Goal: Information Seeking & Learning: Learn about a topic

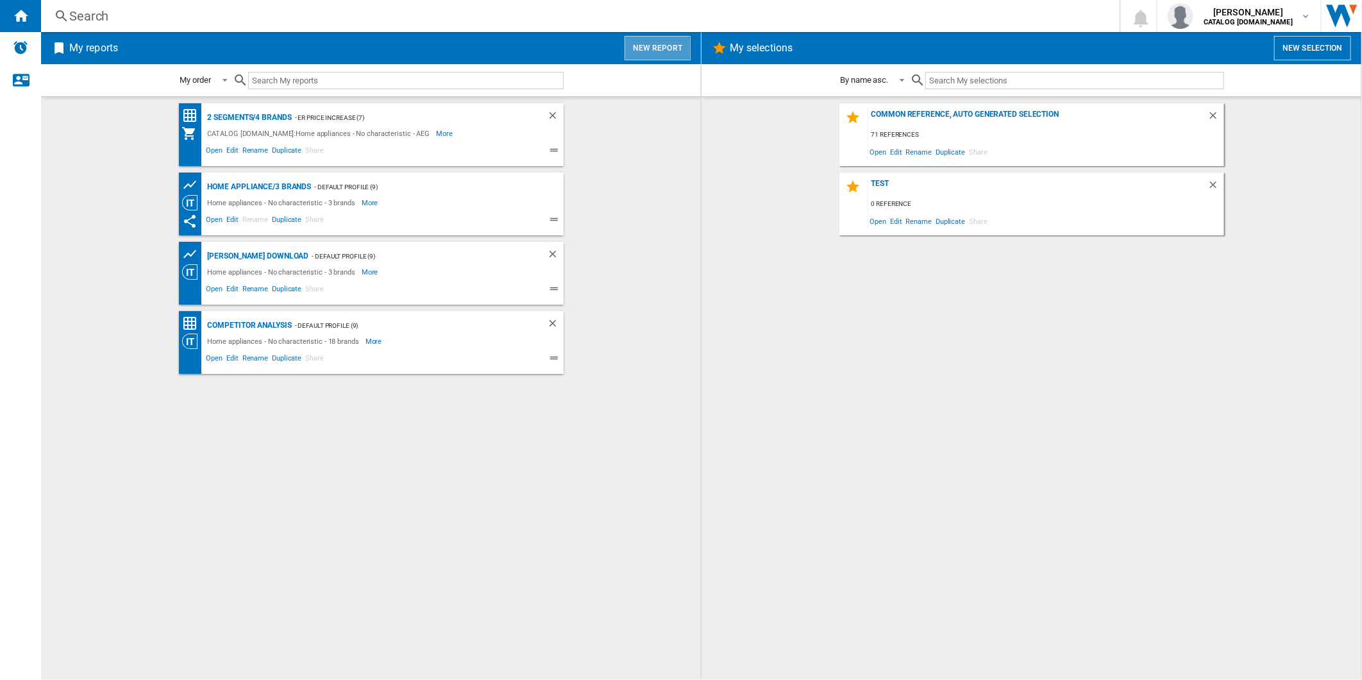
click at [646, 54] on button "New report" at bounding box center [658, 48] width 66 height 24
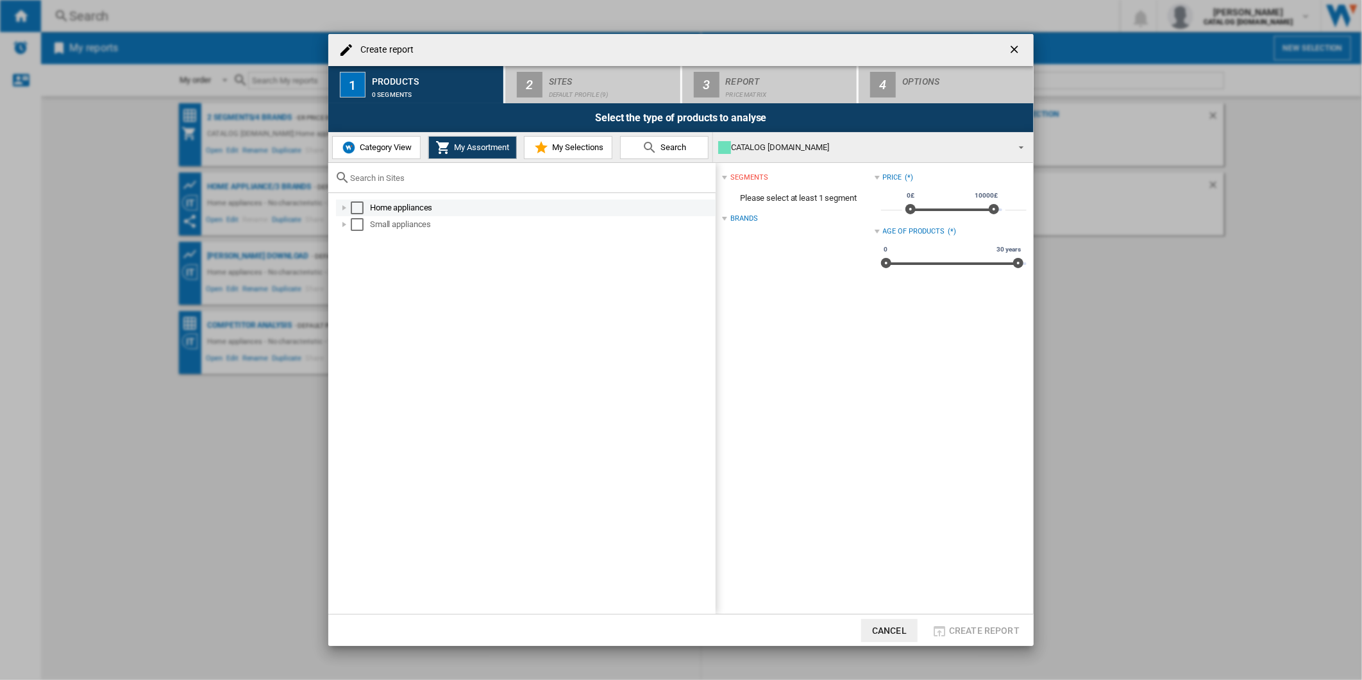
click at [350, 207] on div at bounding box center [344, 207] width 13 height 13
click at [360, 205] on div "Select" at bounding box center [357, 207] width 13 height 13
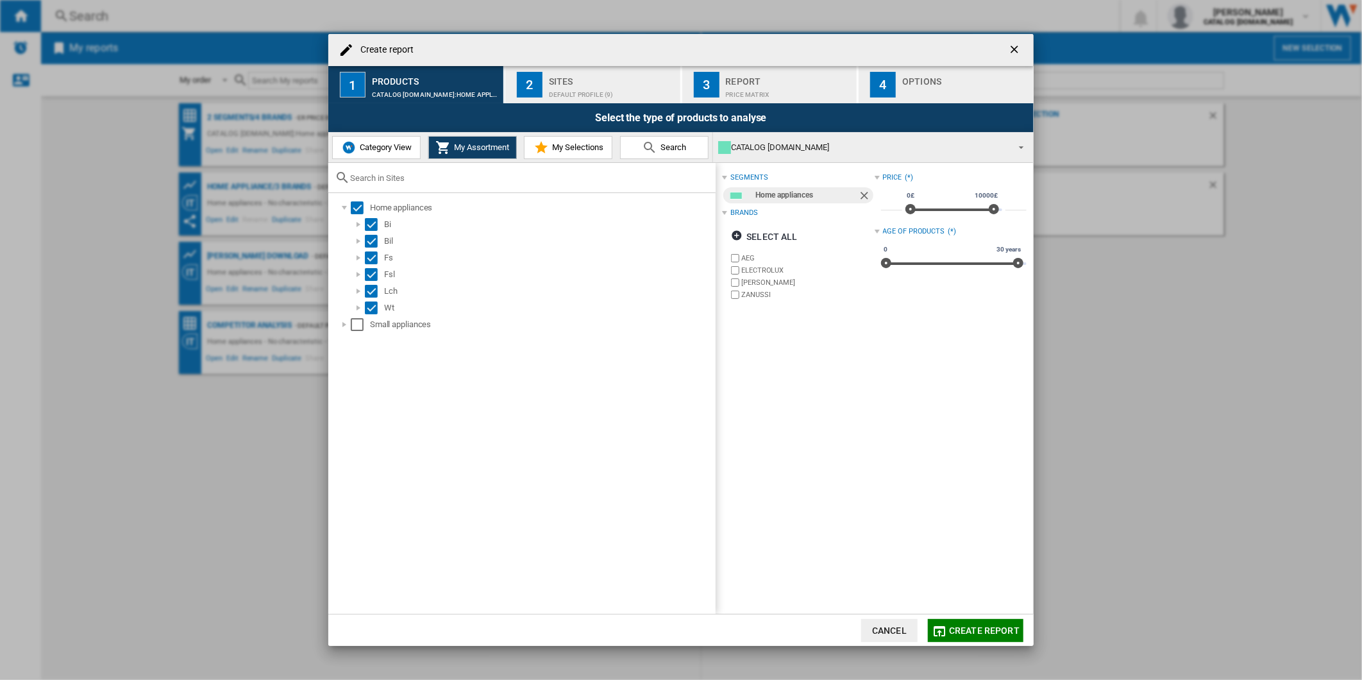
click at [736, 289] on label "ZANUSSI" at bounding box center [802, 295] width 146 height 12
click at [571, 92] on div "Default profile (9)" at bounding box center [612, 91] width 126 height 13
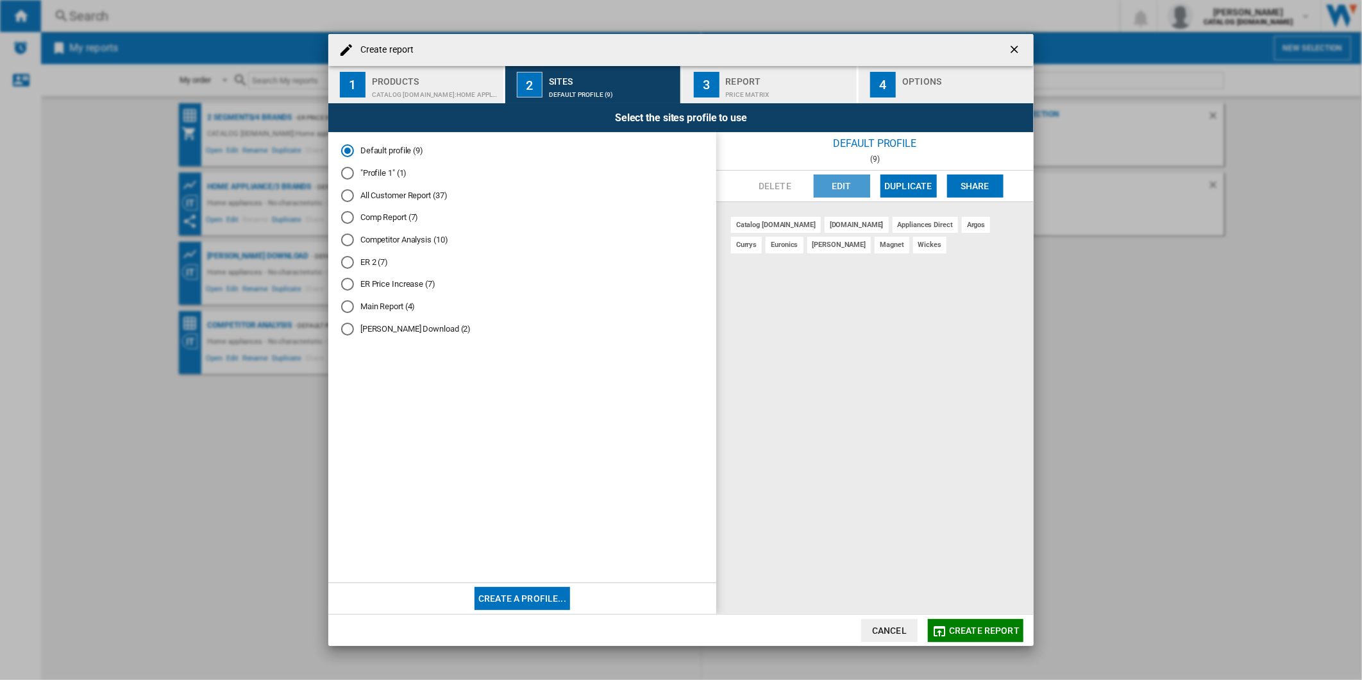
click at [844, 190] on button "Edit" at bounding box center [842, 185] width 56 height 23
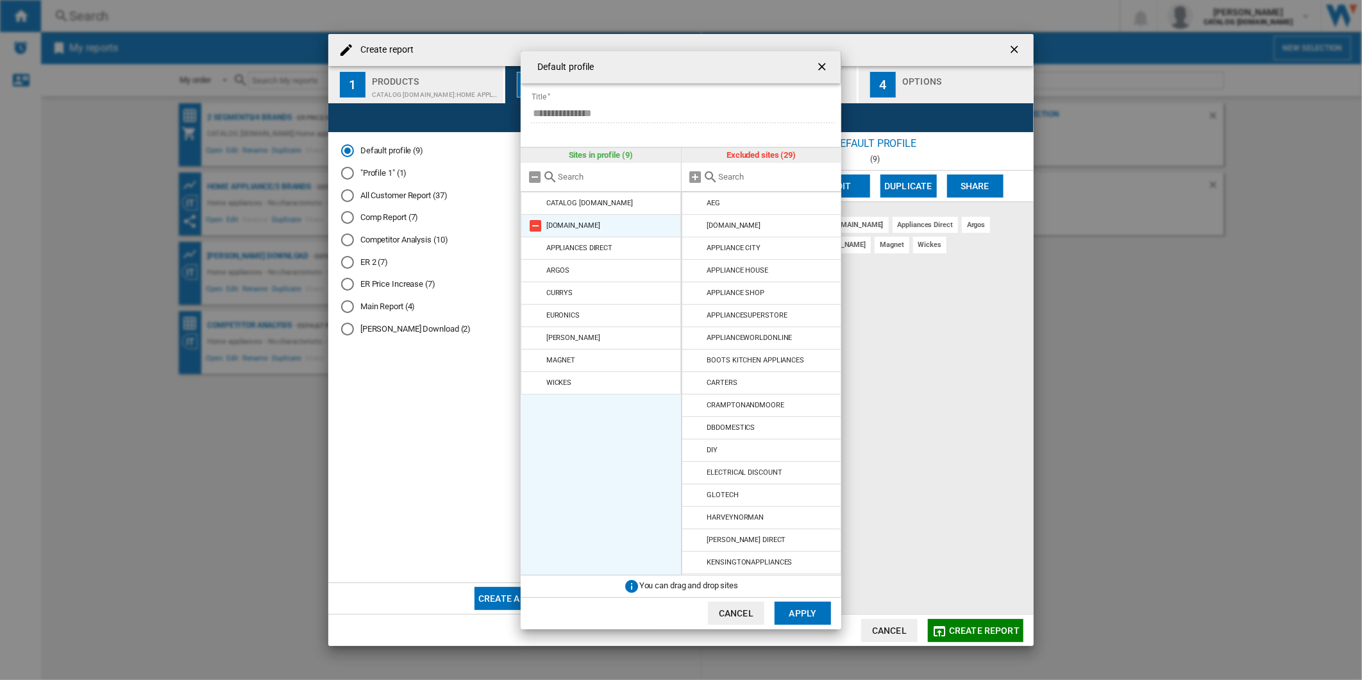
click at [534, 223] on md-icon at bounding box center [535, 225] width 15 height 15
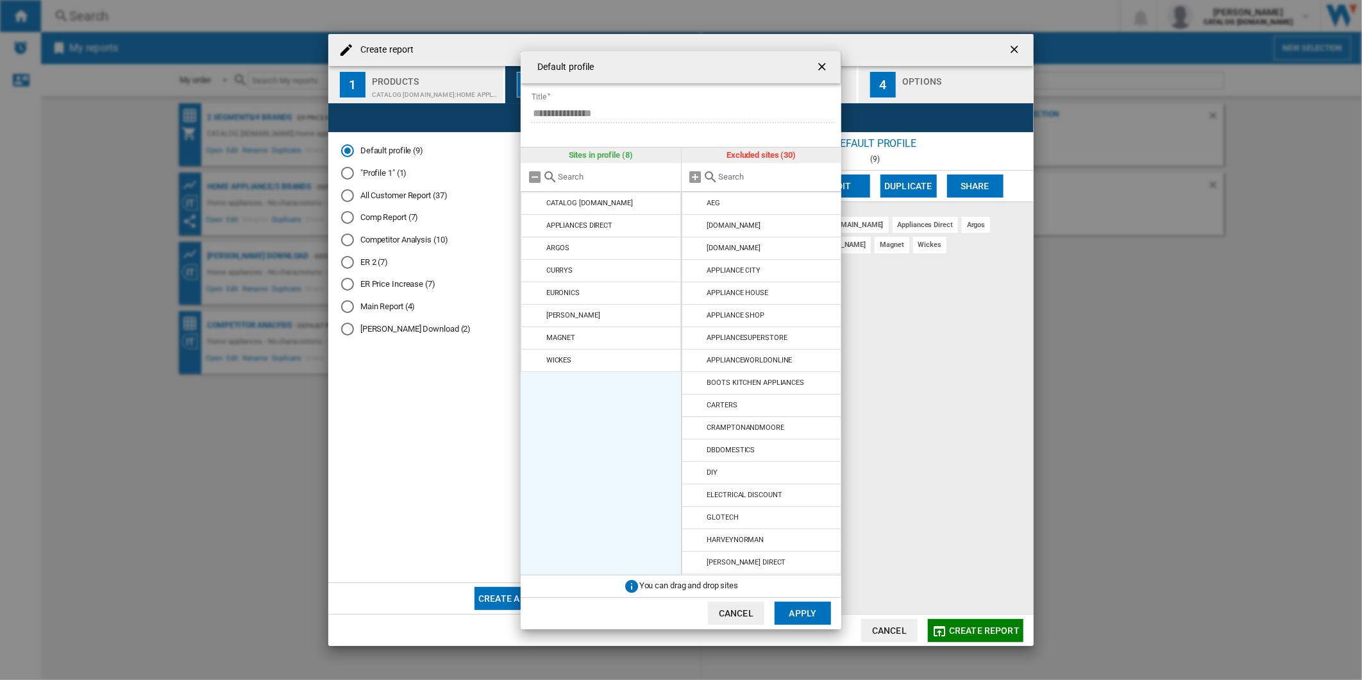
click at [534, 223] on md-icon at bounding box center [535, 225] width 15 height 15
click at [536, 224] on md-icon at bounding box center [535, 225] width 15 height 15
click at [536, 241] on md-icon at bounding box center [535, 248] width 15 height 15
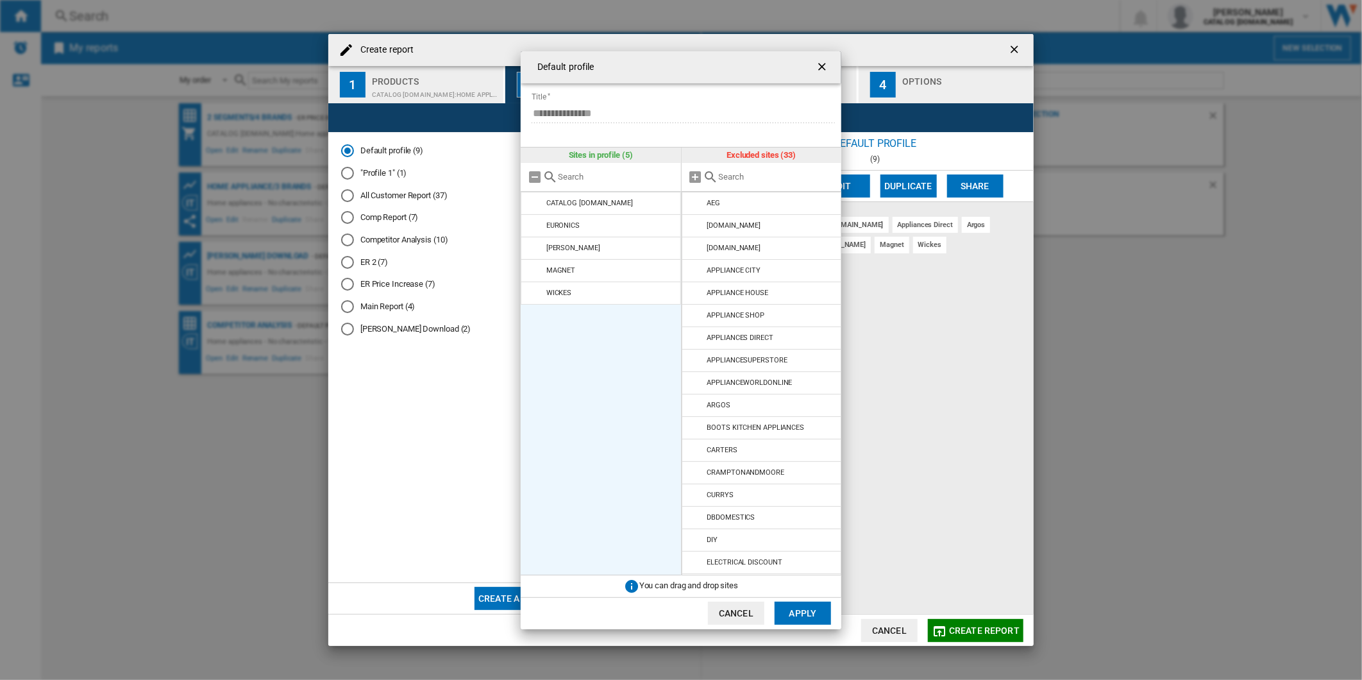
click at [536, 224] on md-icon at bounding box center [535, 225] width 15 height 15
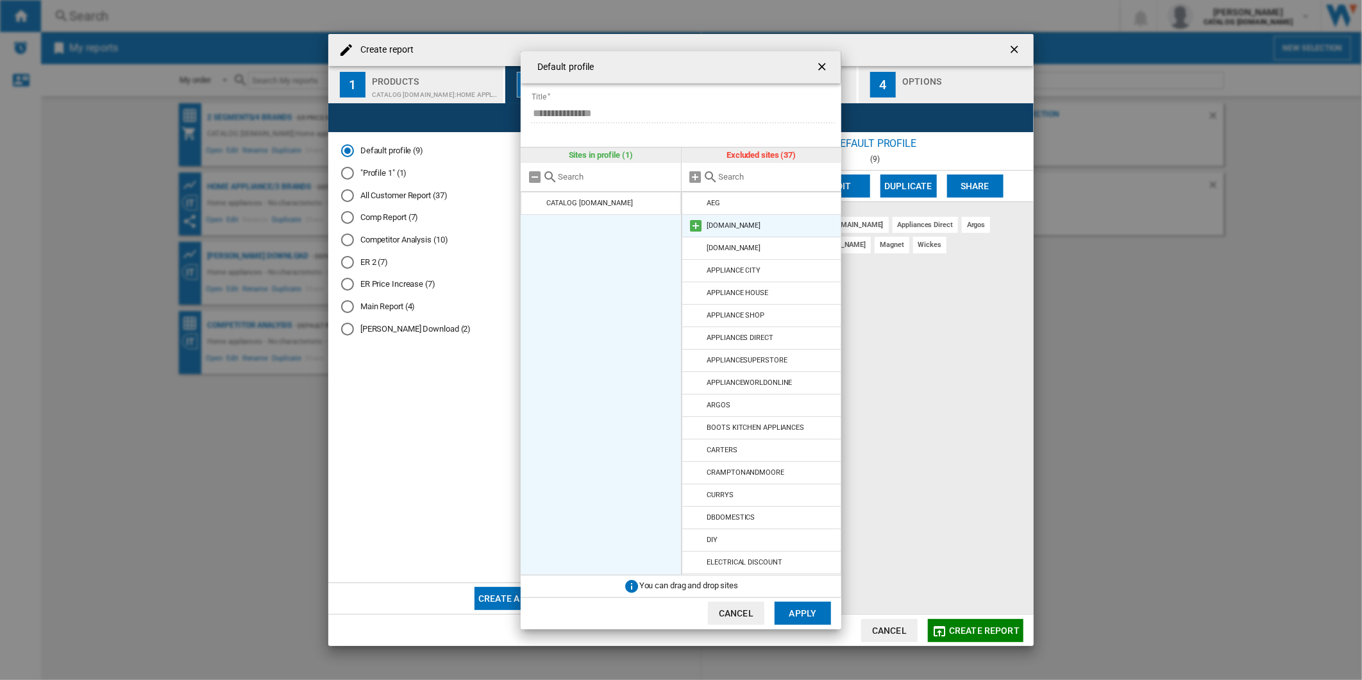
click at [697, 223] on md-icon at bounding box center [696, 225] width 15 height 15
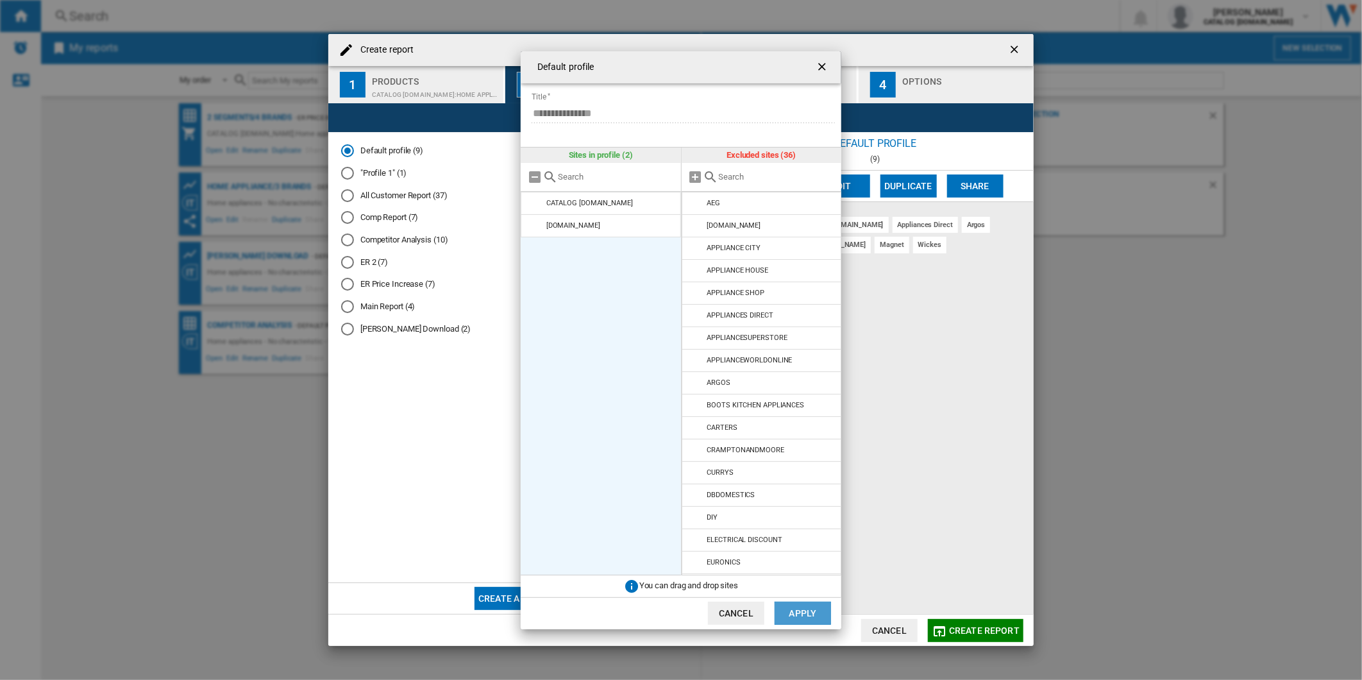
click at [811, 616] on button "Apply" at bounding box center [803, 613] width 56 height 23
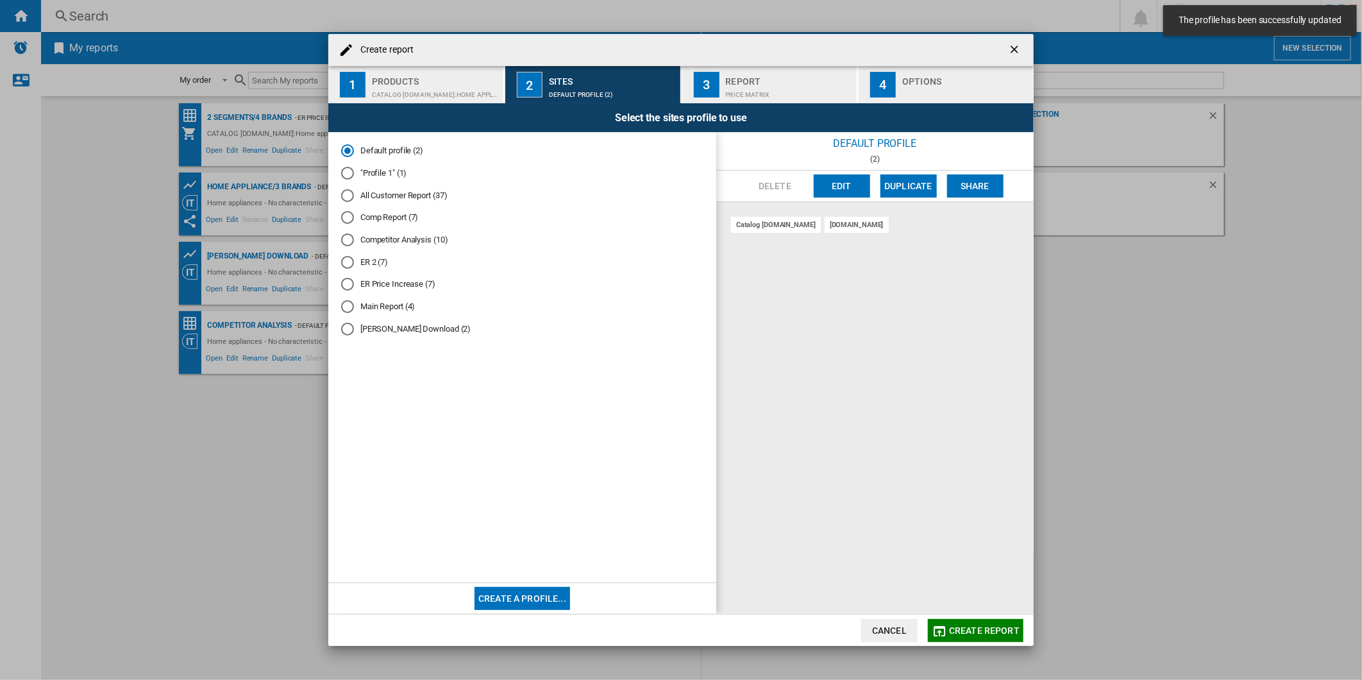
click at [964, 623] on button "Create report" at bounding box center [976, 630] width 96 height 23
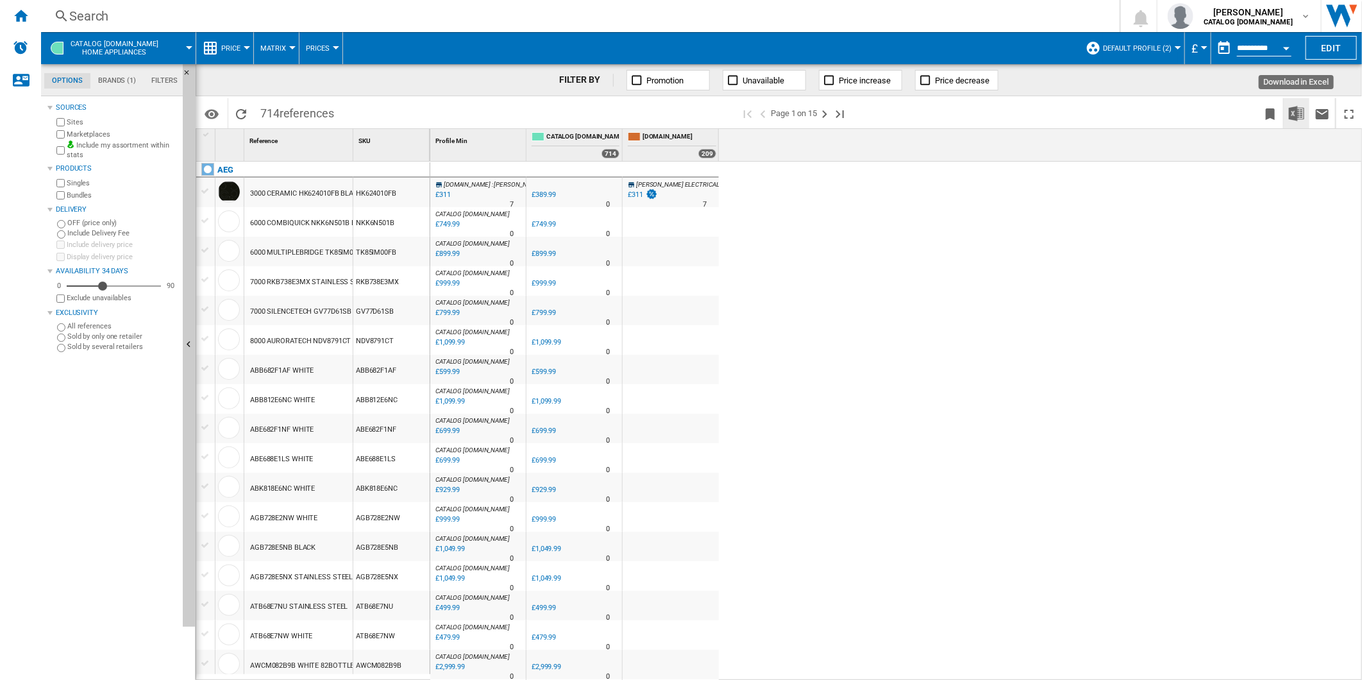
click at [1298, 117] on img "Download in Excel" at bounding box center [1296, 113] width 15 height 15
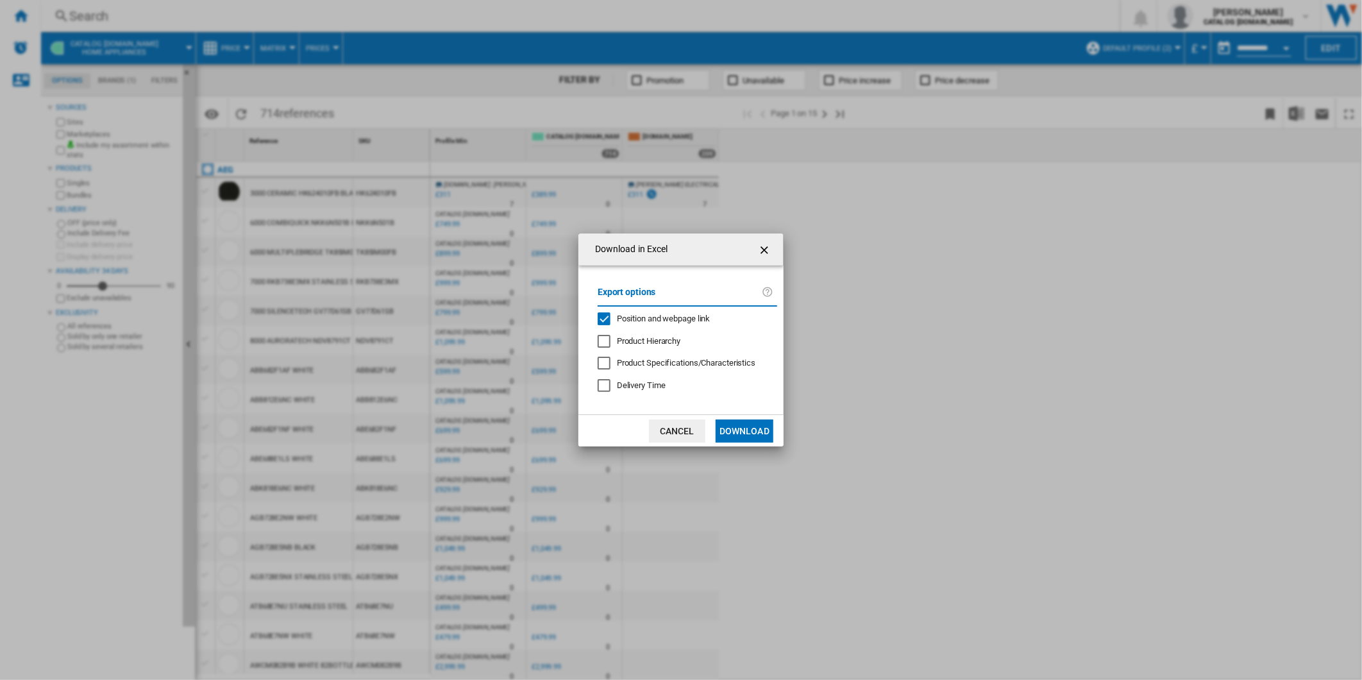
click at [674, 319] on span "Position and webpage link" at bounding box center [664, 319] width 94 height 10
click at [761, 432] on button "Download" at bounding box center [745, 430] width 58 height 23
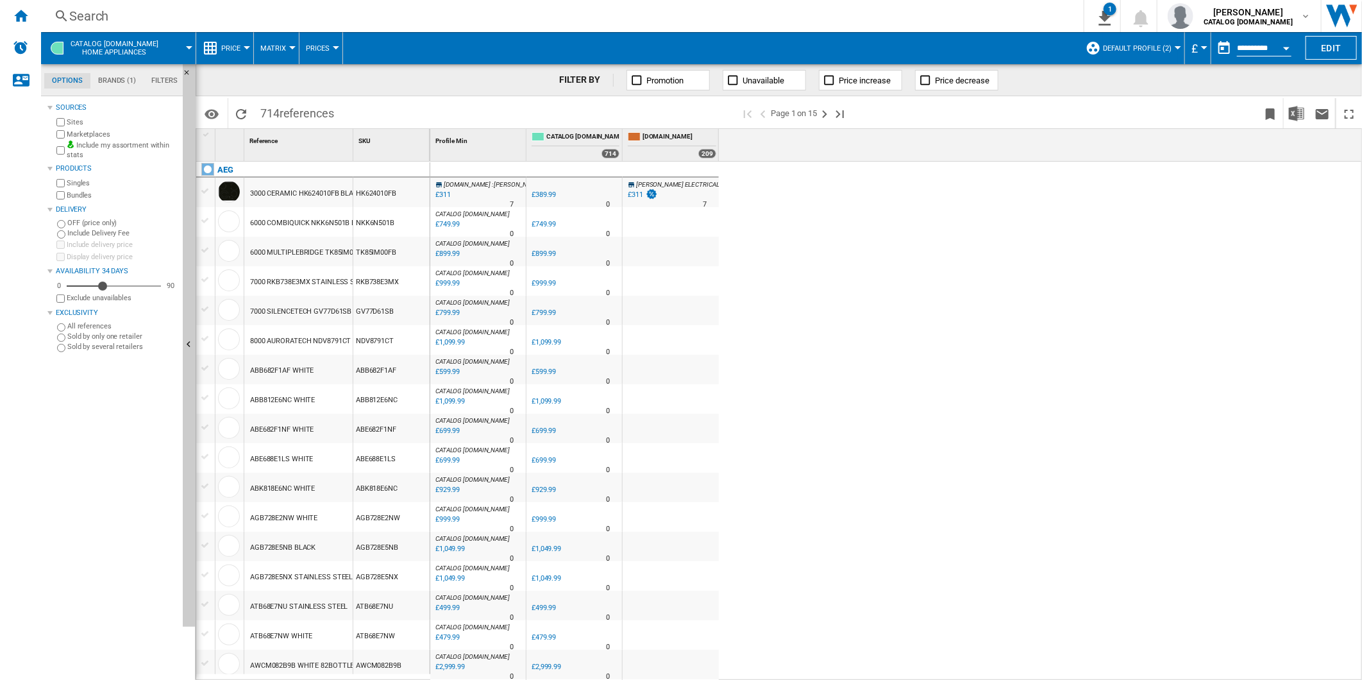
click at [841, 276] on div "AMAZON.CO.UK : HUGHES ELECTRICAL -20.3 % £311 % N/A 7 AMAZON.CO.UK : HUGHES ELE…" at bounding box center [896, 421] width 933 height 519
click at [30, 22] on div "Home" at bounding box center [20, 16] width 41 height 32
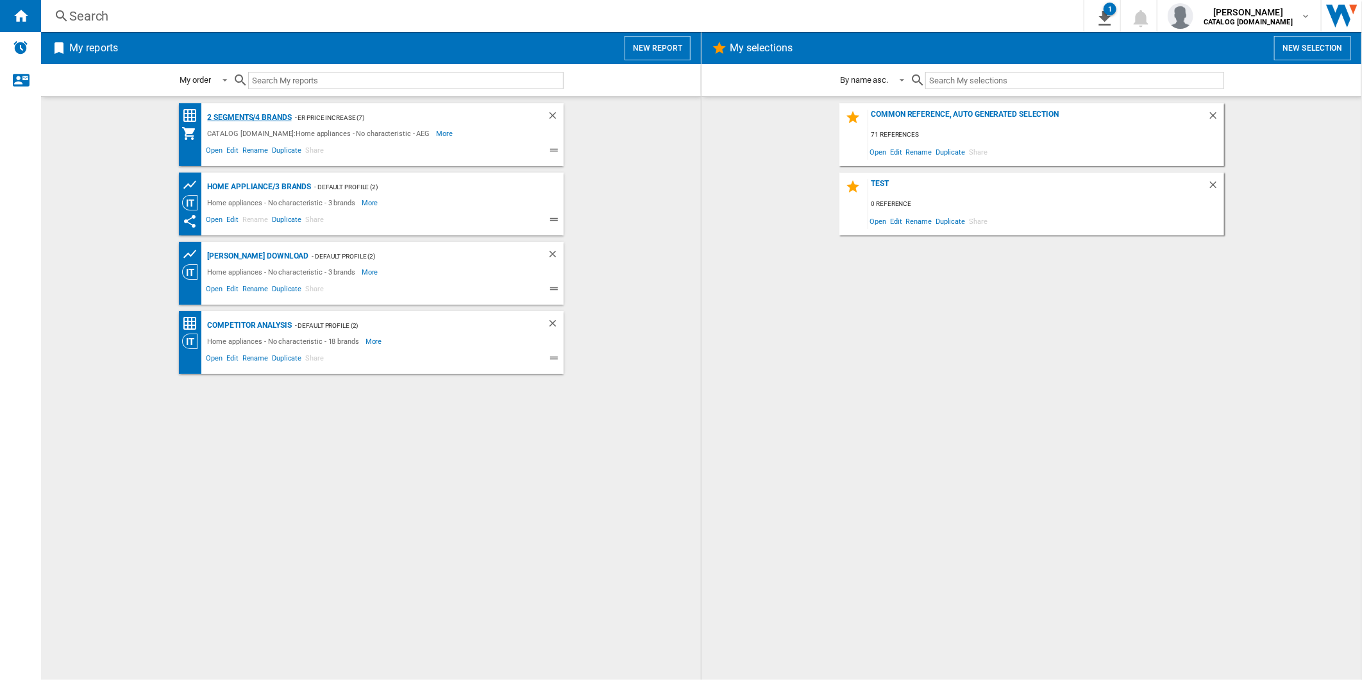
click at [219, 113] on div "2 segments/4 brands" at bounding box center [248, 118] width 87 height 16
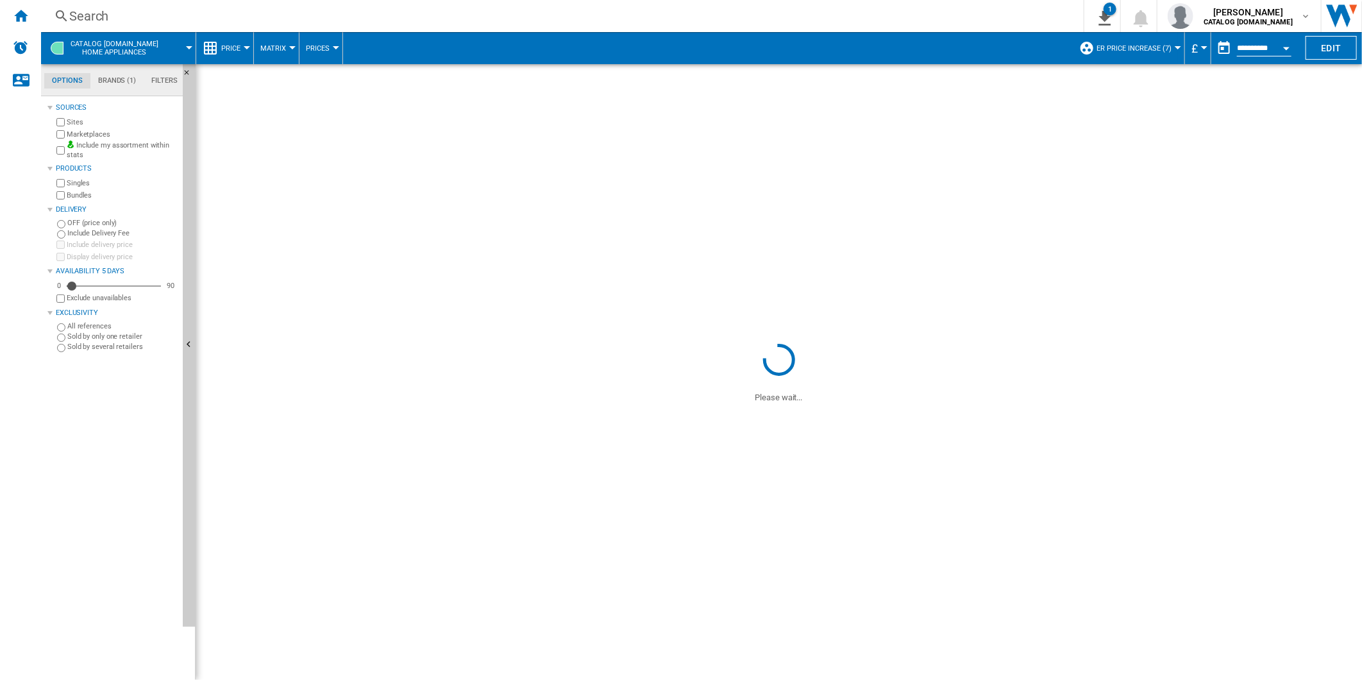
click at [1112, 47] on span "ER Price Increase (7)" at bounding box center [1134, 48] width 75 height 8
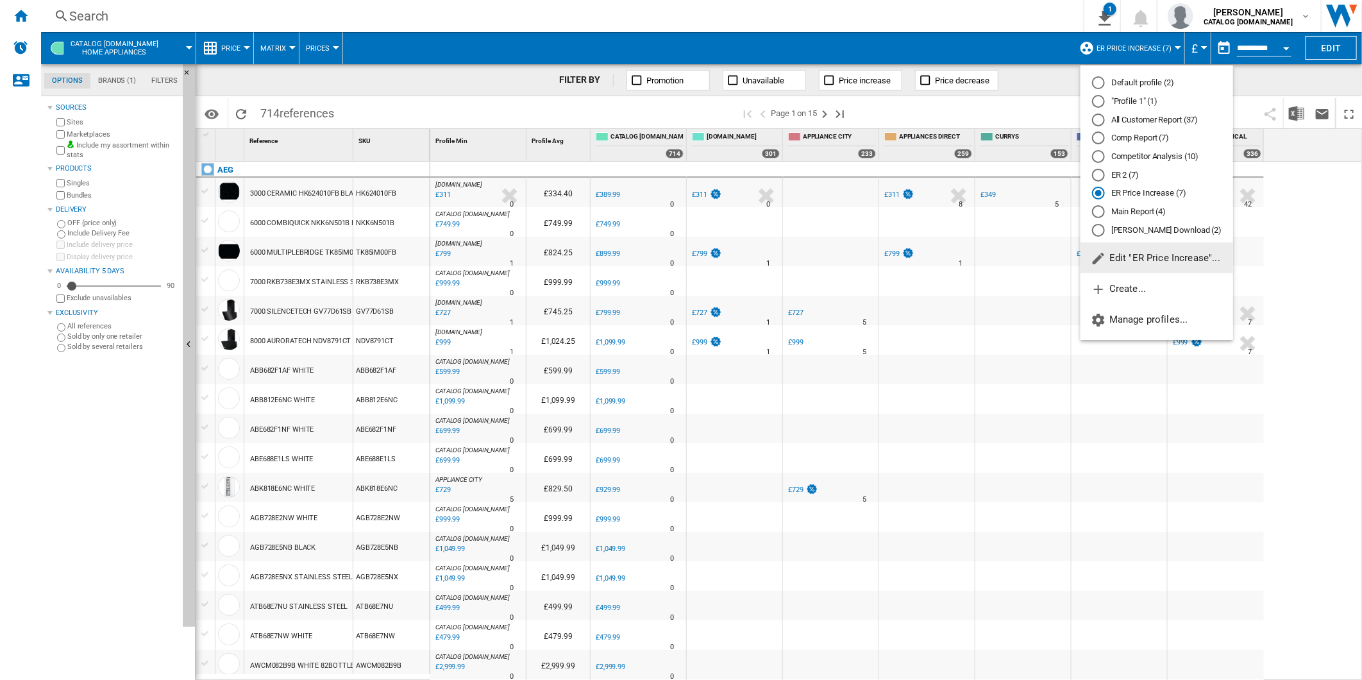
click at [1102, 216] on div "Main Report (4)" at bounding box center [1098, 211] width 13 height 13
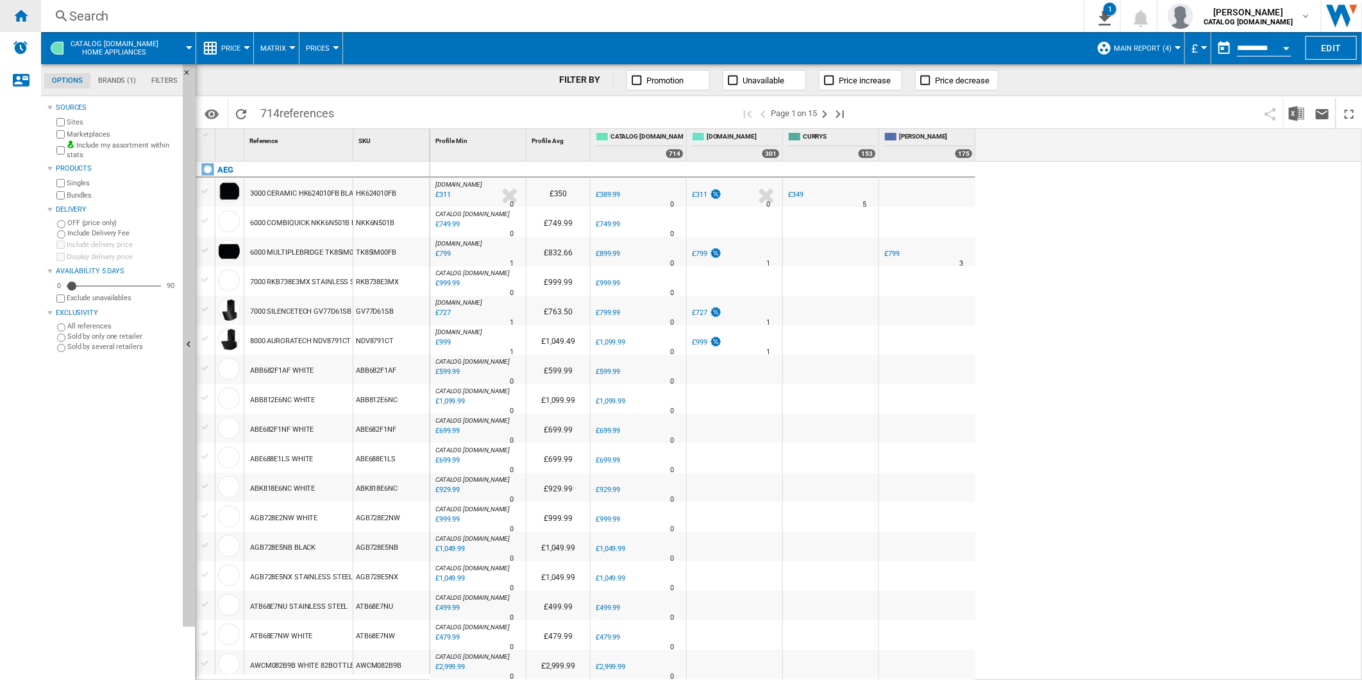
click at [21, 14] on ng-md-icon "Home" at bounding box center [20, 15] width 15 height 15
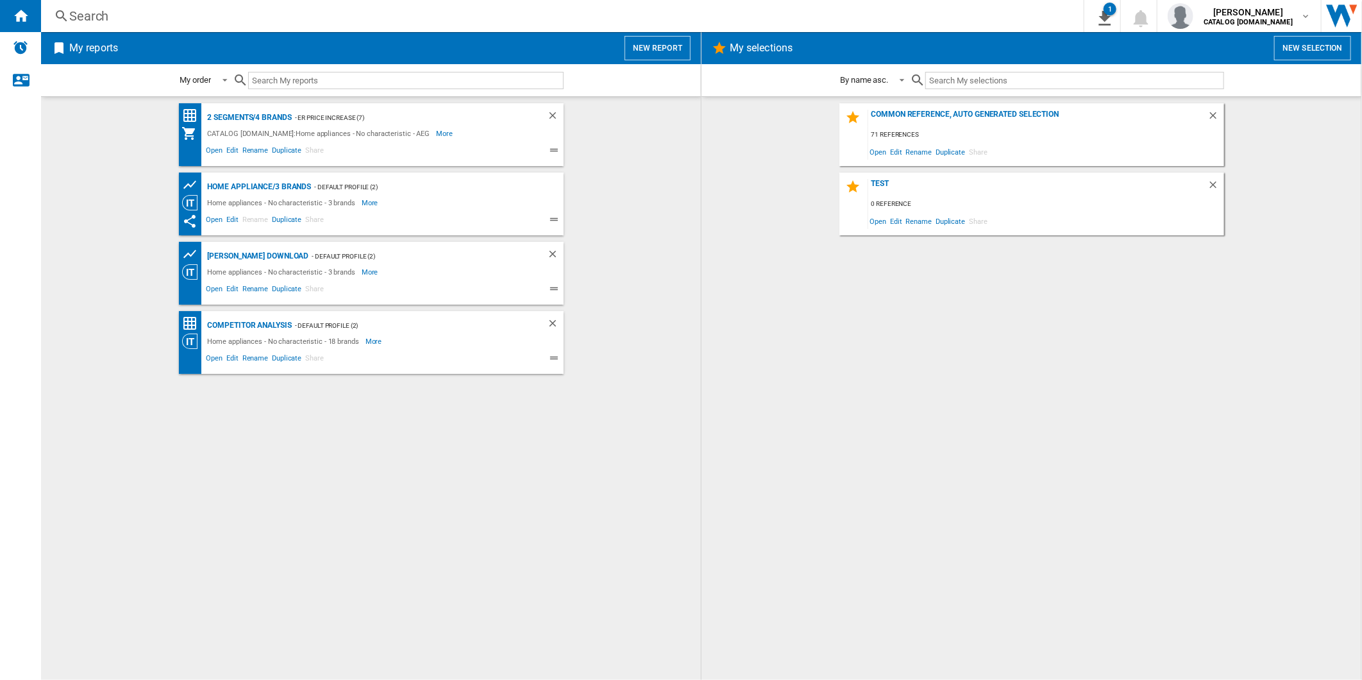
click at [658, 51] on button "New report" at bounding box center [658, 48] width 66 height 24
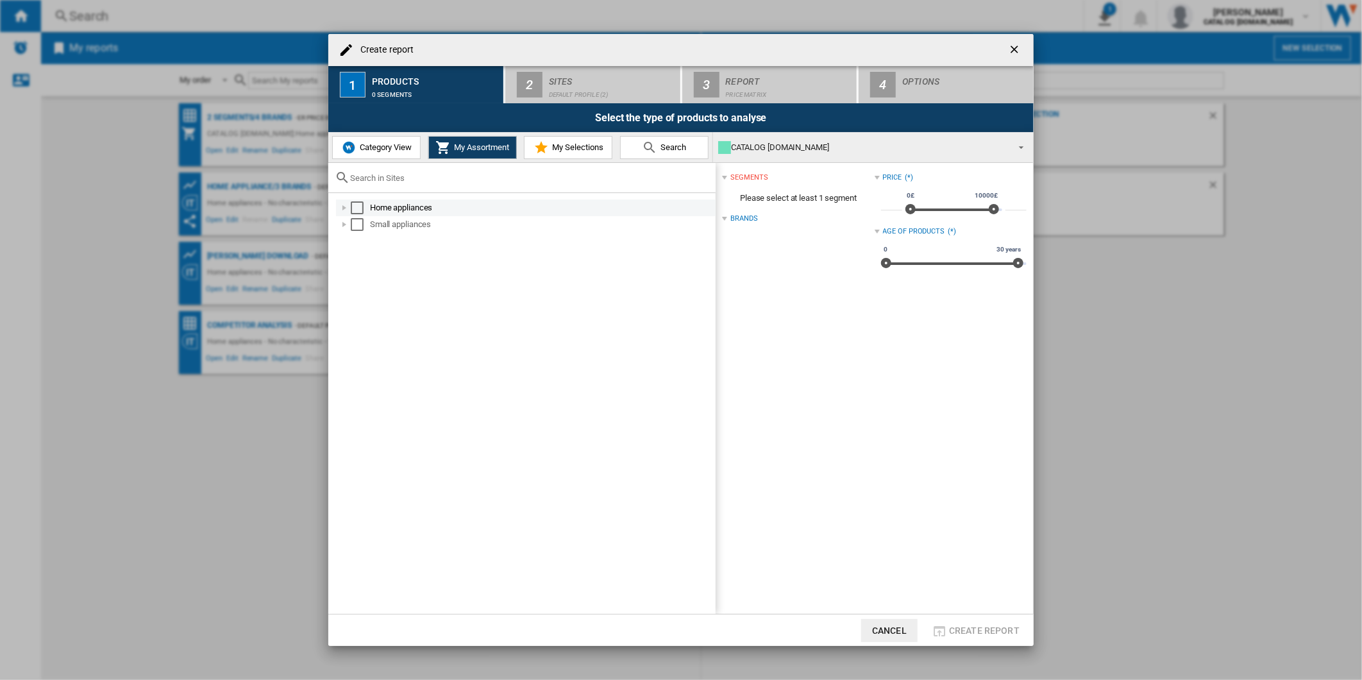
click at [359, 212] on div "Select" at bounding box center [357, 207] width 13 height 13
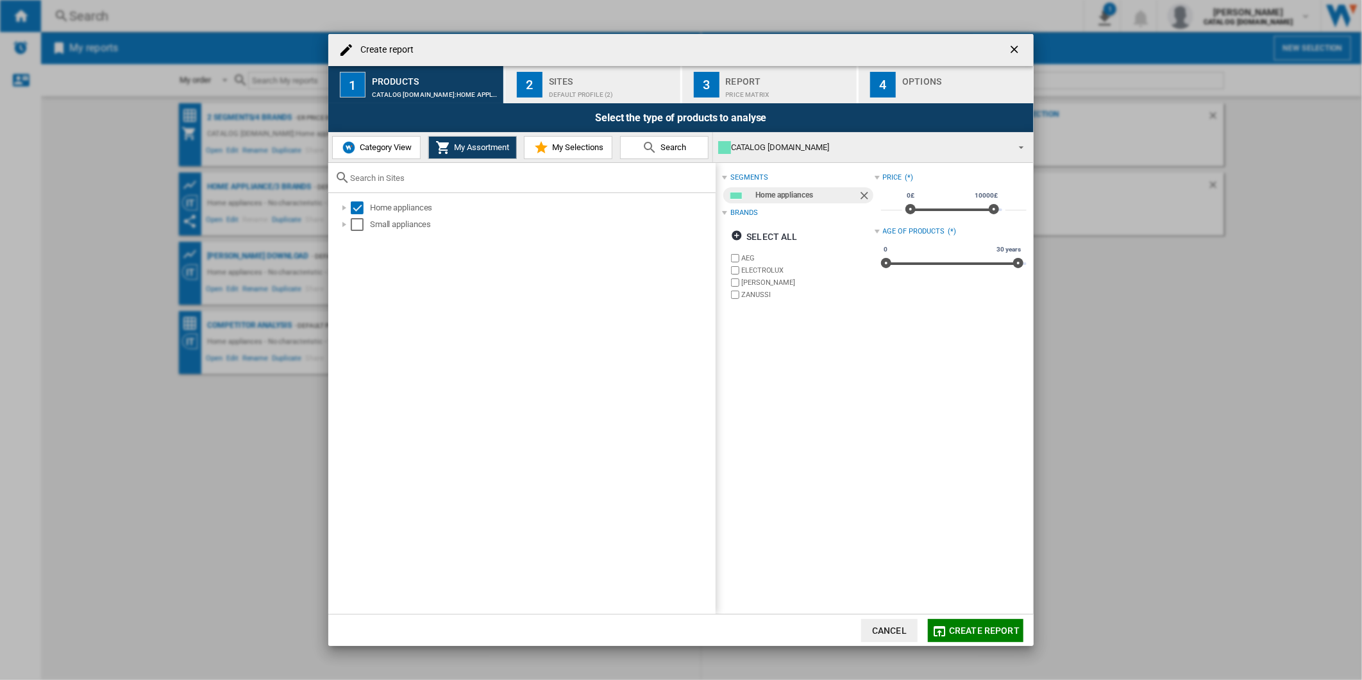
click at [741, 290] on label "ZANUSSI" at bounding box center [807, 295] width 133 height 10
click at [603, 87] on div "Default profile (2)" at bounding box center [612, 91] width 126 height 13
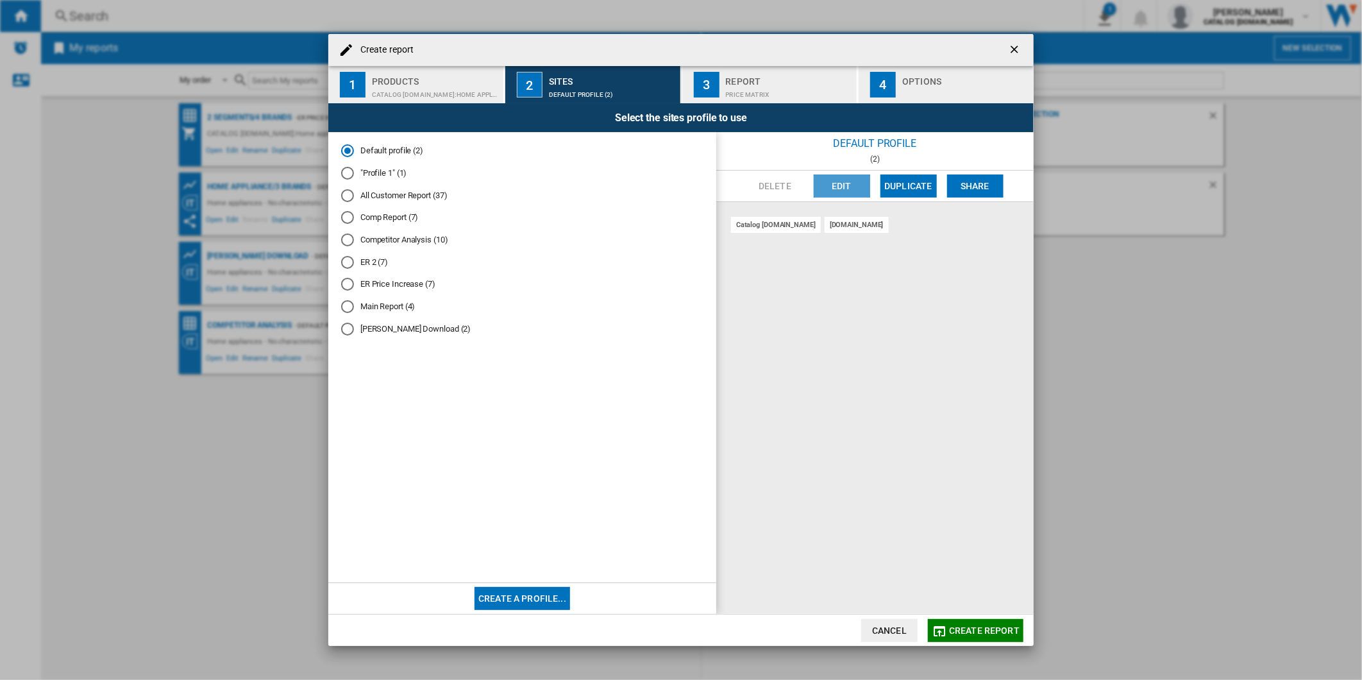
click at [826, 175] on button "Edit" at bounding box center [842, 185] width 56 height 23
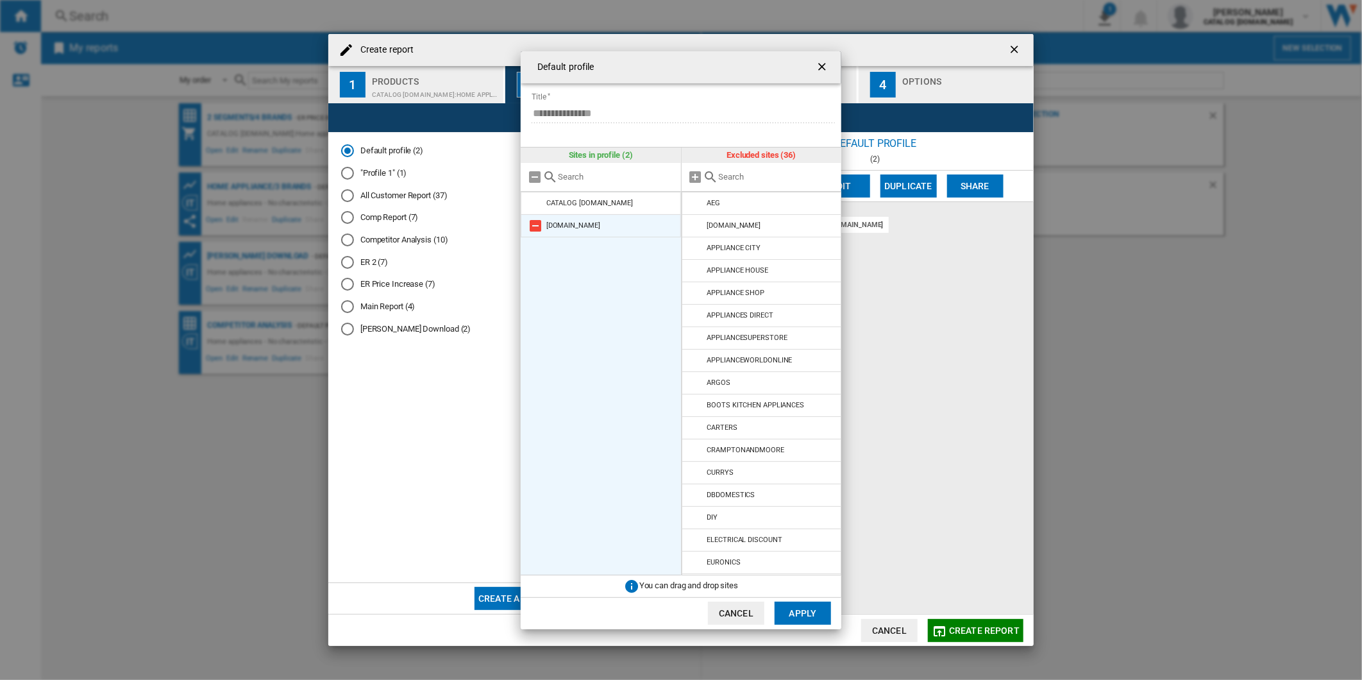
click at [539, 221] on md-icon "Default profile ..." at bounding box center [535, 225] width 15 height 15
click at [697, 269] on md-icon "Default profile ..." at bounding box center [696, 270] width 15 height 15
click at [695, 292] on md-icon "Default profile ..." at bounding box center [696, 292] width 15 height 15
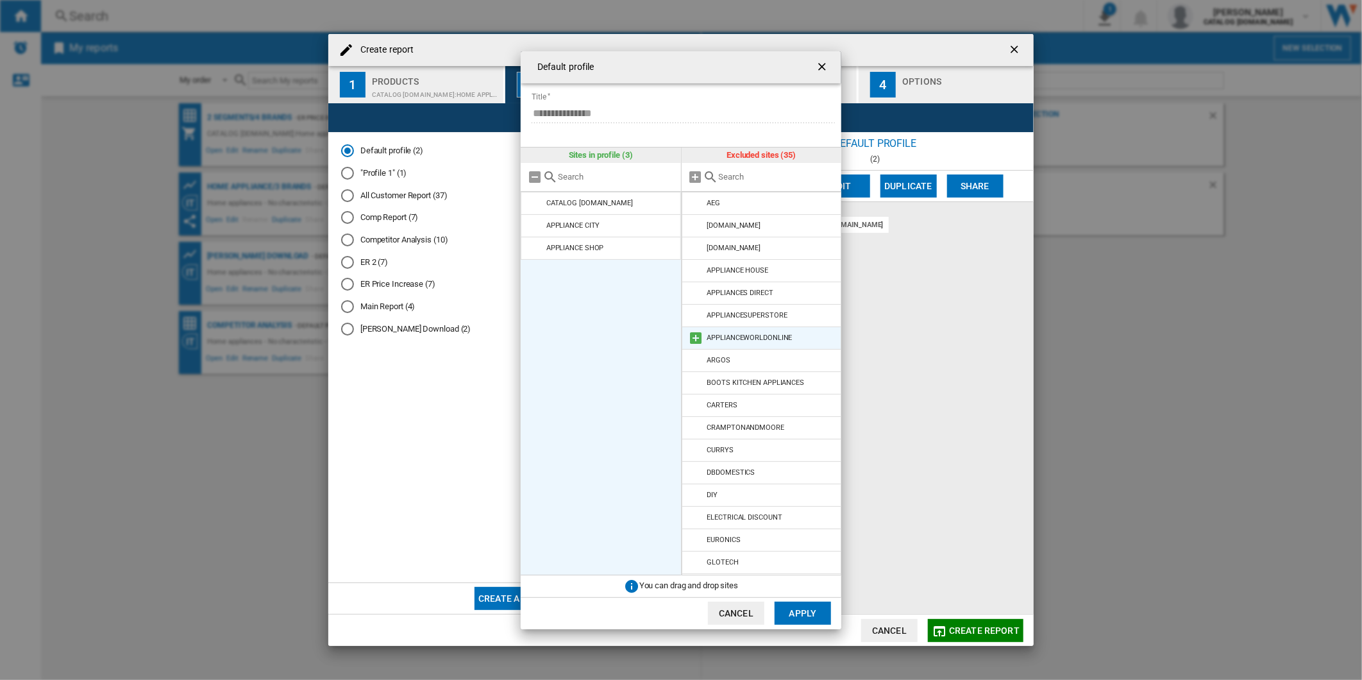
click at [697, 343] on md-icon "Default profile ..." at bounding box center [696, 337] width 15 height 15
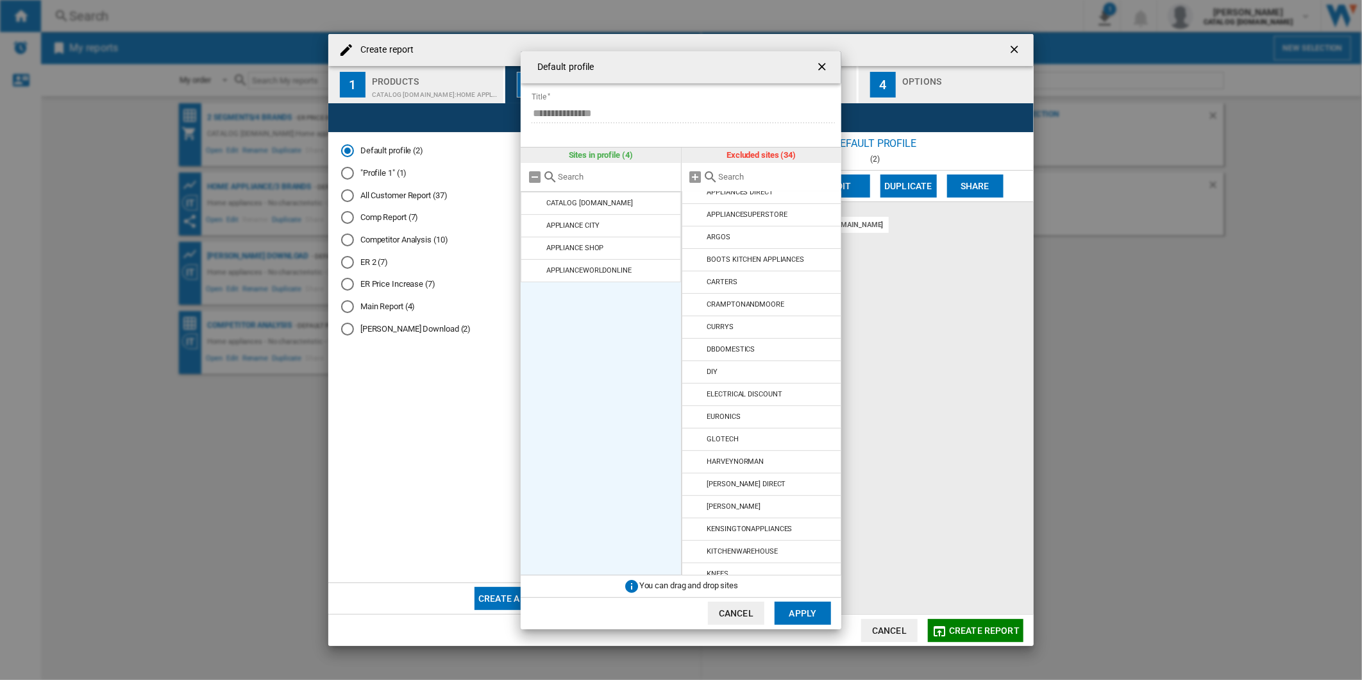
scroll to position [105, 0]
click at [700, 480] on md-icon "Default profile ..." at bounding box center [696, 480] width 15 height 15
click at [695, 544] on md-icon "Default profile ..." at bounding box center [696, 547] width 15 height 15
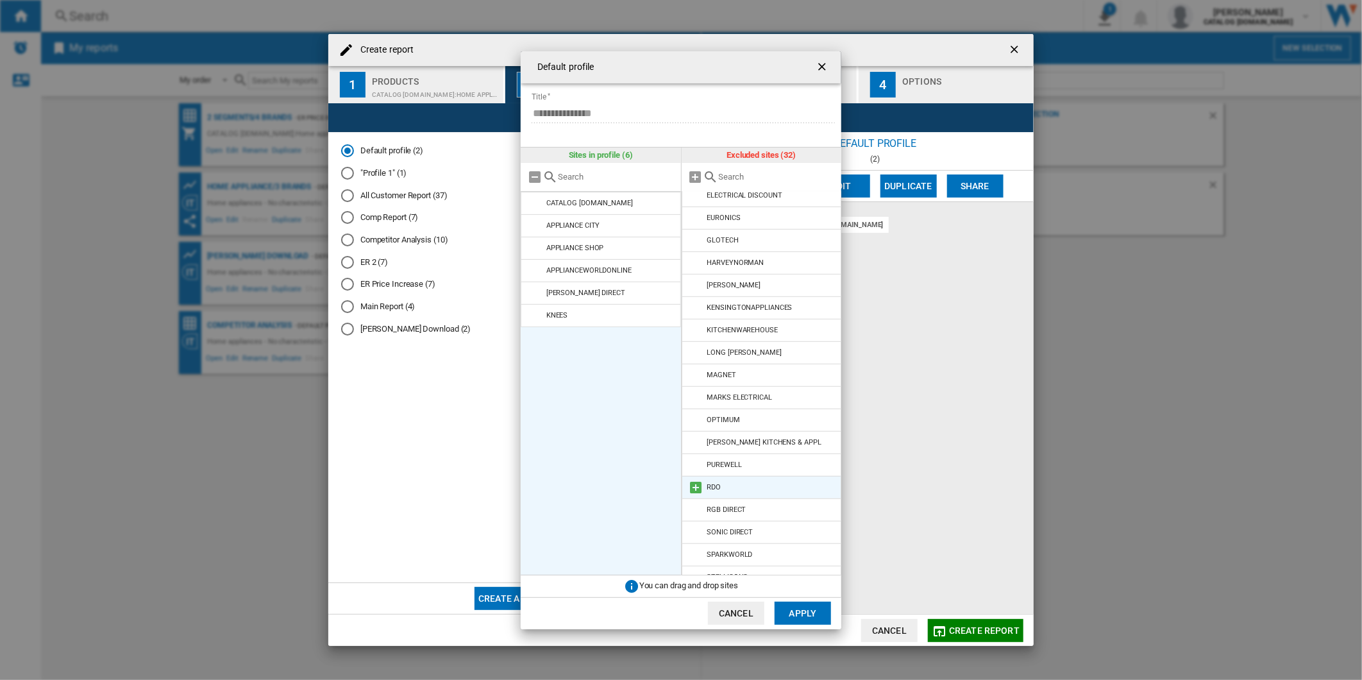
click at [695, 495] on md-icon "Default profile ..." at bounding box center [696, 487] width 15 height 15
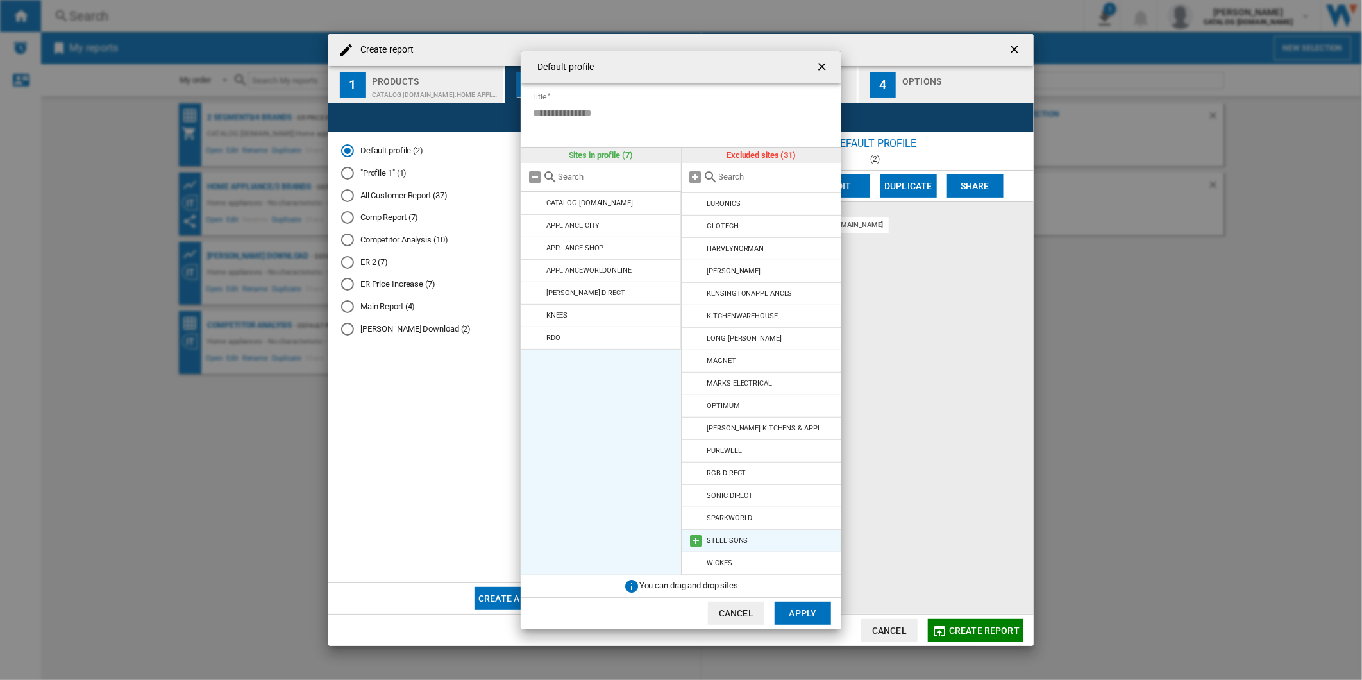
click at [697, 535] on md-icon "Default profile ..." at bounding box center [696, 540] width 15 height 15
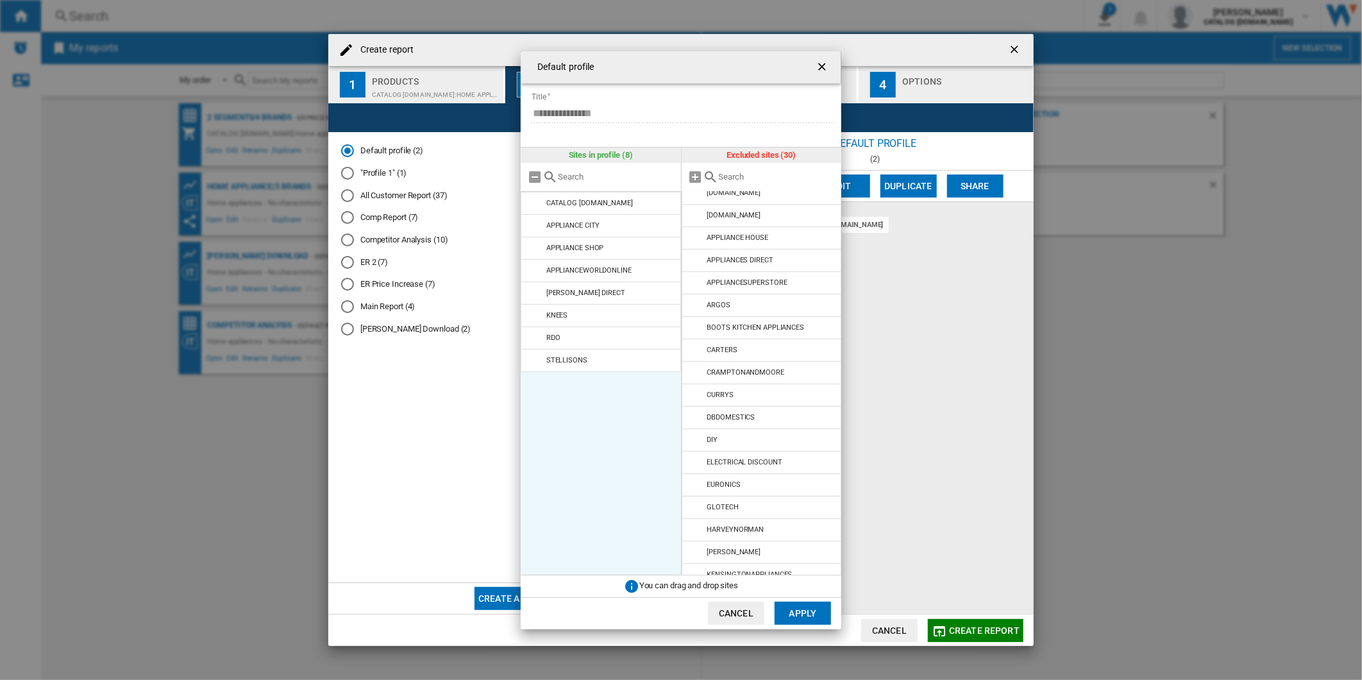
scroll to position [34, 0]
click at [697, 414] on md-icon "Default profile ..." at bounding box center [696, 416] width 15 height 15
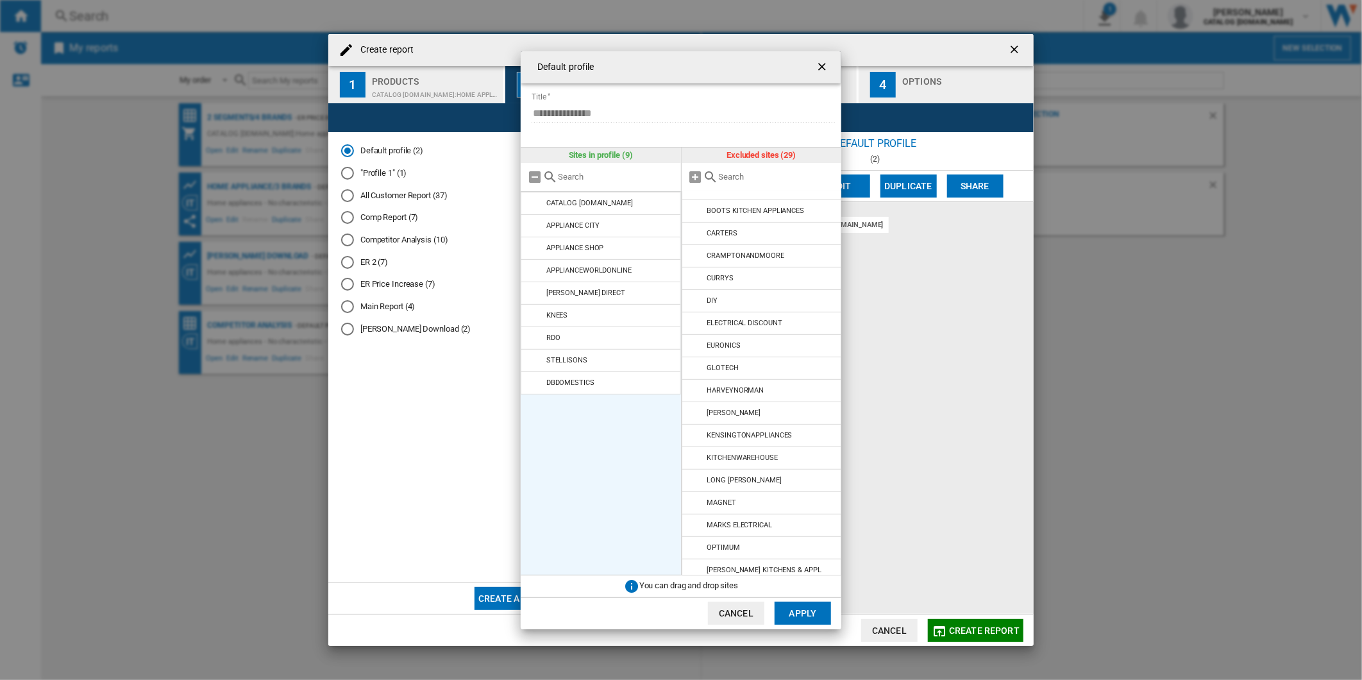
scroll to position [156, 0]
click at [695, 517] on md-icon "Default profile ..." at bounding box center [696, 518] width 15 height 15
click at [790, 606] on button "Apply" at bounding box center [803, 613] width 56 height 23
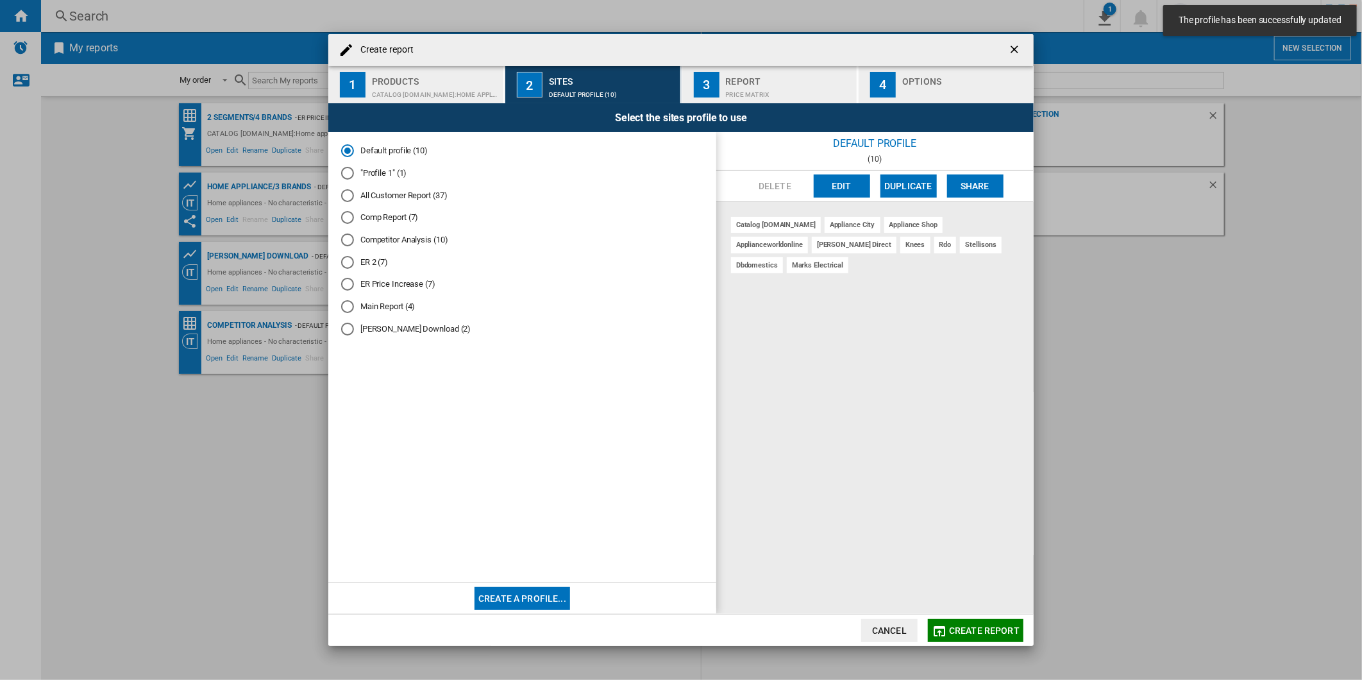
click at [770, 100] on button "3 Report Price Matrix" at bounding box center [770, 84] width 176 height 37
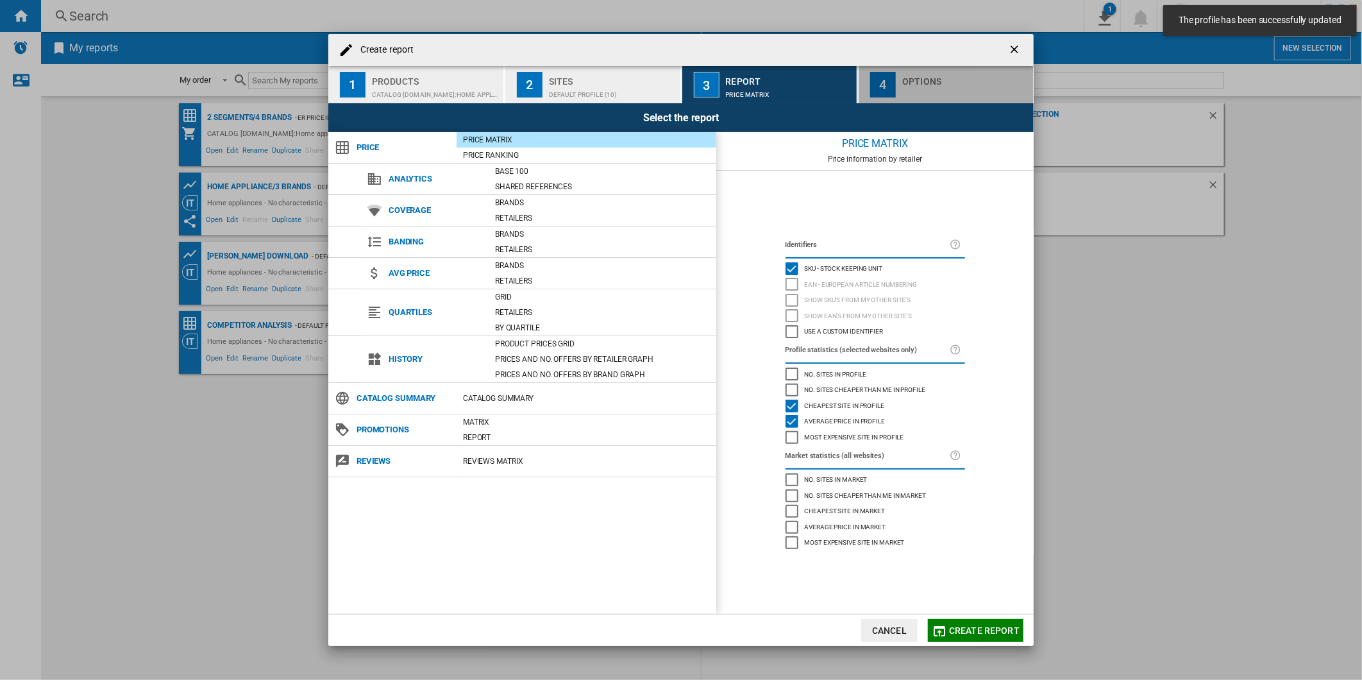
click at [900, 92] on button "4 Options" at bounding box center [946, 84] width 175 height 37
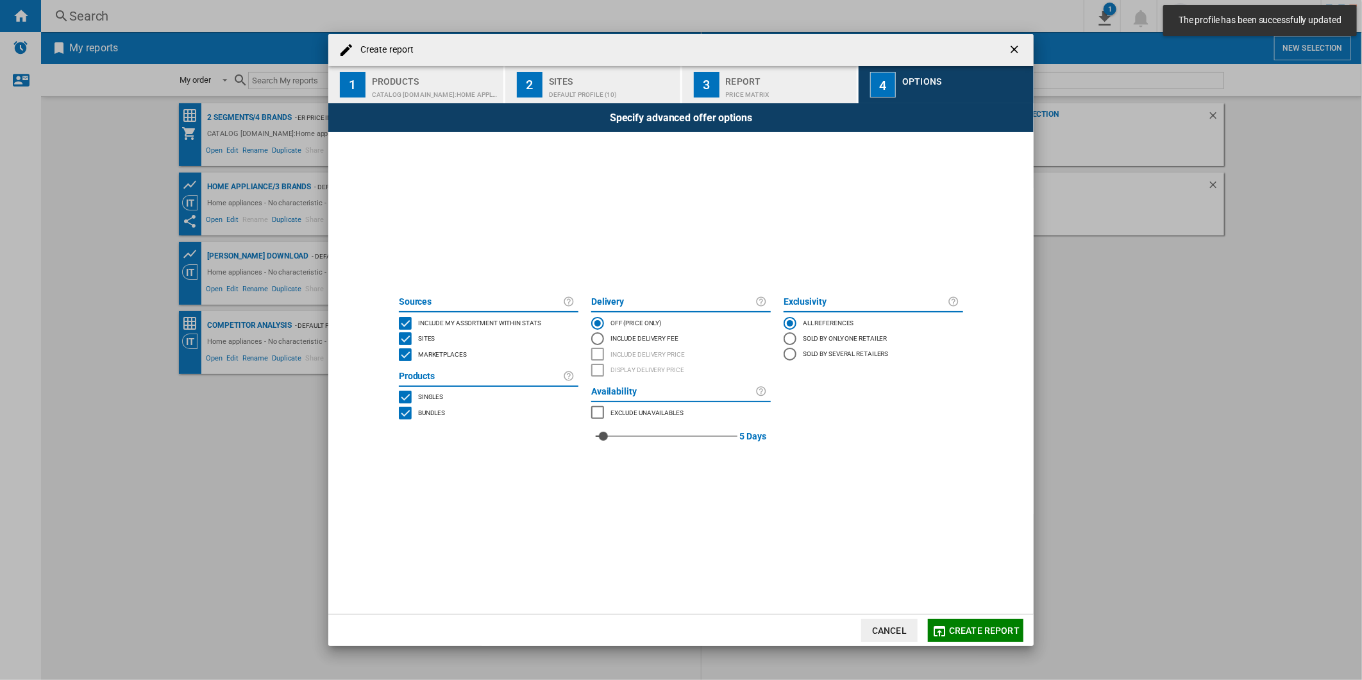
click at [972, 627] on span "Create report" at bounding box center [984, 630] width 71 height 10
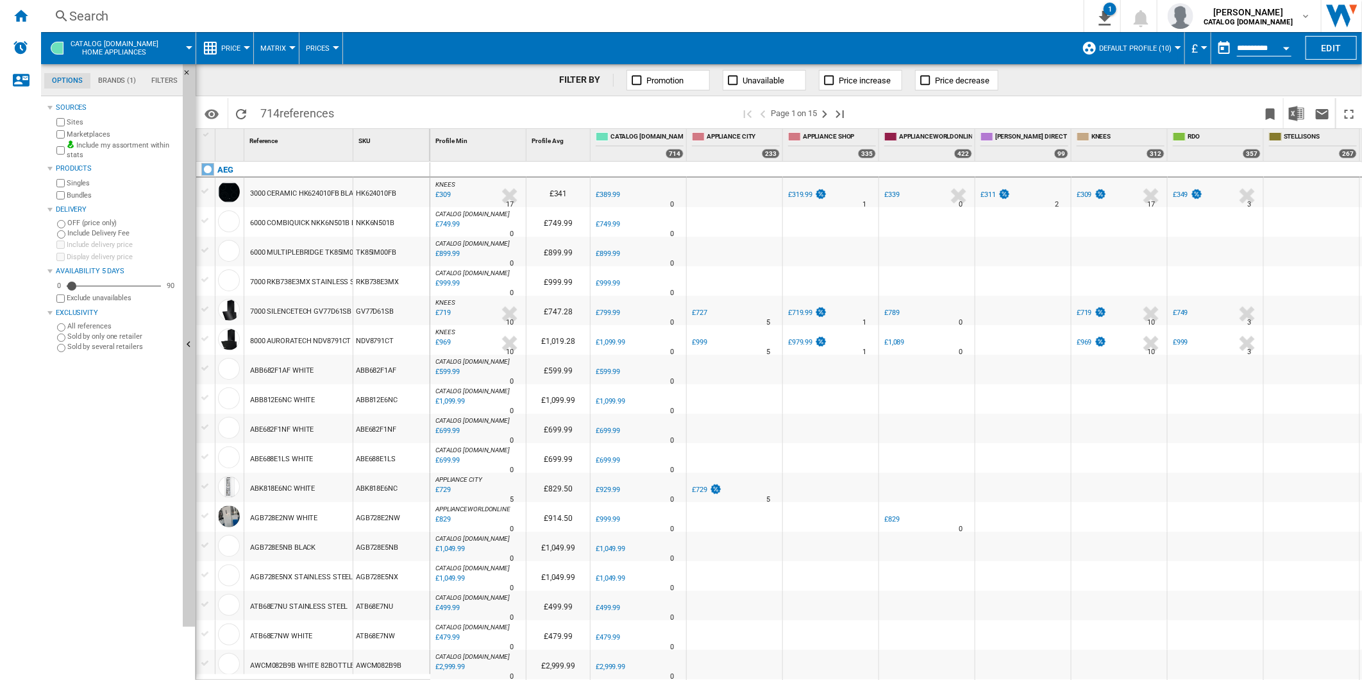
click at [1219, 43] on button "button" at bounding box center [1225, 48] width 26 height 26
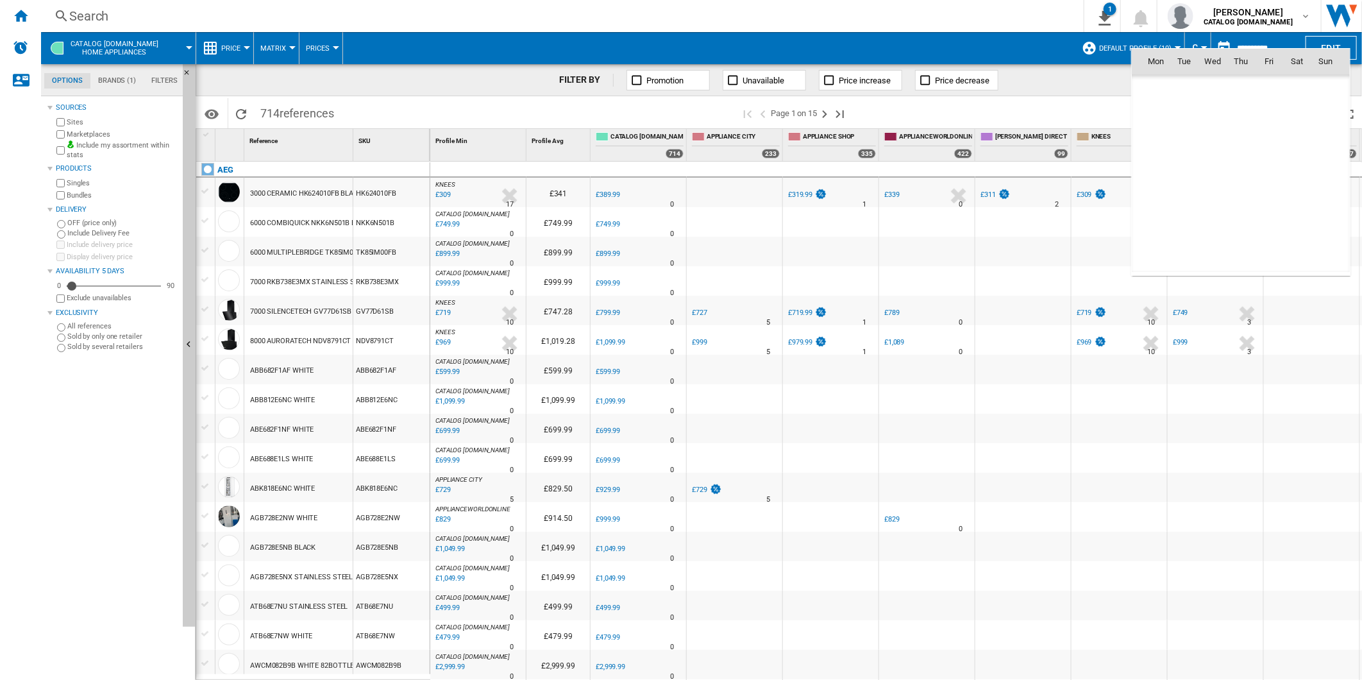
scroll to position [6119, 0]
click at [1203, 148] on span "13" at bounding box center [1213, 146] width 26 height 26
type input "**********"
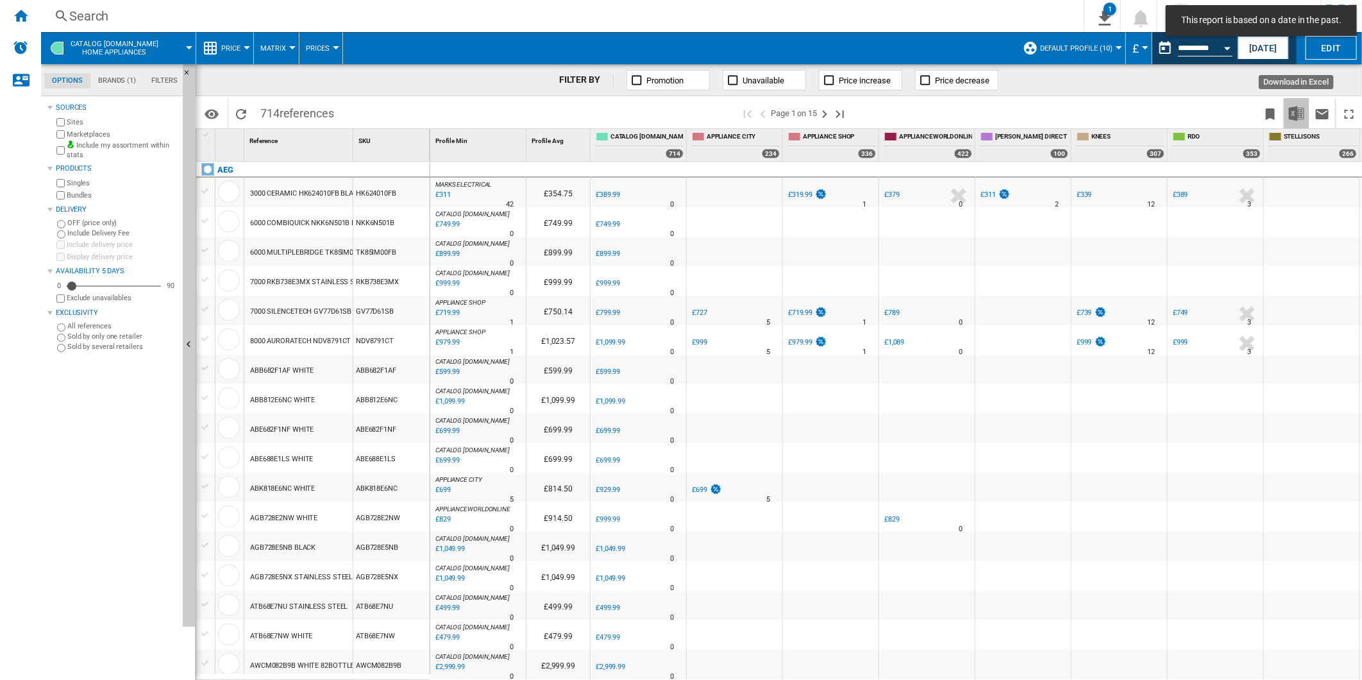
click at [1292, 110] on img "Download in Excel" at bounding box center [1296, 113] width 15 height 15
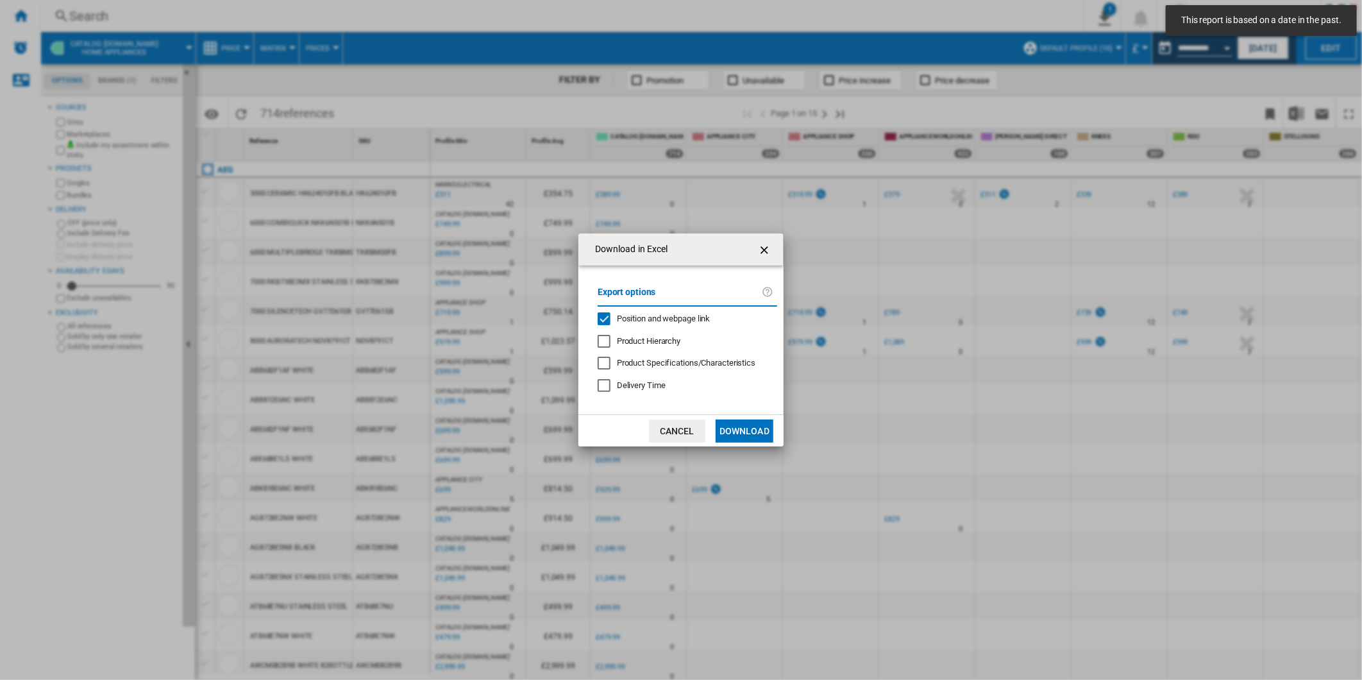
click at [674, 307] on label "Export options" at bounding box center [680, 297] width 164 height 24
click at [681, 326] on div "Export options Position and webpage link Product Hierarchy Product Specificatio…" at bounding box center [687, 340] width 192 height 124
click at [681, 317] on span "Position and webpage link" at bounding box center [664, 319] width 94 height 10
click at [734, 425] on button "Download" at bounding box center [745, 430] width 58 height 23
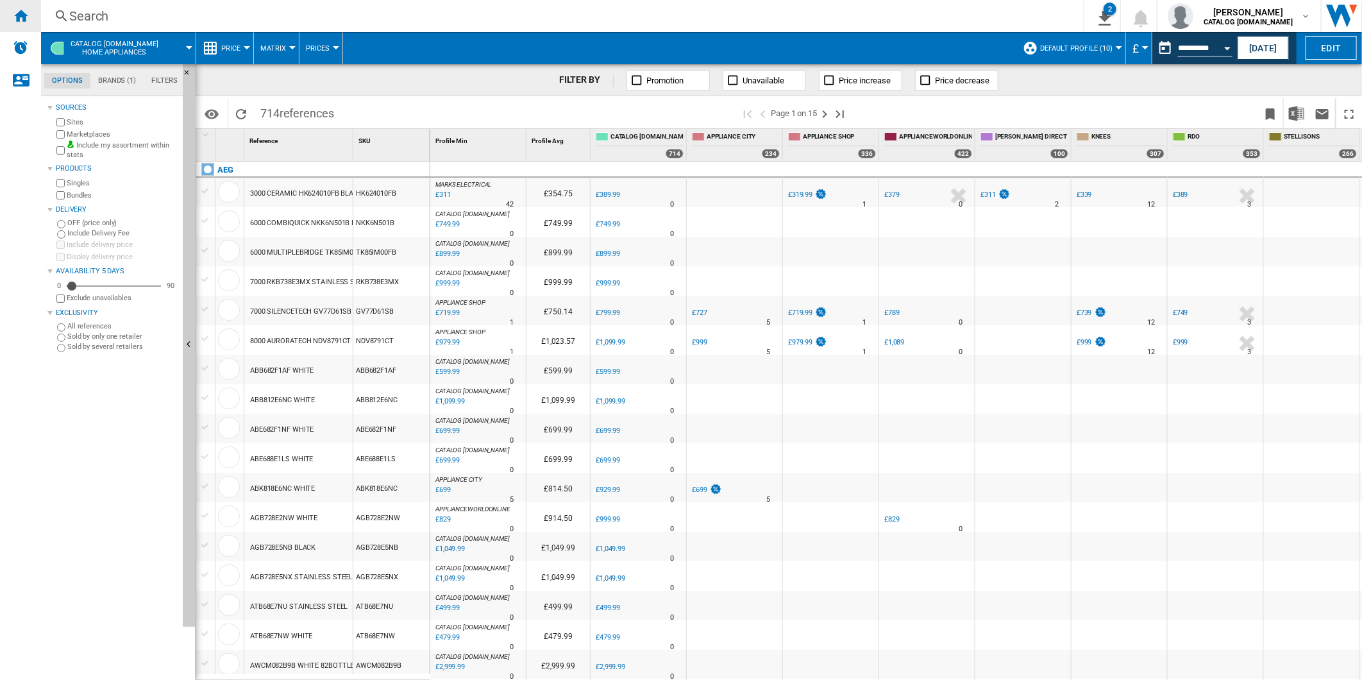
click at [22, 20] on ng-md-icon "Home" at bounding box center [20, 15] width 15 height 15
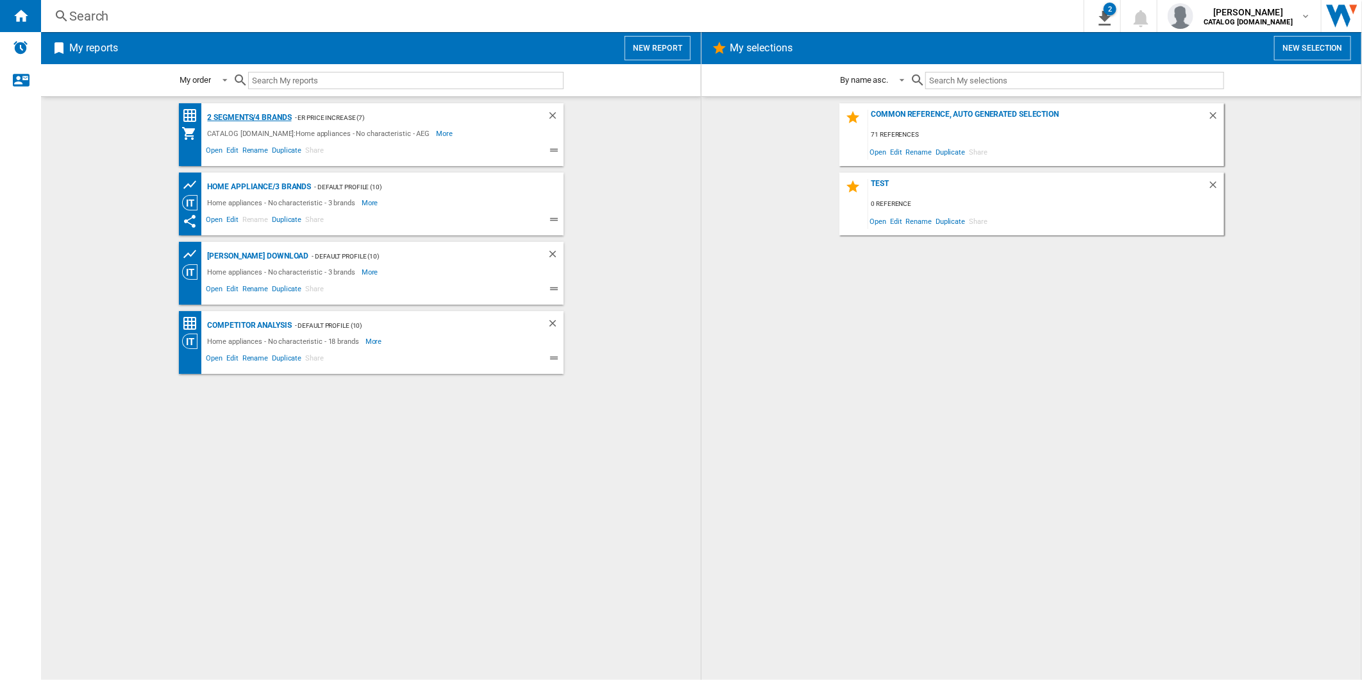
click at [270, 122] on div "2 segments/4 brands" at bounding box center [248, 118] width 87 height 16
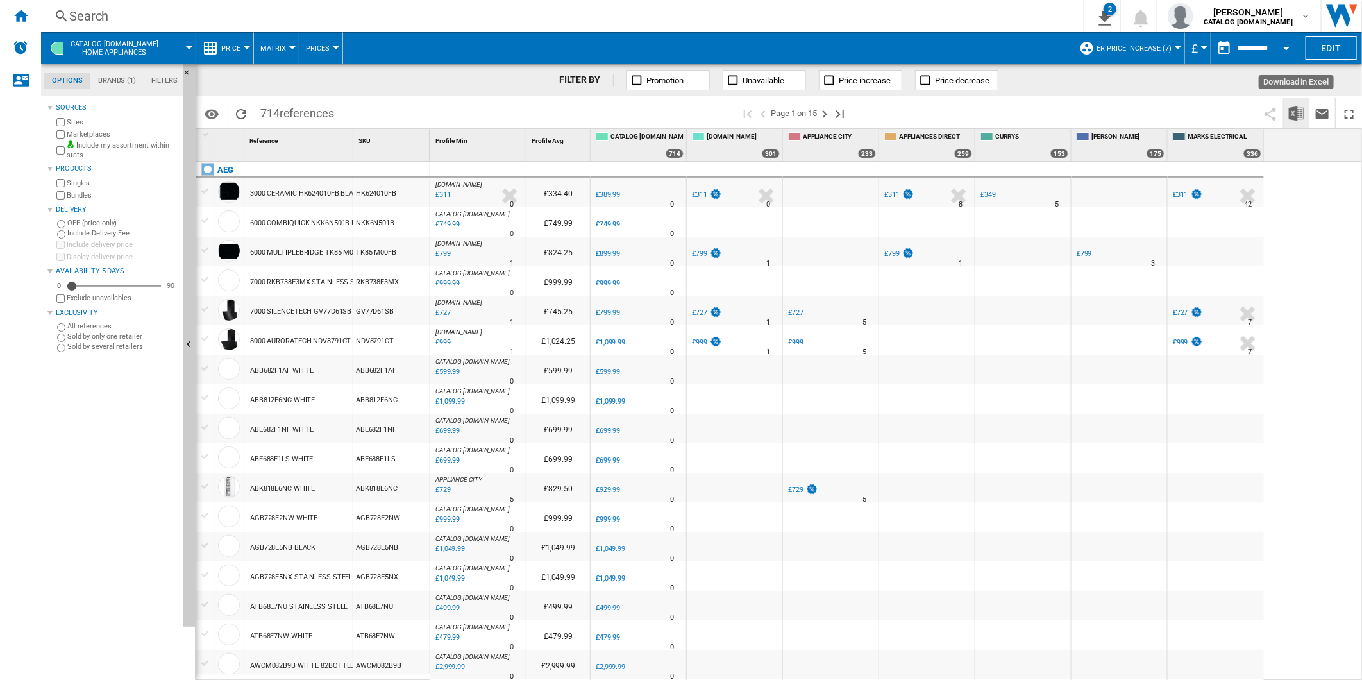
click at [1297, 117] on img "Download in Excel" at bounding box center [1296, 113] width 15 height 15
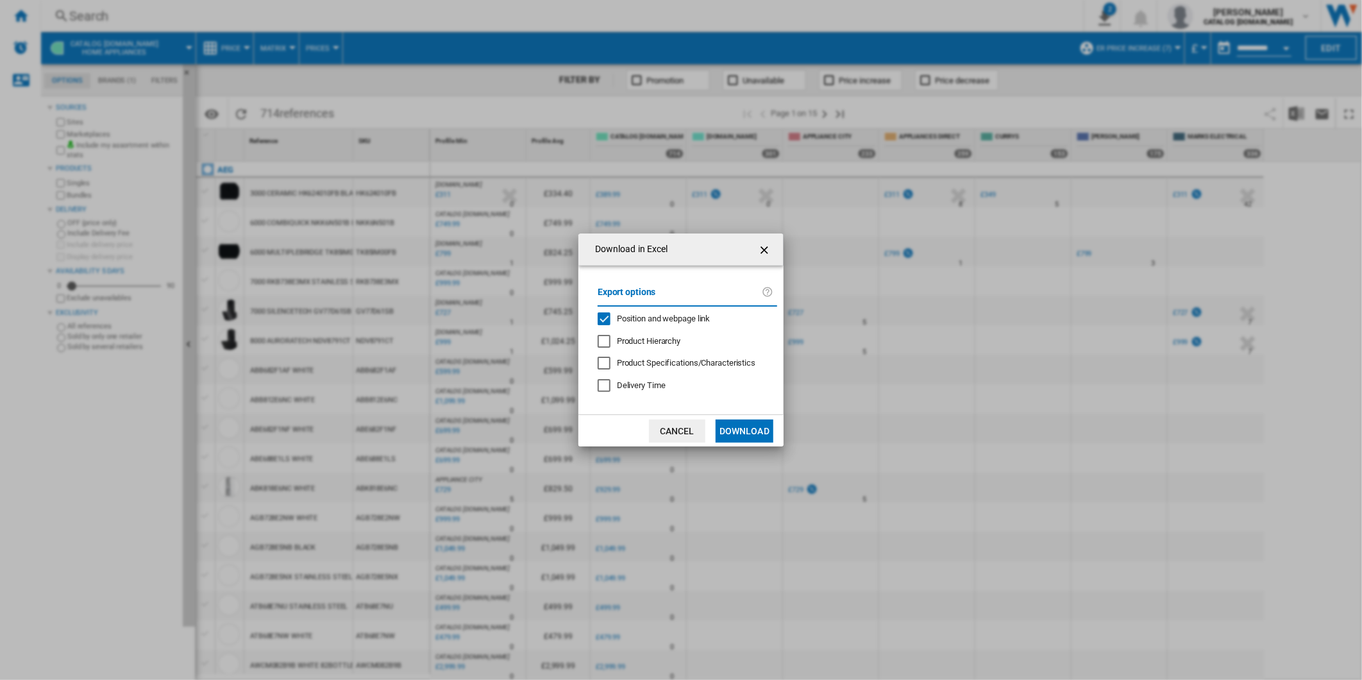
click at [664, 310] on div "Export options Position and webpage link Product Hierarchy Product Specificatio…" at bounding box center [687, 340] width 192 height 124
click at [664, 317] on span "Position and webpage link" at bounding box center [664, 319] width 94 height 10
click at [738, 426] on button "Download" at bounding box center [745, 430] width 58 height 23
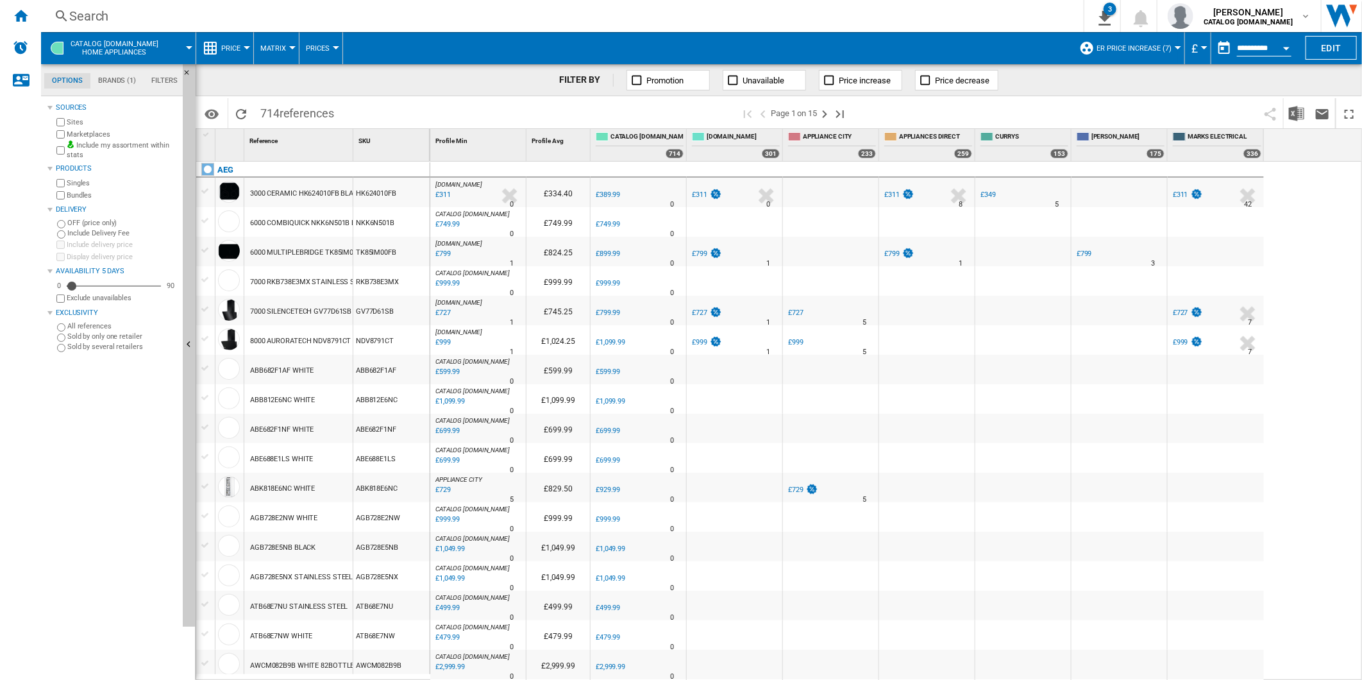
drag, startPoint x: 892, startPoint y: 109, endPoint x: 931, endPoint y: 103, distance: 40.2
click at [892, 109] on span at bounding box center [1058, 113] width 400 height 30
click at [1227, 49] on button "button" at bounding box center [1225, 48] width 26 height 26
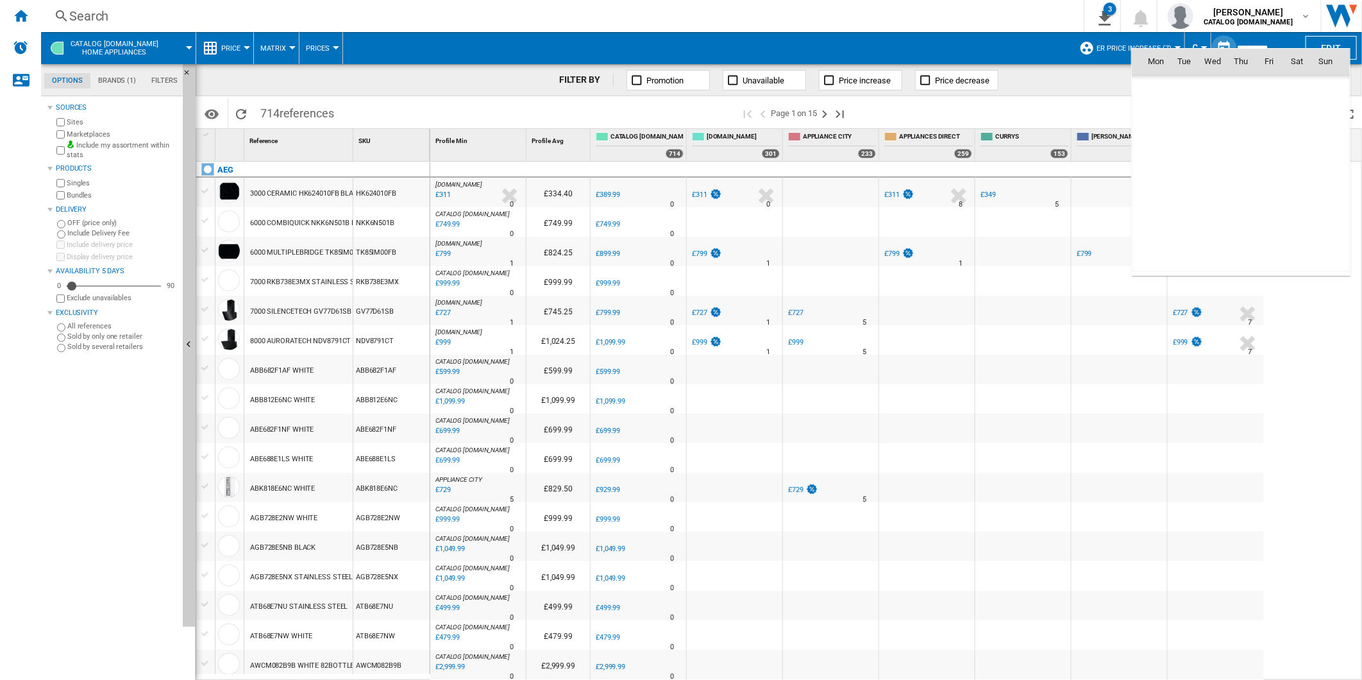
scroll to position [6119, 0]
click at [1176, 146] on span "12" at bounding box center [1185, 146] width 26 height 26
type input "**********"
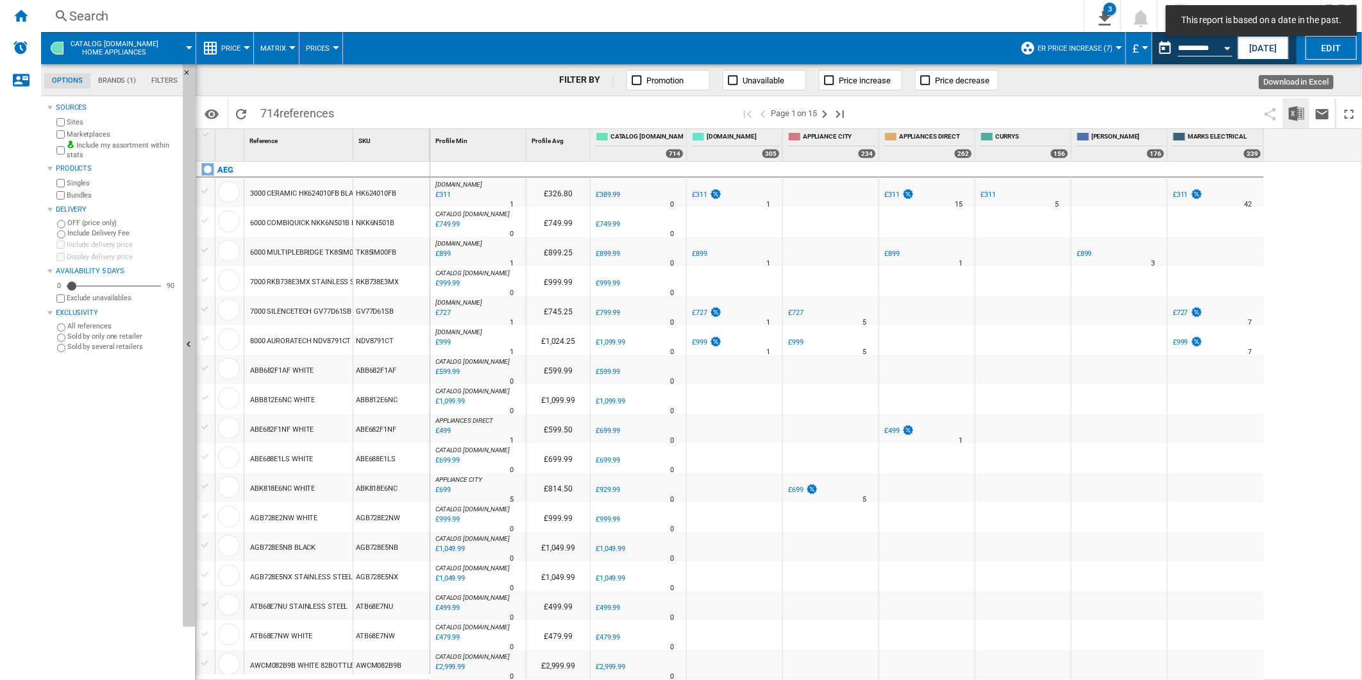
click at [1294, 113] on img "Download in Excel" at bounding box center [1296, 113] width 15 height 15
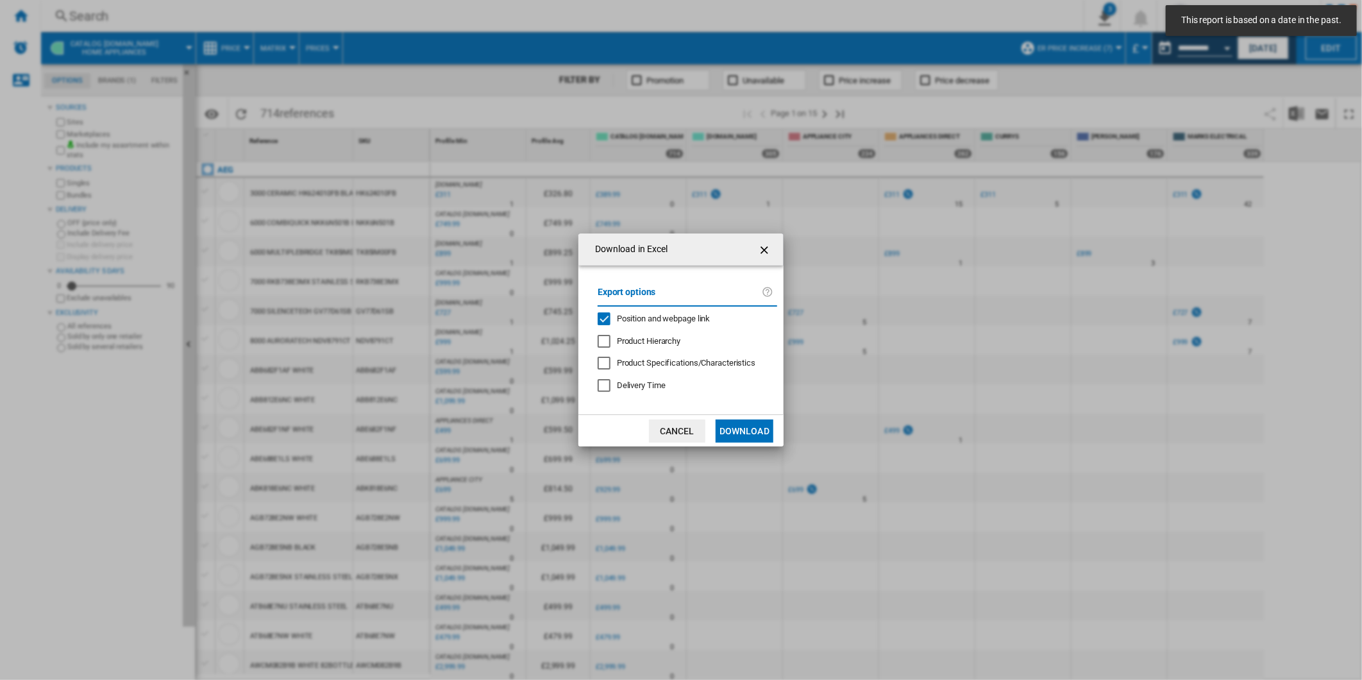
click at [668, 314] on span "Position and webpage link" at bounding box center [664, 319] width 94 height 10
click at [725, 421] on button "Download" at bounding box center [745, 430] width 58 height 23
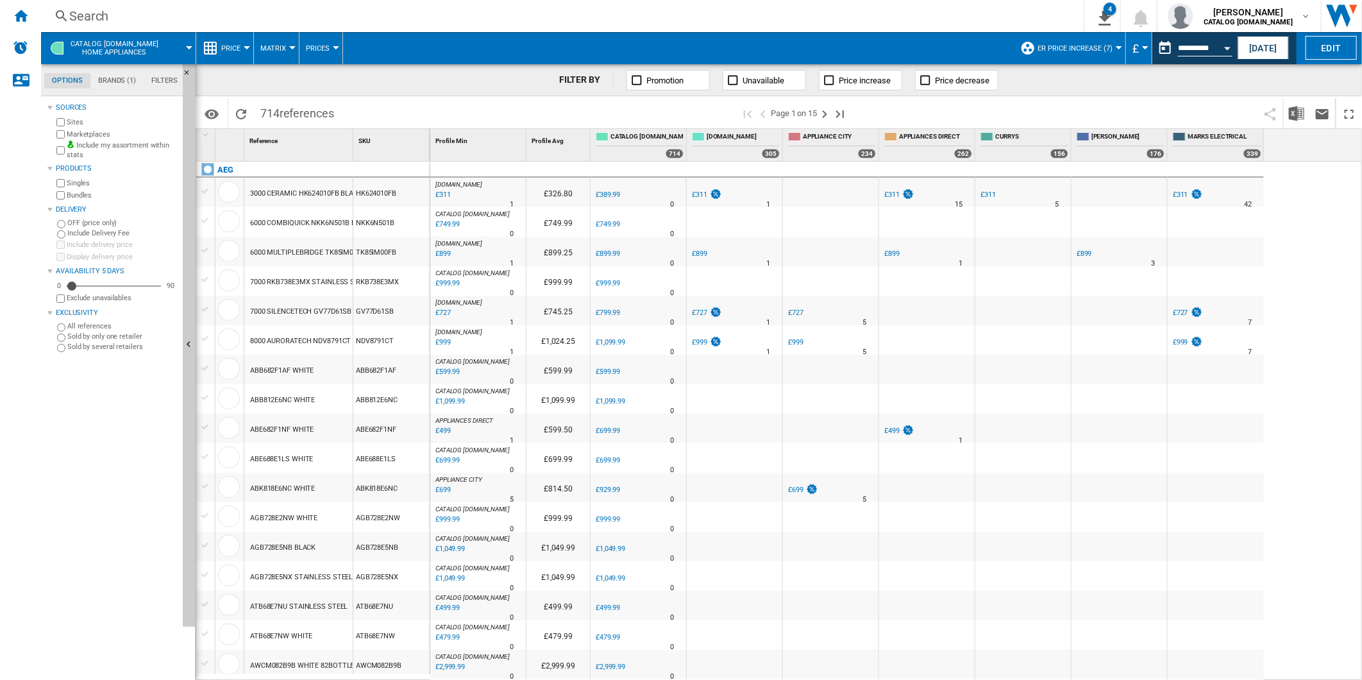
click at [913, 110] on span at bounding box center [1058, 113] width 400 height 30
click at [1161, 50] on button "This report is based on a date in the past." at bounding box center [1166, 48] width 26 height 26
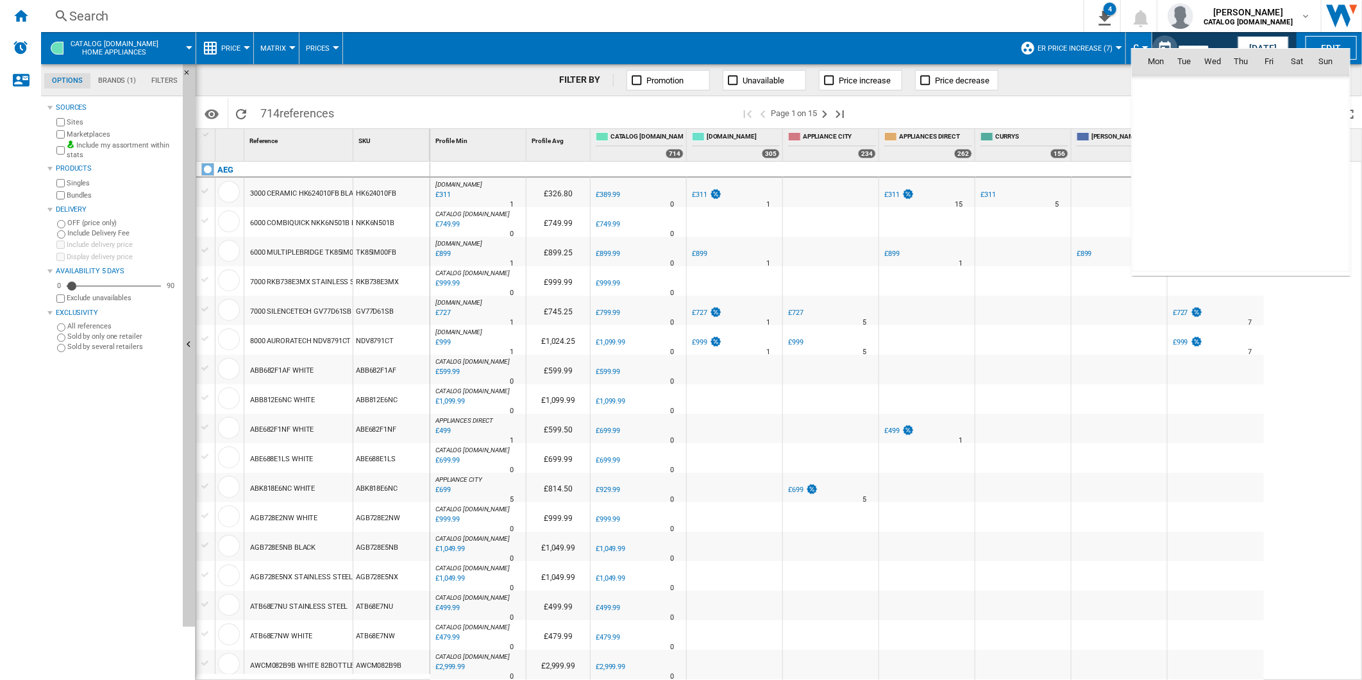
scroll to position [6119, 0]
click at [1208, 143] on span "13" at bounding box center [1213, 146] width 26 height 26
type input "**********"
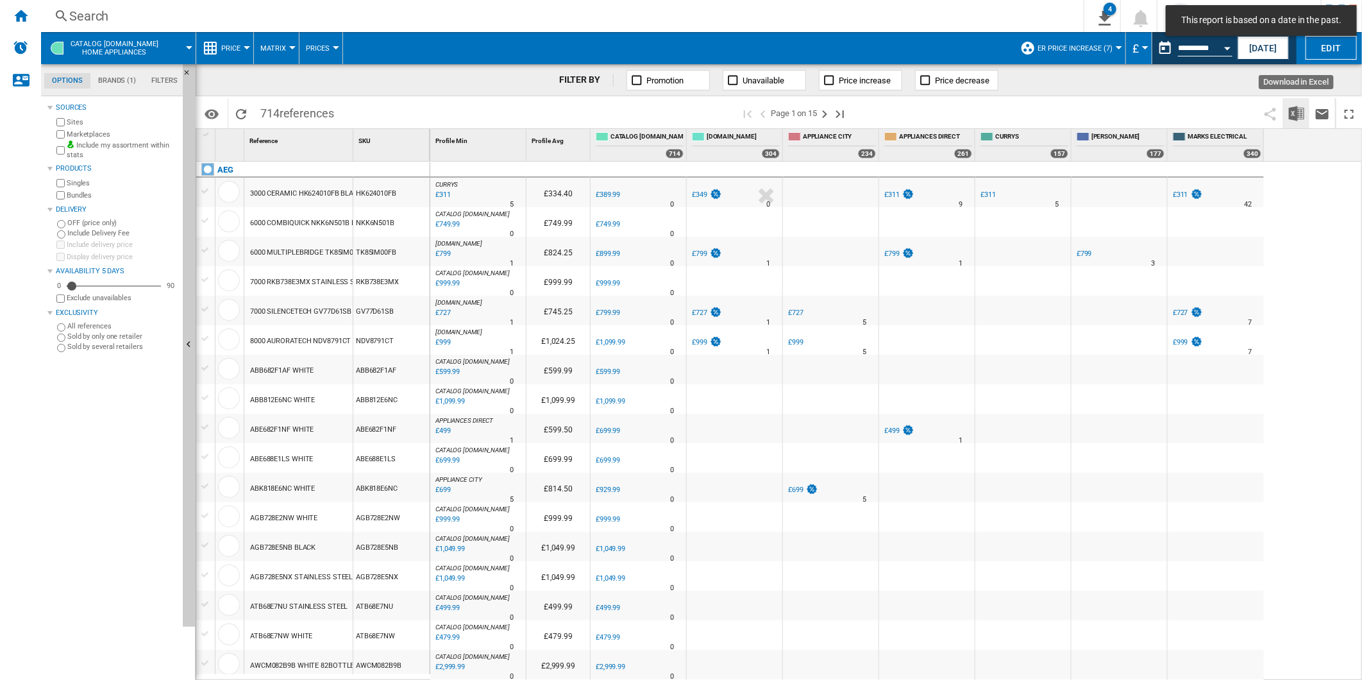
click at [1299, 110] on img "Download in Excel" at bounding box center [1296, 113] width 15 height 15
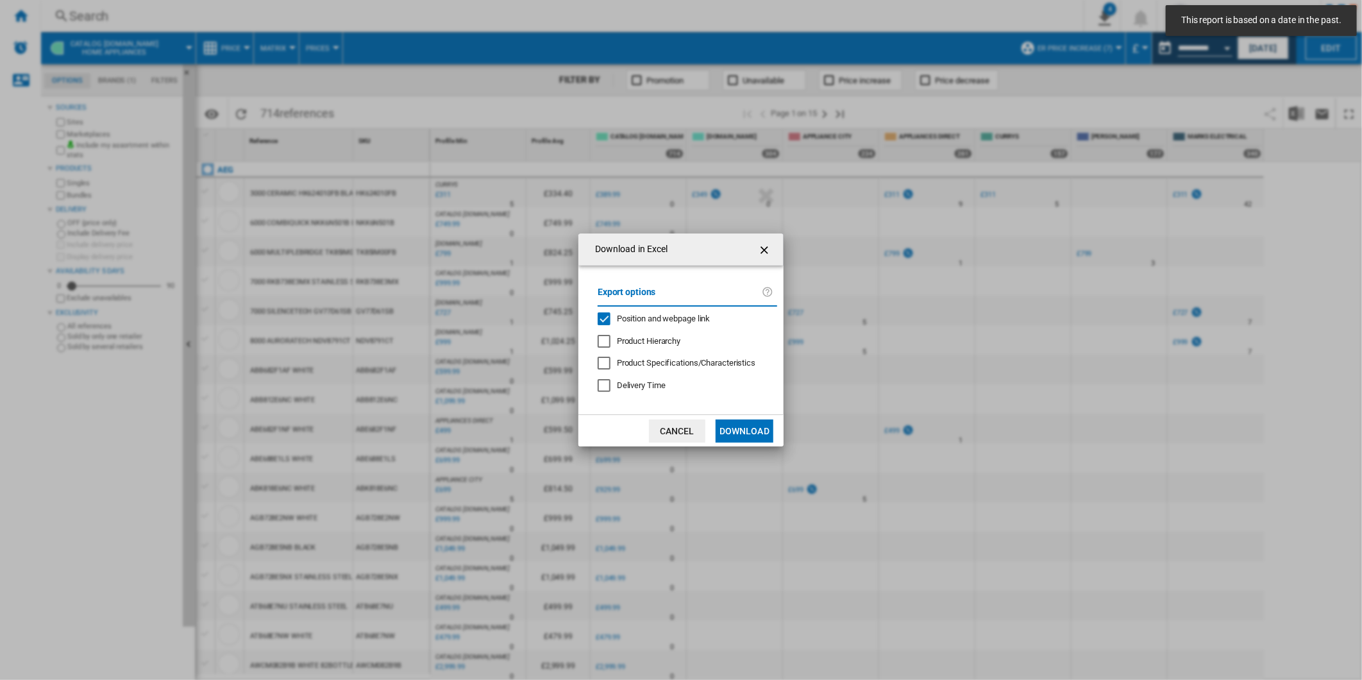
click at [675, 317] on span "Position and webpage link" at bounding box center [664, 319] width 94 height 10
click at [748, 427] on button "Download" at bounding box center [745, 430] width 58 height 23
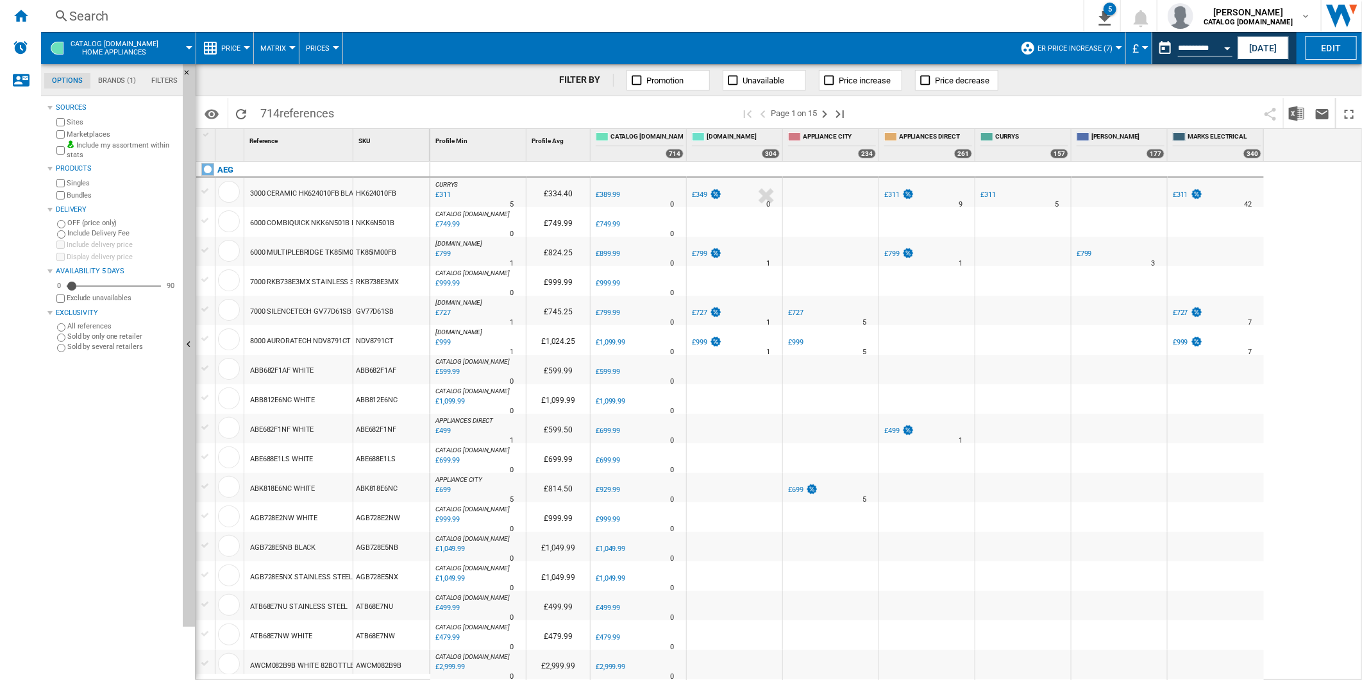
drag, startPoint x: 971, startPoint y: 101, endPoint x: 984, endPoint y: 101, distance: 12.8
click at [971, 101] on span at bounding box center [1058, 113] width 400 height 30
click at [1165, 42] on button "This report is based on a date in the past." at bounding box center [1166, 48] width 26 height 26
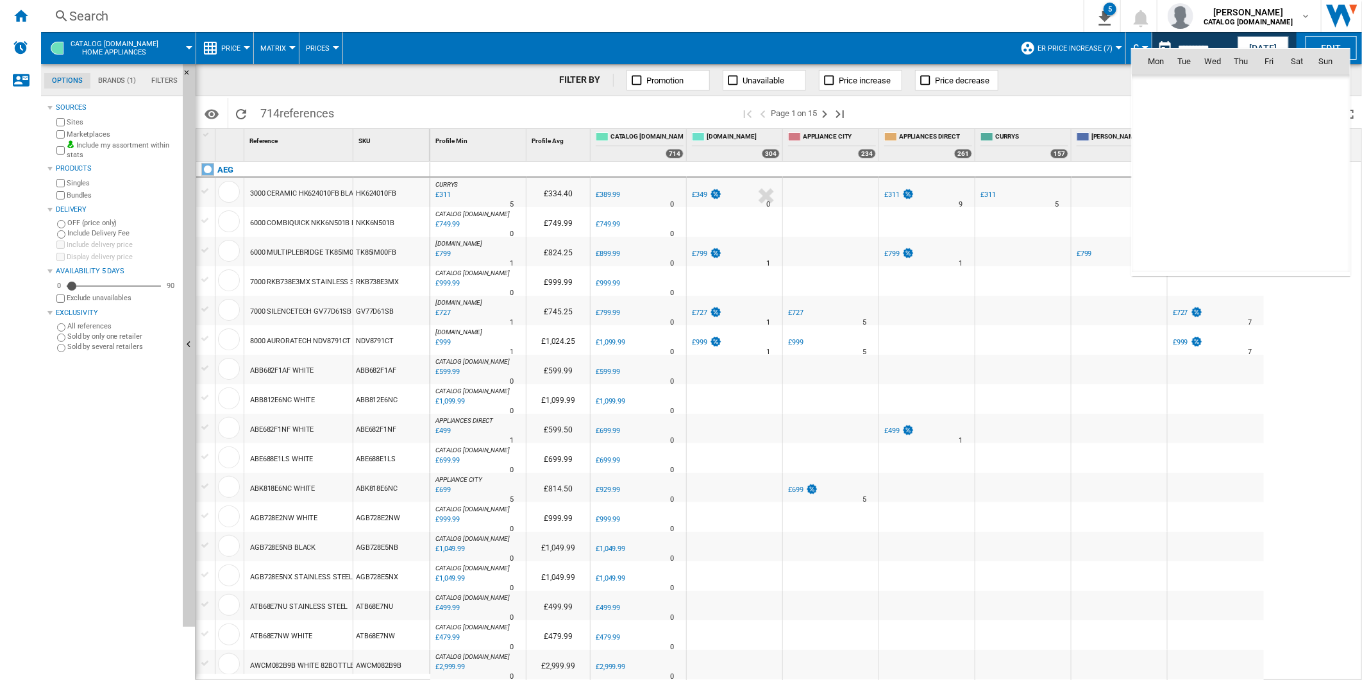
scroll to position [6119, 0]
click at [1241, 151] on span "14" at bounding box center [1241, 146] width 26 height 26
type input "**********"
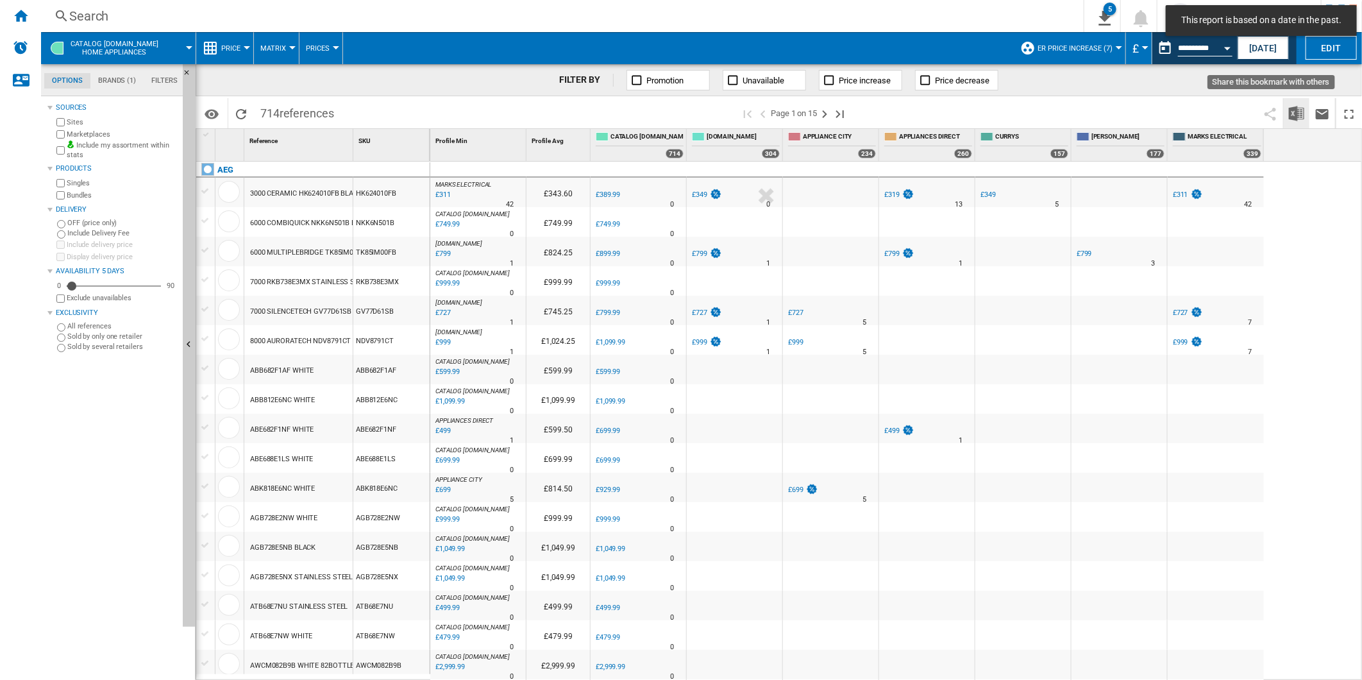
click at [1294, 112] on img "Download in Excel" at bounding box center [1296, 113] width 15 height 15
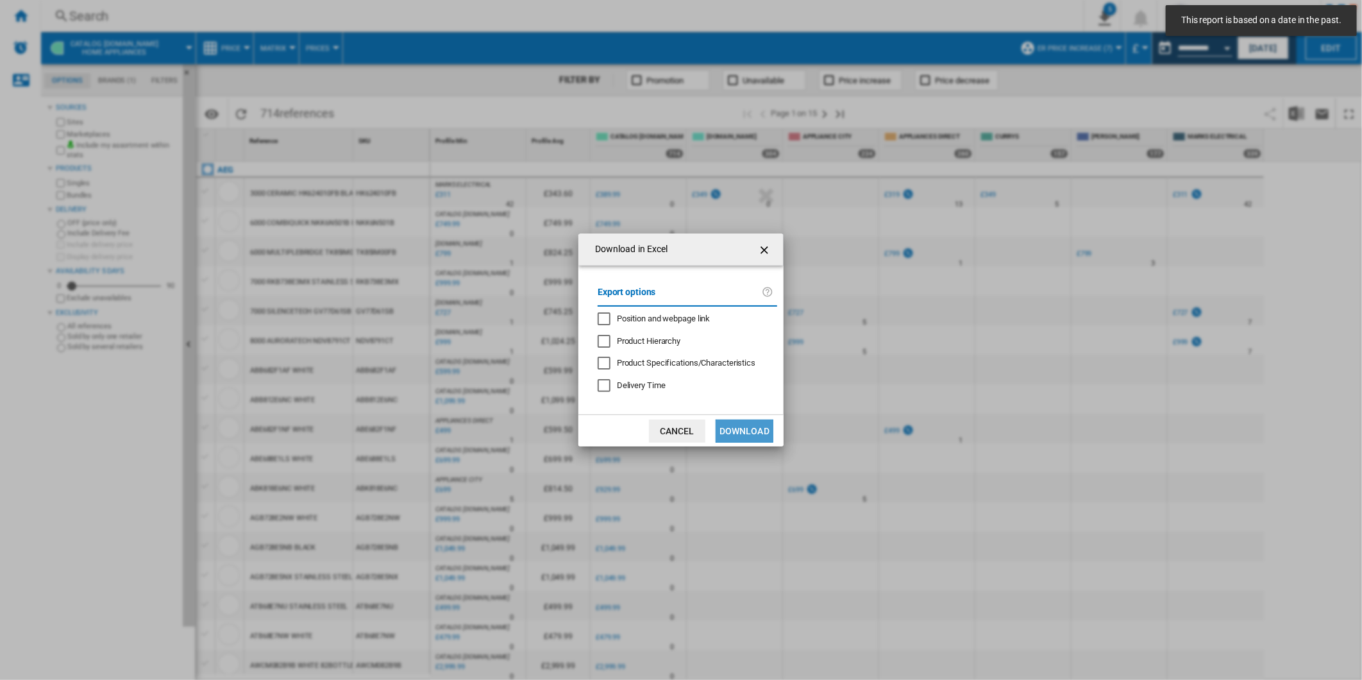
click at [732, 423] on button "Download" at bounding box center [745, 430] width 58 height 23
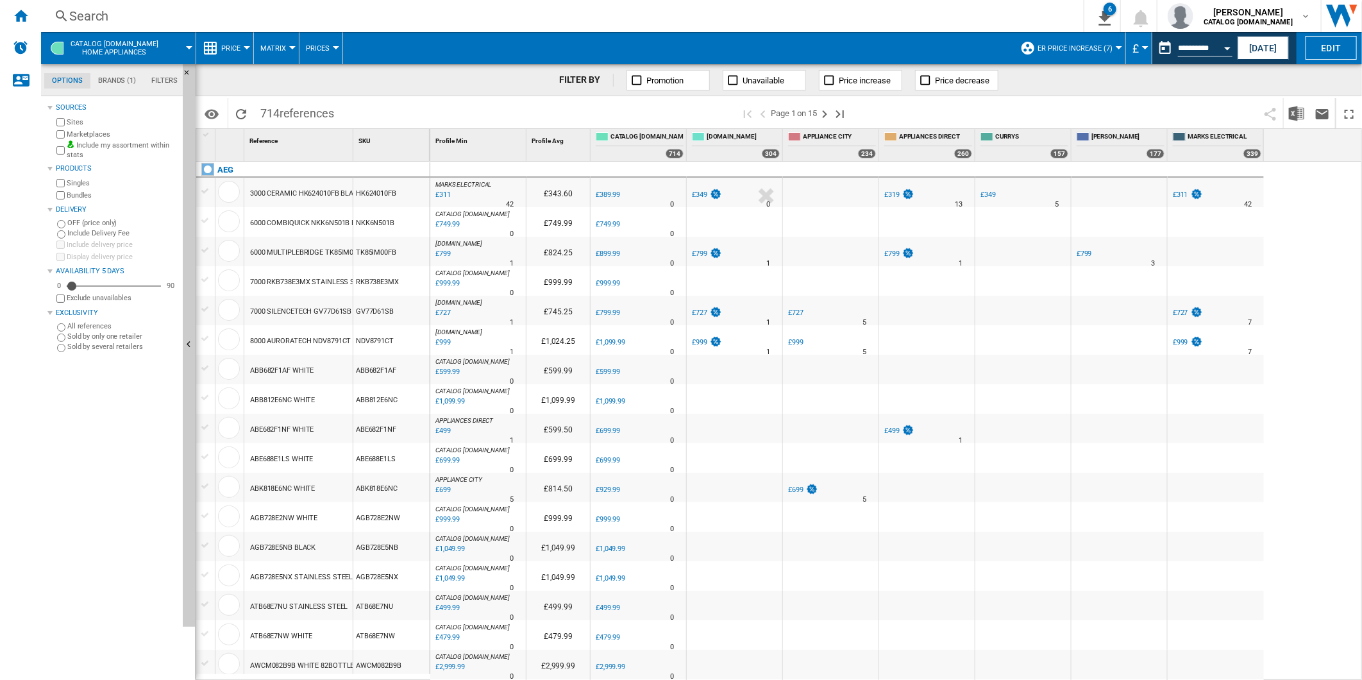
click at [978, 112] on span at bounding box center [1058, 113] width 400 height 30
click at [1160, 44] on button "This report is based on a date in the past." at bounding box center [1166, 48] width 26 height 26
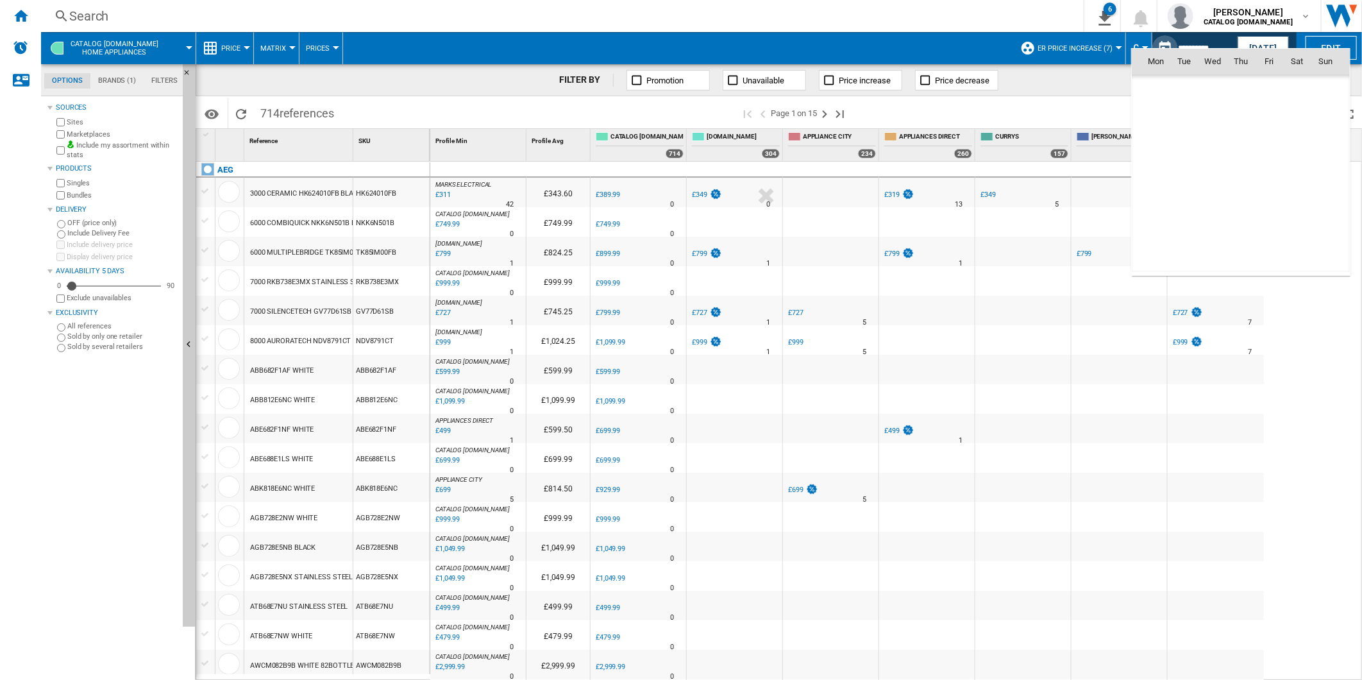
scroll to position [6119, 0]
click at [1270, 140] on span "15" at bounding box center [1269, 146] width 26 height 26
type input "**********"
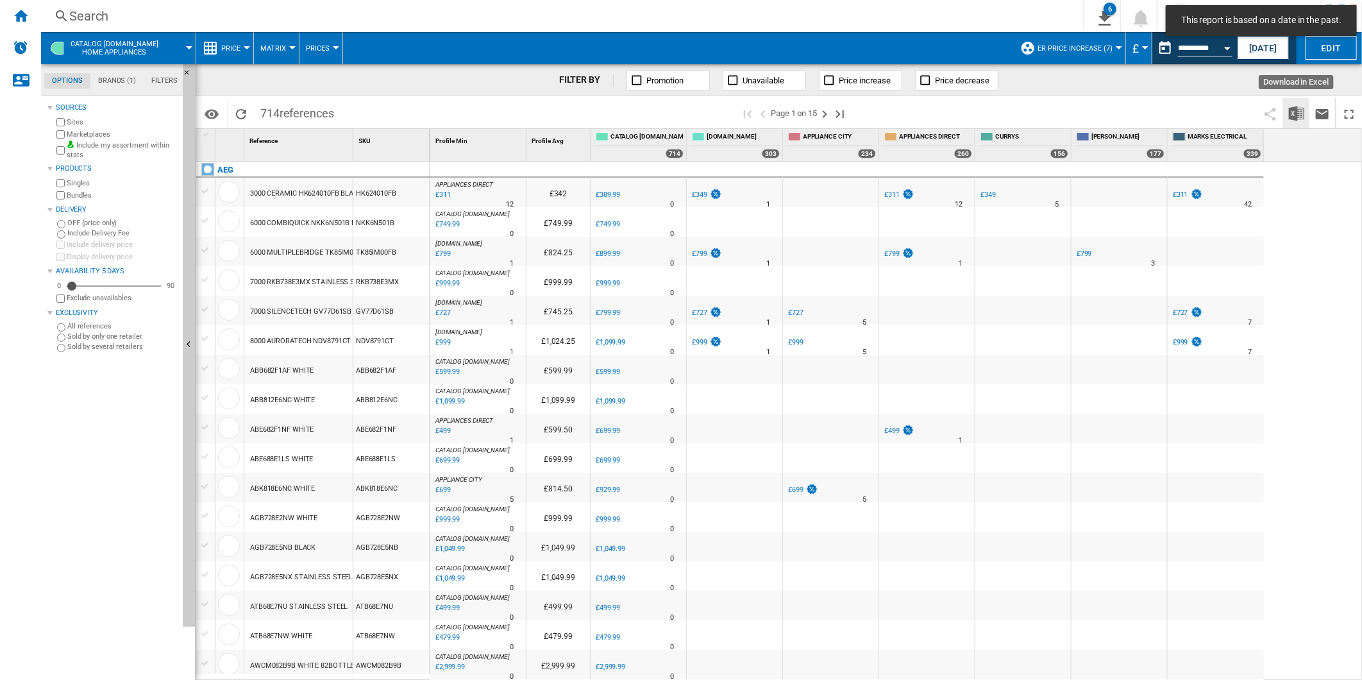
click at [1303, 114] on img "Download in Excel" at bounding box center [1296, 113] width 15 height 15
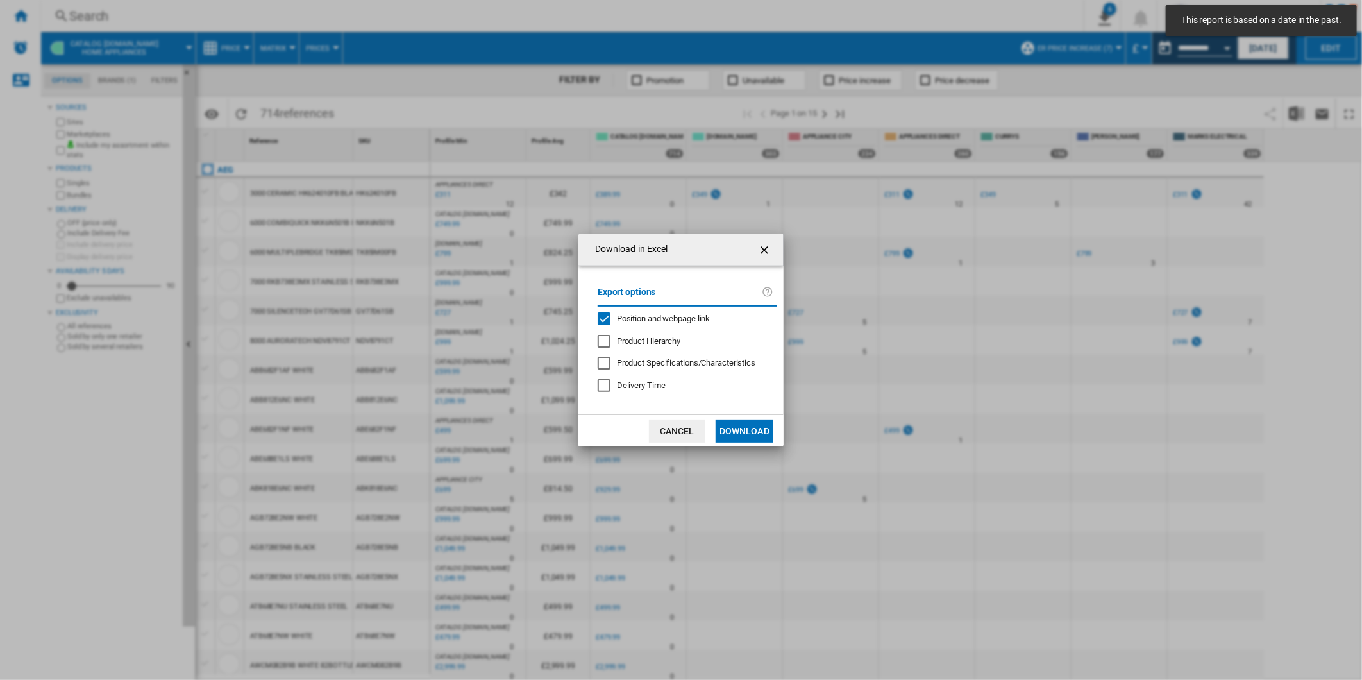
click at [670, 319] on span "Position and webpage link" at bounding box center [664, 319] width 94 height 10
drag, startPoint x: 745, startPoint y: 432, endPoint x: 810, endPoint y: 393, distance: 76.6
click at [744, 432] on button "Download" at bounding box center [745, 430] width 58 height 23
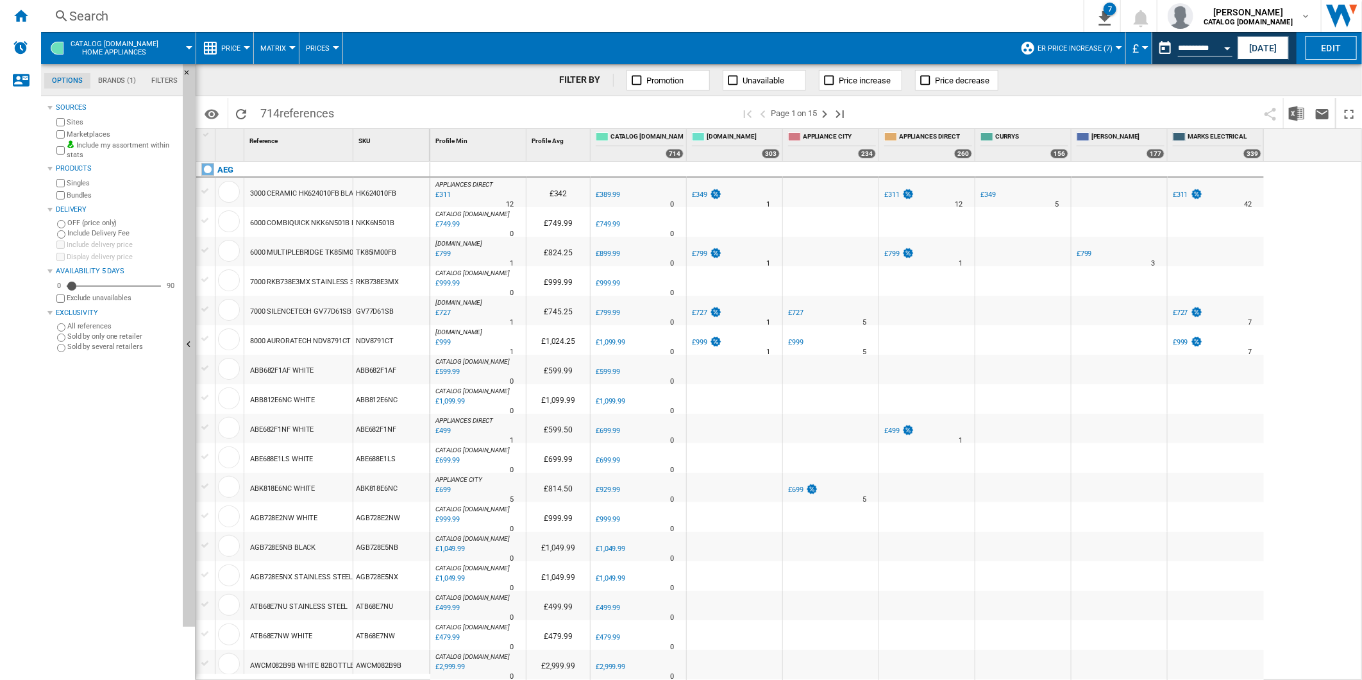
click at [985, 112] on span at bounding box center [1058, 113] width 400 height 30
click at [1157, 47] on button "This report is based on a date in the past." at bounding box center [1166, 48] width 26 height 26
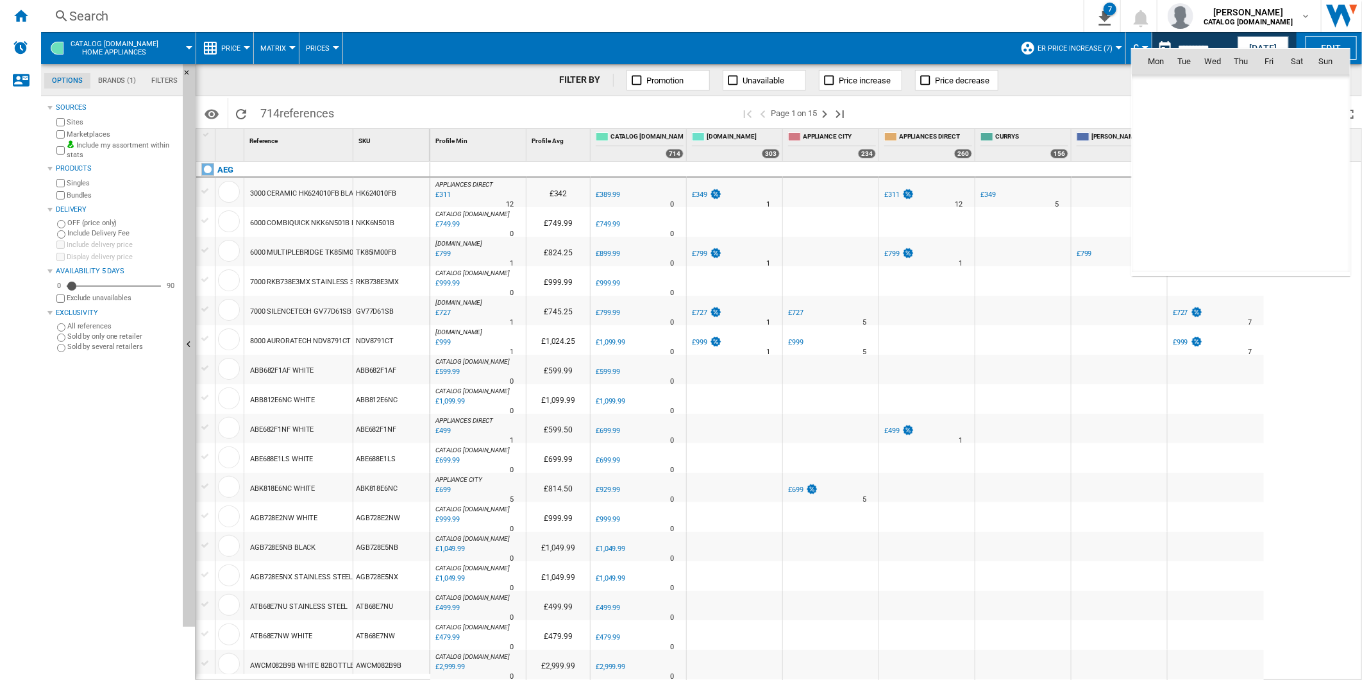
scroll to position [6119, 0]
click at [1294, 139] on span "16" at bounding box center [1298, 146] width 26 height 26
type input "**********"
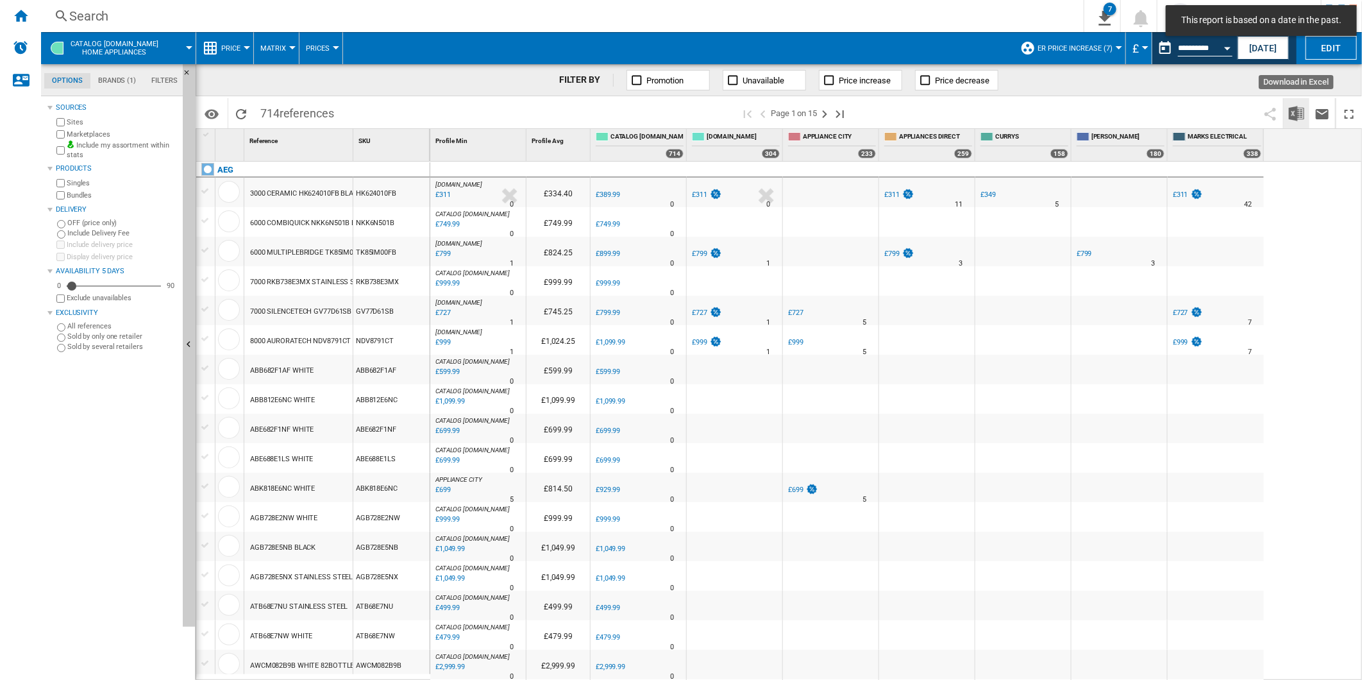
click at [1287, 105] on button "Download in Excel" at bounding box center [1297, 113] width 26 height 30
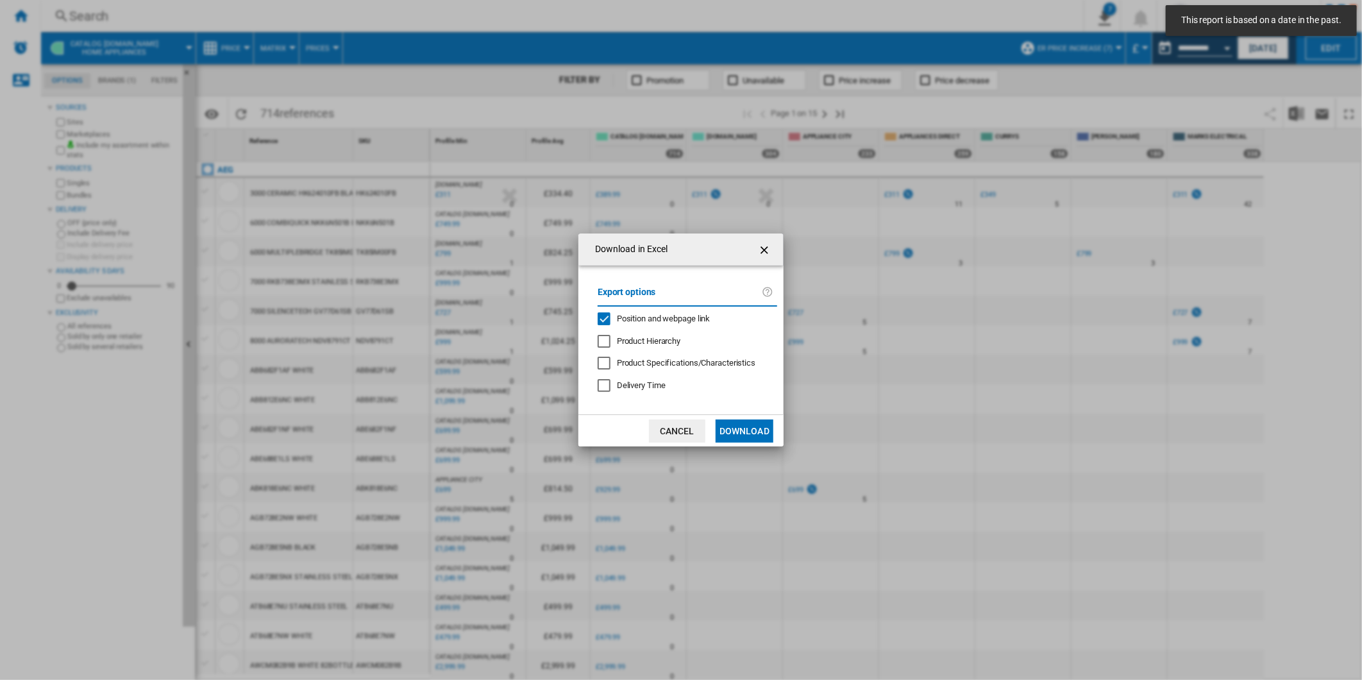
click at [690, 319] on span "Position and webpage link" at bounding box center [664, 319] width 94 height 10
click at [736, 419] on md-dialog-actions "Cancel Download" at bounding box center [681, 430] width 205 height 32
click at [738, 427] on button "Download" at bounding box center [745, 430] width 58 height 23
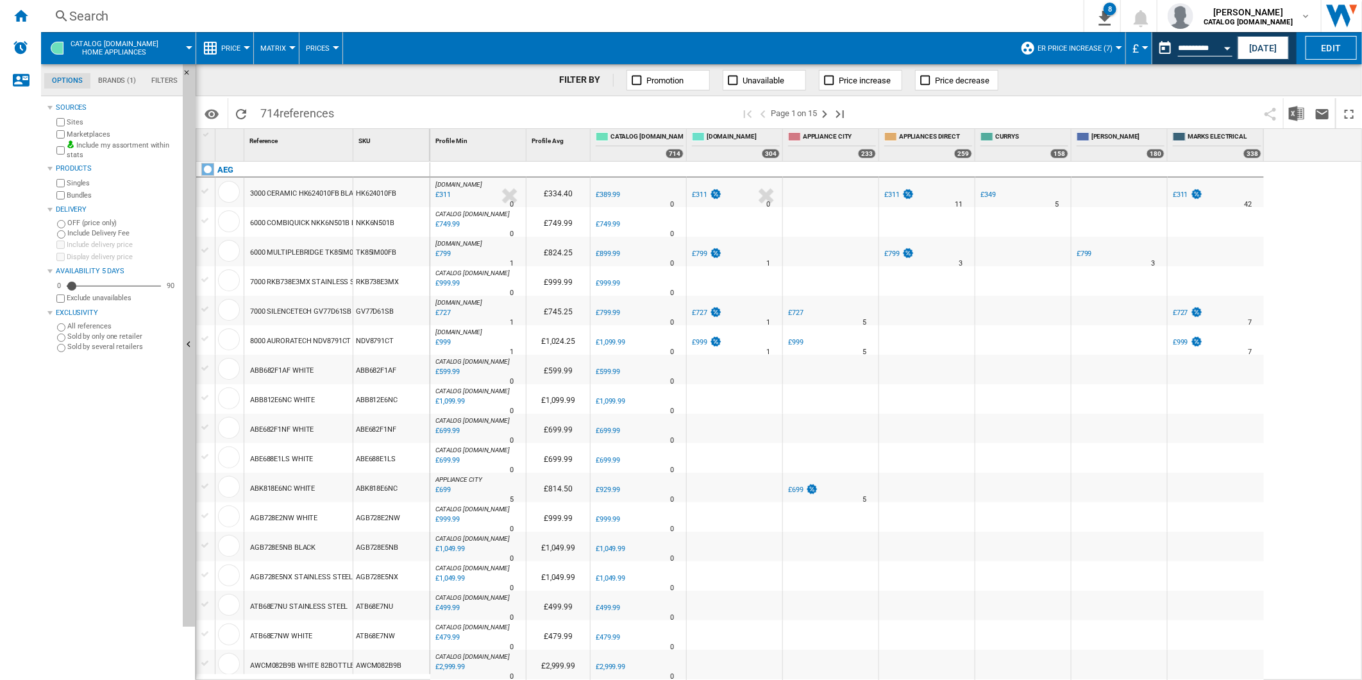
drag, startPoint x: 988, startPoint y: 109, endPoint x: 1024, endPoint y: 104, distance: 36.9
click at [988, 109] on span at bounding box center [1058, 113] width 400 height 30
click at [1149, 48] on md-menu "£ Argentin Peso Australian Dollar balboa Bolivia Bolíviano Bulgarian lev Canadi…" at bounding box center [1139, 48] width 26 height 32
click at [1156, 48] on button "This report is based on a date in the past." at bounding box center [1166, 48] width 26 height 26
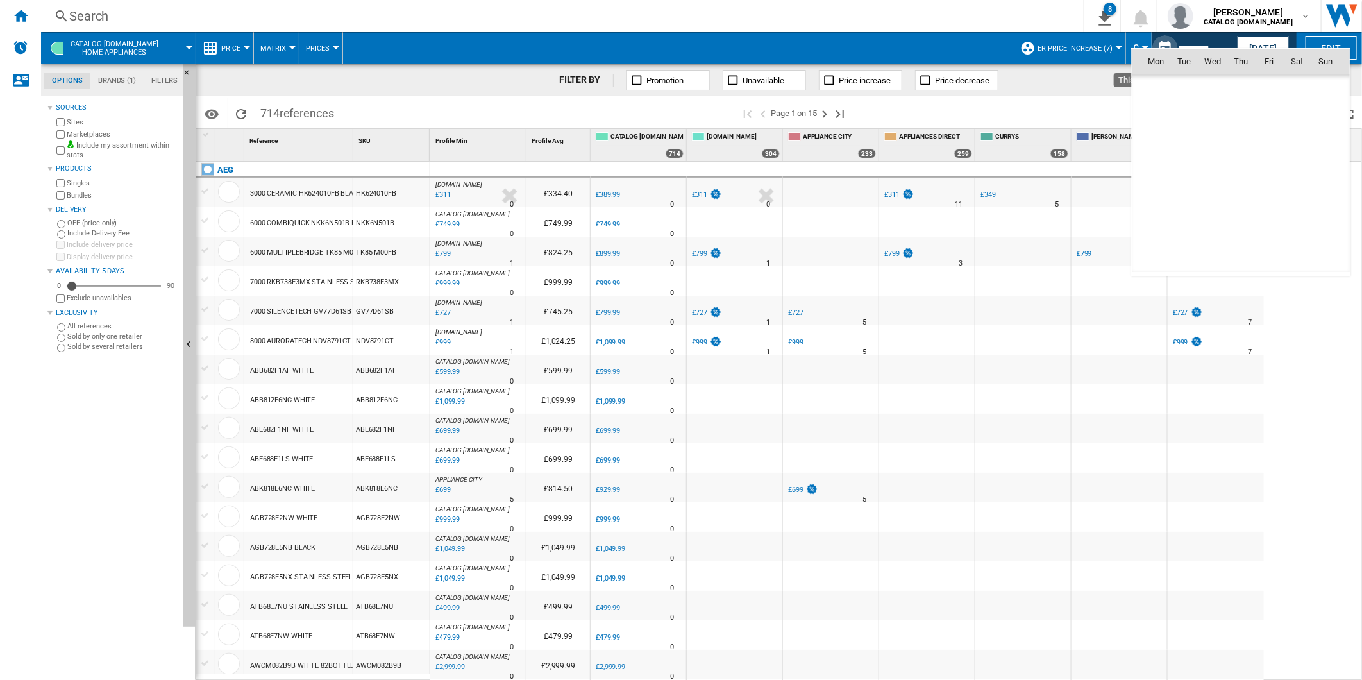
scroll to position [6119, 0]
click at [1323, 141] on span "17" at bounding box center [1326, 146] width 26 height 26
type input "**********"
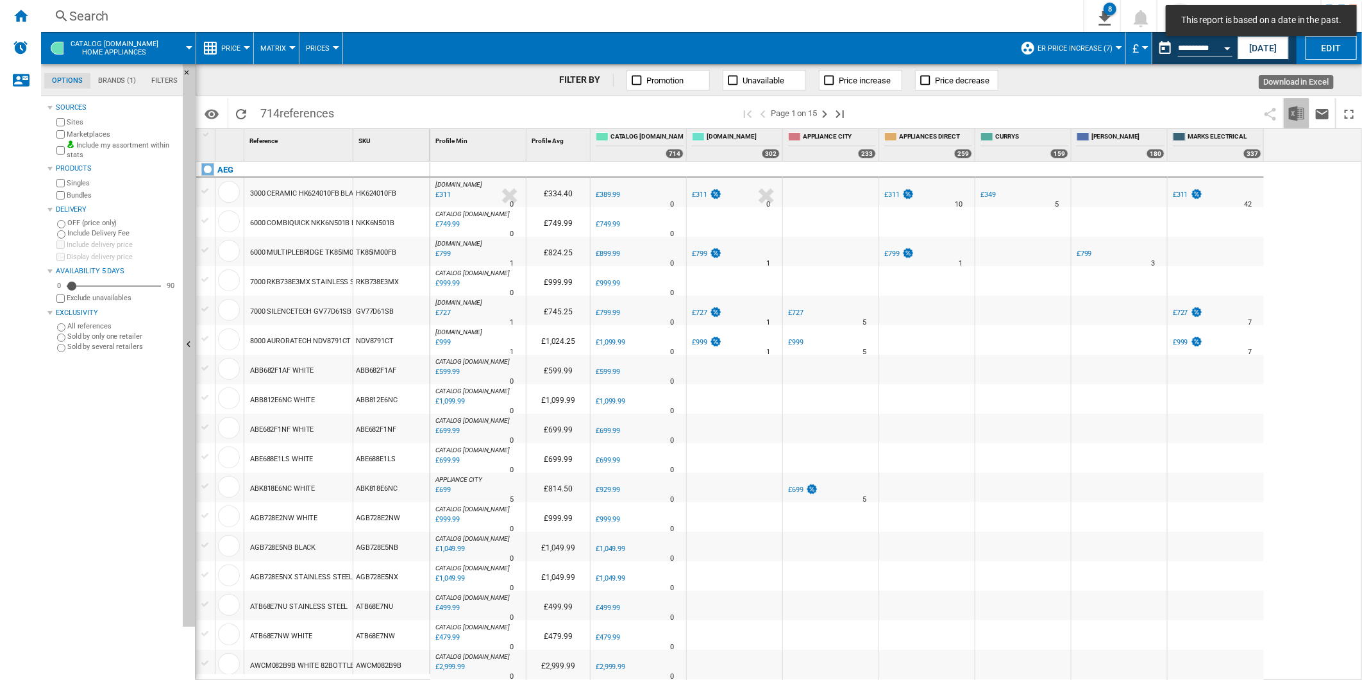
click at [1293, 109] on img "Download in Excel" at bounding box center [1296, 113] width 15 height 15
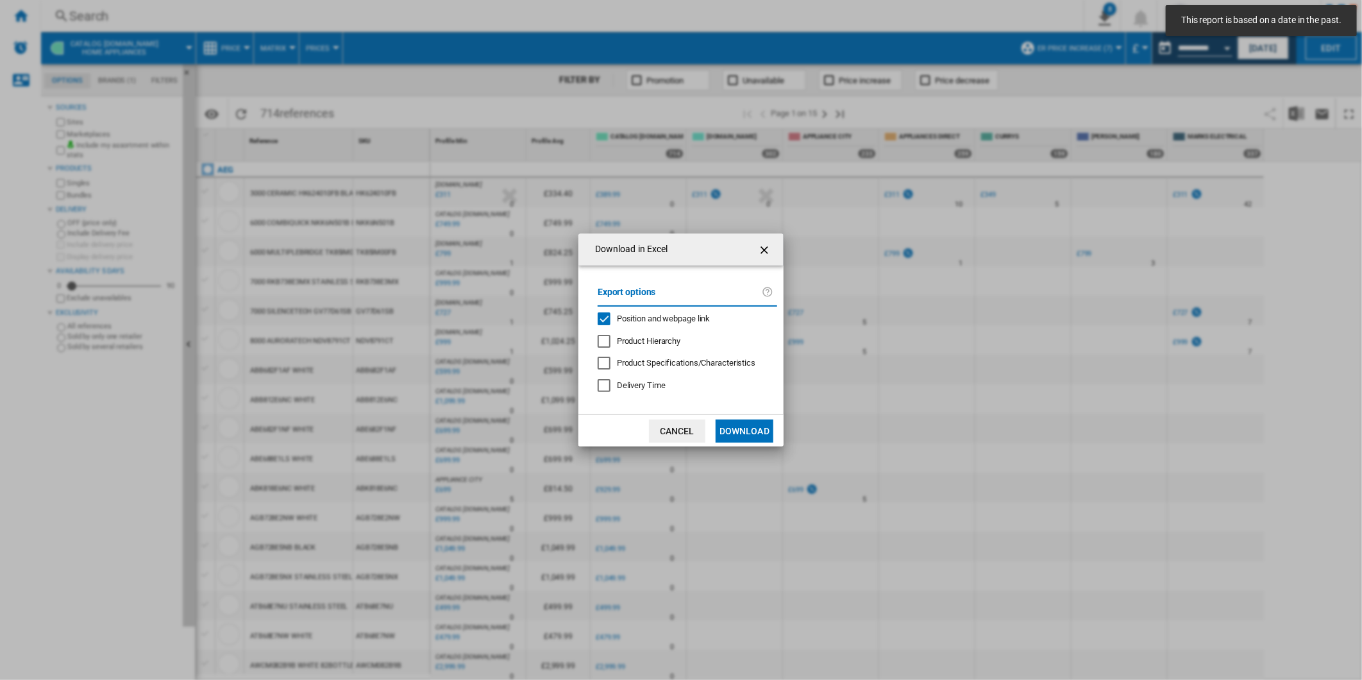
click at [682, 313] on div "Position and webpage link" at bounding box center [664, 319] width 94 height 12
click at [736, 439] on button "Download" at bounding box center [745, 430] width 58 height 23
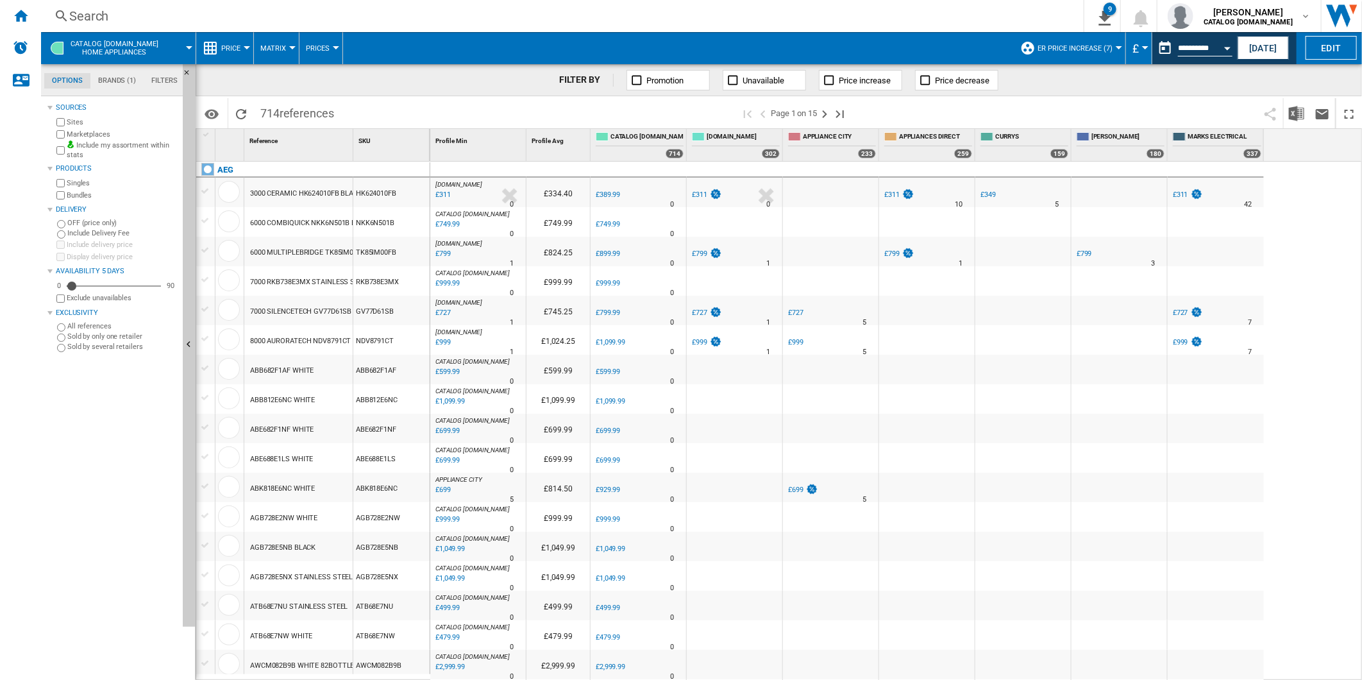
drag, startPoint x: 31, startPoint y: 15, endPoint x: 270, endPoint y: 21, distance: 239.3
click at [31, 15] on div "Home" at bounding box center [20, 16] width 41 height 32
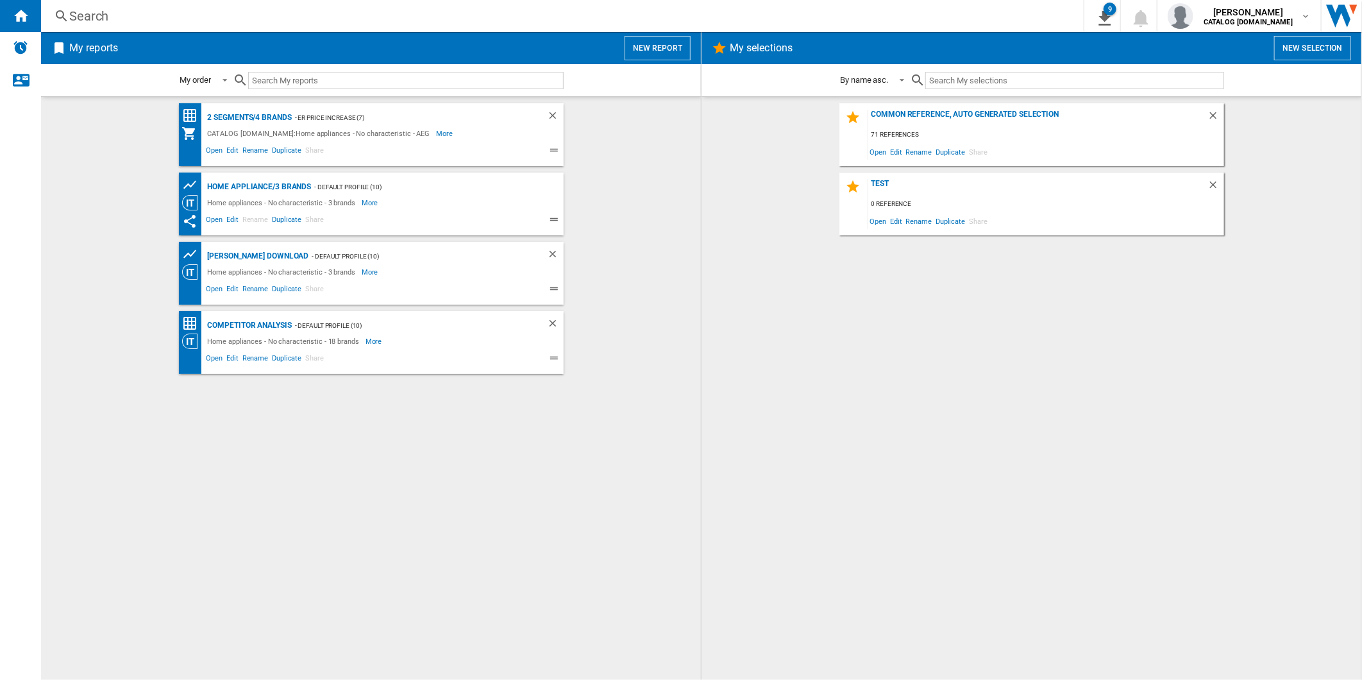
click at [482, 18] on div "Search" at bounding box center [559, 16] width 981 height 18
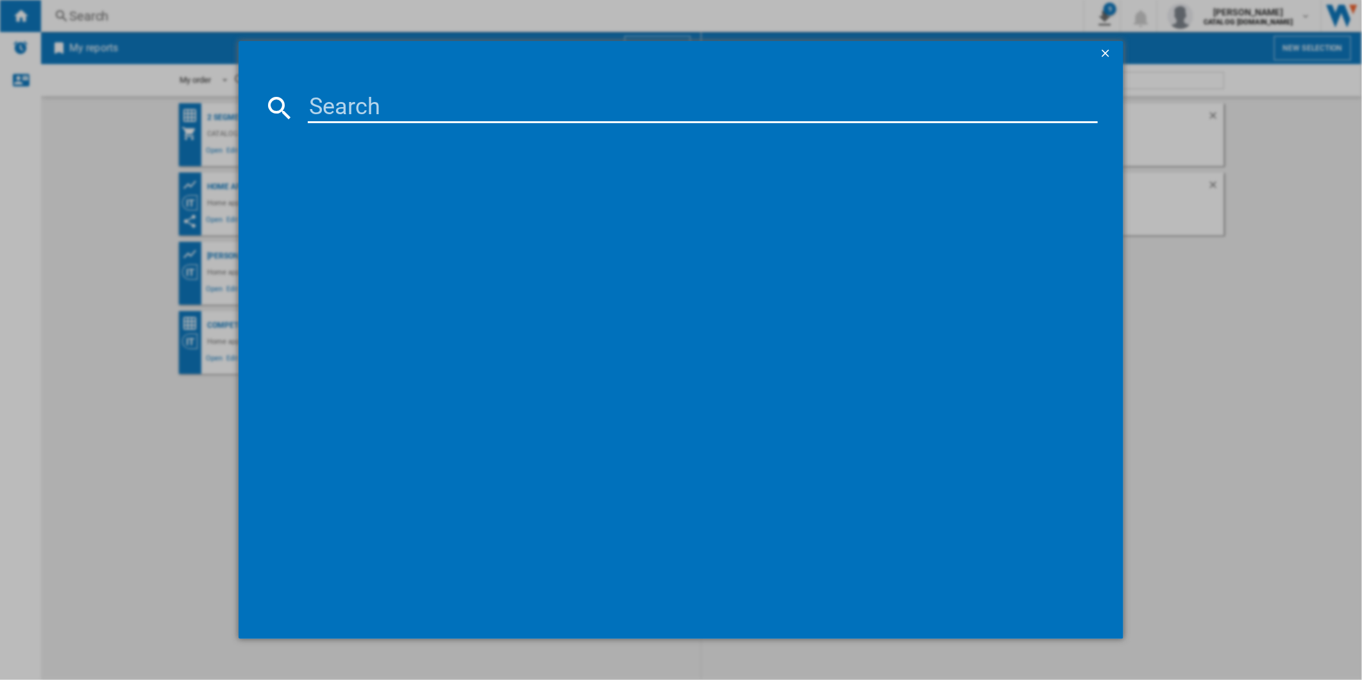
click at [462, 98] on input at bounding box center [703, 107] width 791 height 31
paste input "SO64IA0SCB"
type input "SO64IA0SCB"
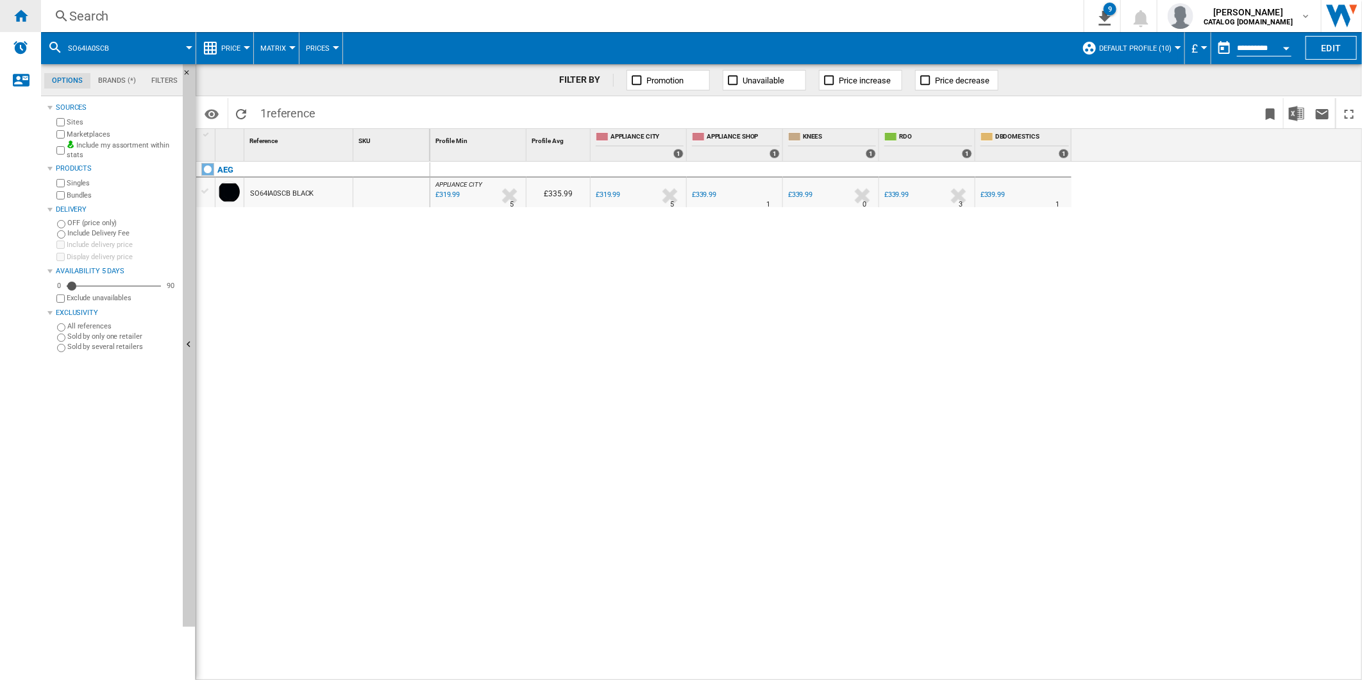
click at [14, 10] on ng-md-icon "Home" at bounding box center [20, 15] width 15 height 15
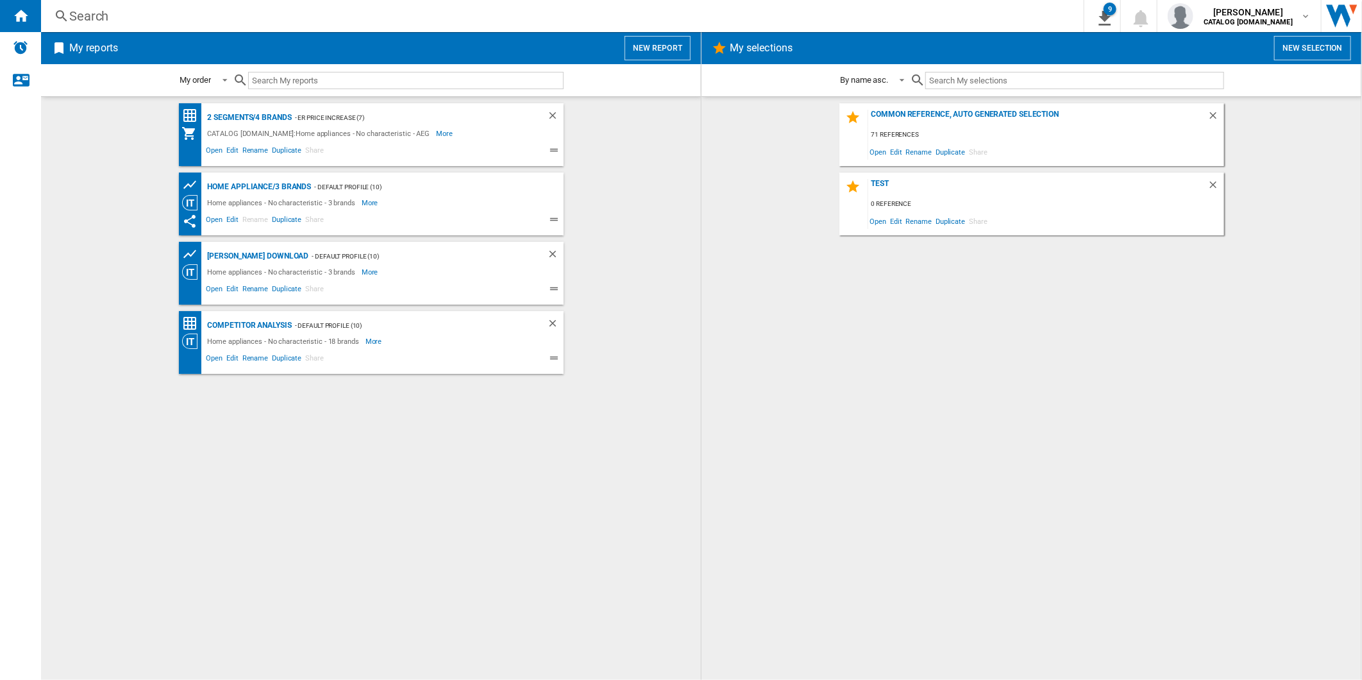
click at [679, 44] on button "New report" at bounding box center [658, 48] width 66 height 24
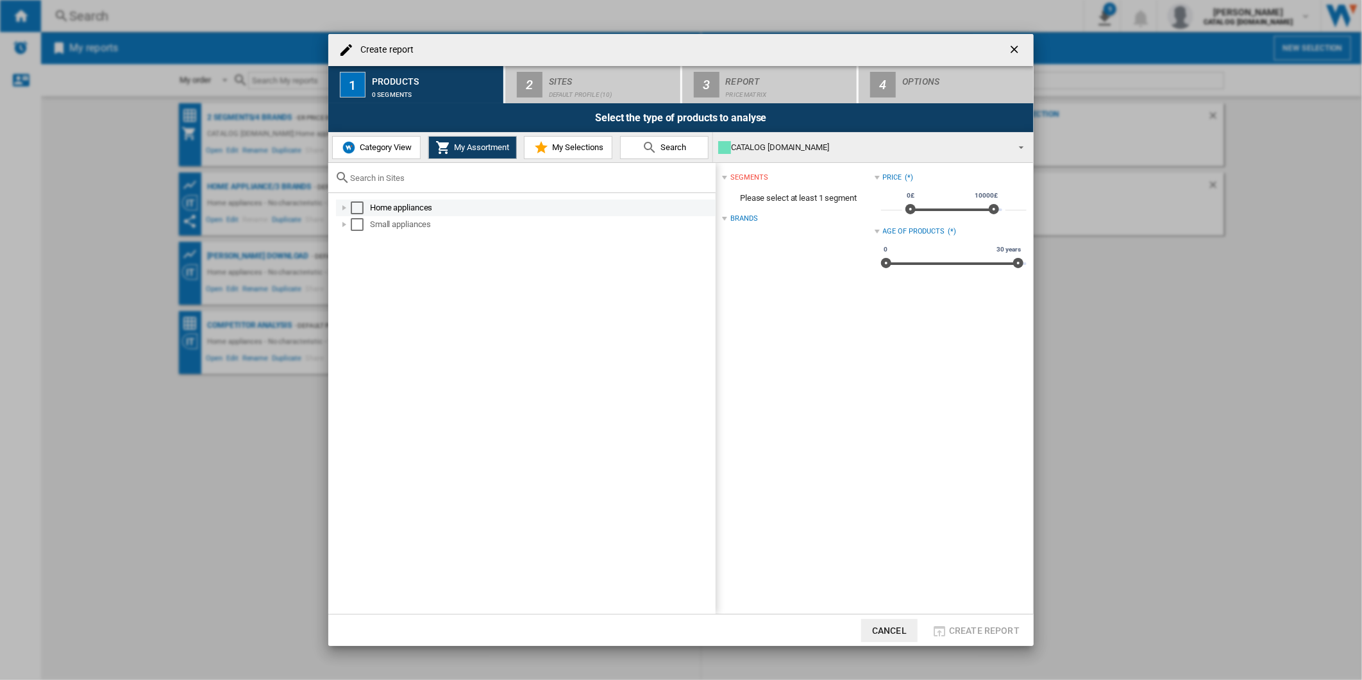
click at [358, 208] on div "Select" at bounding box center [357, 207] width 13 height 13
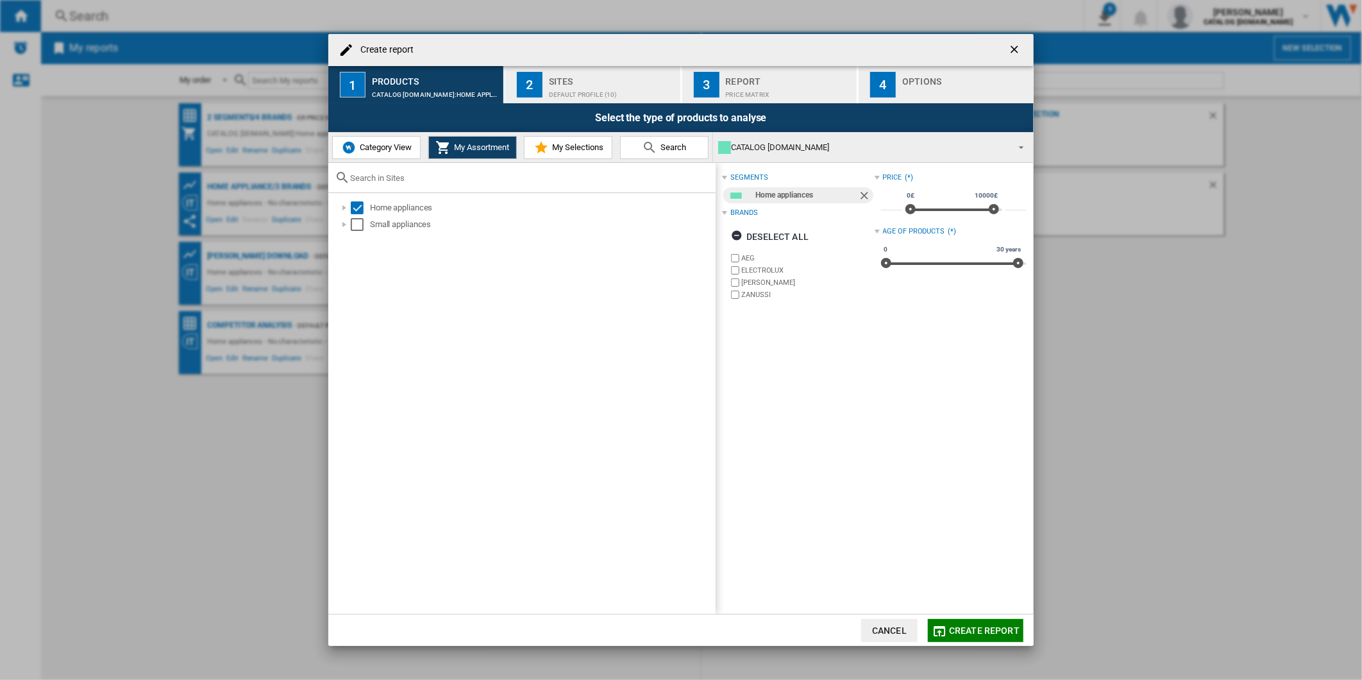
click at [566, 85] on div "Default profile (10)" at bounding box center [612, 91] width 126 height 13
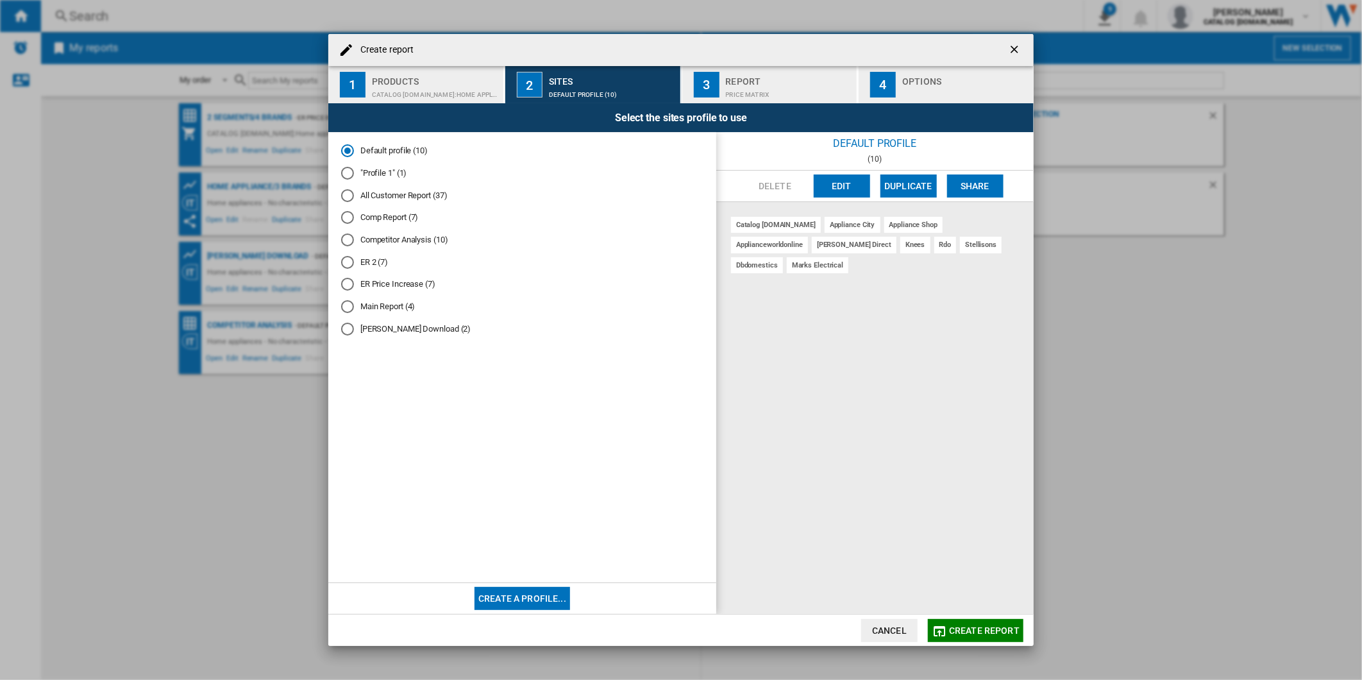
click at [979, 632] on span "Create report" at bounding box center [984, 630] width 71 height 10
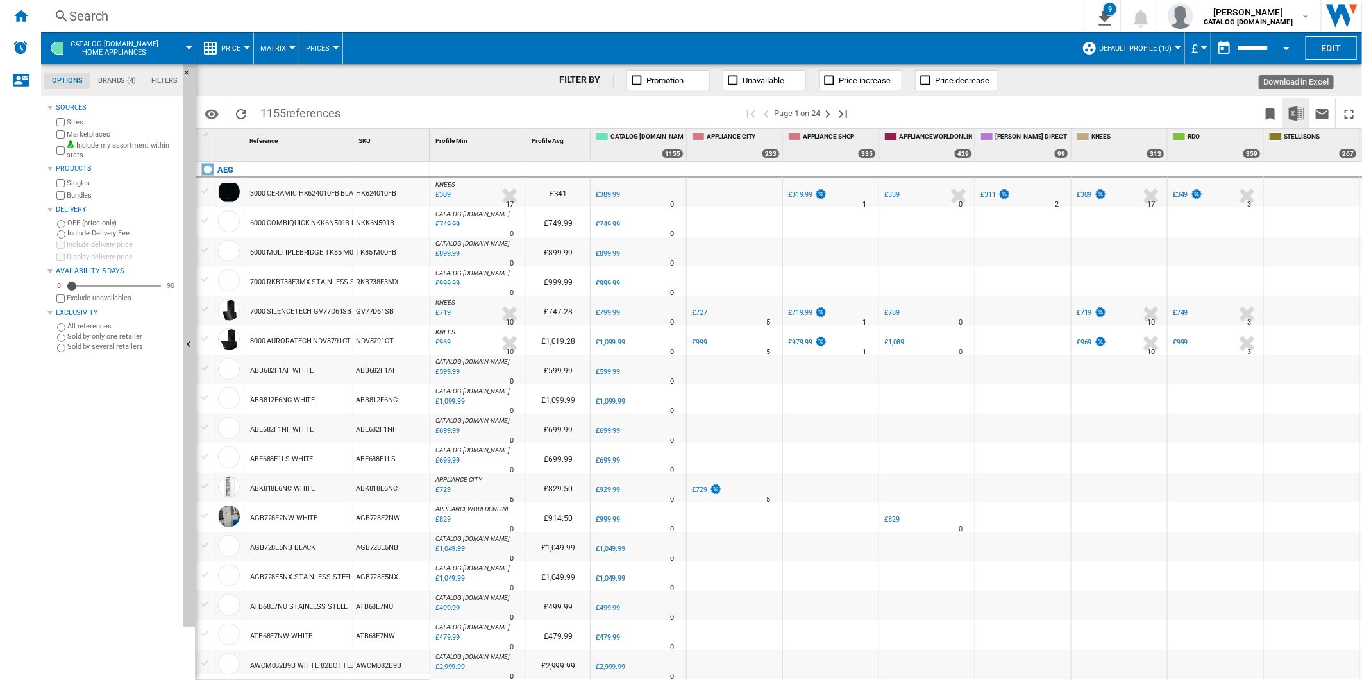
click at [1296, 119] on img "Download in Excel" at bounding box center [1296, 113] width 15 height 15
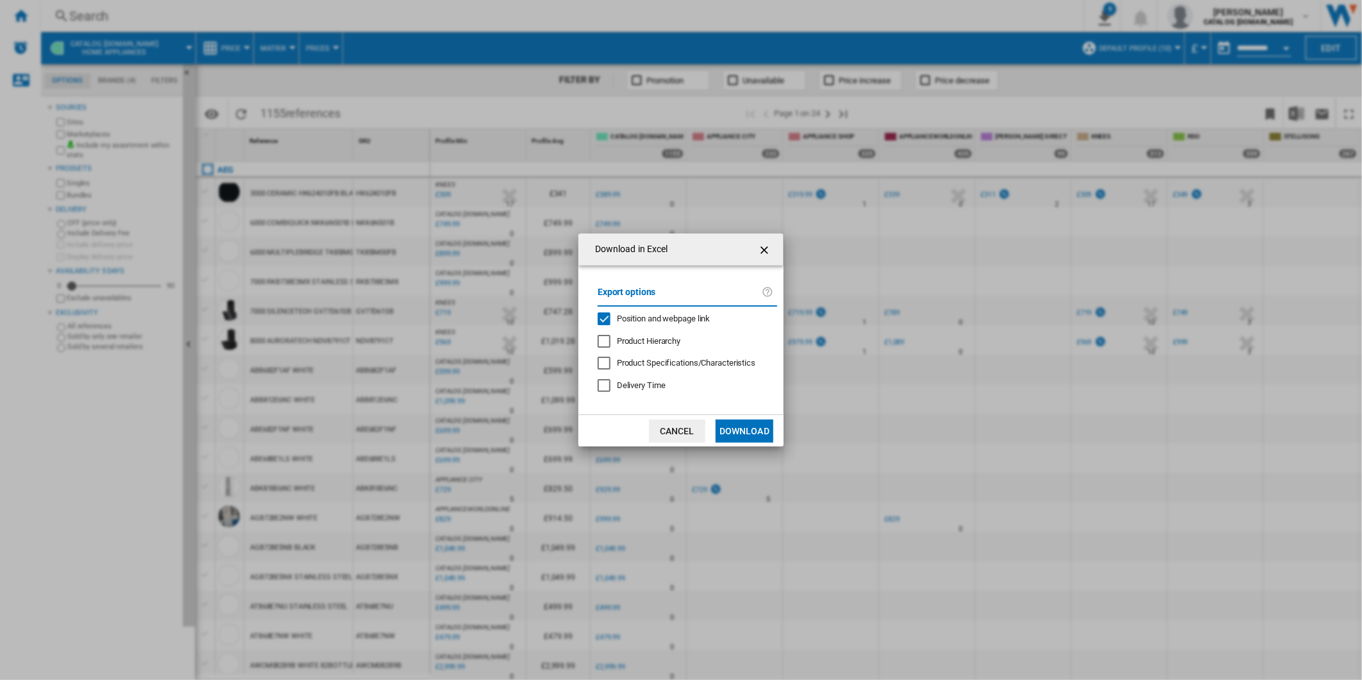
click at [683, 315] on span "Position and webpage link" at bounding box center [664, 319] width 94 height 10
drag, startPoint x: 754, startPoint y: 432, endPoint x: 760, endPoint y: 424, distance: 10.5
click at [754, 430] on button "Download" at bounding box center [745, 430] width 58 height 23
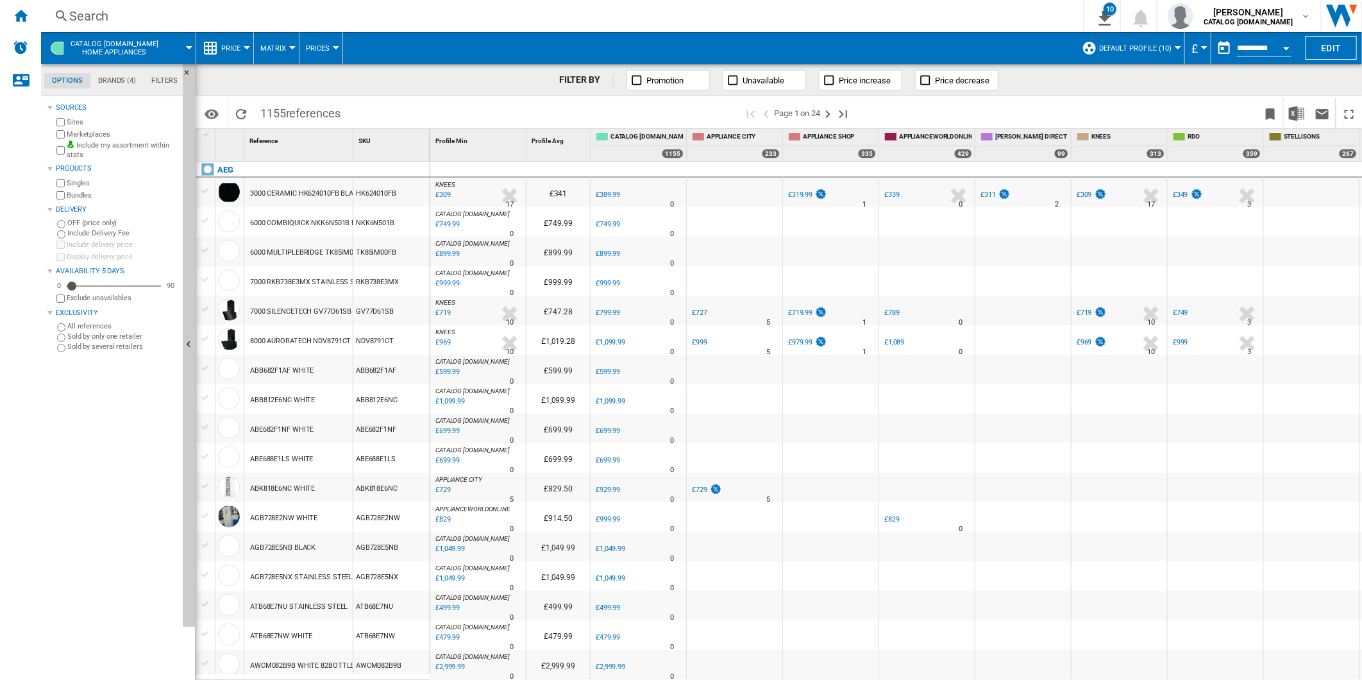
click at [475, 20] on div "Search" at bounding box center [559, 16] width 981 height 18
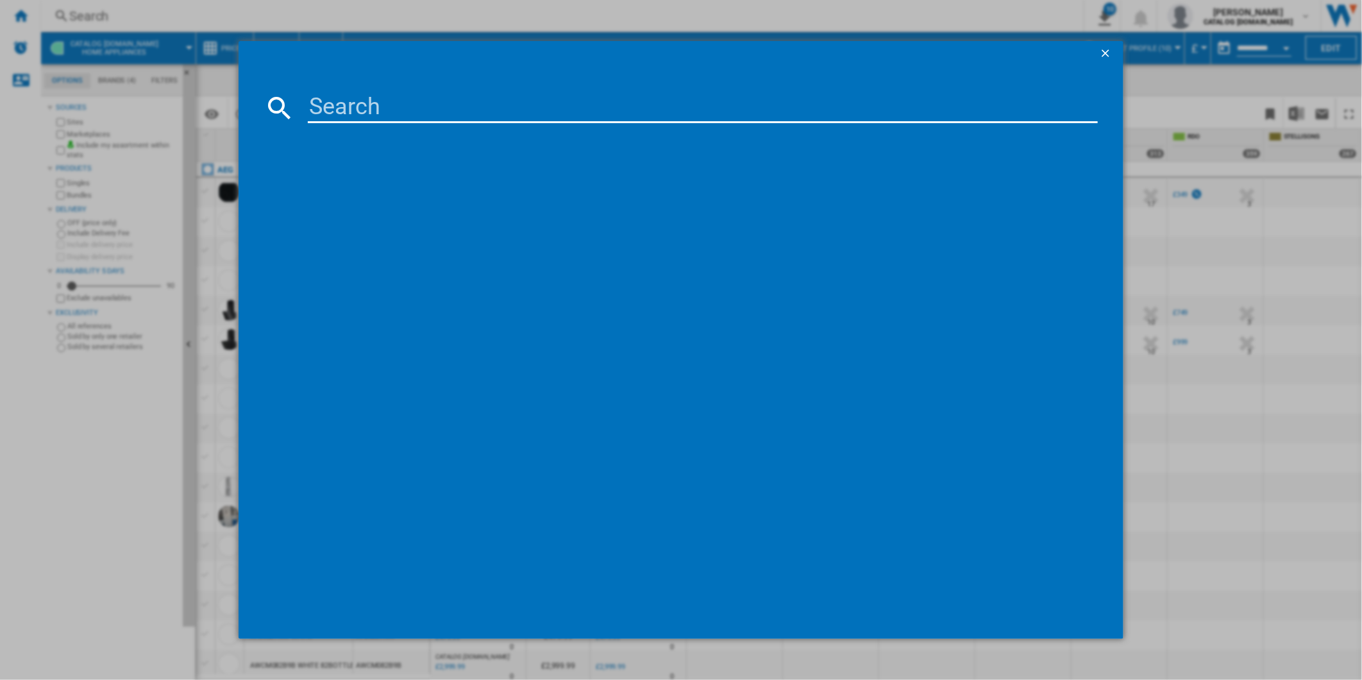
click at [446, 88] on md-dialog-content at bounding box center [682, 353] width 886 height 573
click at [412, 113] on input at bounding box center [703, 107] width 791 height 31
paste input "SO64IA0SCB"
type input "SO64IA0SCB"
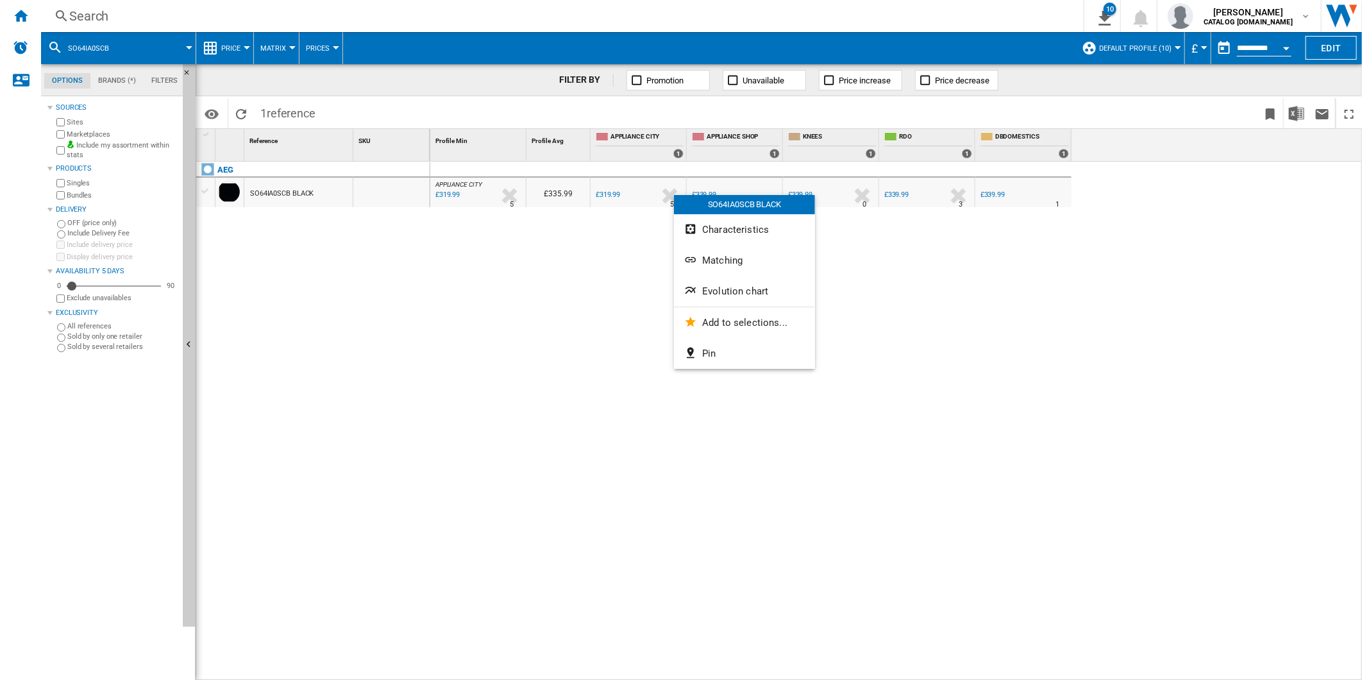
click at [736, 291] on span "Evolution chart" at bounding box center [735, 291] width 66 height 12
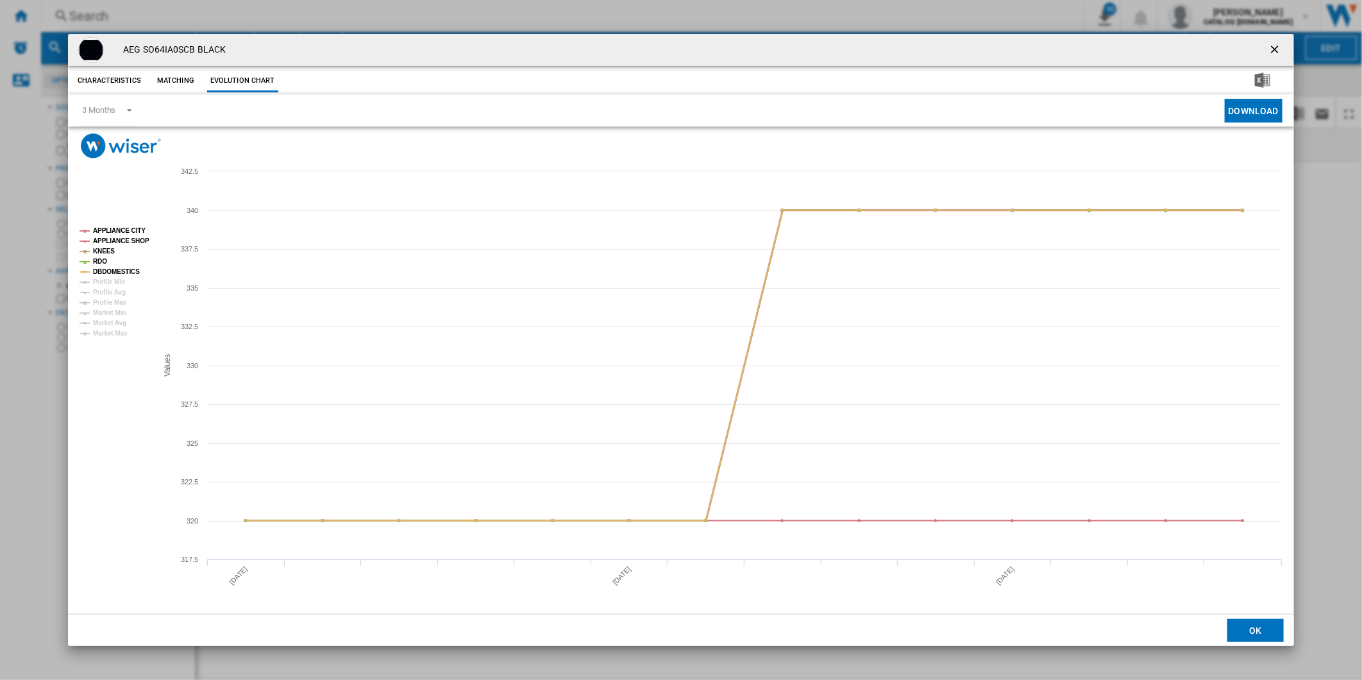
click at [120, 237] on tspan "APPLIANCE SHOP" at bounding box center [121, 240] width 56 height 7
click at [104, 248] on tspan "KNEES" at bounding box center [104, 251] width 22 height 7
click at [101, 264] on tspan "RDO" at bounding box center [100, 261] width 14 height 7
click at [109, 278] on tspan "Profile Min" at bounding box center [109, 281] width 32 height 7
click at [103, 268] on tspan "DBDOMESTICS" at bounding box center [116, 271] width 47 height 7
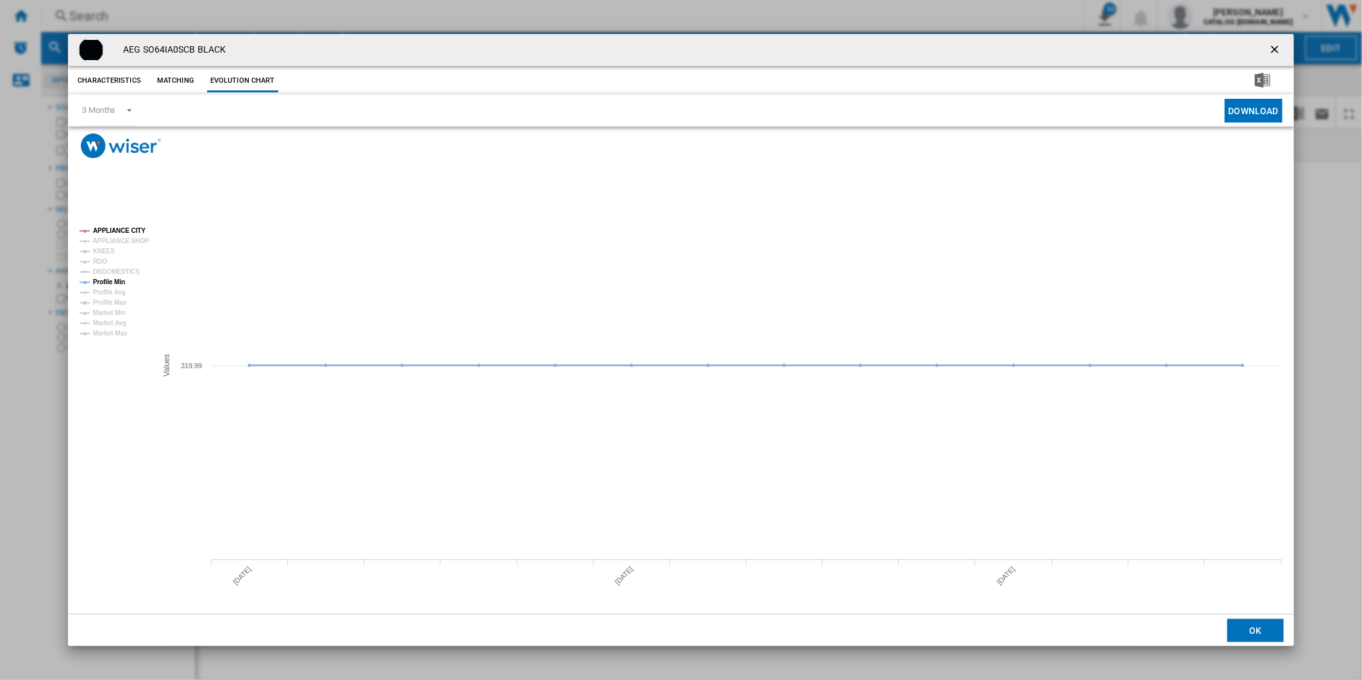
click at [105, 278] on tspan "Profile Min" at bounding box center [109, 281] width 32 height 7
click at [1281, 55] on ng-md-icon "getI18NText('BUTTONS.CLOSE_DIALOG')" at bounding box center [1276, 50] width 15 height 15
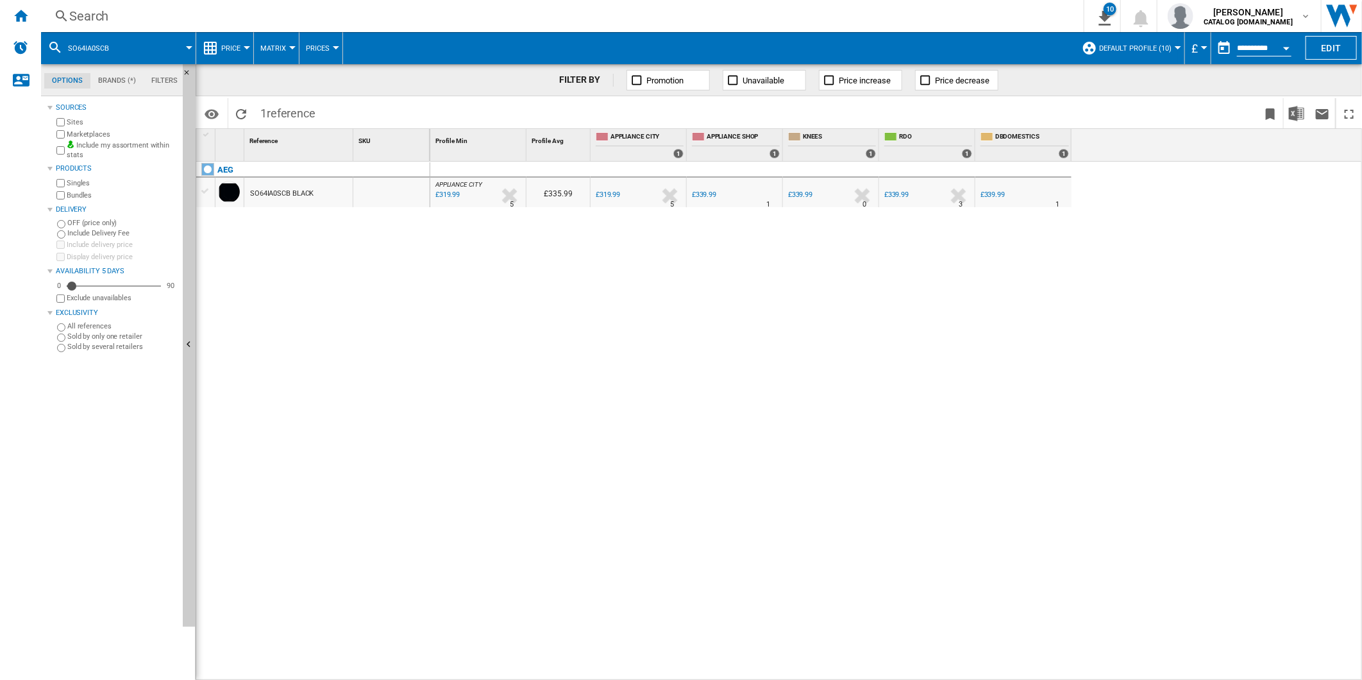
click at [1149, 45] on span "Default profile (10)" at bounding box center [1135, 48] width 72 height 8
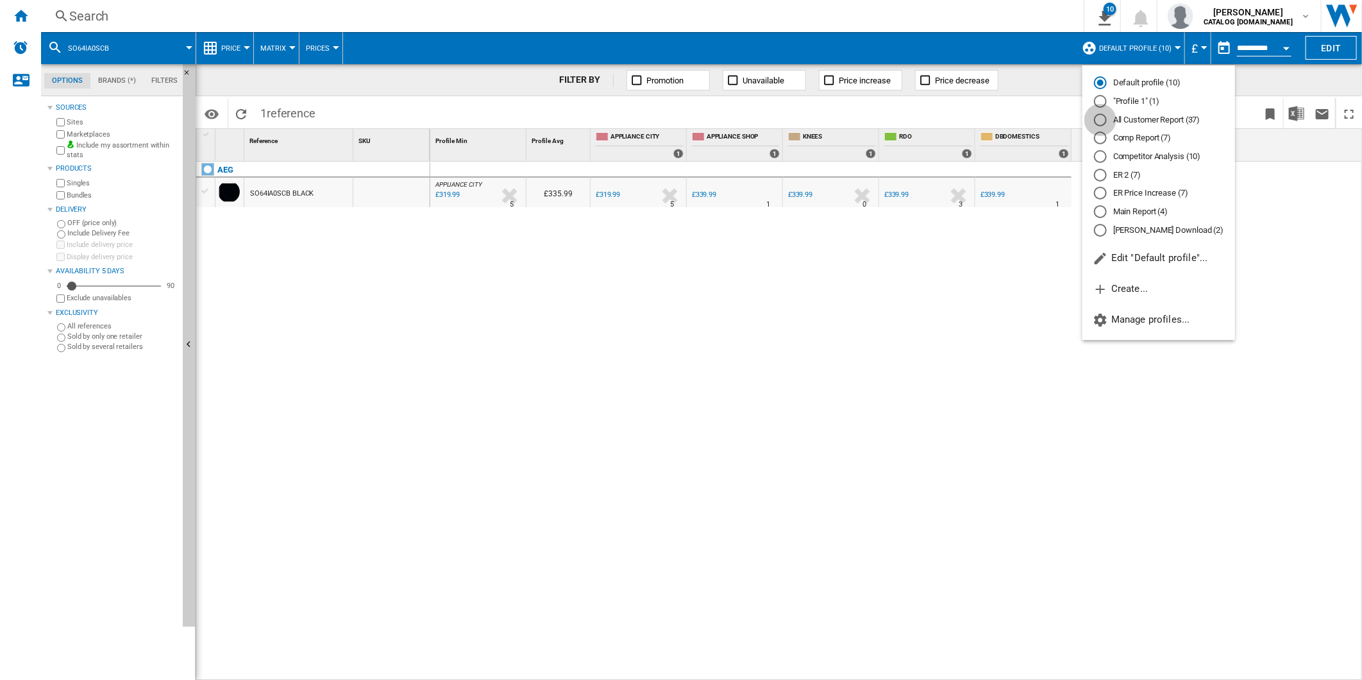
click at [1105, 122] on div "All Customer Report (37)" at bounding box center [1100, 120] width 13 height 13
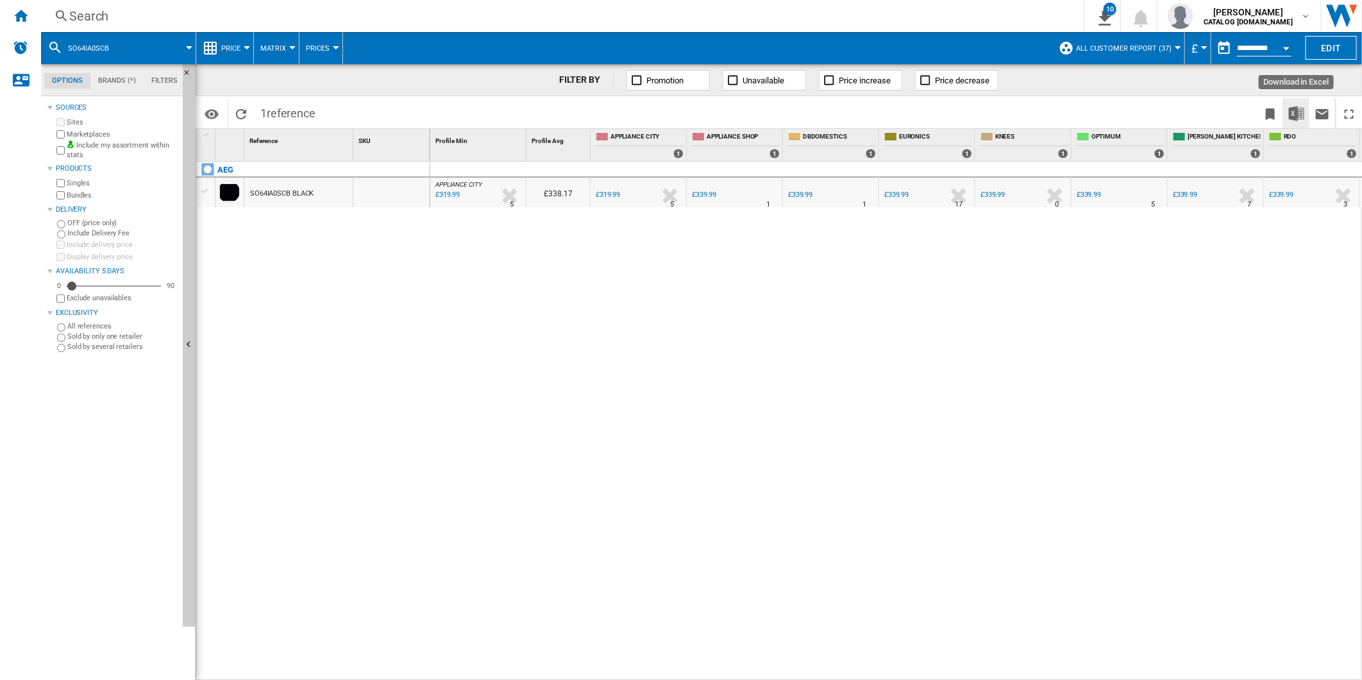
click at [1296, 113] on img "Download in Excel" at bounding box center [1296, 113] width 15 height 15
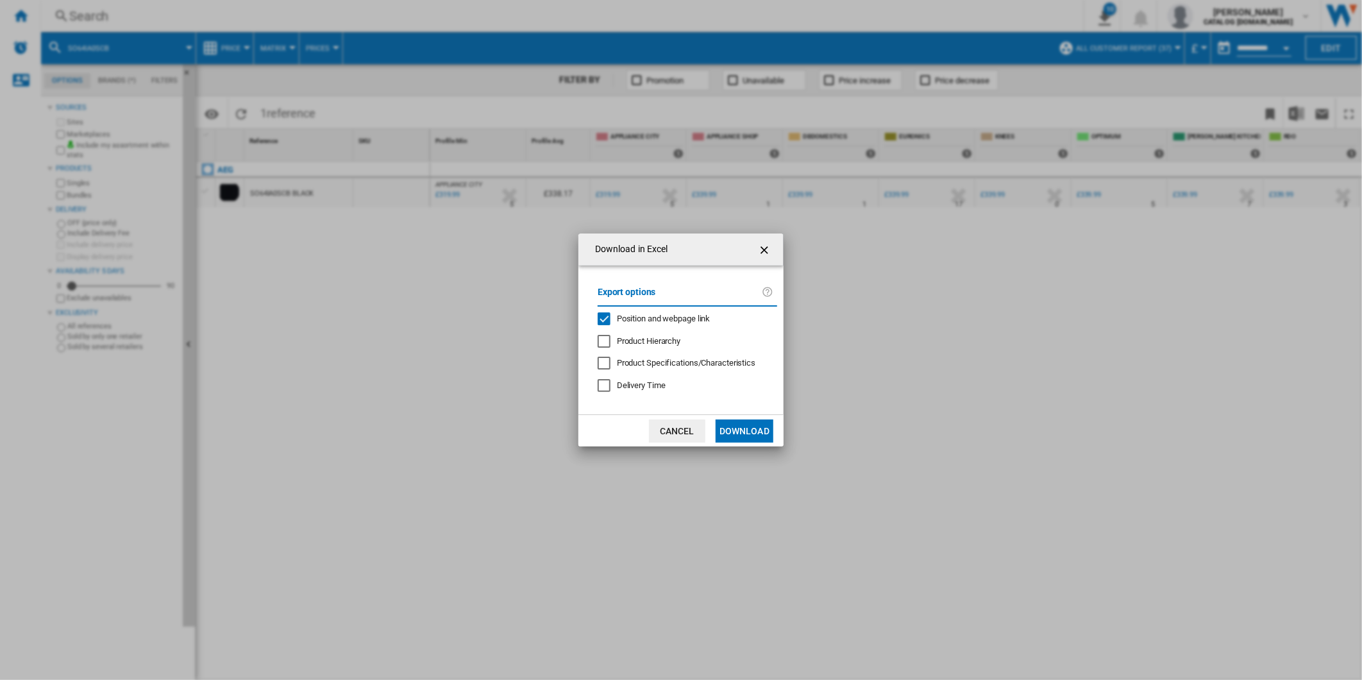
click at [651, 315] on span "Position and webpage link" at bounding box center [664, 319] width 94 height 10
click at [754, 432] on button "Download" at bounding box center [745, 430] width 58 height 23
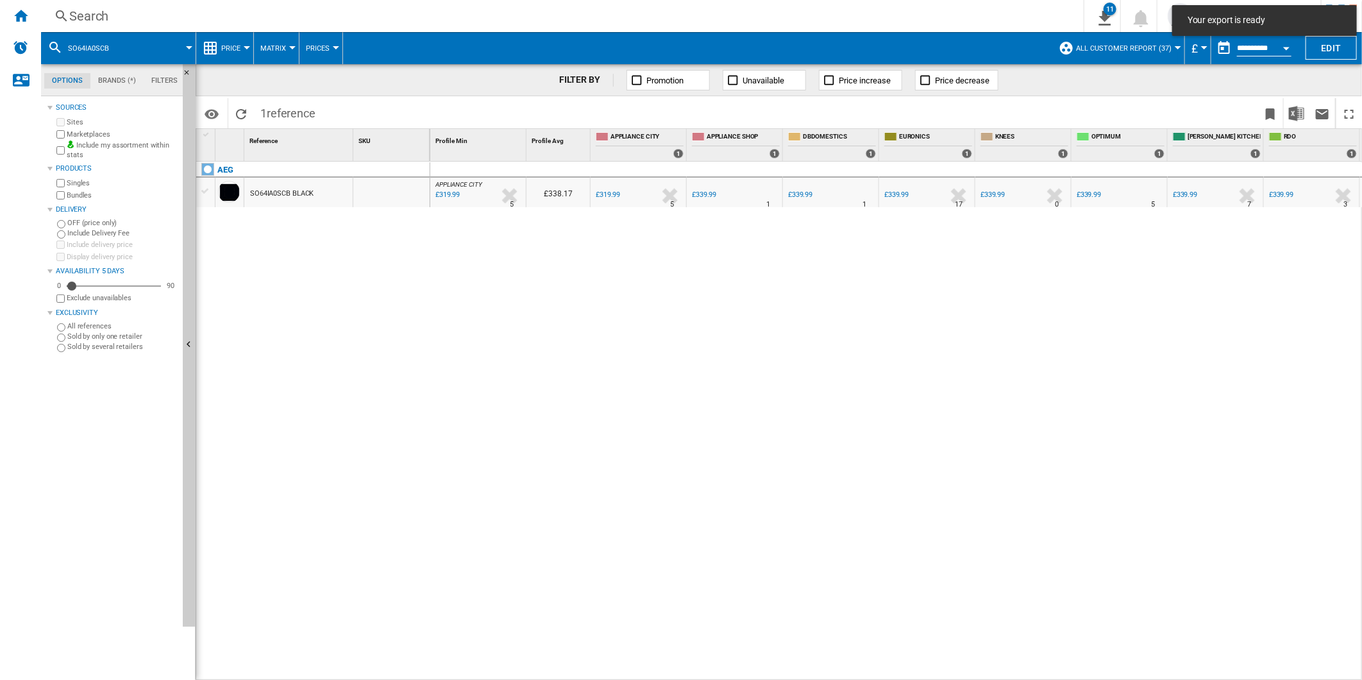
click at [868, 331] on div "APPLIANCE CITY : APPLIANCE CITY -1.0 % £319.99 % N/A 5 APPLIANCE CITY : APPLIAN…" at bounding box center [896, 421] width 933 height 519
click at [27, 17] on ng-md-icon "Home" at bounding box center [20, 15] width 15 height 15
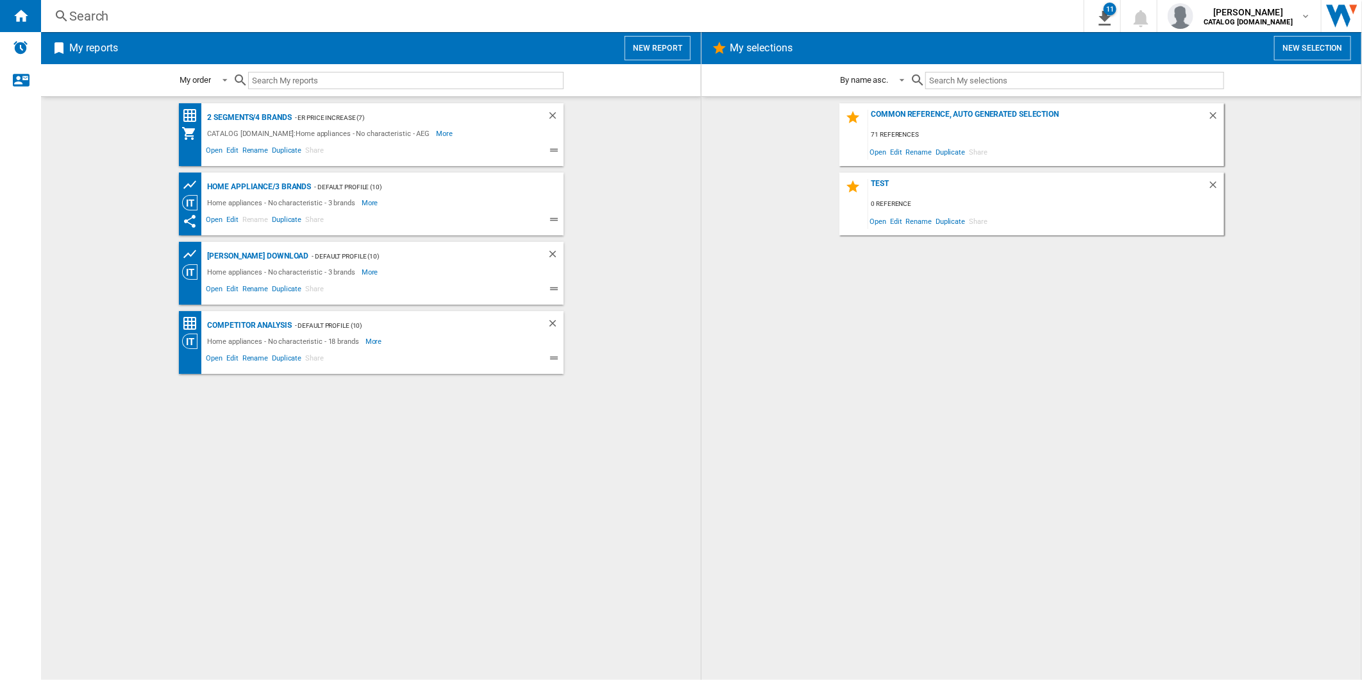
drag, startPoint x: 272, startPoint y: 117, endPoint x: 541, endPoint y: 118, distance: 268.7
click at [271, 117] on div "2 segments/4 brands" at bounding box center [248, 118] width 87 height 16
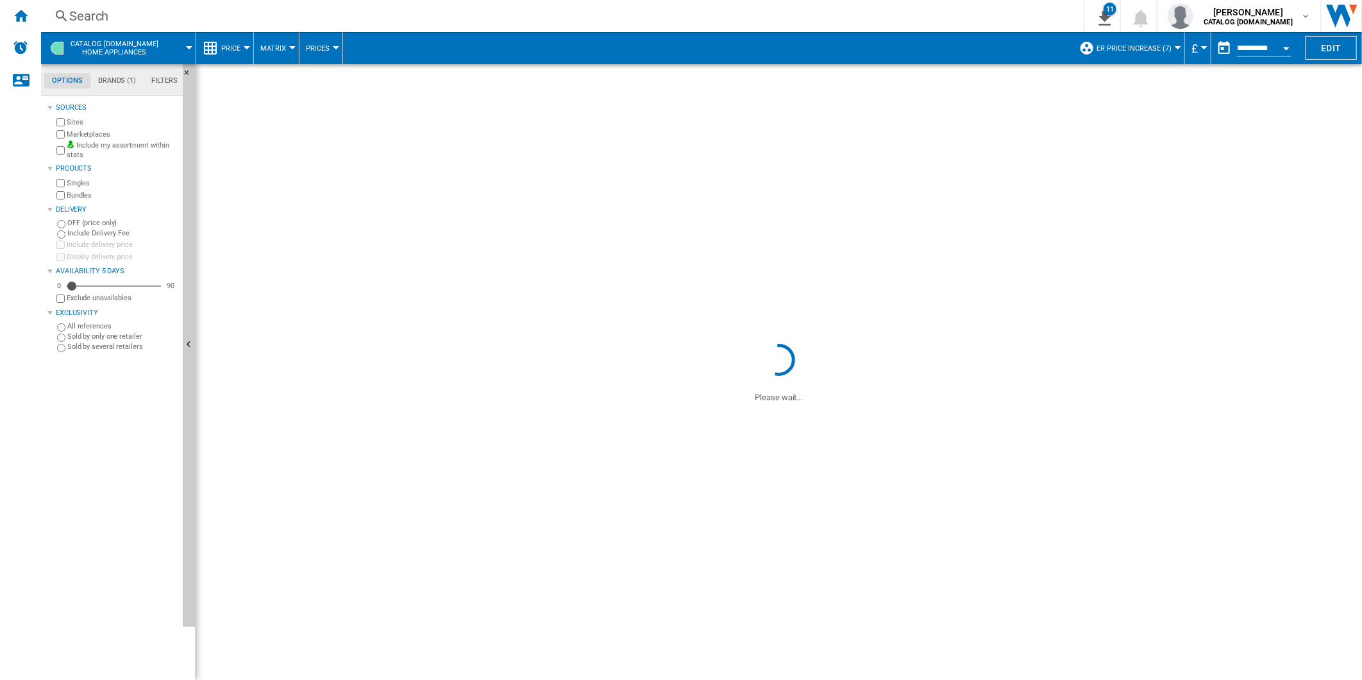
click at [1127, 50] on span "ER Price Increase (7)" at bounding box center [1134, 48] width 75 height 8
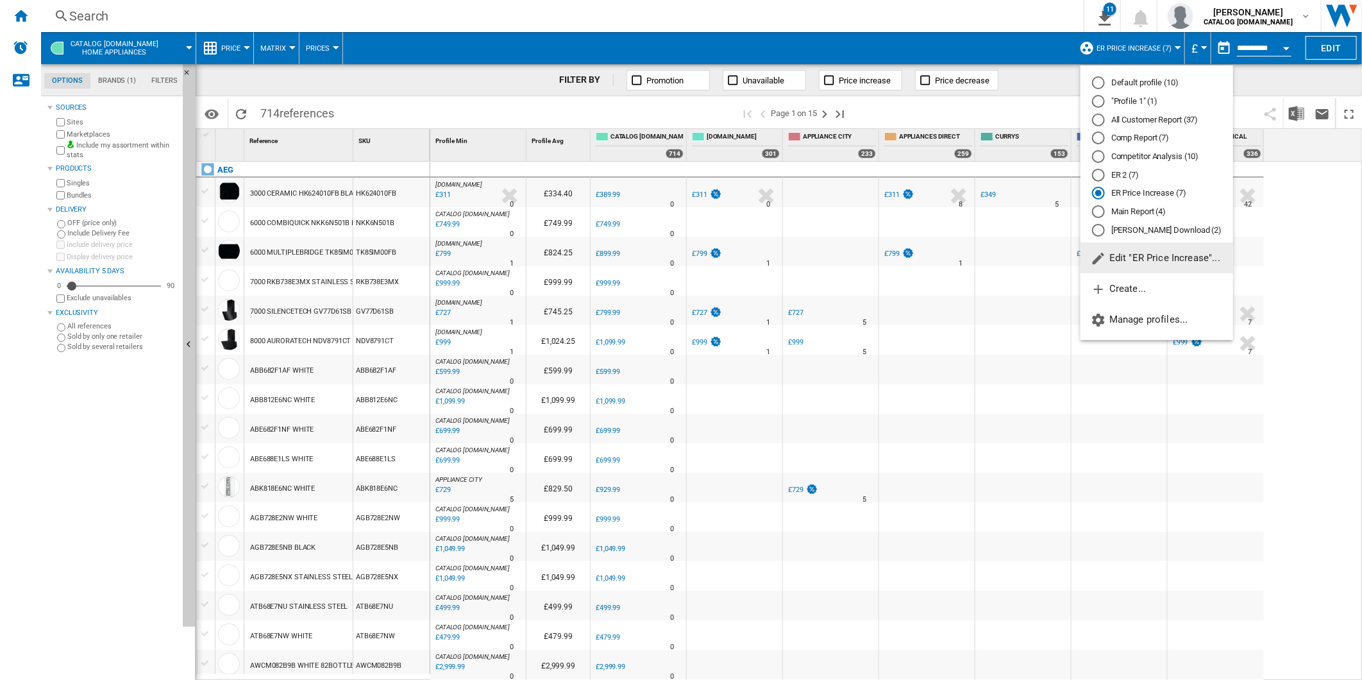
click at [1101, 123] on div "All Customer Report (37)" at bounding box center [1098, 120] width 13 height 13
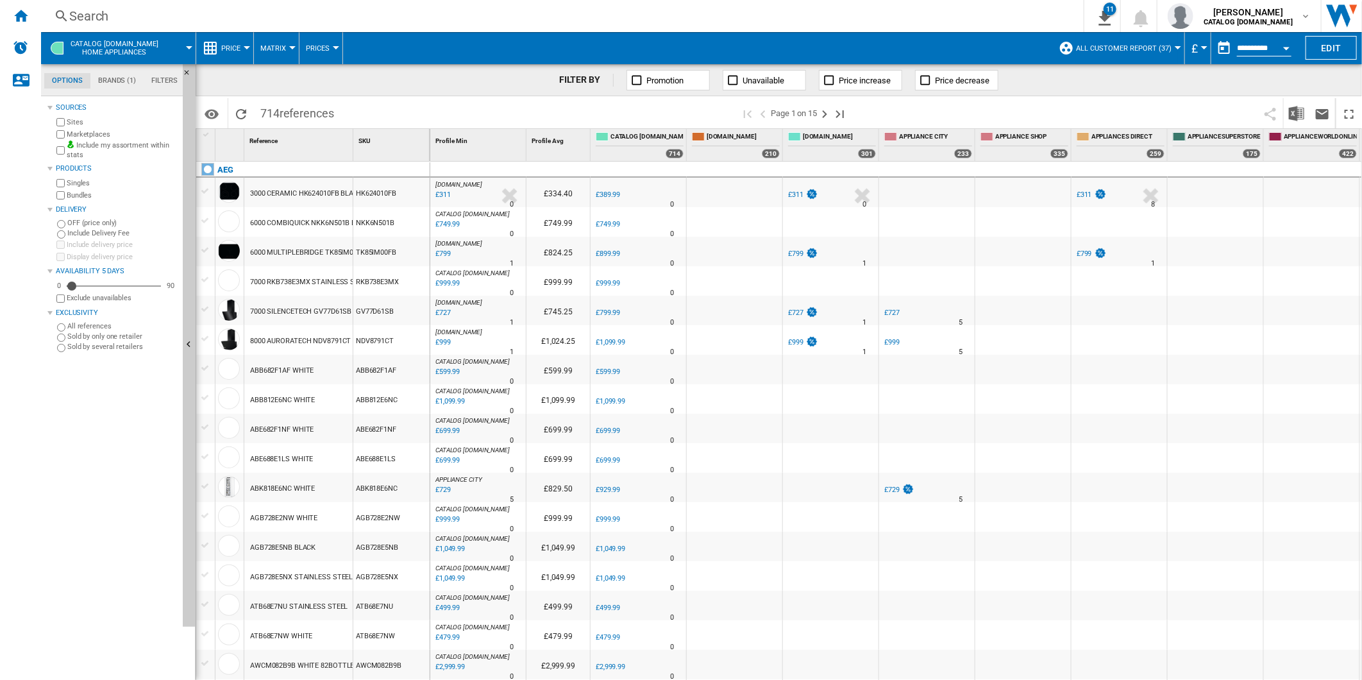
click at [1224, 49] on button "button" at bounding box center [1225, 48] width 26 height 26
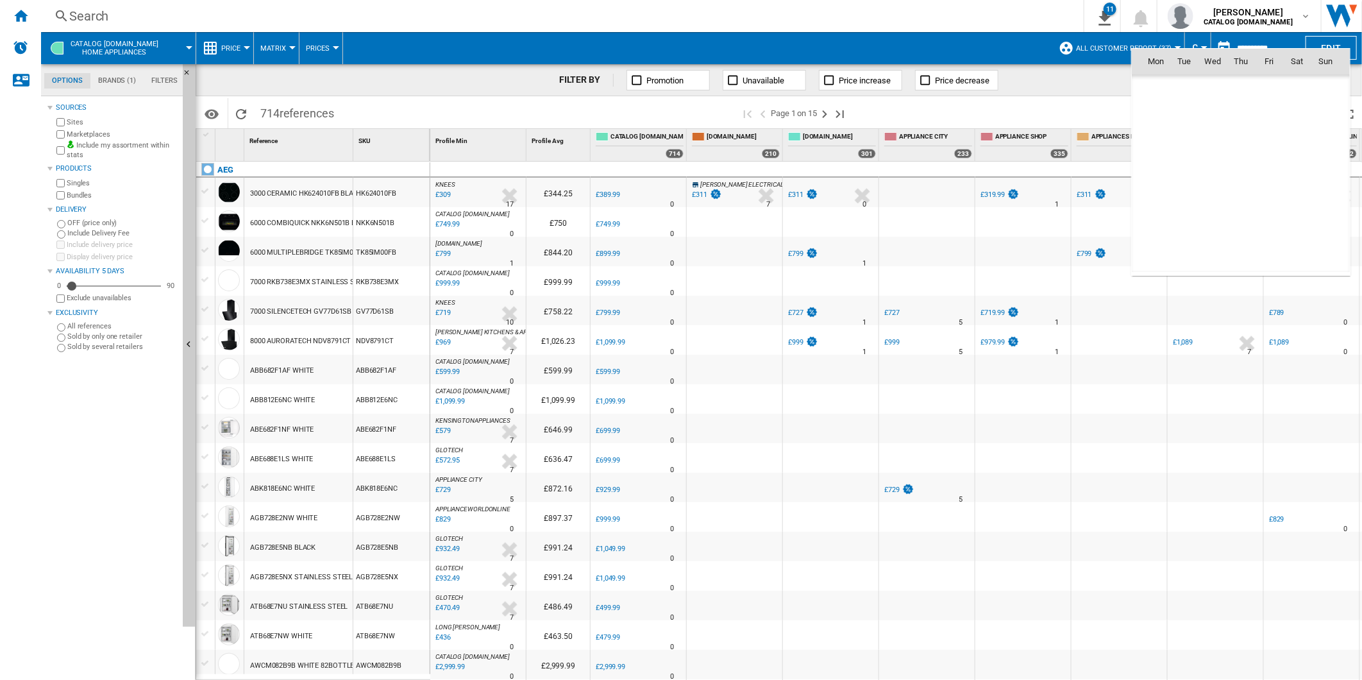
scroll to position [6119, 0]
click at [1240, 144] on span "14" at bounding box center [1241, 146] width 26 height 26
type input "**********"
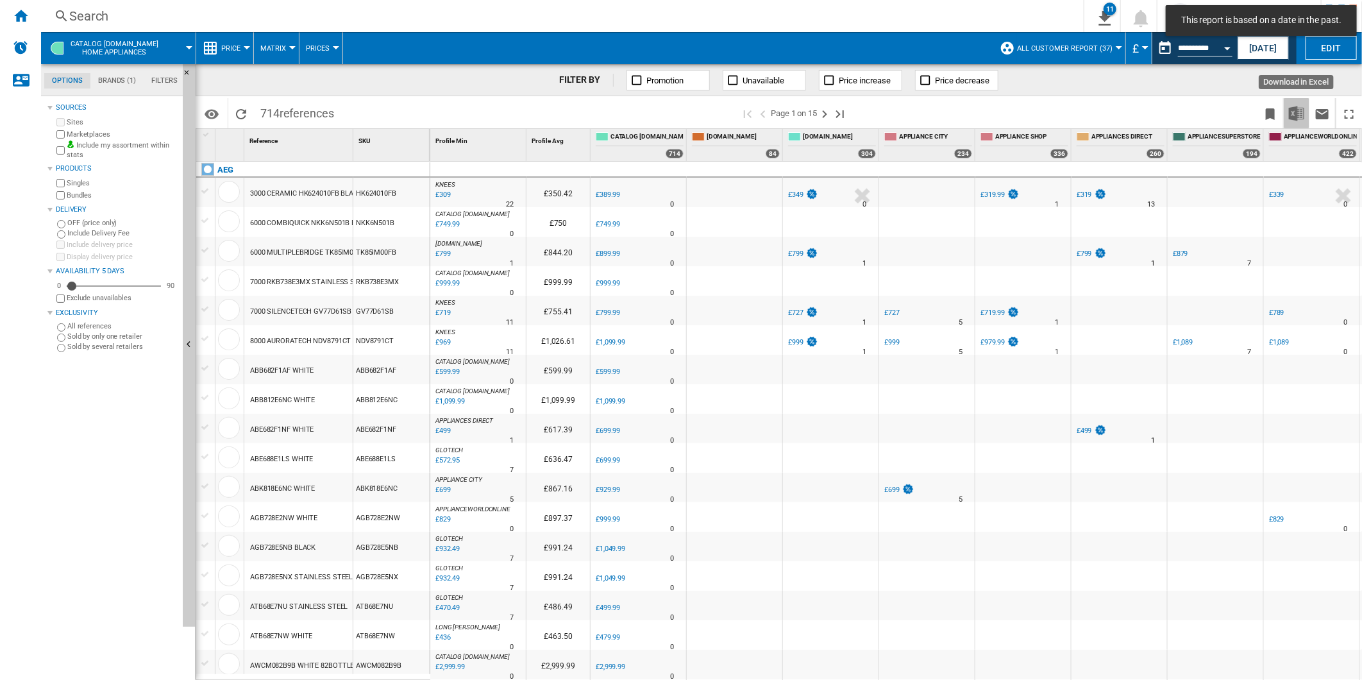
click at [1293, 110] on img "Download in Excel" at bounding box center [1296, 113] width 15 height 15
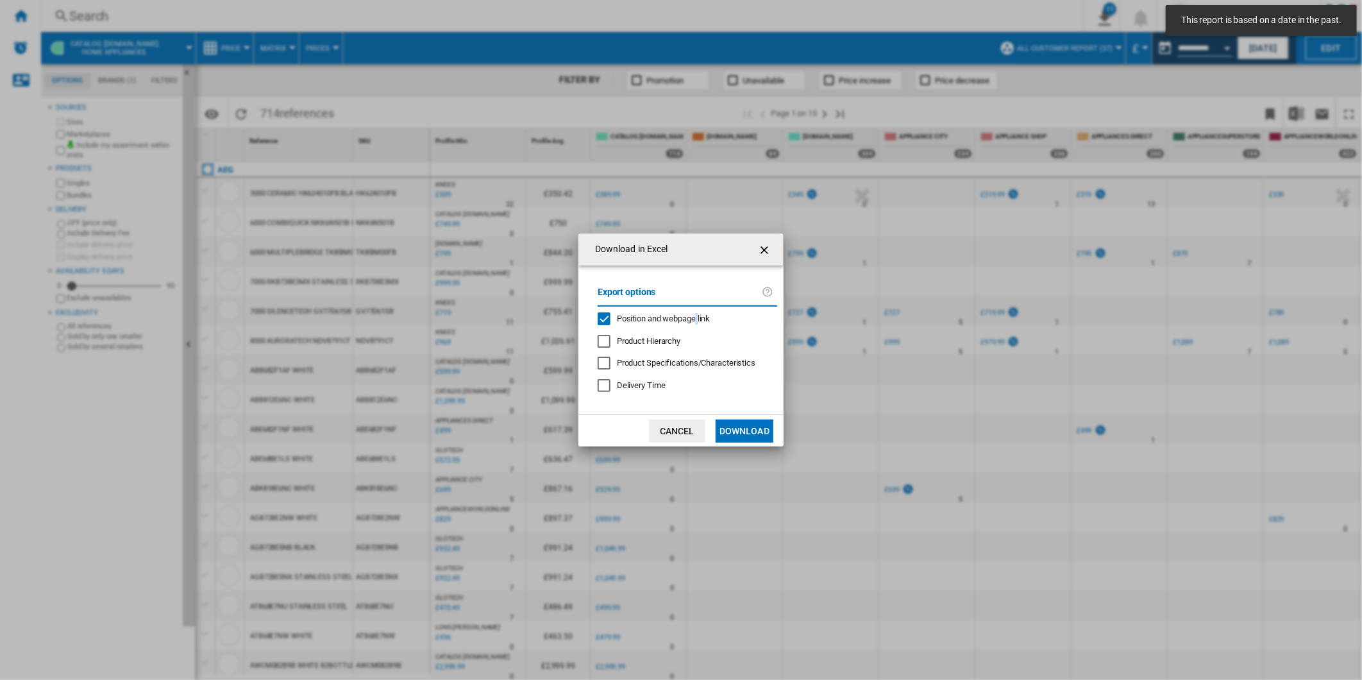
click at [698, 316] on span "Position and webpage link" at bounding box center [664, 319] width 94 height 10
click at [732, 428] on button "Download" at bounding box center [745, 430] width 58 height 23
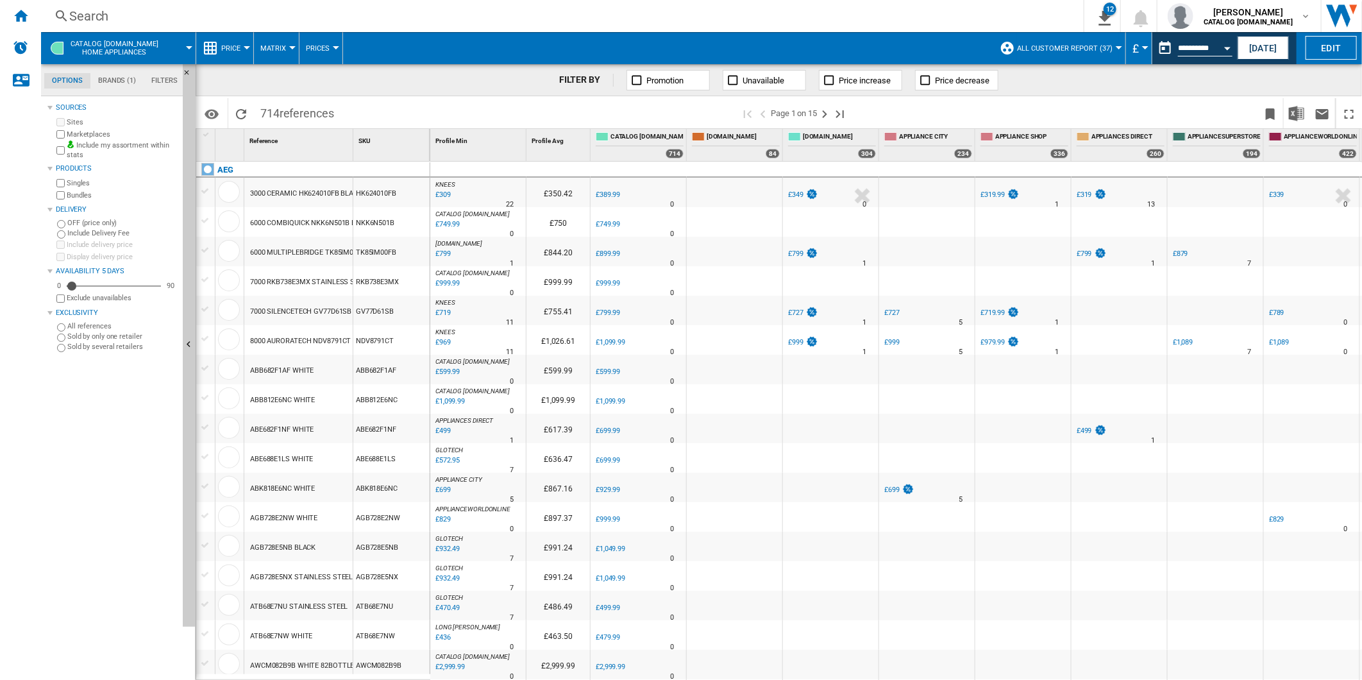
drag, startPoint x: 953, startPoint y: 106, endPoint x: 996, endPoint y: 99, distance: 43.7
click at [953, 106] on span at bounding box center [1058, 113] width 400 height 30
click at [1166, 48] on button "This report is based on a date in the past." at bounding box center [1166, 48] width 26 height 26
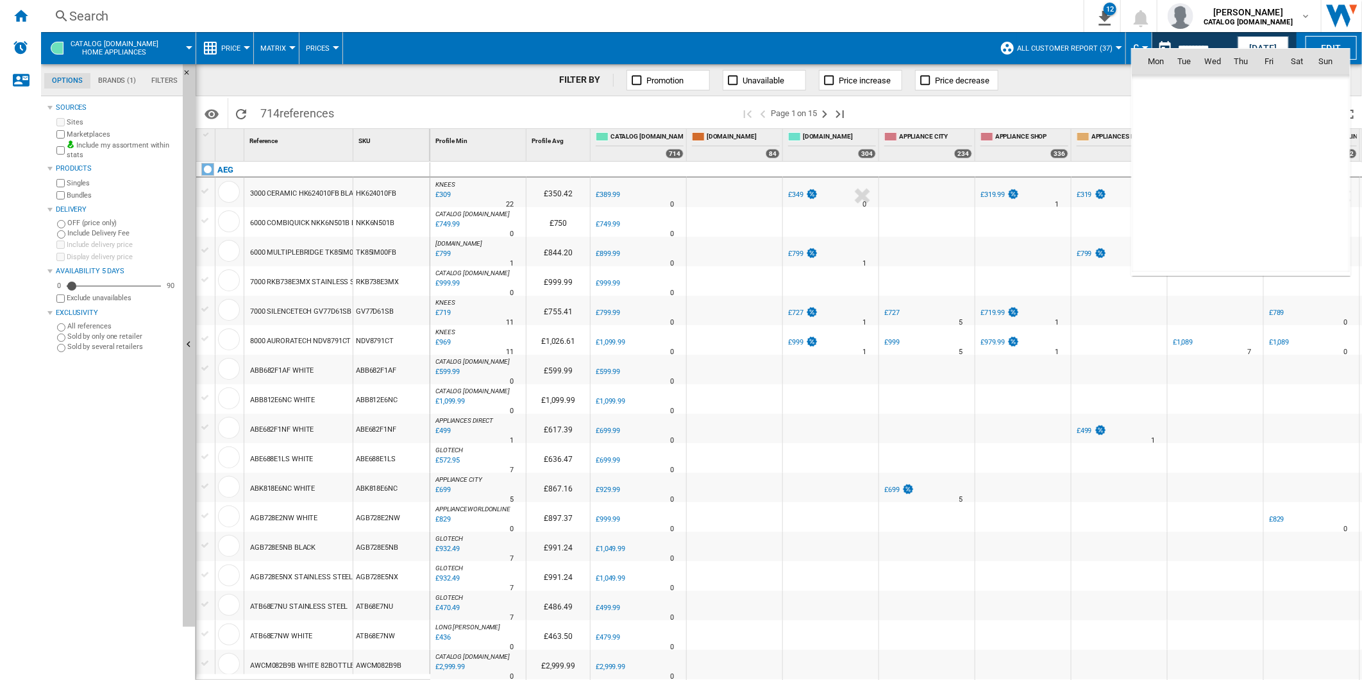
scroll to position [6119, 0]
click at [1274, 142] on span "15" at bounding box center [1269, 146] width 26 height 26
type input "**********"
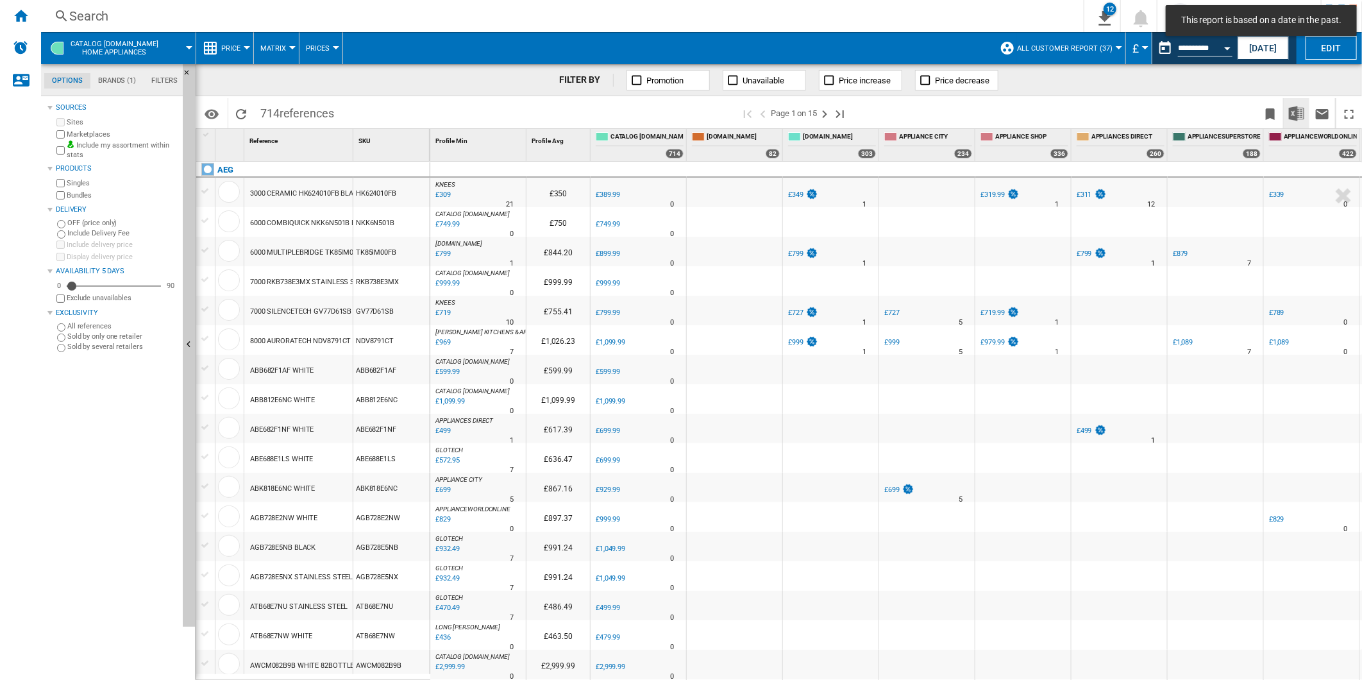
click at [1294, 114] on img "Download in Excel" at bounding box center [1296, 113] width 15 height 15
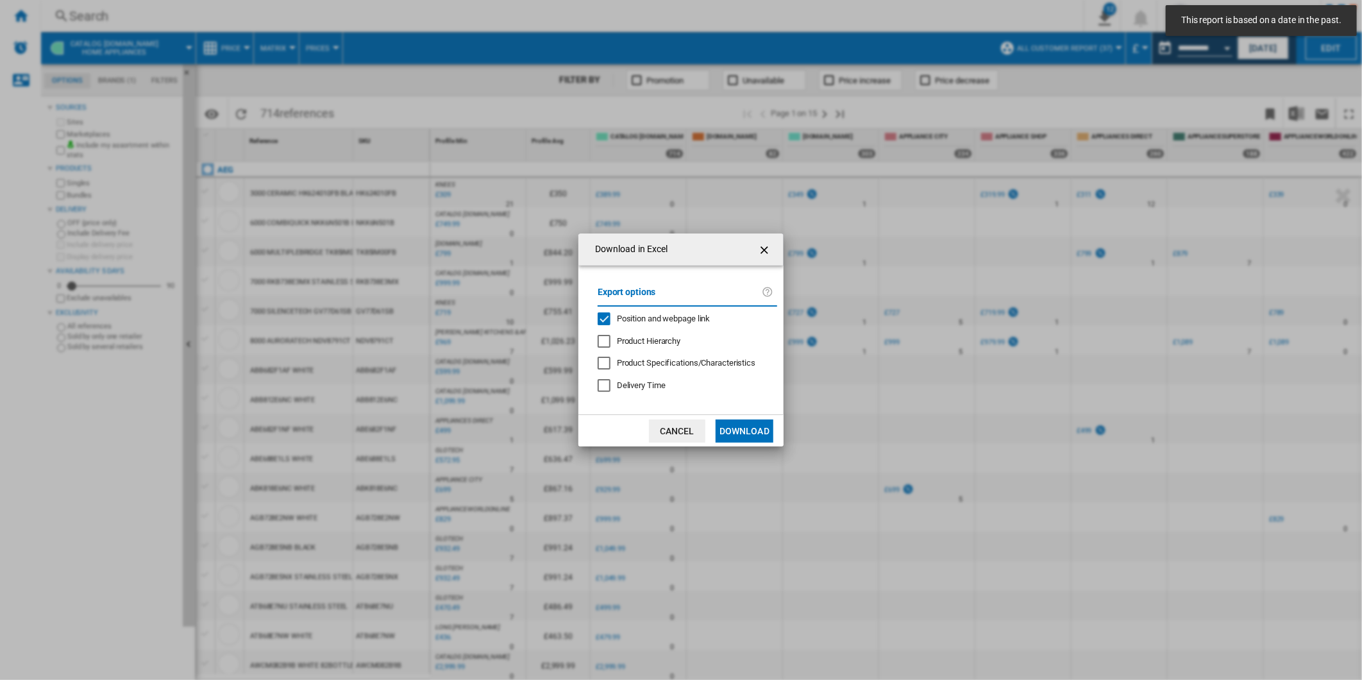
click at [686, 307] on label "Export options" at bounding box center [680, 297] width 164 height 24
click at [683, 314] on span "Position and webpage link" at bounding box center [664, 319] width 94 height 10
click at [741, 414] on md-dialog-actions "Cancel Download" at bounding box center [681, 430] width 205 height 32
click at [744, 428] on button "Download" at bounding box center [745, 430] width 58 height 23
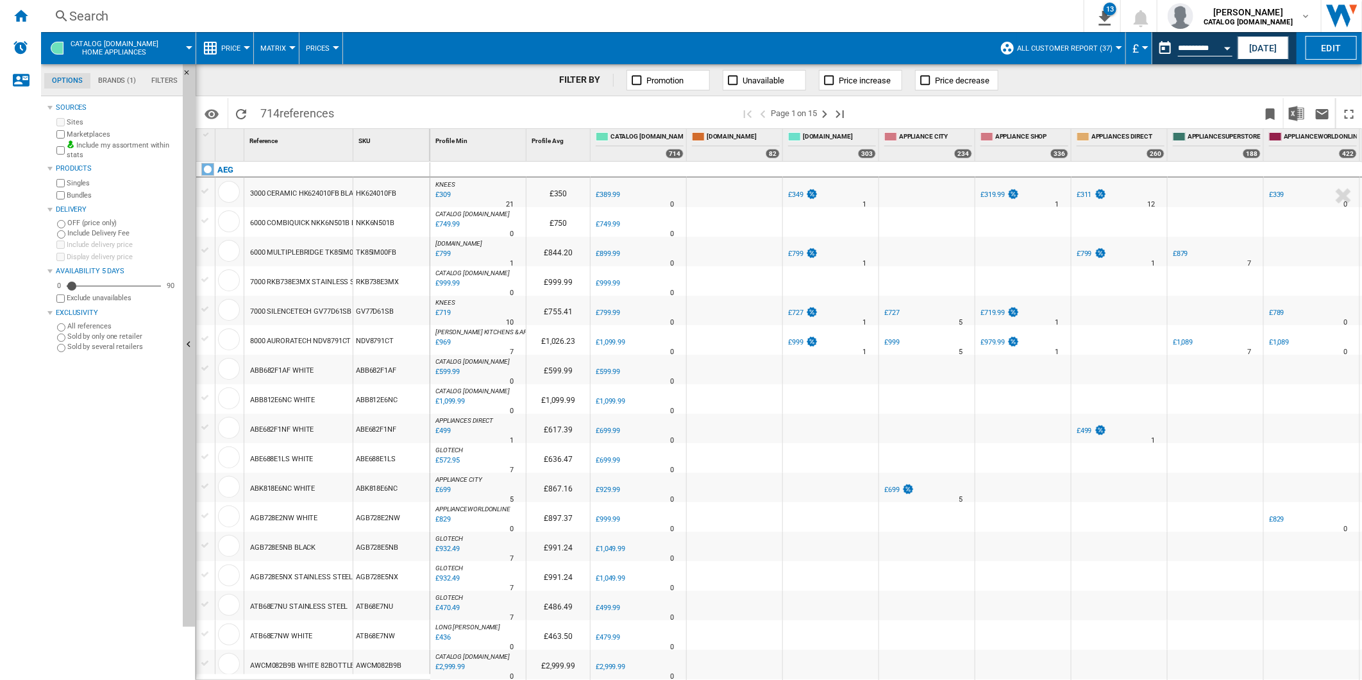
drag, startPoint x: 985, startPoint y: 105, endPoint x: 1024, endPoint y: 105, distance: 39.8
click at [985, 105] on span at bounding box center [1058, 113] width 400 height 30
click at [1164, 47] on button "This report is based on a date in the past." at bounding box center [1166, 48] width 26 height 26
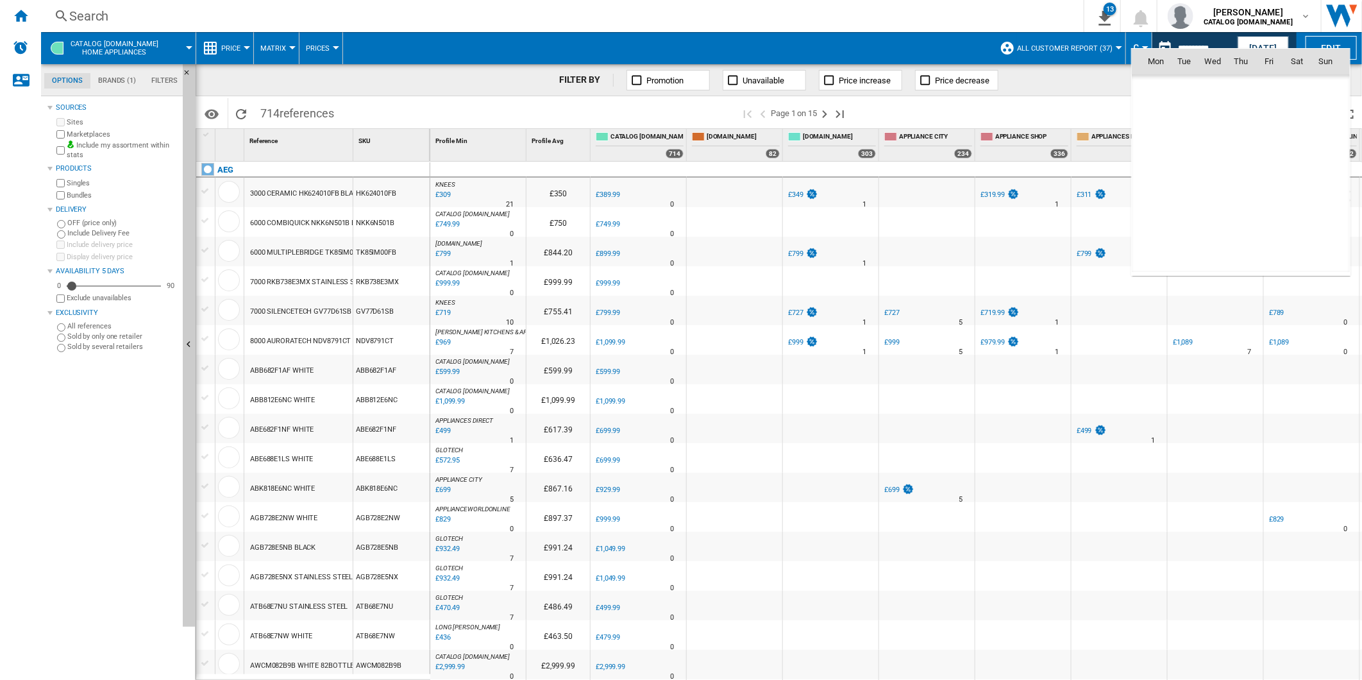
scroll to position [6119, 0]
drag, startPoint x: 1291, startPoint y: 140, endPoint x: 1085, endPoint y: 226, distance: 223.9
click at [1291, 139] on span "16" at bounding box center [1298, 146] width 26 height 26
type input "**********"
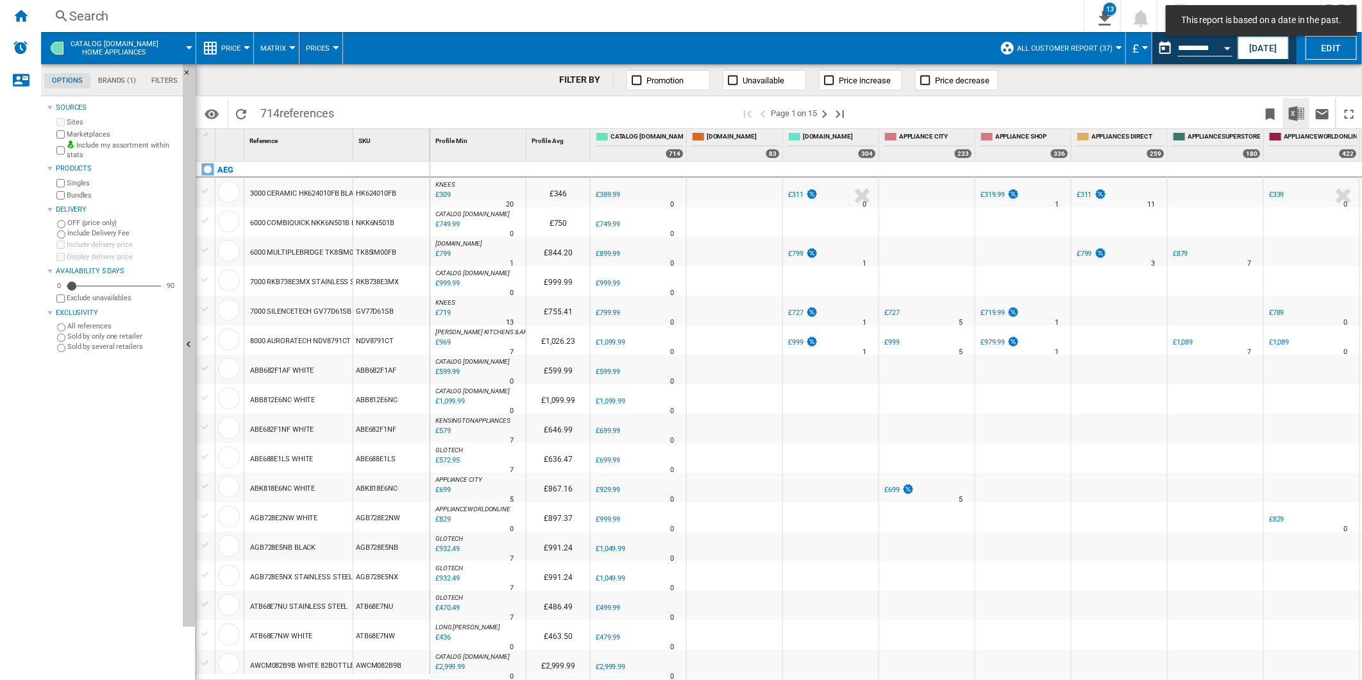
click at [1292, 112] on img "Download in Excel" at bounding box center [1296, 113] width 15 height 15
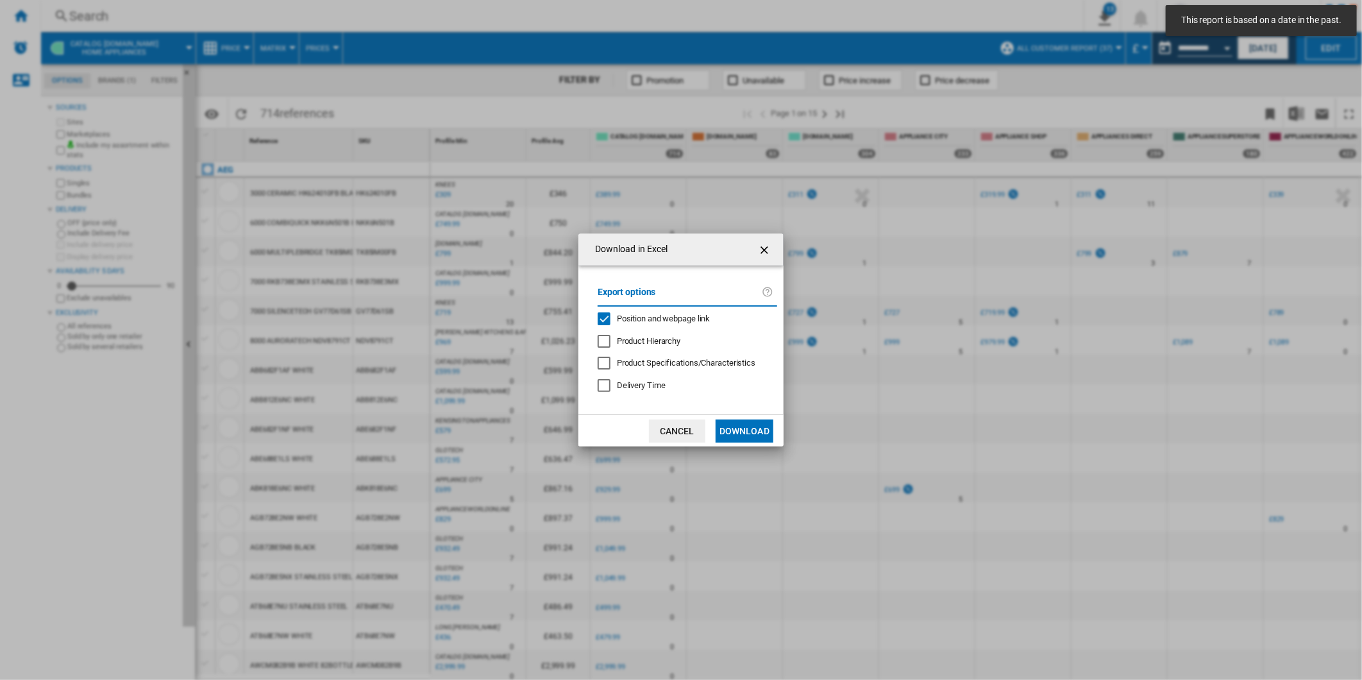
click at [668, 319] on span "Position and webpage link" at bounding box center [664, 319] width 94 height 10
click at [729, 428] on button "Download" at bounding box center [745, 430] width 58 height 23
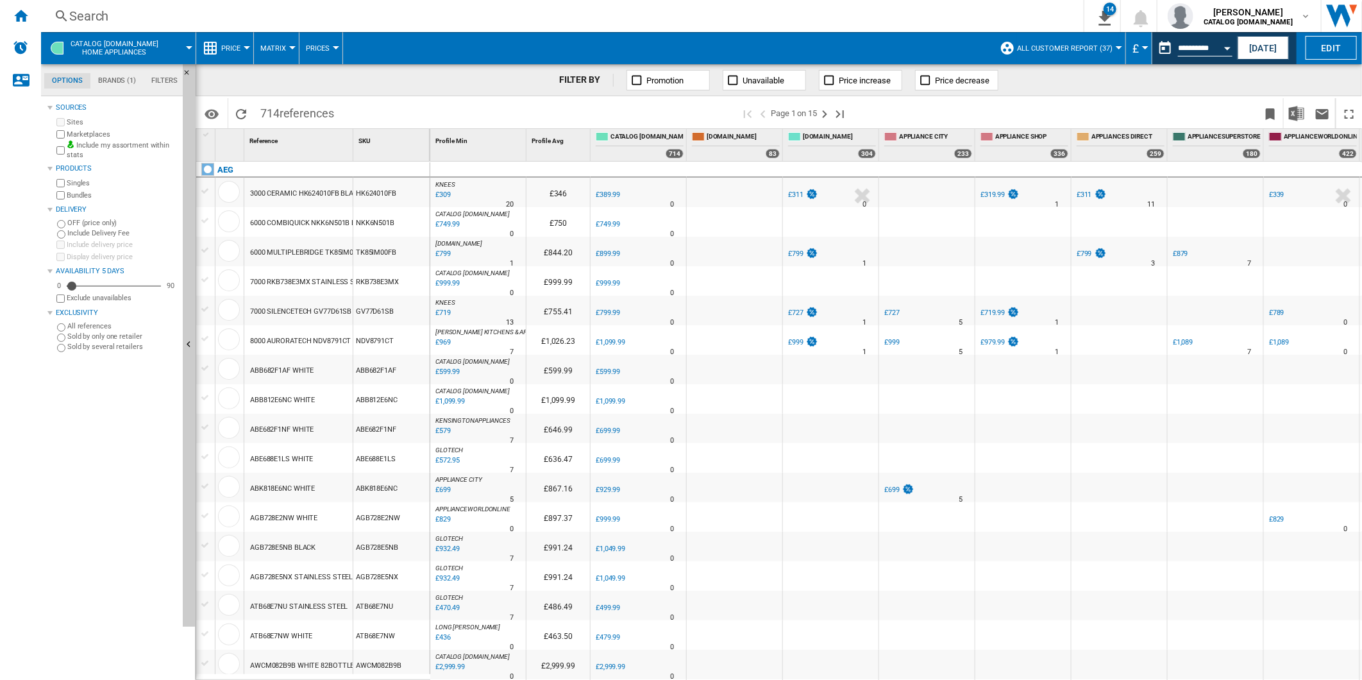
click at [978, 111] on span at bounding box center [1058, 113] width 400 height 30
click at [1171, 46] on button "This report is based on a date in the past." at bounding box center [1166, 48] width 26 height 26
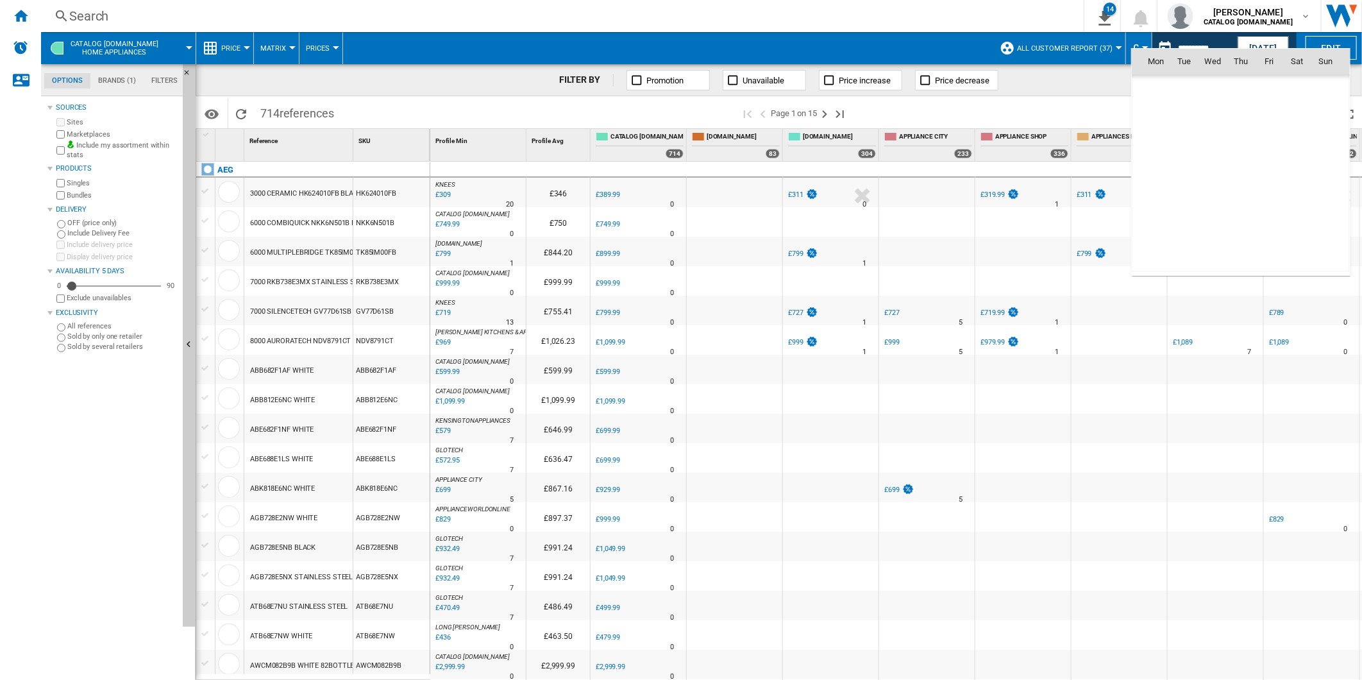
scroll to position [6119, 0]
click at [1331, 145] on span "17" at bounding box center [1326, 146] width 26 height 26
type input "**********"
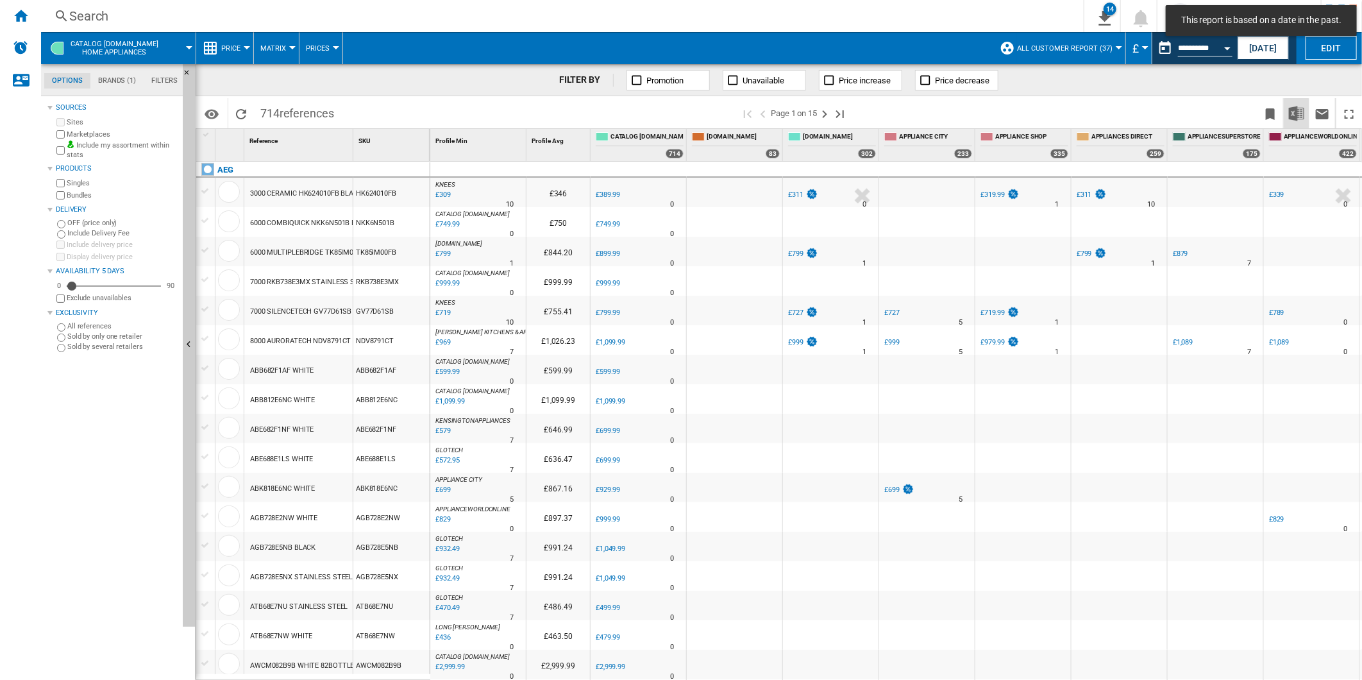
click at [1291, 112] on img "Download in Excel" at bounding box center [1296, 113] width 15 height 15
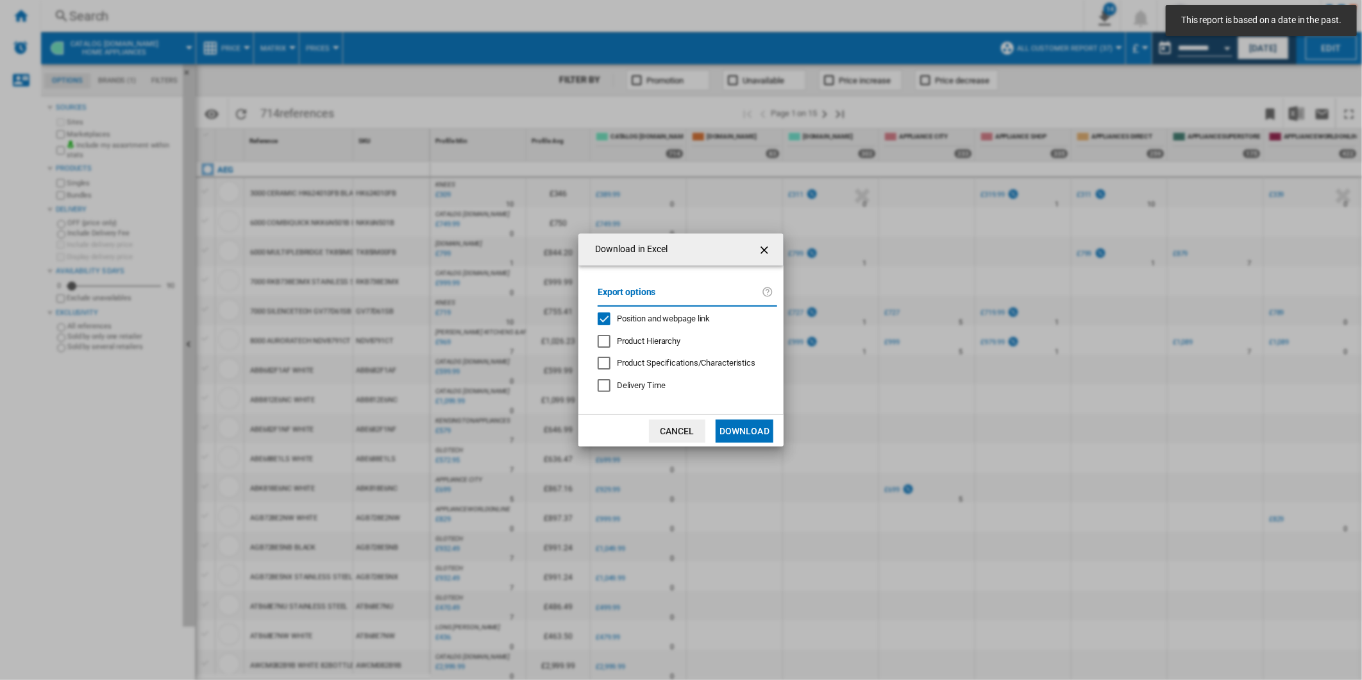
click at [676, 317] on span "Position and webpage link" at bounding box center [664, 319] width 94 height 10
click at [739, 432] on button "Download" at bounding box center [745, 430] width 58 height 23
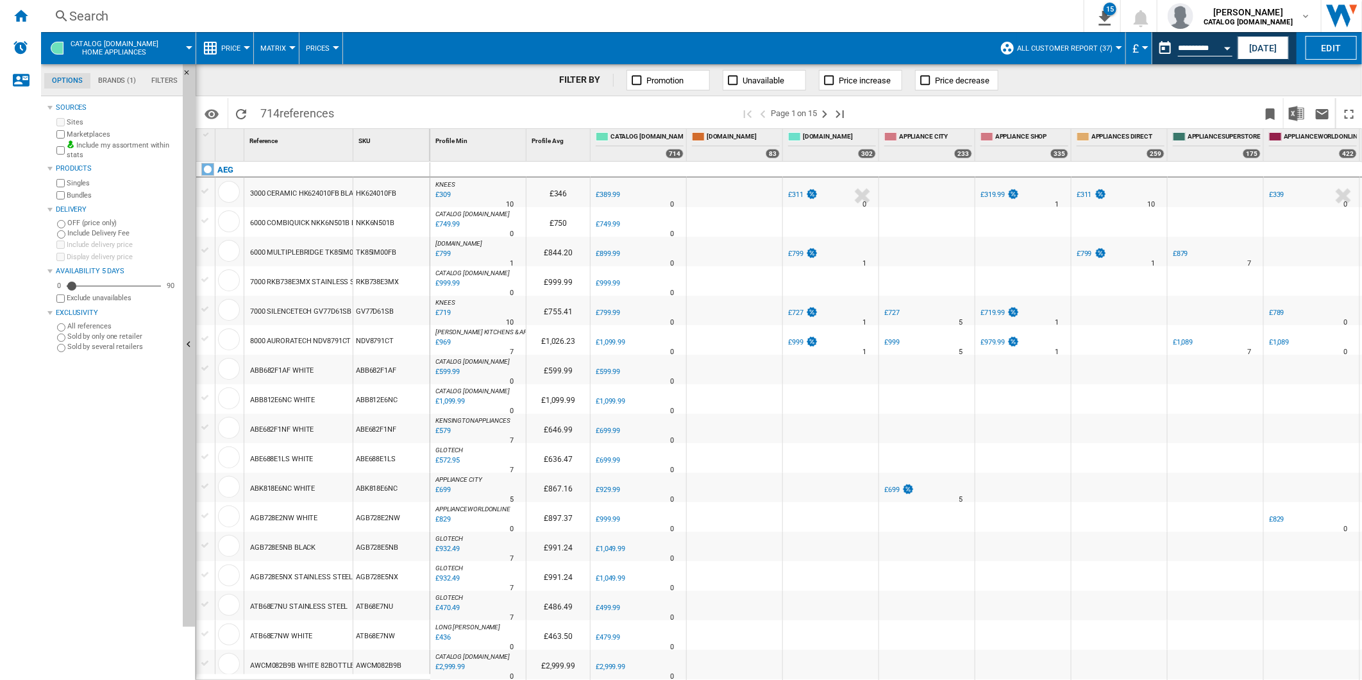
click at [480, 104] on span at bounding box center [541, 113] width 400 height 30
click at [720, 20] on div "Search" at bounding box center [559, 16] width 981 height 18
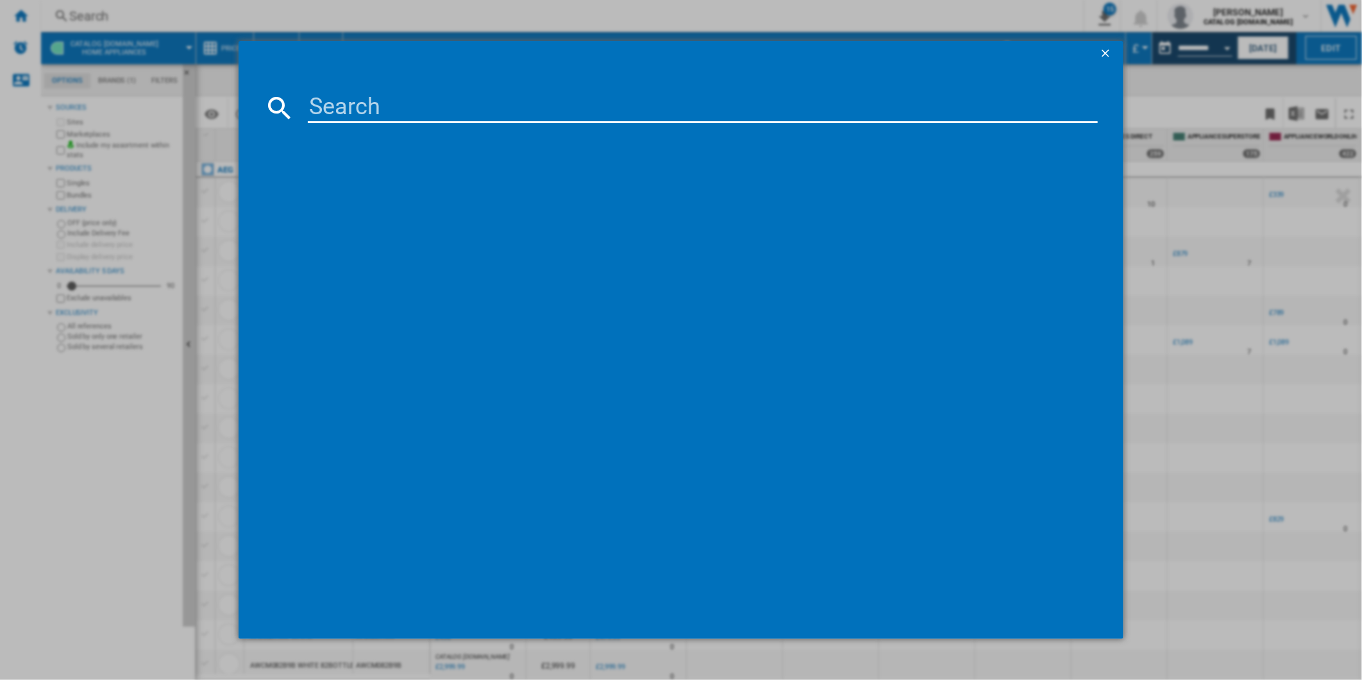
click at [486, 112] on input at bounding box center [703, 107] width 791 height 31
type input "DTB3653M"
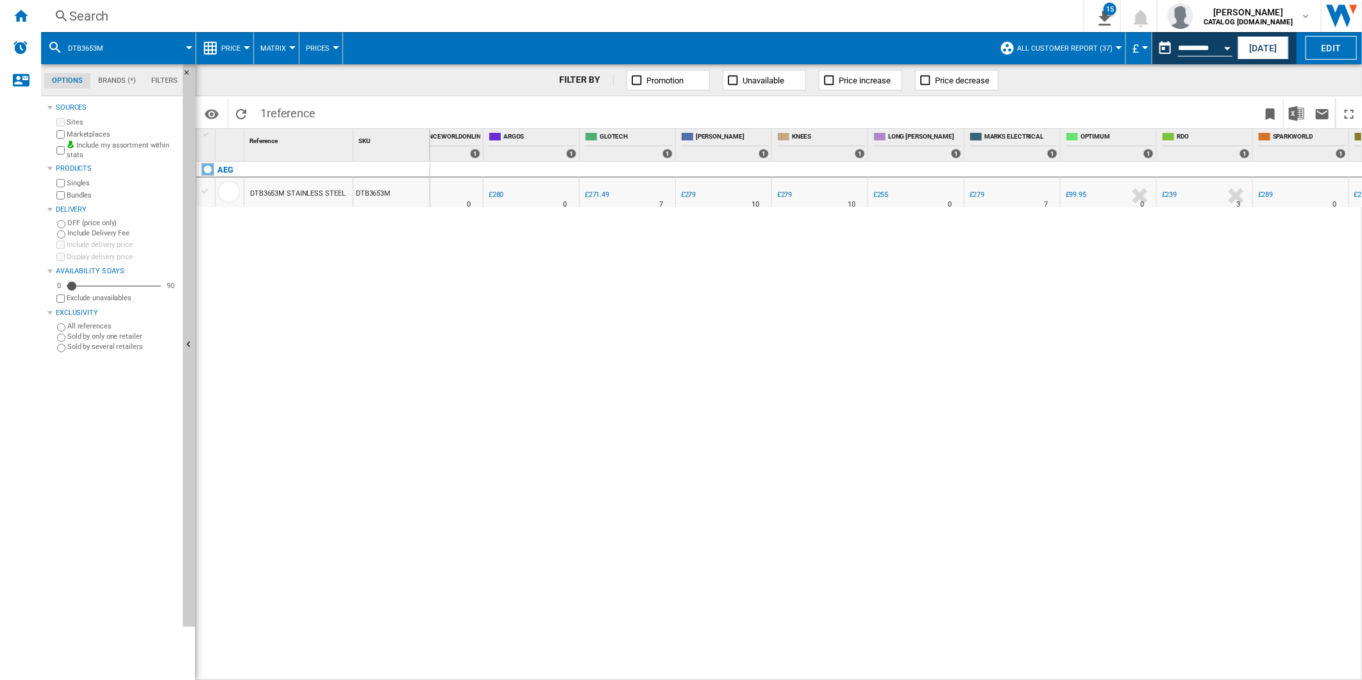
scroll to position [0, 708]
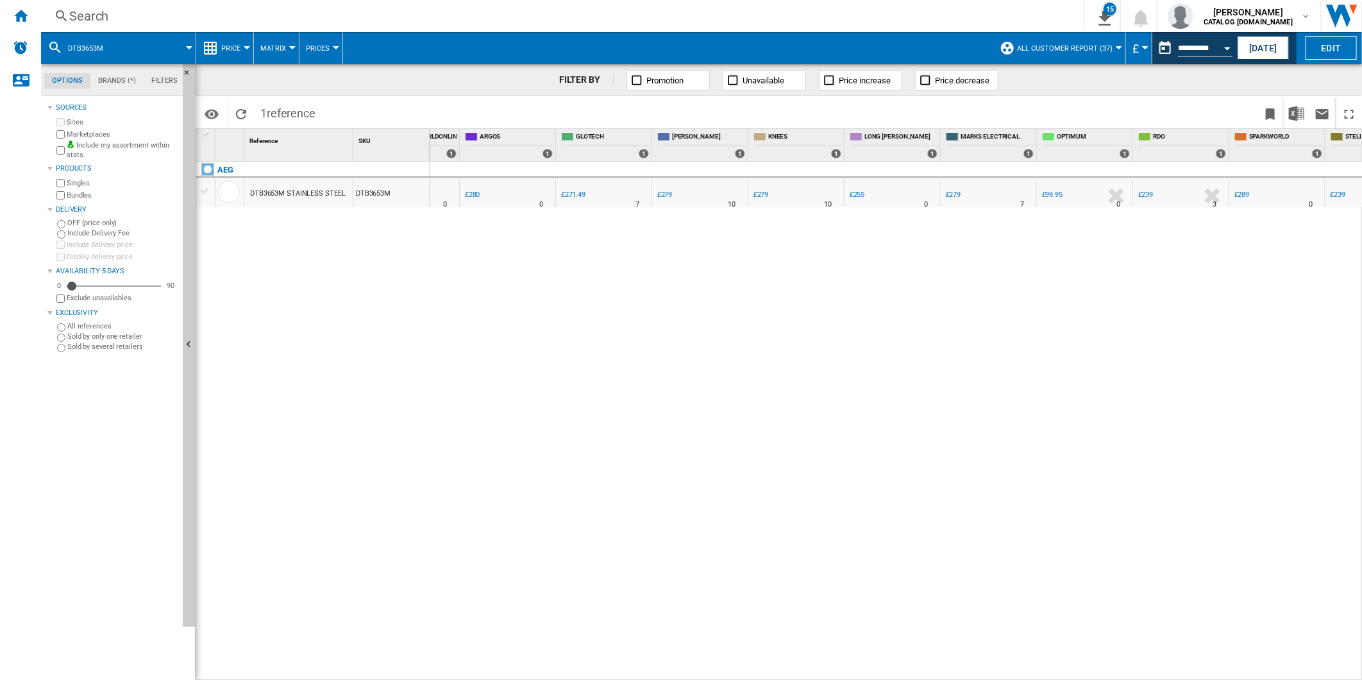
click at [1059, 197] on div "£99.95" at bounding box center [1052, 194] width 21 height 8
click at [1053, 189] on div "£99.95" at bounding box center [1051, 195] width 22 height 13
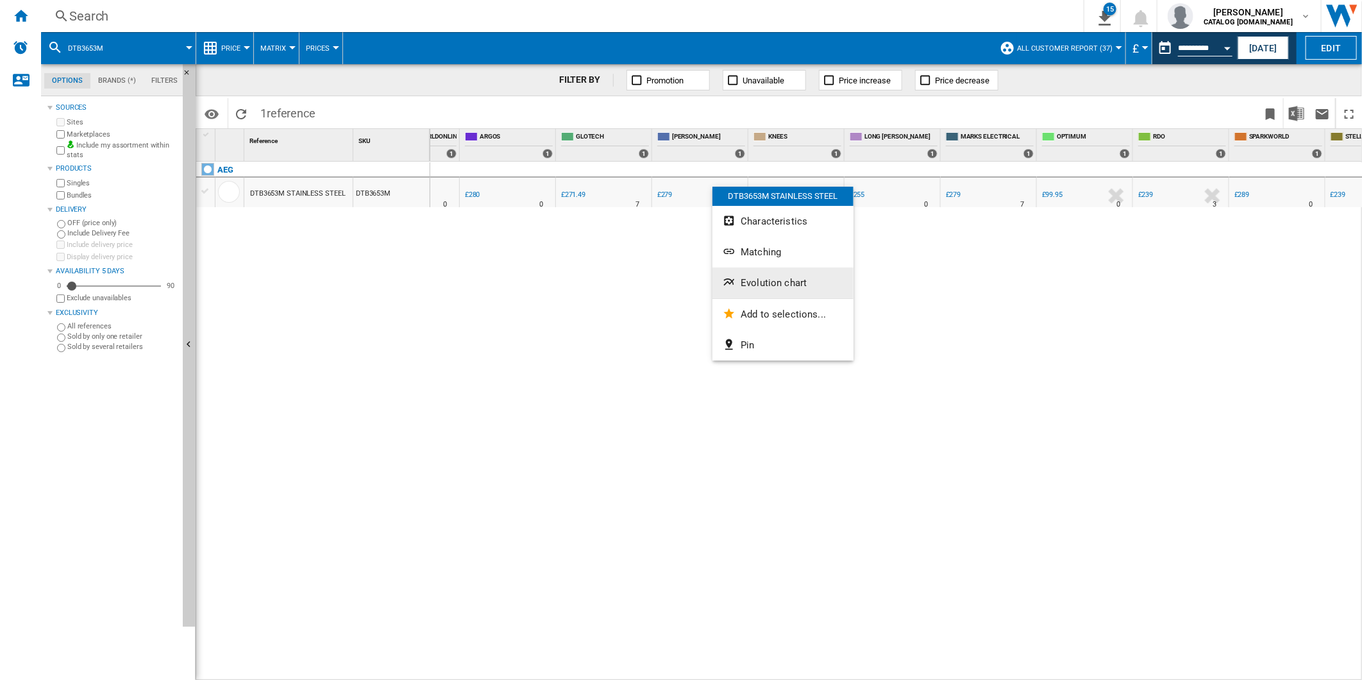
click at [799, 283] on span "Evolution chart" at bounding box center [774, 283] width 66 height 12
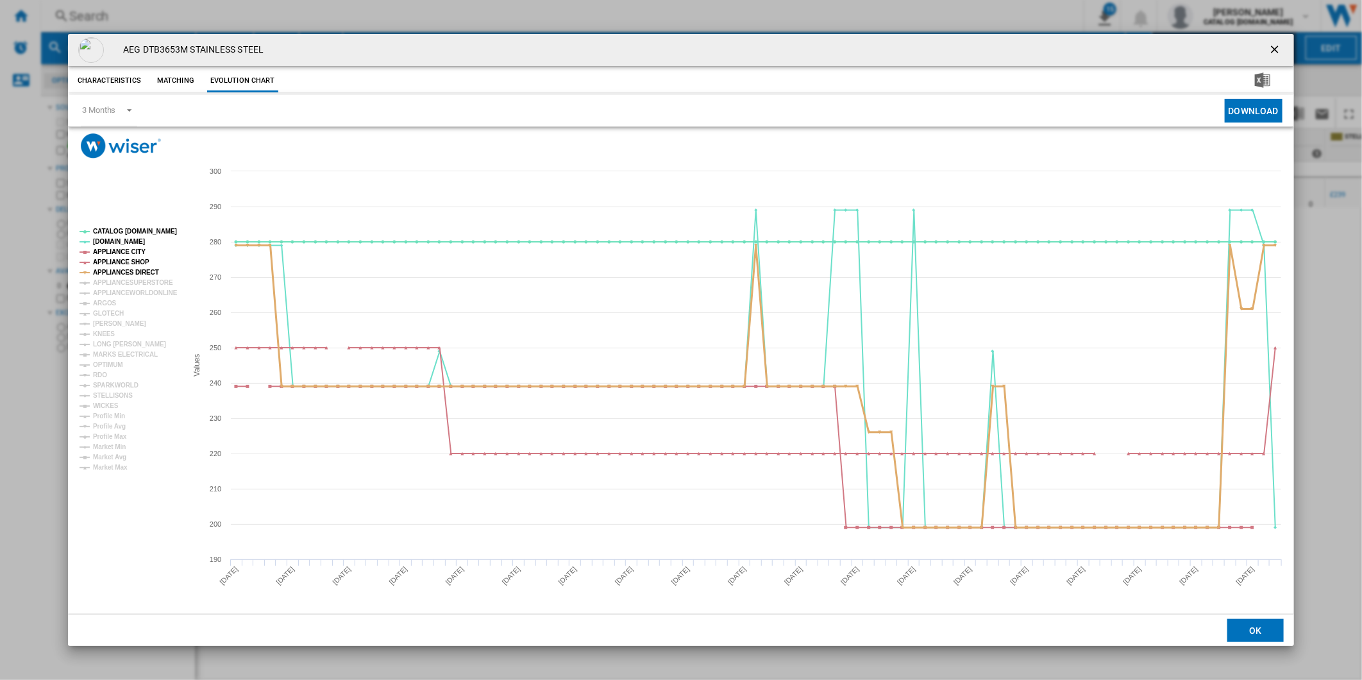
click at [128, 273] on tspan "APPLIANCES DIRECT" at bounding box center [126, 272] width 66 height 7
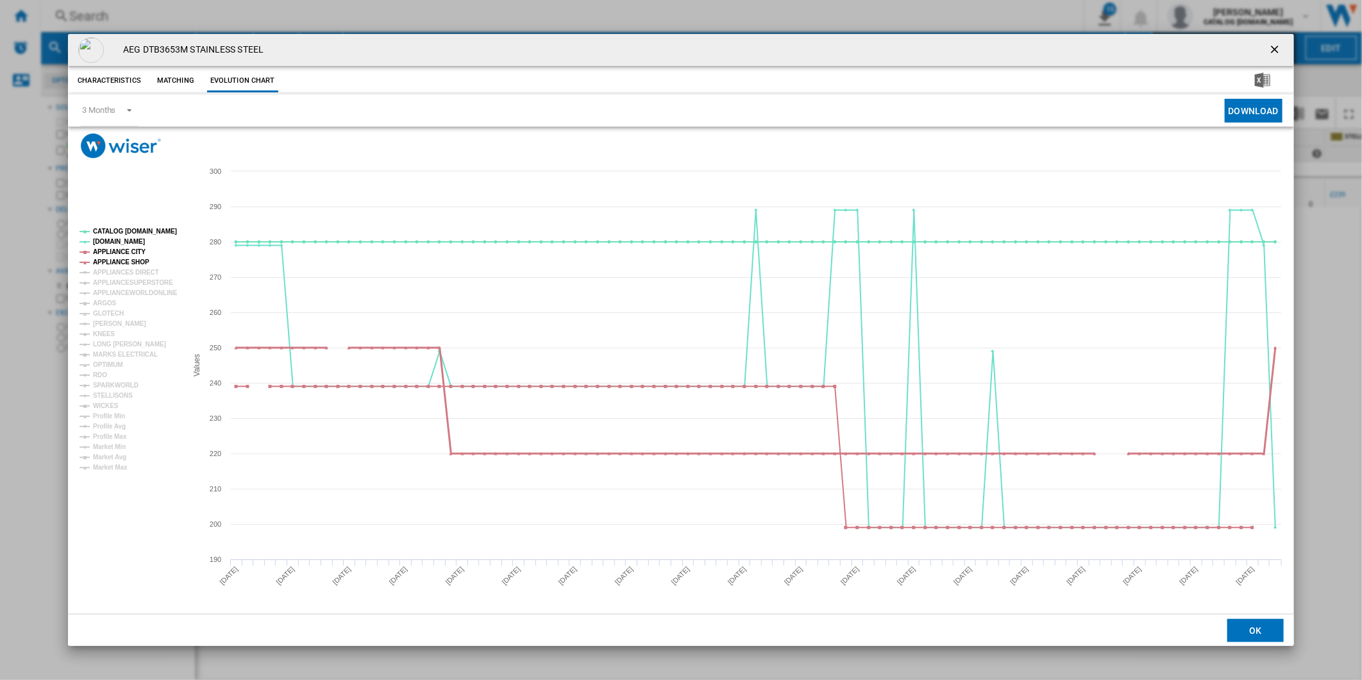
click at [114, 260] on tspan "APPLIANCE SHOP" at bounding box center [121, 261] width 56 height 7
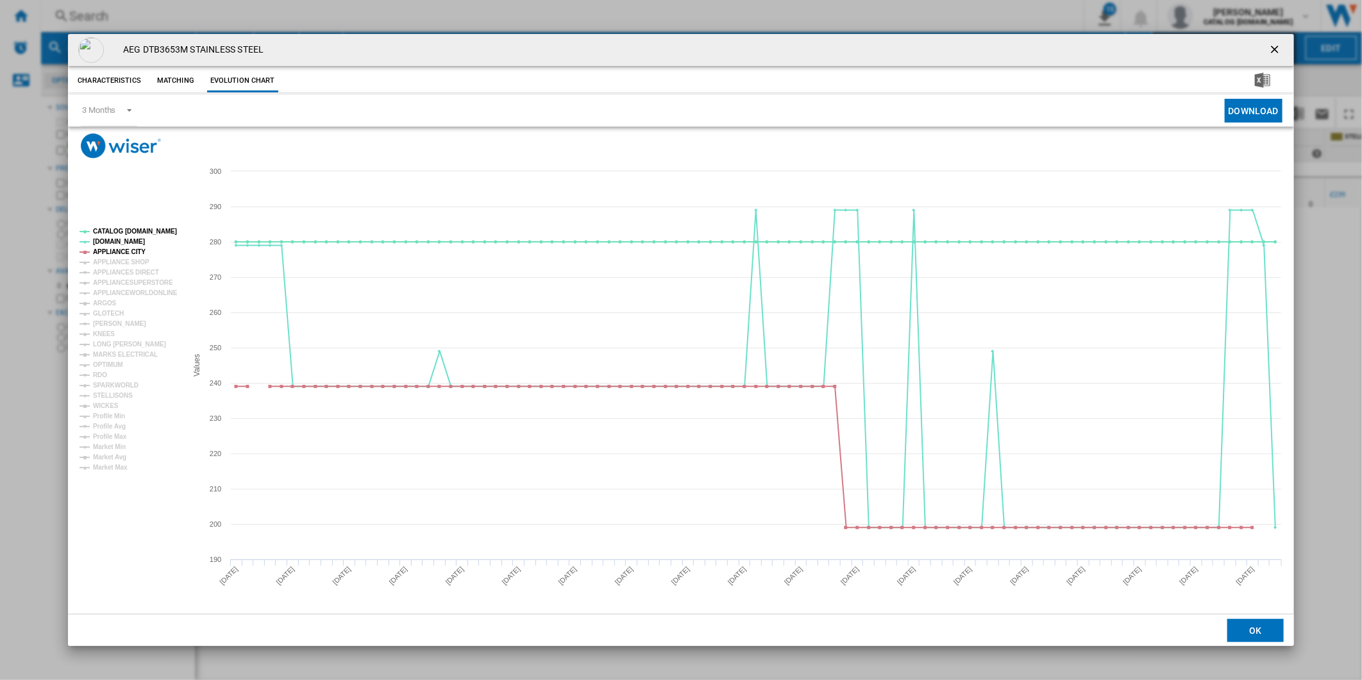
click at [112, 248] on tspan "APPLIANCE CITY" at bounding box center [119, 251] width 53 height 7
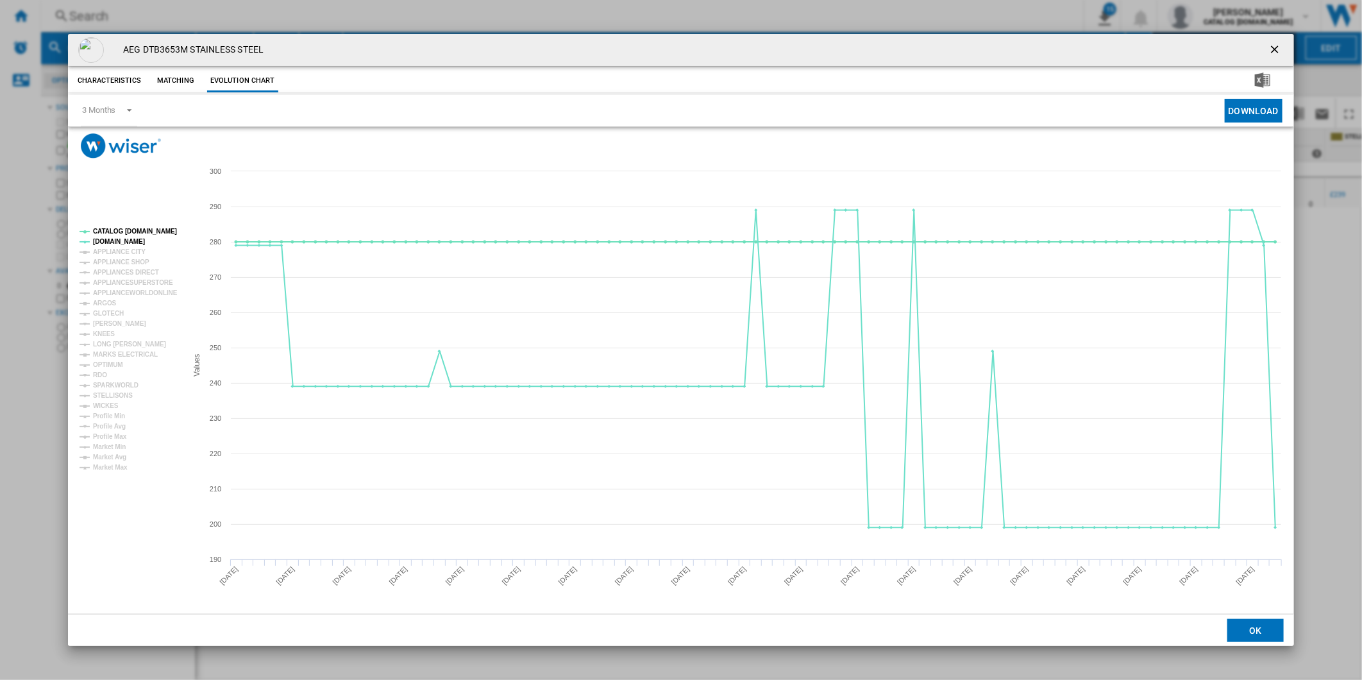
click at [108, 242] on tspan "[DOMAIN_NAME]" at bounding box center [119, 241] width 52 height 7
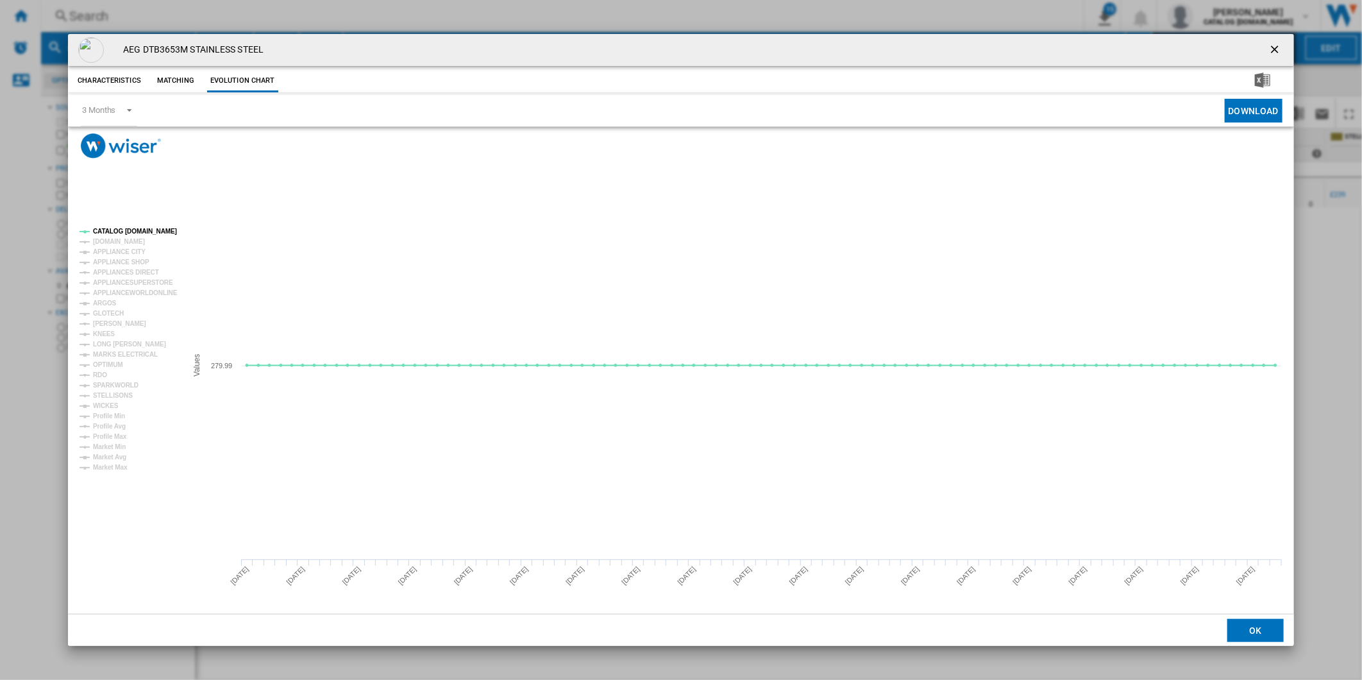
click at [118, 232] on tspan "CATALOG [DOMAIN_NAME]" at bounding box center [135, 231] width 84 height 7
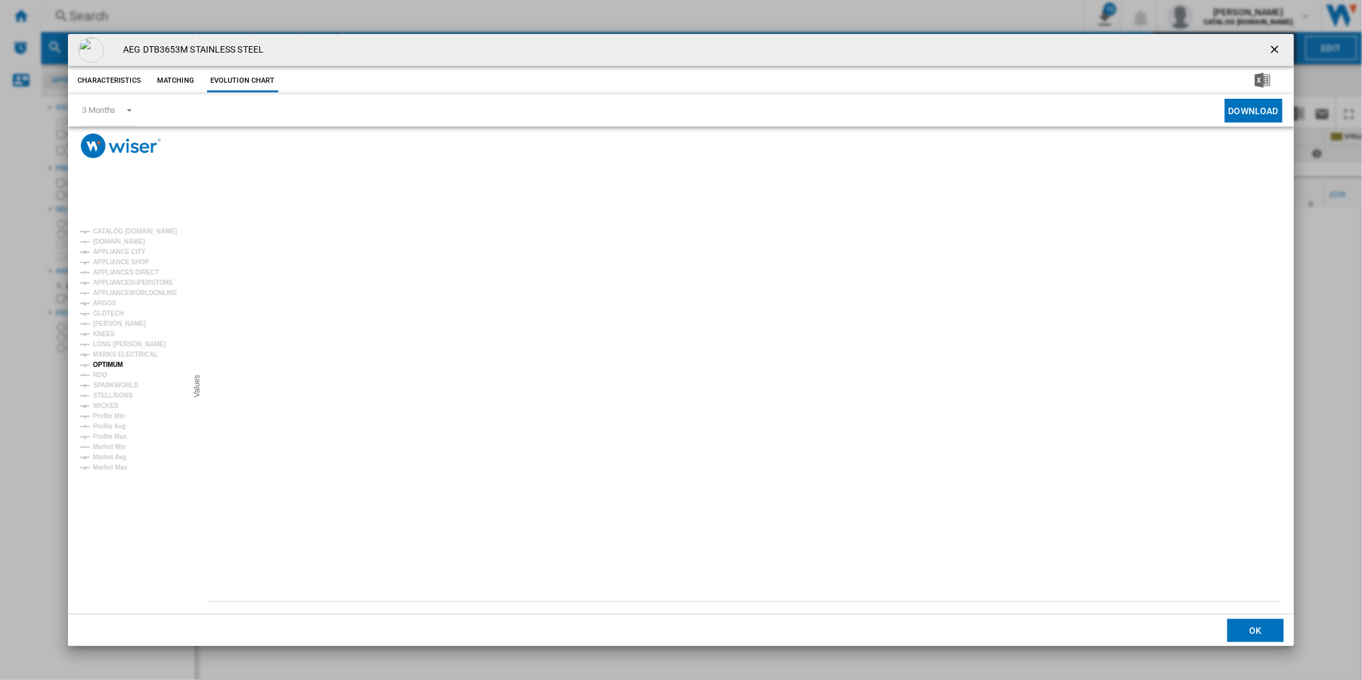
click at [114, 363] on tspan "OPTIMUM" at bounding box center [108, 364] width 30 height 7
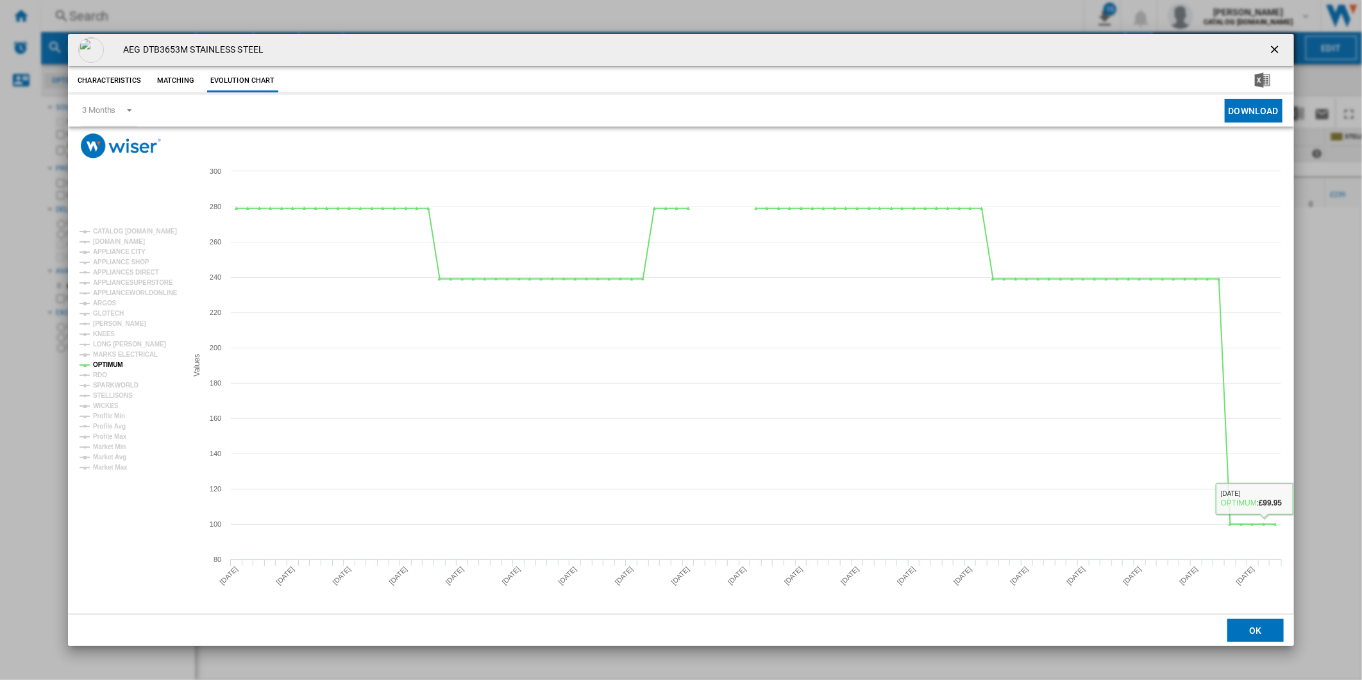
click at [1271, 47] on ng-md-icon "getI18NText('BUTTONS.CLOSE_DIALOG')" at bounding box center [1276, 50] width 15 height 15
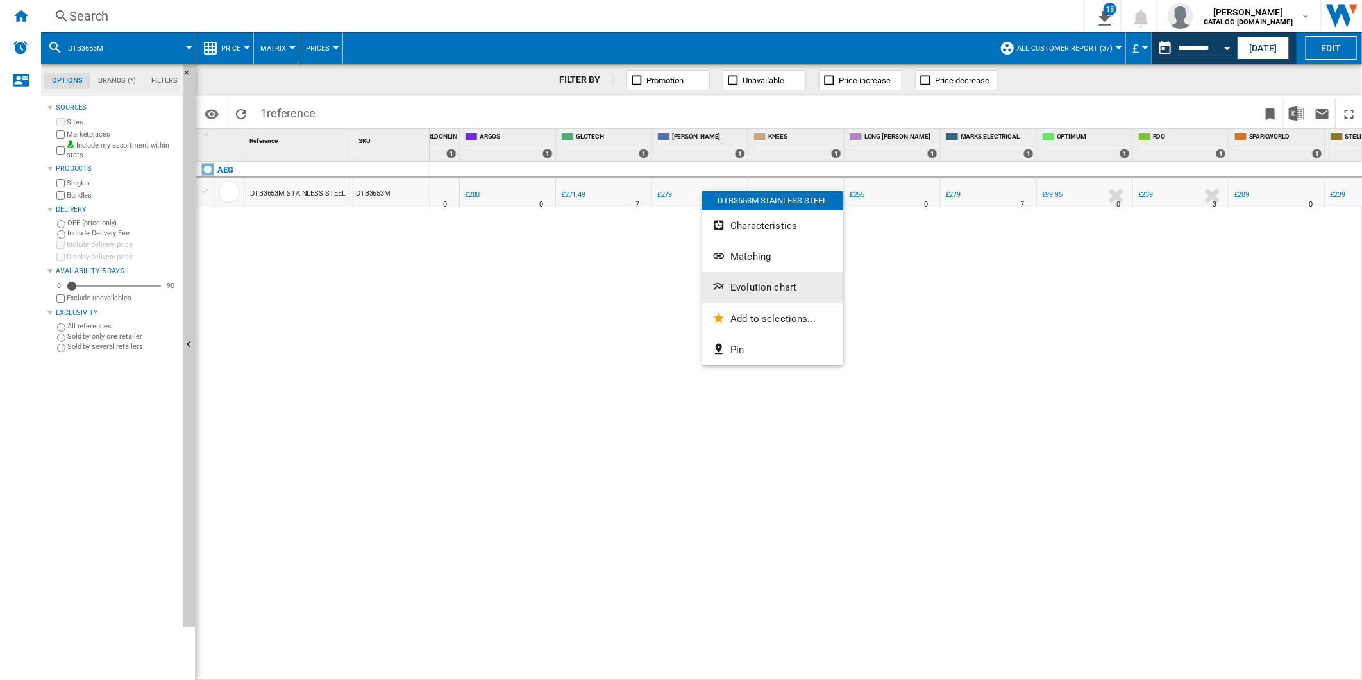
click at [778, 285] on span "Evolution chart" at bounding box center [764, 288] width 66 height 12
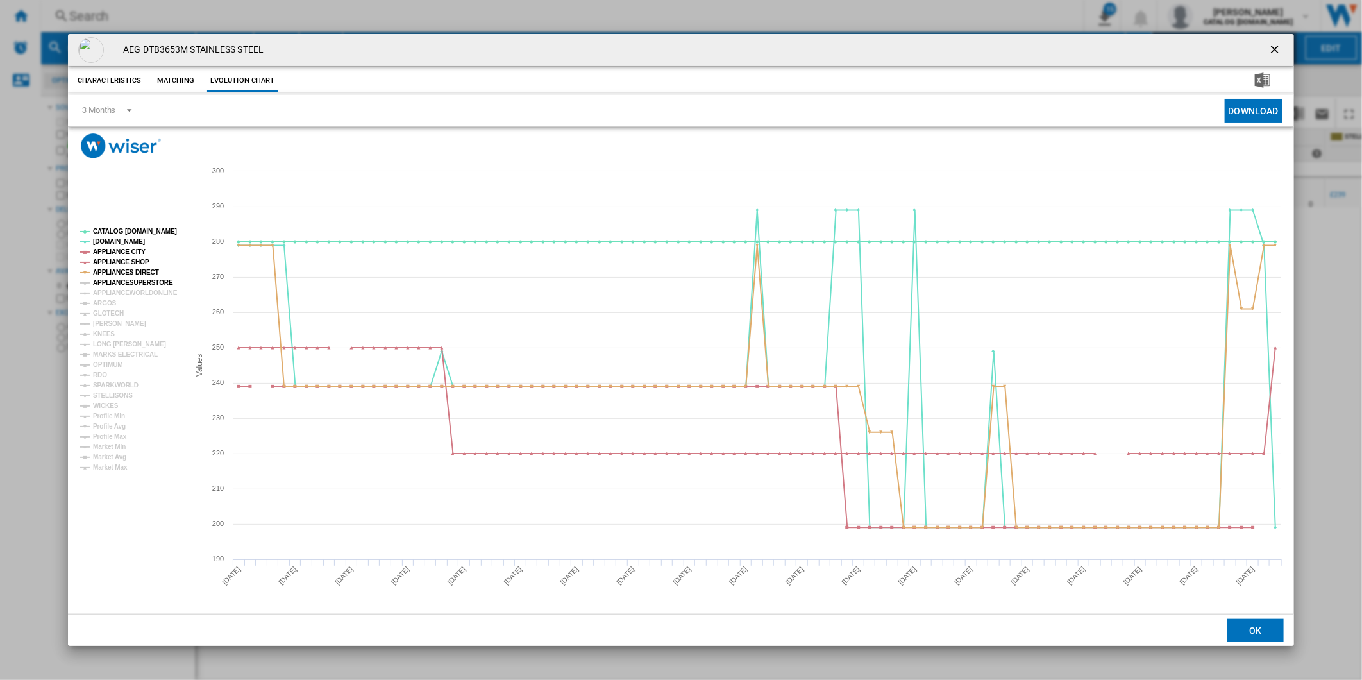
click at [125, 279] on tspan "APPLIANCESUPERSTORE" at bounding box center [133, 282] width 80 height 7
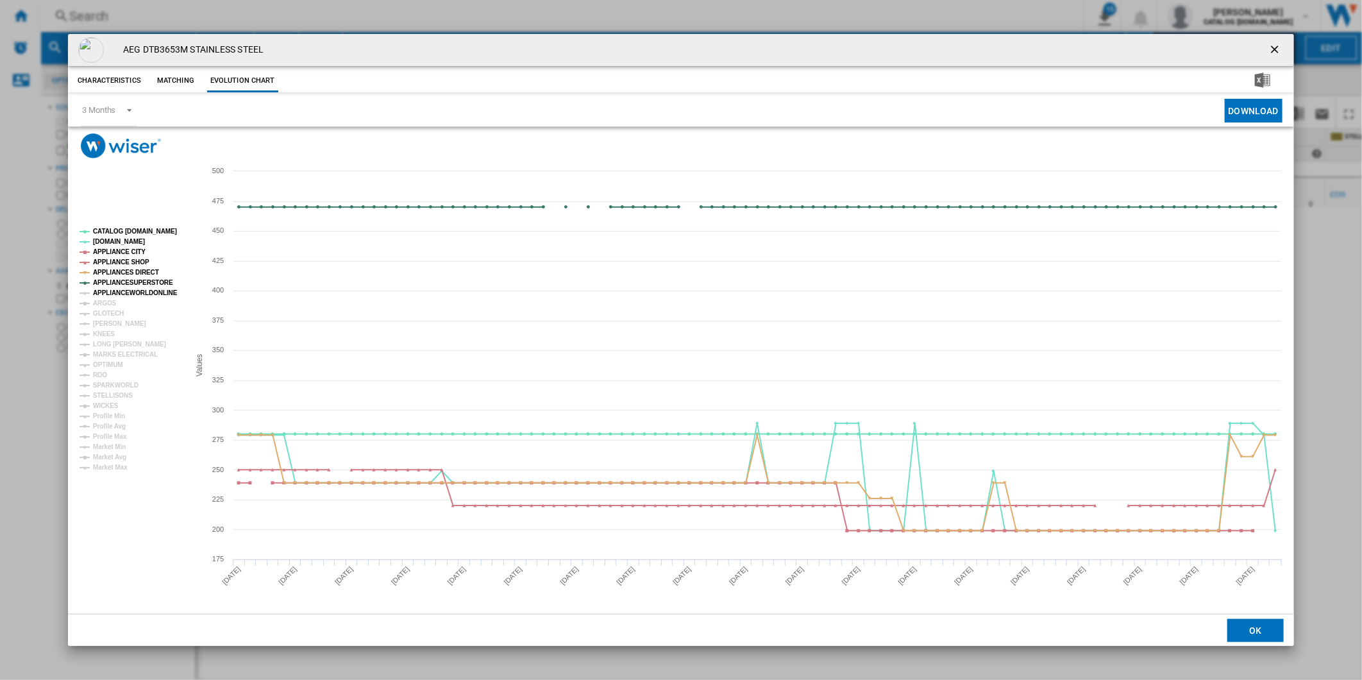
click at [123, 290] on tspan "APPLIANCEWORLDONLINE" at bounding box center [135, 292] width 85 height 7
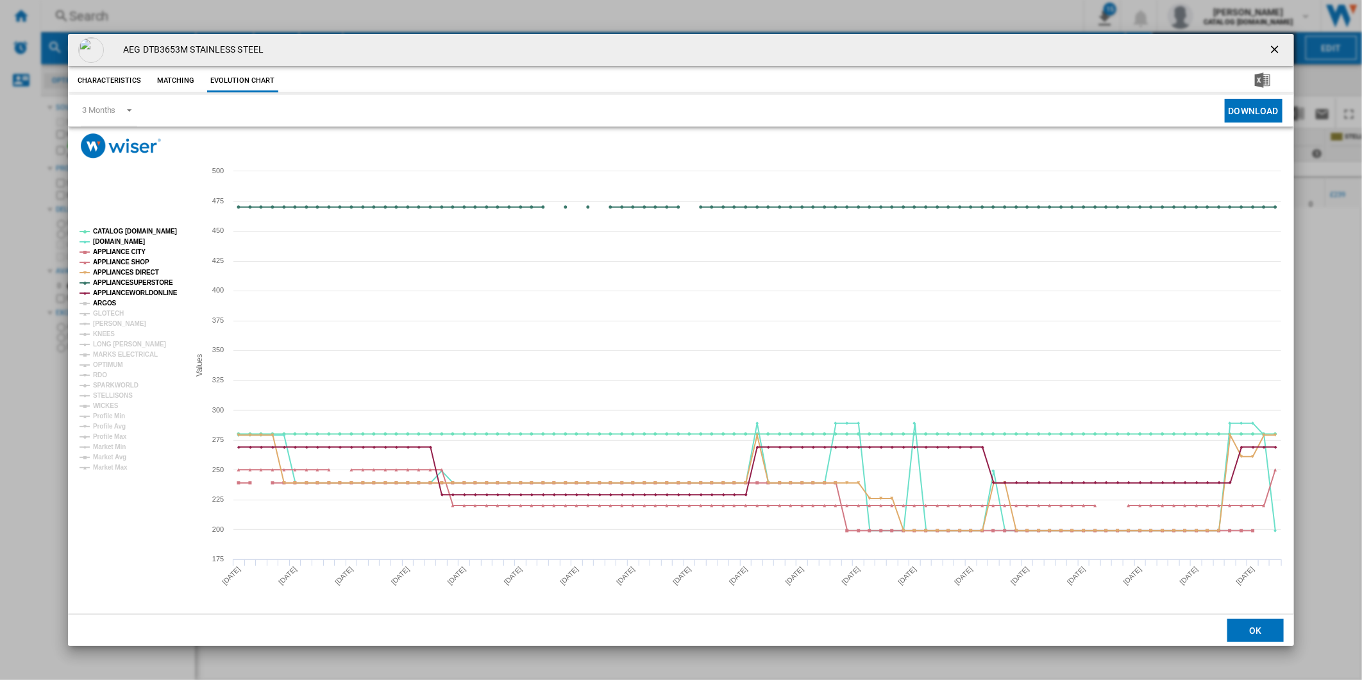
click at [109, 303] on tspan "ARGOS" at bounding box center [105, 303] width 24 height 7
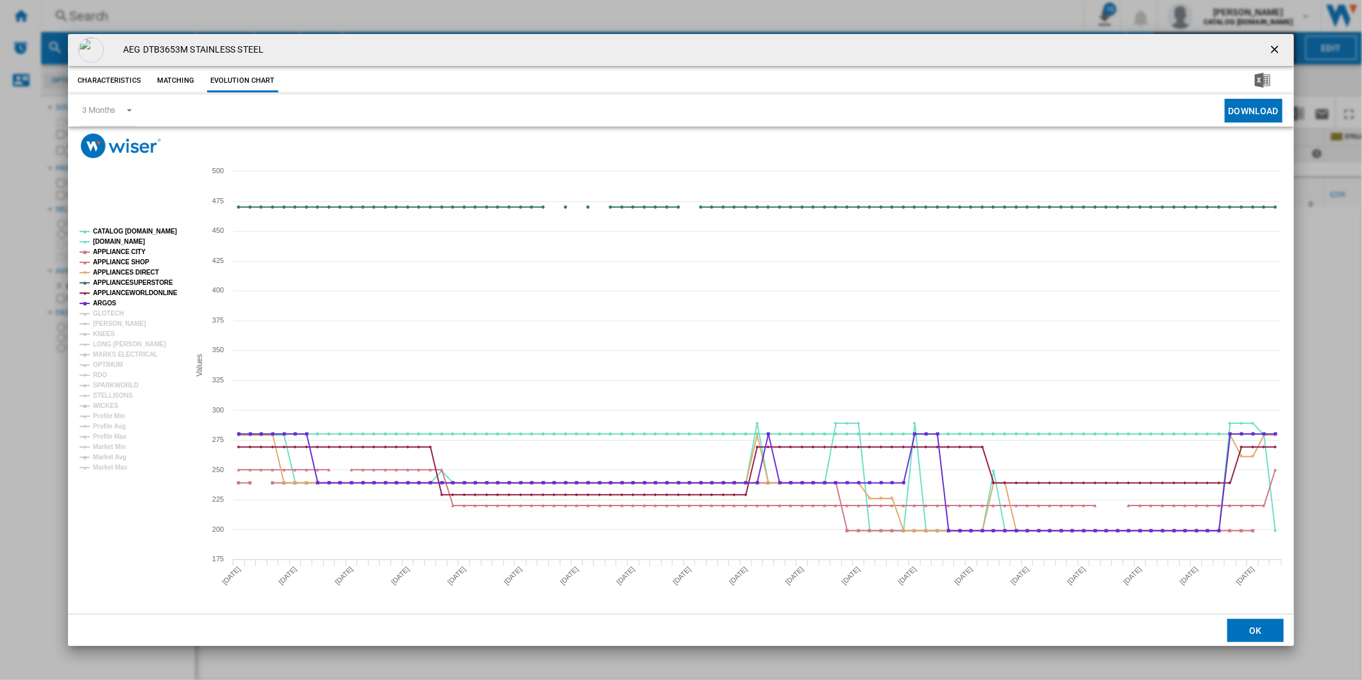
click at [111, 310] on tspan "GLOTECH" at bounding box center [108, 313] width 31 height 7
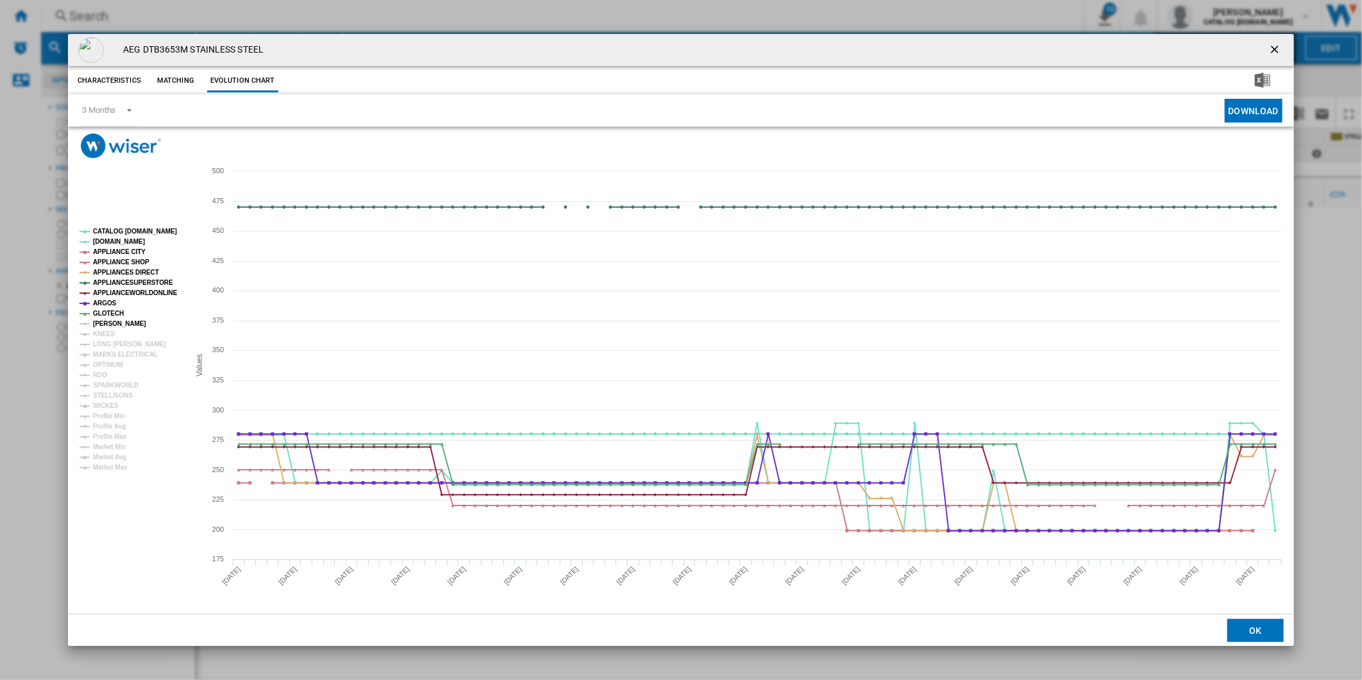
click at [110, 321] on tspan "[PERSON_NAME]" at bounding box center [119, 323] width 53 height 7
click at [124, 282] on tspan "APPLIANCESUPERSTORE" at bounding box center [133, 282] width 80 height 7
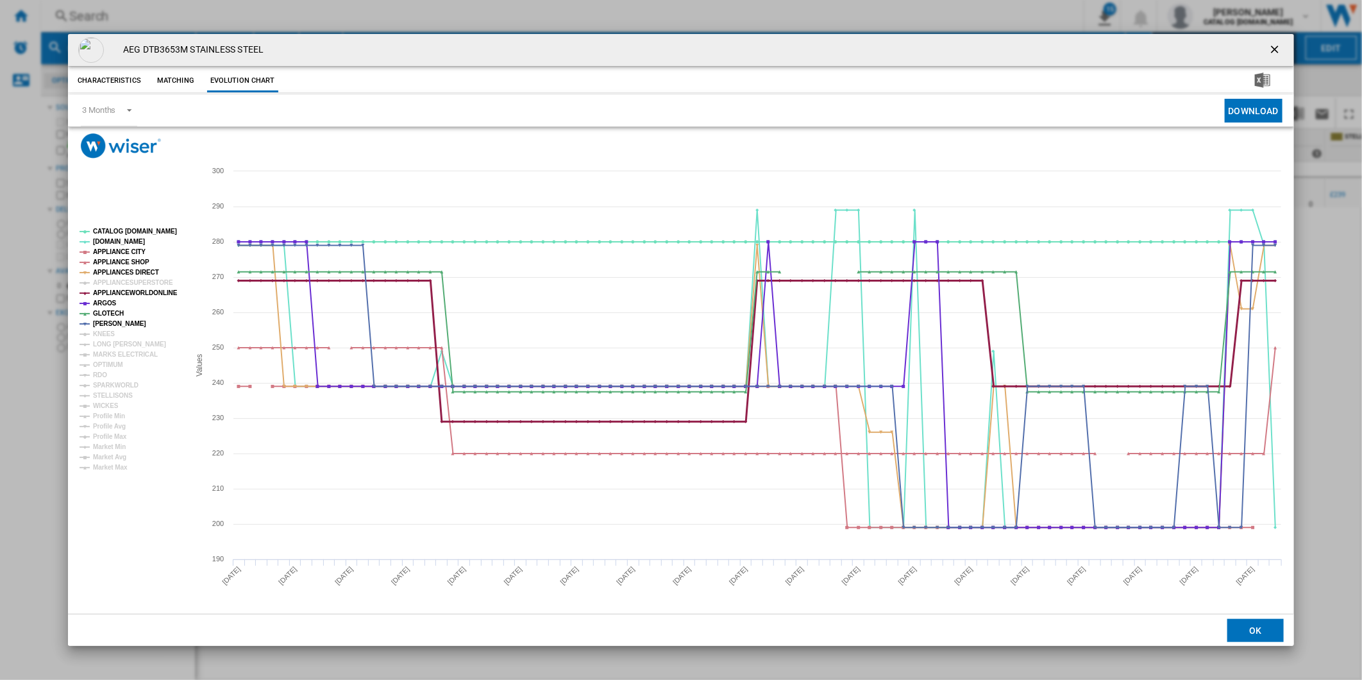
click at [126, 294] on tspan "APPLIANCEWORLDONLINE" at bounding box center [135, 292] width 85 height 7
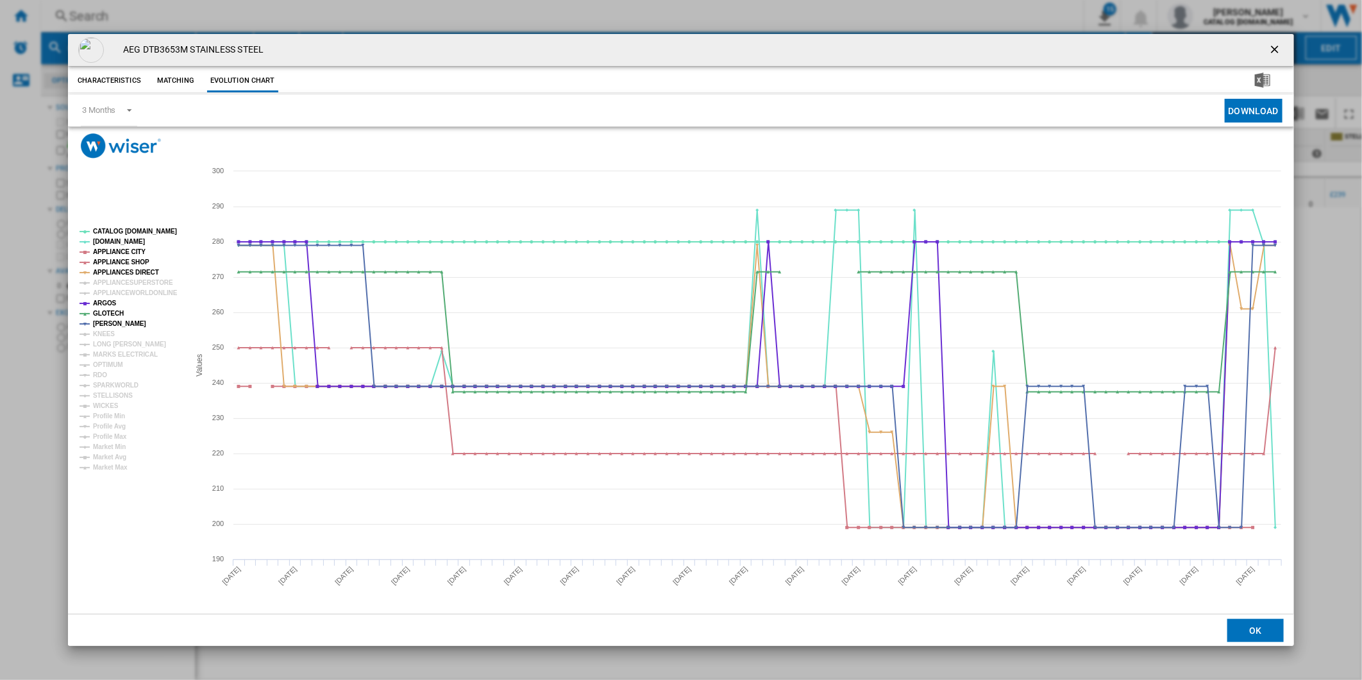
click at [126, 294] on tspan "APPLIANCEWORLDONLINE" at bounding box center [135, 292] width 85 height 7
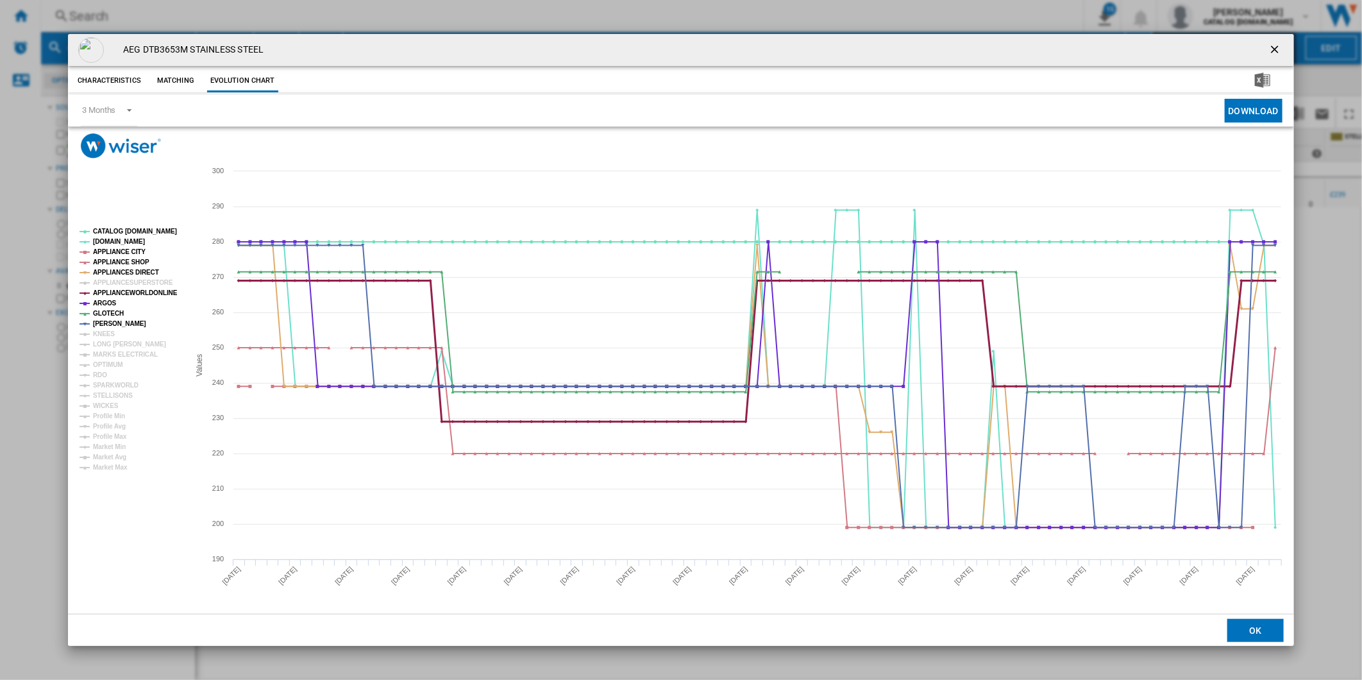
click at [126, 294] on tspan "APPLIANCEWORLDONLINE" at bounding box center [135, 292] width 85 height 7
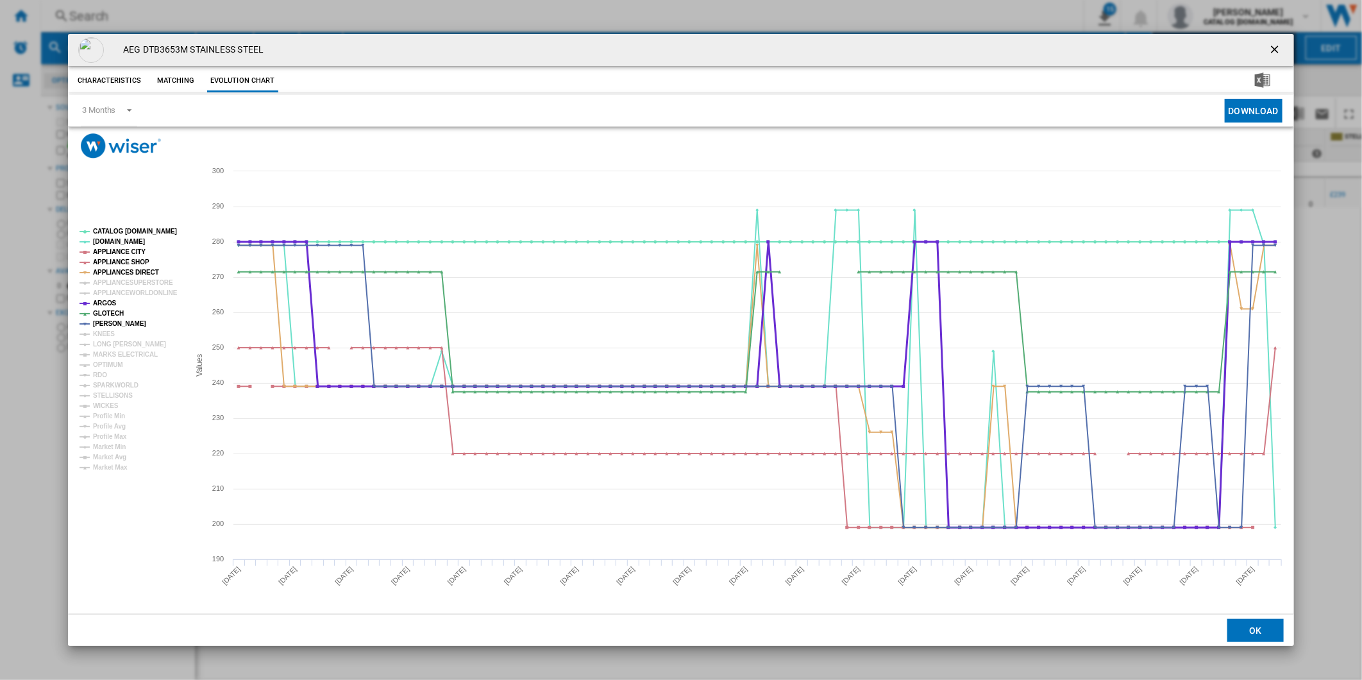
click at [107, 303] on tspan "ARGOS" at bounding box center [105, 303] width 24 height 7
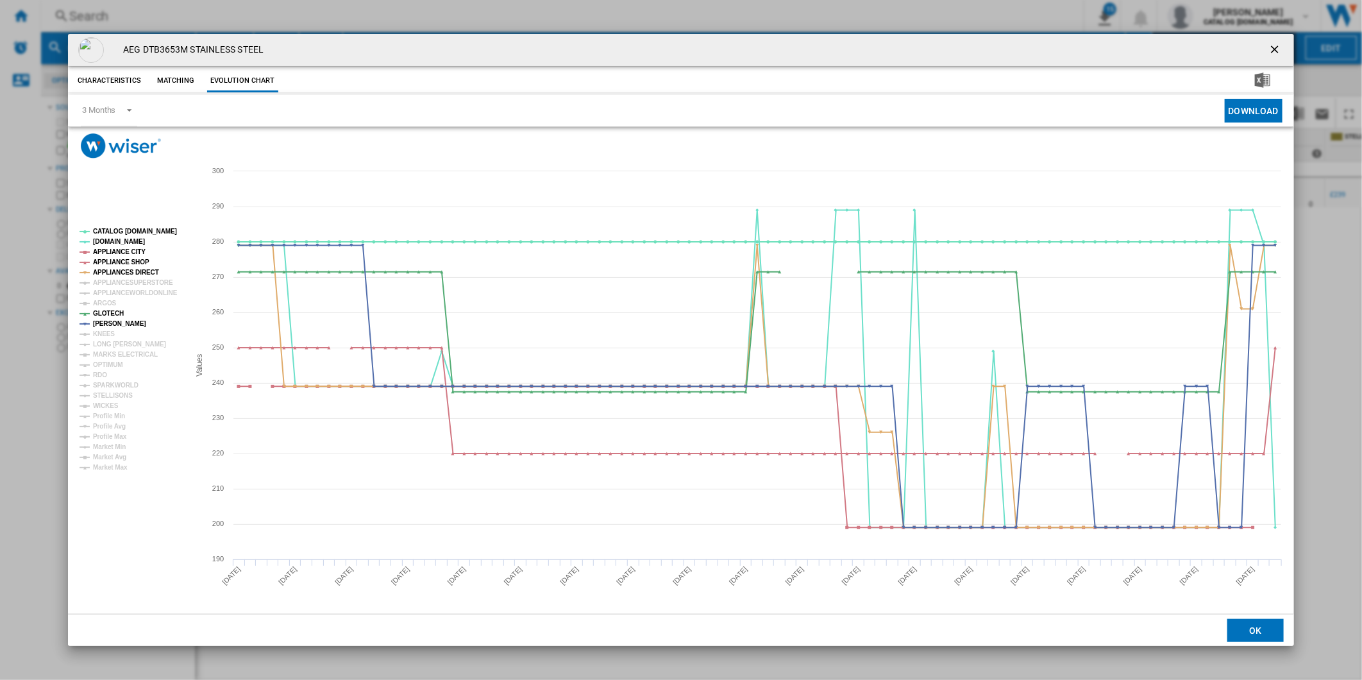
click at [107, 303] on tspan "ARGOS" at bounding box center [105, 303] width 24 height 7
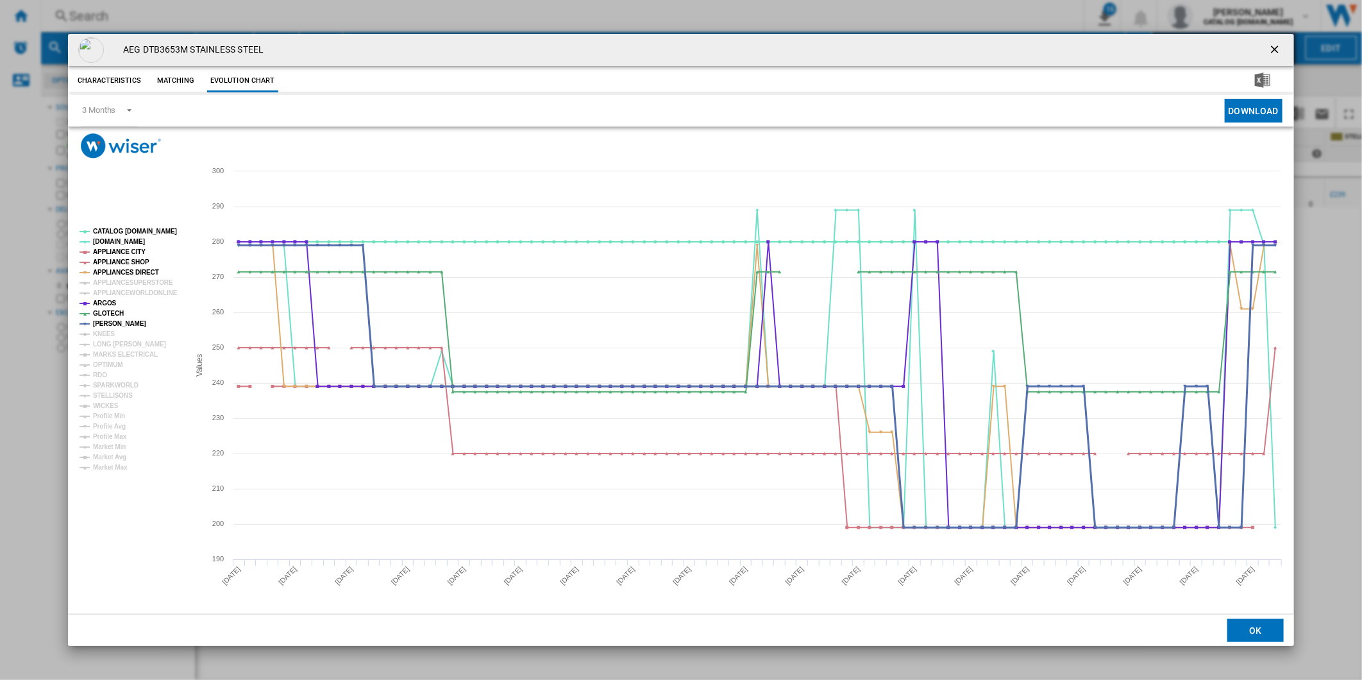
click at [107, 320] on tspan "[PERSON_NAME]" at bounding box center [119, 323] width 53 height 7
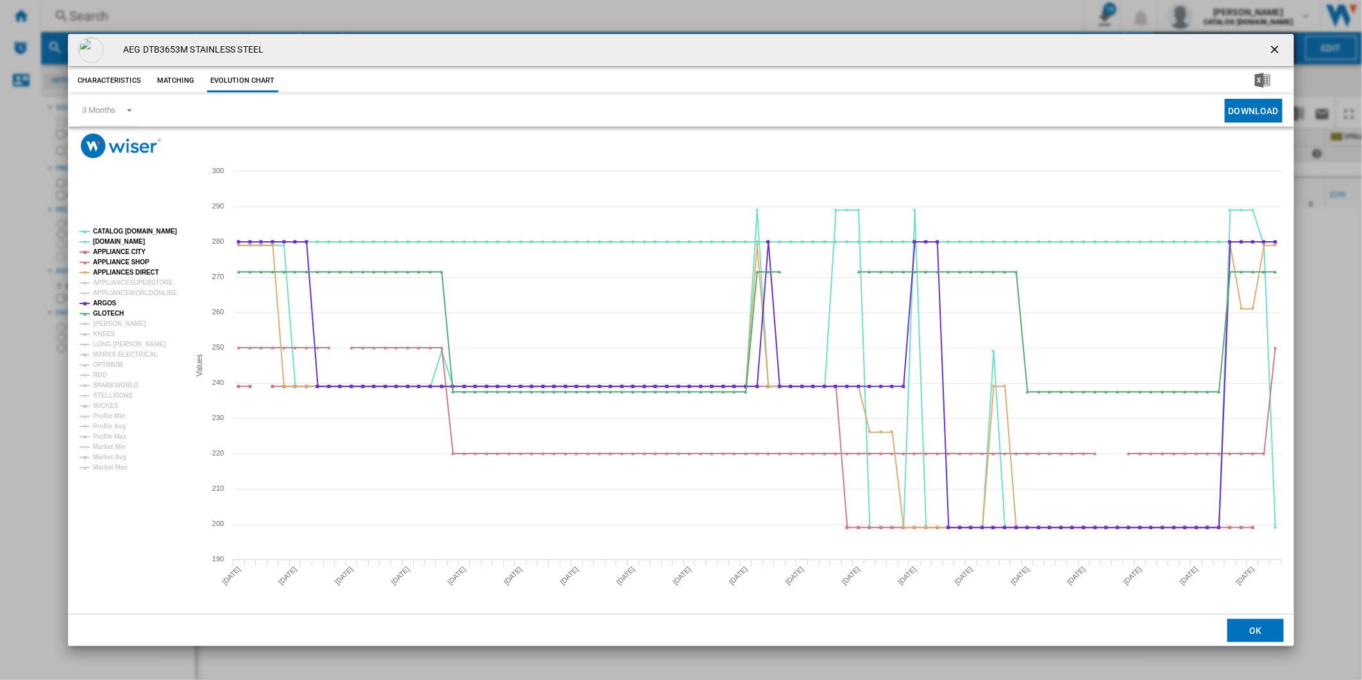
click at [107, 320] on tspan "[PERSON_NAME]" at bounding box center [119, 323] width 53 height 7
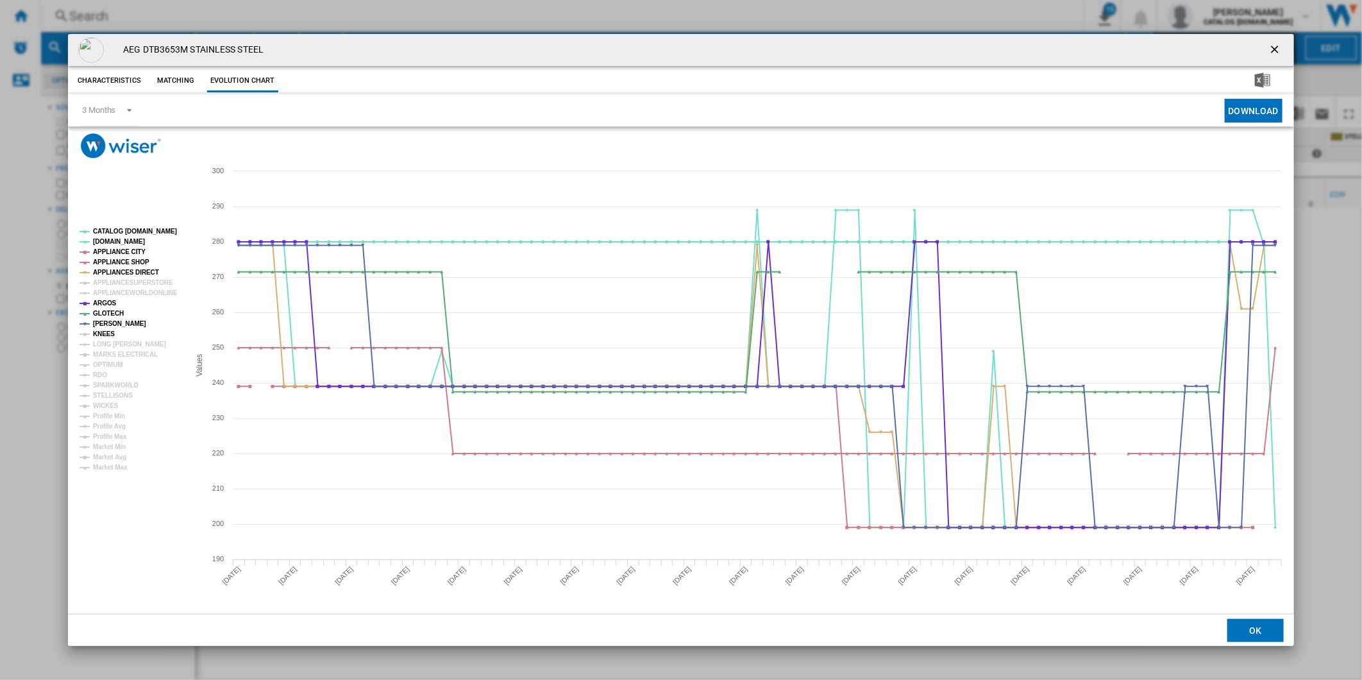
click at [110, 334] on tspan "KNEES" at bounding box center [104, 333] width 22 height 7
click at [109, 334] on tspan "KNEES" at bounding box center [104, 333] width 22 height 7
click at [107, 344] on tspan "LONG [PERSON_NAME]" at bounding box center [129, 344] width 73 height 7
click at [110, 353] on tspan "MARKS ELECTRICAL" at bounding box center [125, 354] width 65 height 7
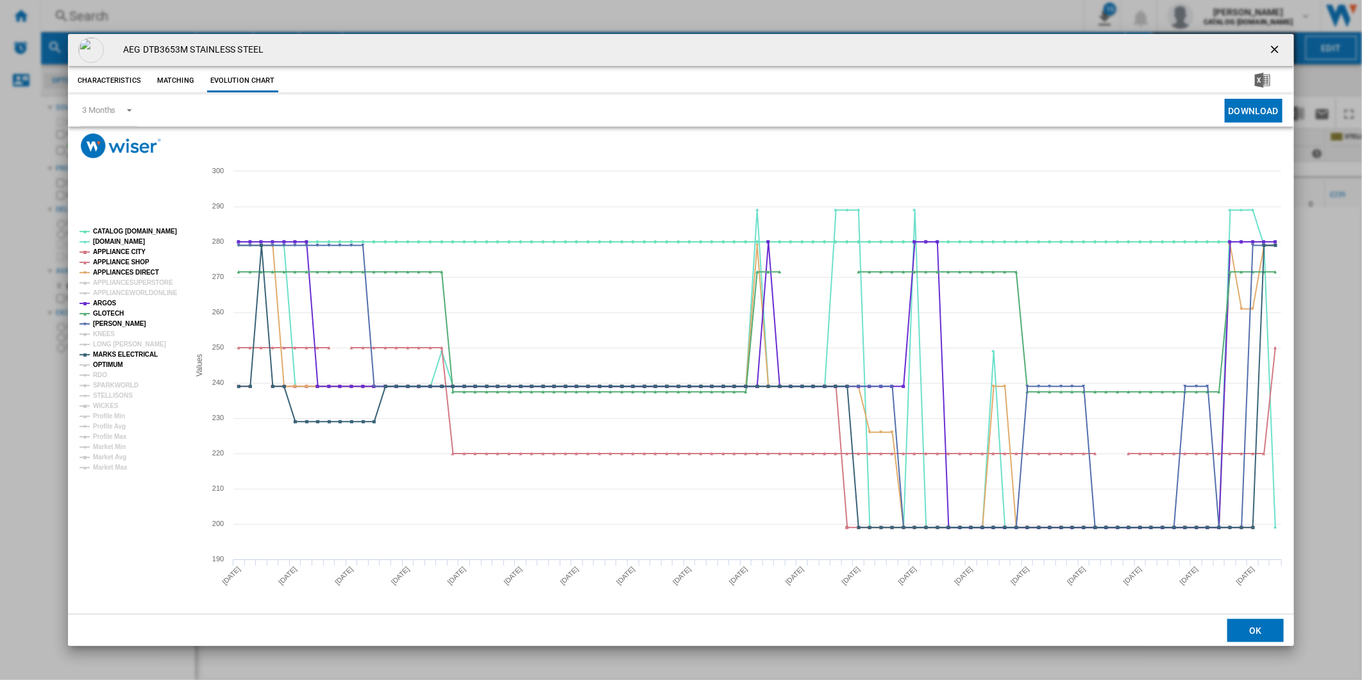
click at [109, 363] on tspan "OPTIMUM" at bounding box center [108, 364] width 30 height 7
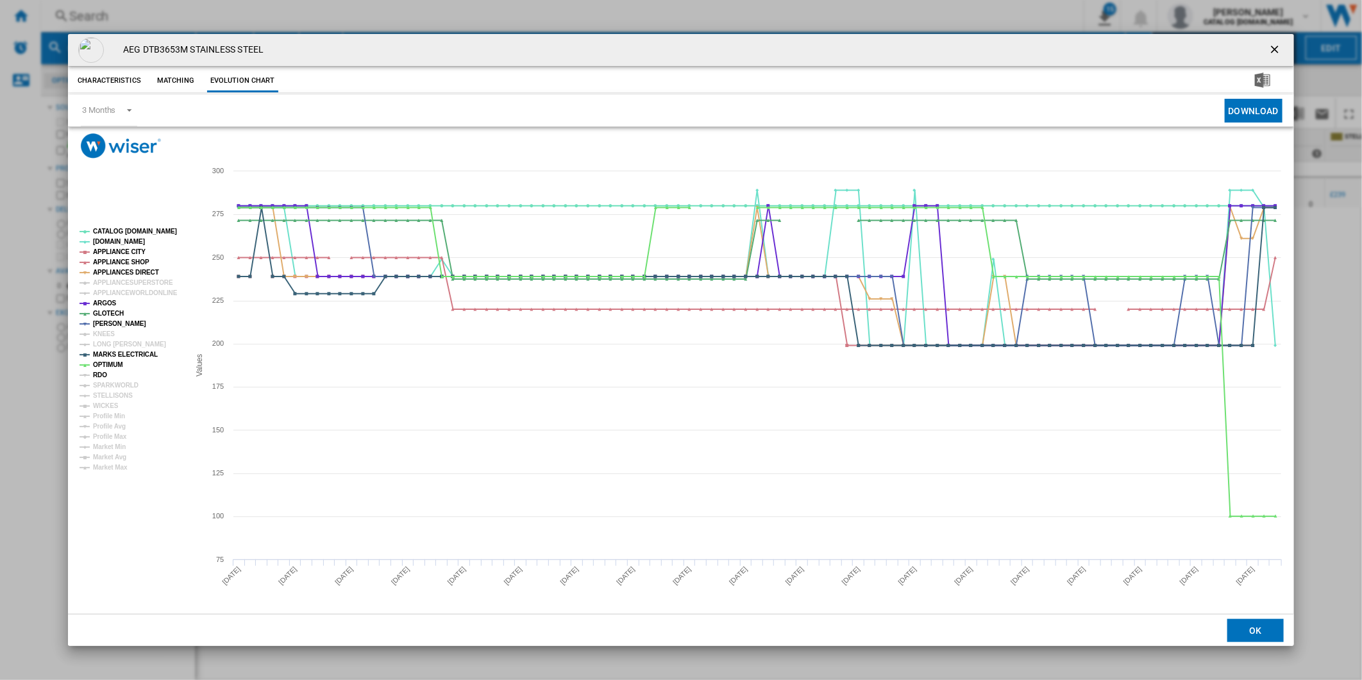
click at [105, 373] on tspan "RDO" at bounding box center [100, 374] width 14 height 7
click at [105, 385] on tspan "SPARKWORLD" at bounding box center [116, 385] width 46 height 7
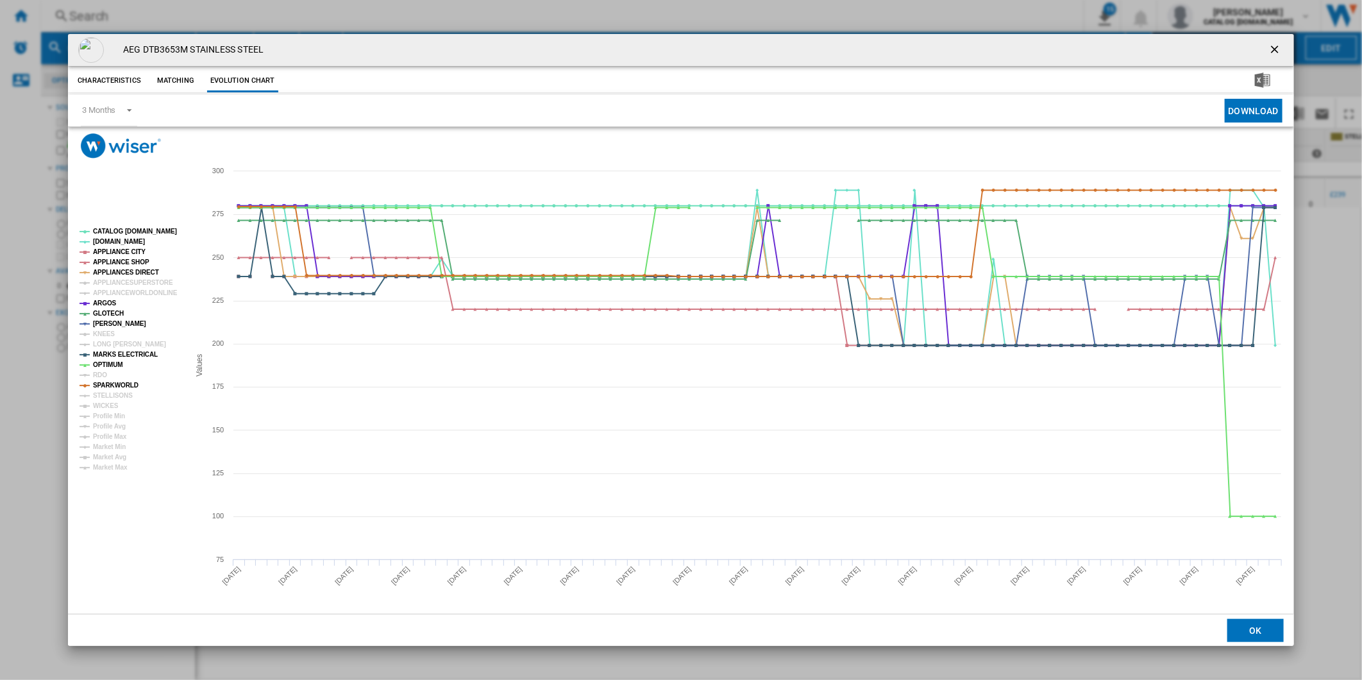
click at [105, 384] on tspan "SPARKWORLD" at bounding box center [116, 385] width 46 height 7
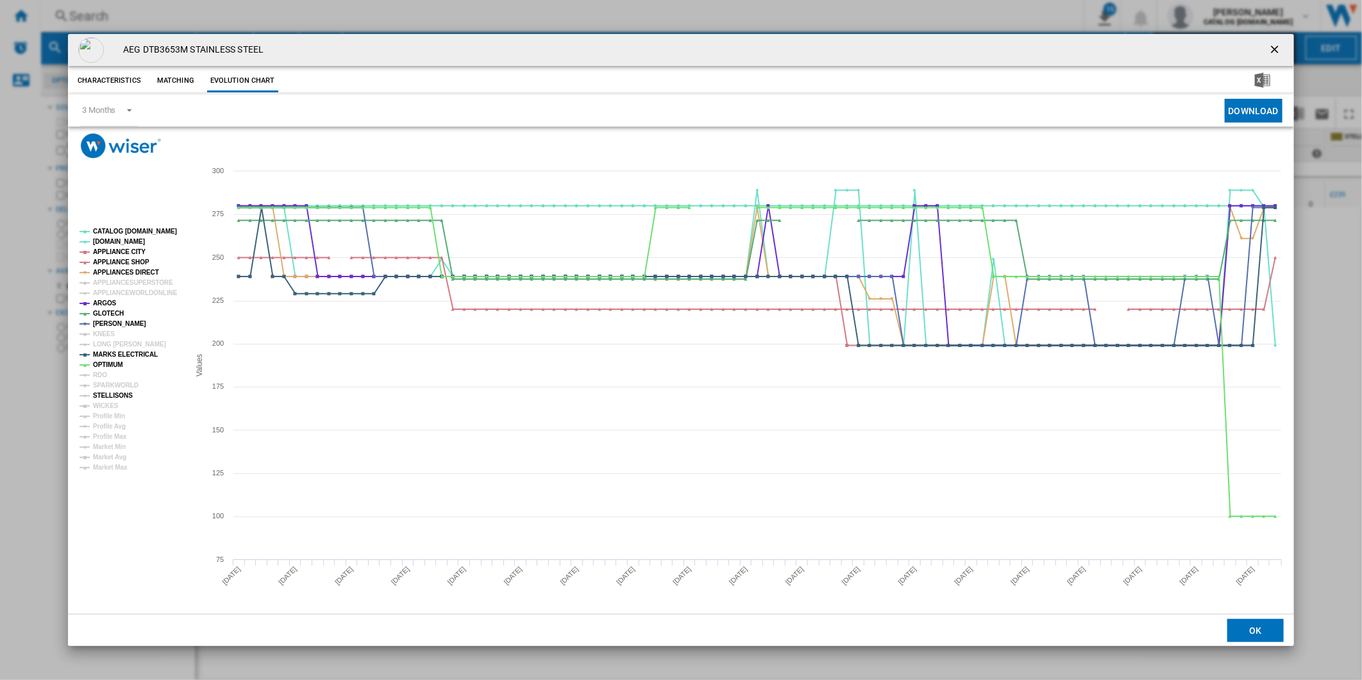
click at [105, 392] on tspan "STELLISONS" at bounding box center [113, 395] width 40 height 7
click at [103, 407] on tspan "WICKES" at bounding box center [106, 405] width 26 height 7
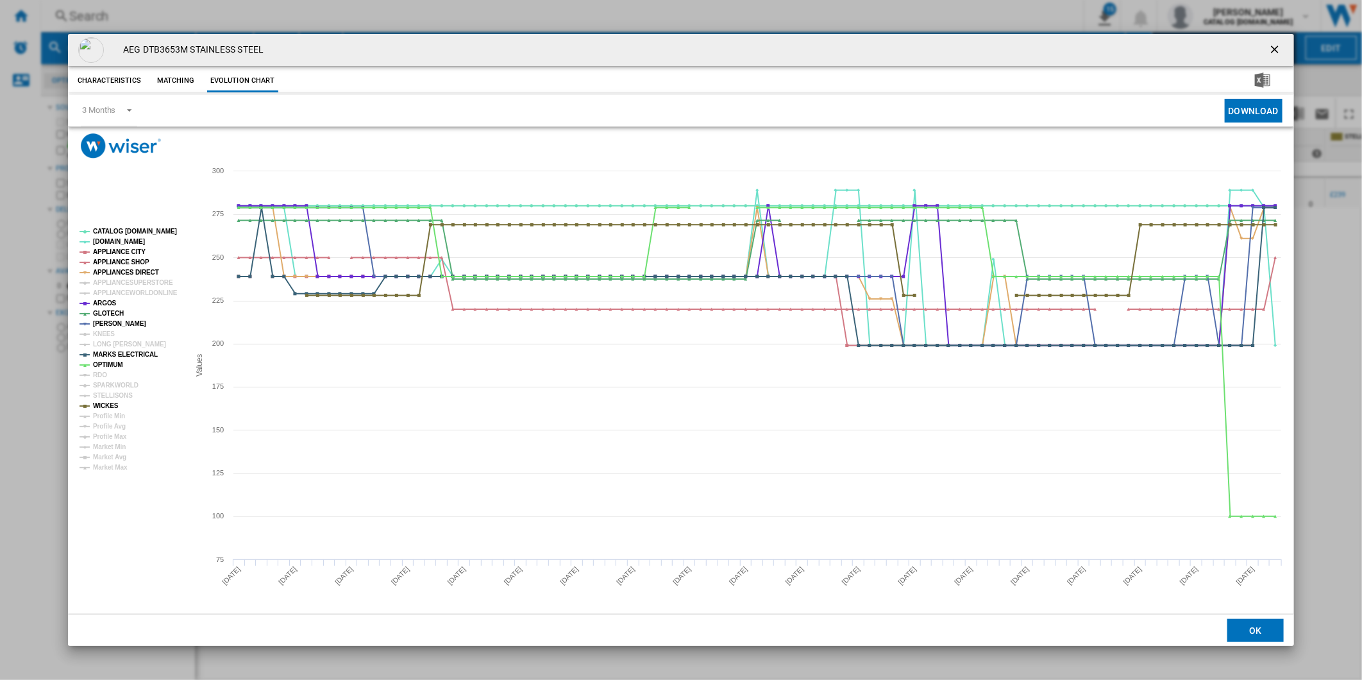
click at [103, 405] on tspan "WICKES" at bounding box center [106, 405] width 26 height 7
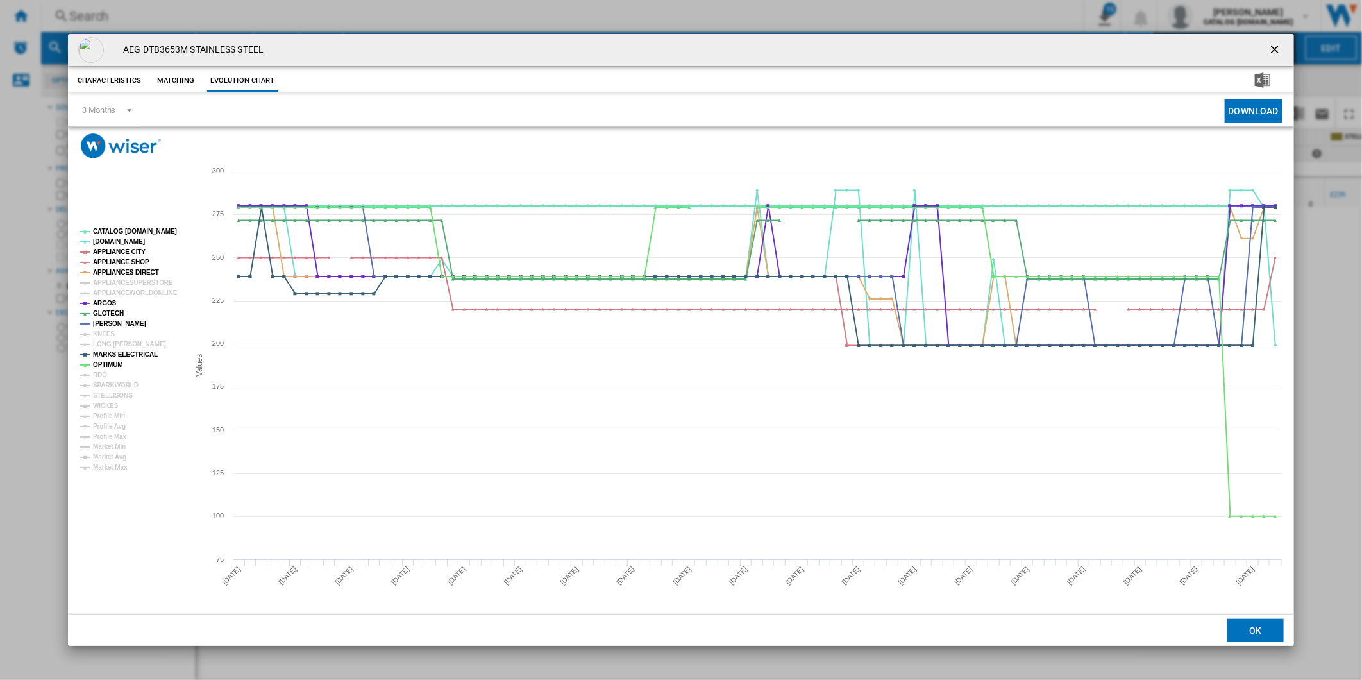
click at [133, 234] on tspan "CATALOG [DOMAIN_NAME]" at bounding box center [135, 231] width 84 height 7
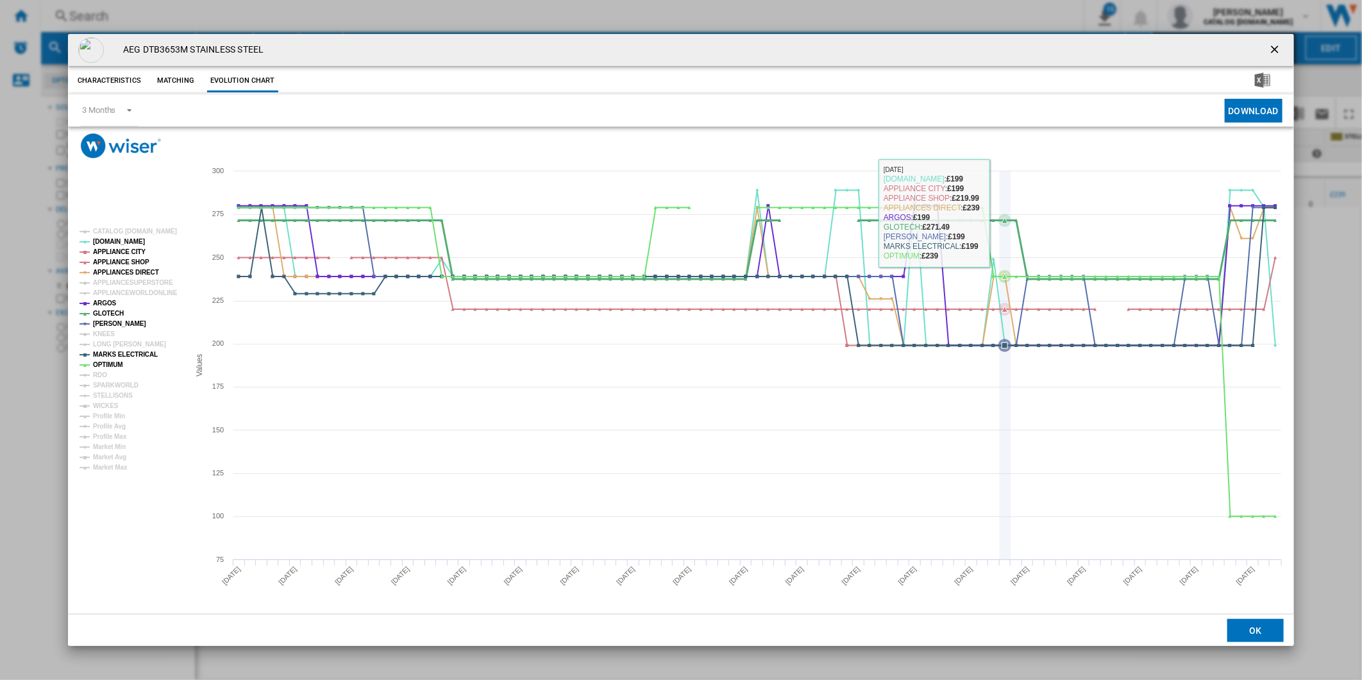
drag, startPoint x: 681, startPoint y: 169, endPoint x: 1001, endPoint y: 183, distance: 320.4
click at [1001, 183] on icon "Created with Highcharts 5.0.14 Values 200 300 250 75 100 125 150 175 225 275 CA…" at bounding box center [681, 385] width 1226 height 455
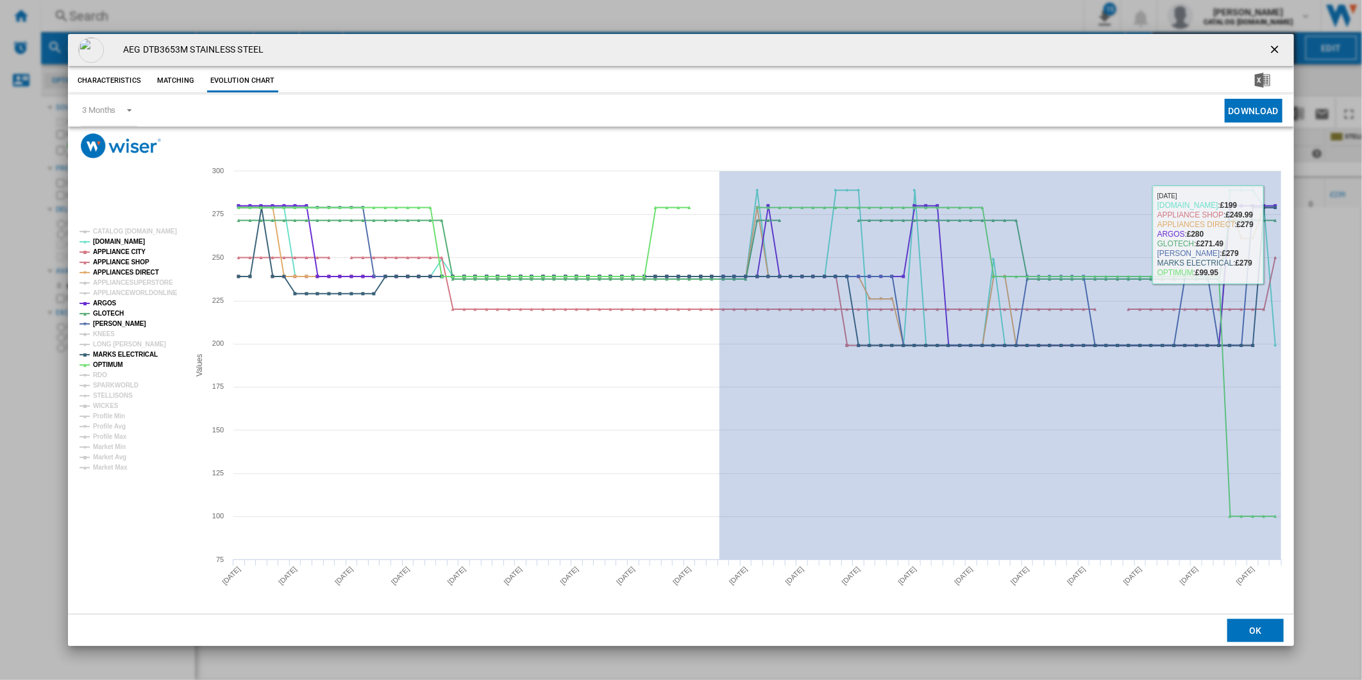
drag, startPoint x: 720, startPoint y: 210, endPoint x: 1343, endPoint y: 235, distance: 623.9
click at [1343, 235] on div "AEG DTB3653M STAINLESS STEEL Characteristics Matching Evolution chart price £27…" at bounding box center [681, 340] width 1362 height 680
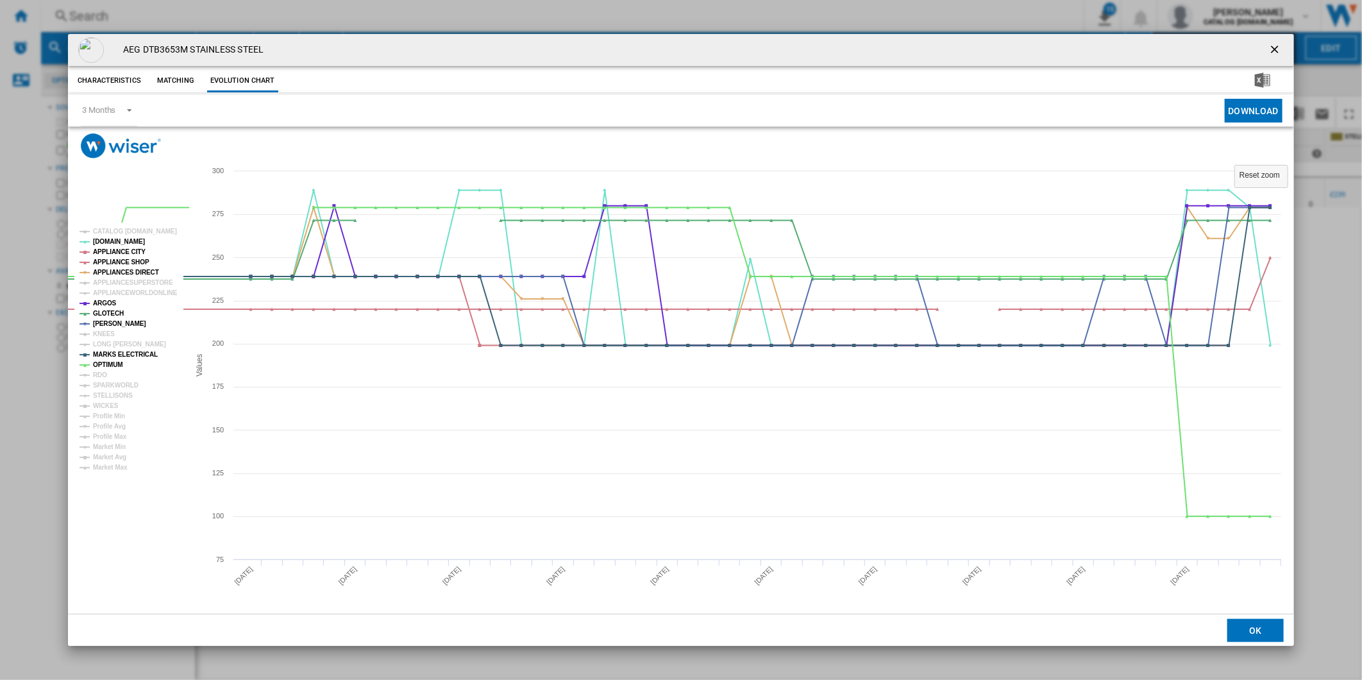
drag, startPoint x: 1280, startPoint y: 50, endPoint x: 1234, endPoint y: 45, distance: 45.8
click at [1256, 47] on div "AEG DTB3653M STAINLESS STEEL" at bounding box center [681, 50] width 1226 height 32
click at [761, 14] on div "AEG DTB3653M STAINLESS STEEL Characteristics Matching Evolution chart price £27…" at bounding box center [681, 340] width 1362 height 680
click at [1281, 53] on ng-md-icon "getI18NText('BUTTONS.CLOSE_DIALOG')" at bounding box center [1276, 50] width 15 height 15
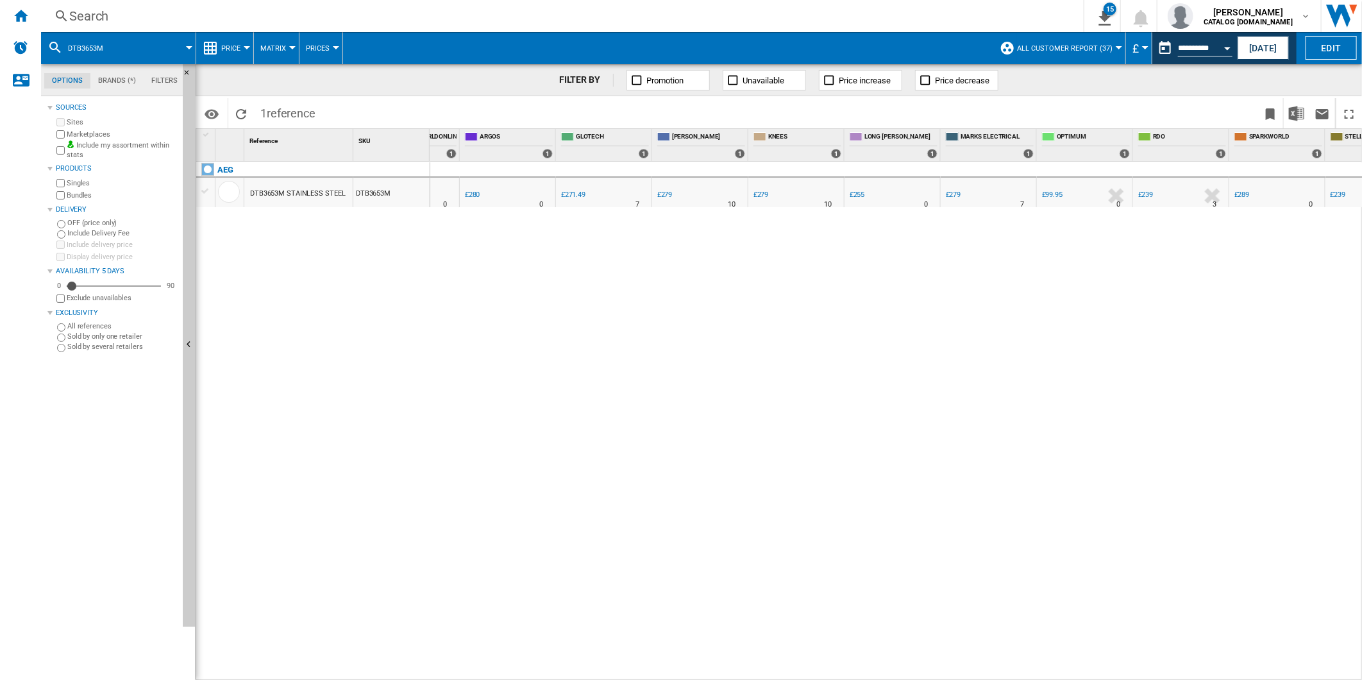
click at [694, 17] on div "Search" at bounding box center [559, 16] width 981 height 18
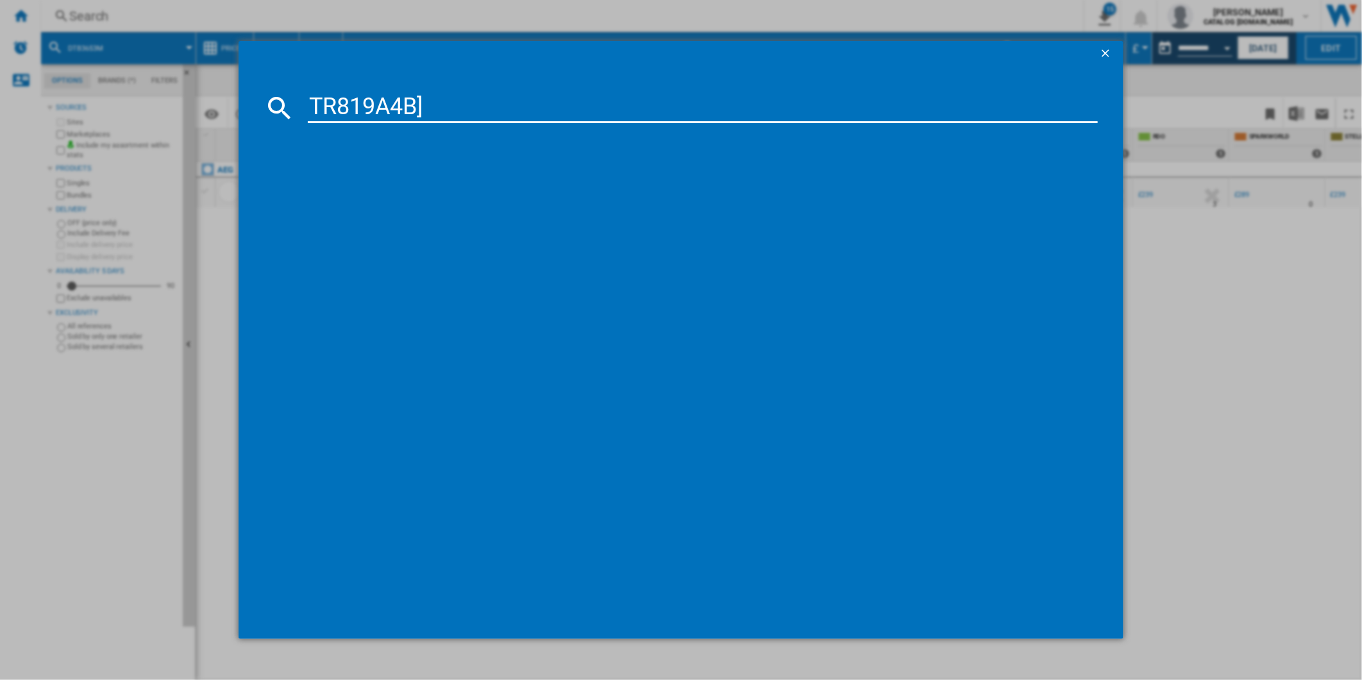
type input "TR819A4B]"
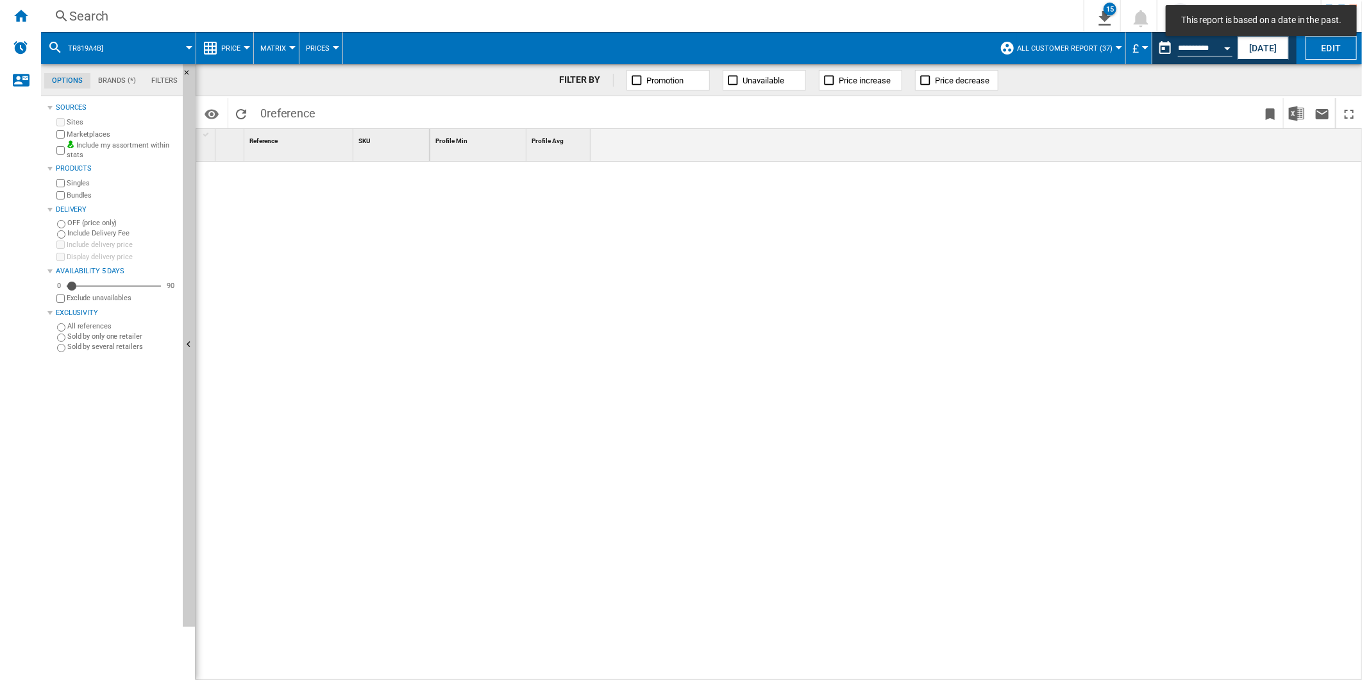
click at [664, 22] on div "Search" at bounding box center [559, 16] width 981 height 18
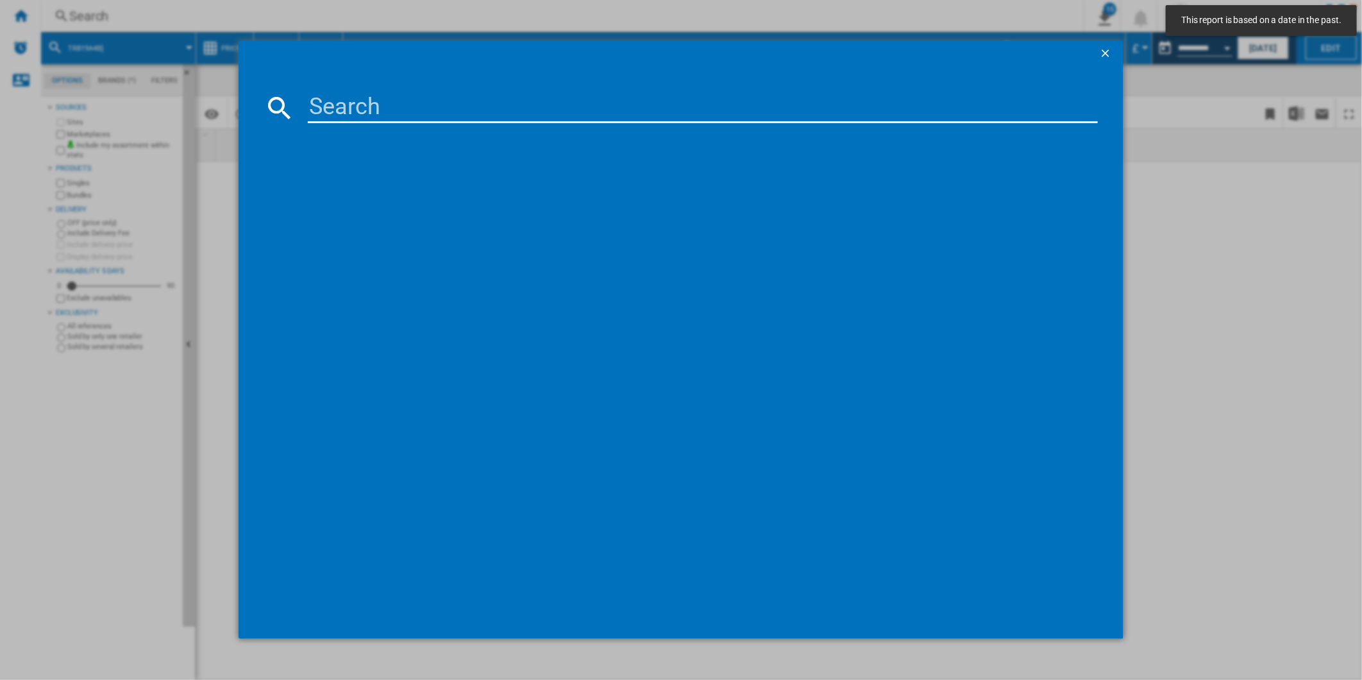
click at [601, 103] on input at bounding box center [703, 107] width 791 height 31
type input "TR819A4B"
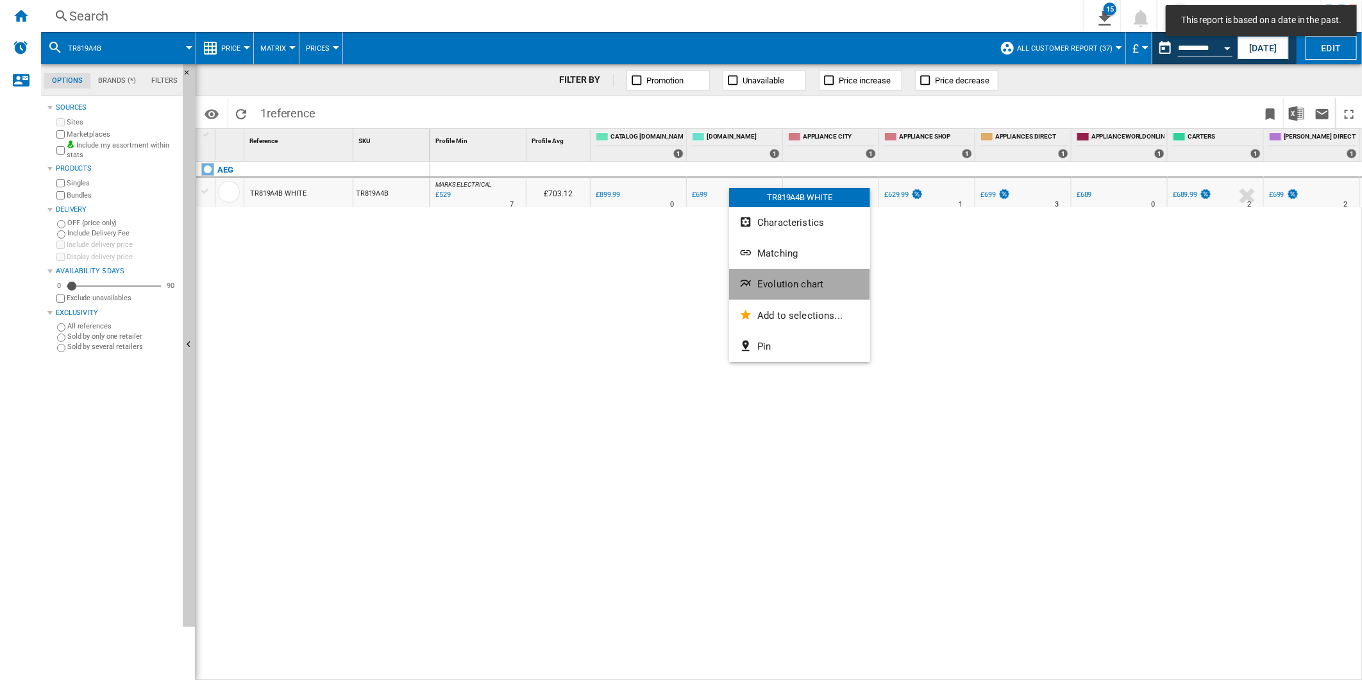
click at [816, 289] on span "Evolution chart" at bounding box center [790, 284] width 66 height 12
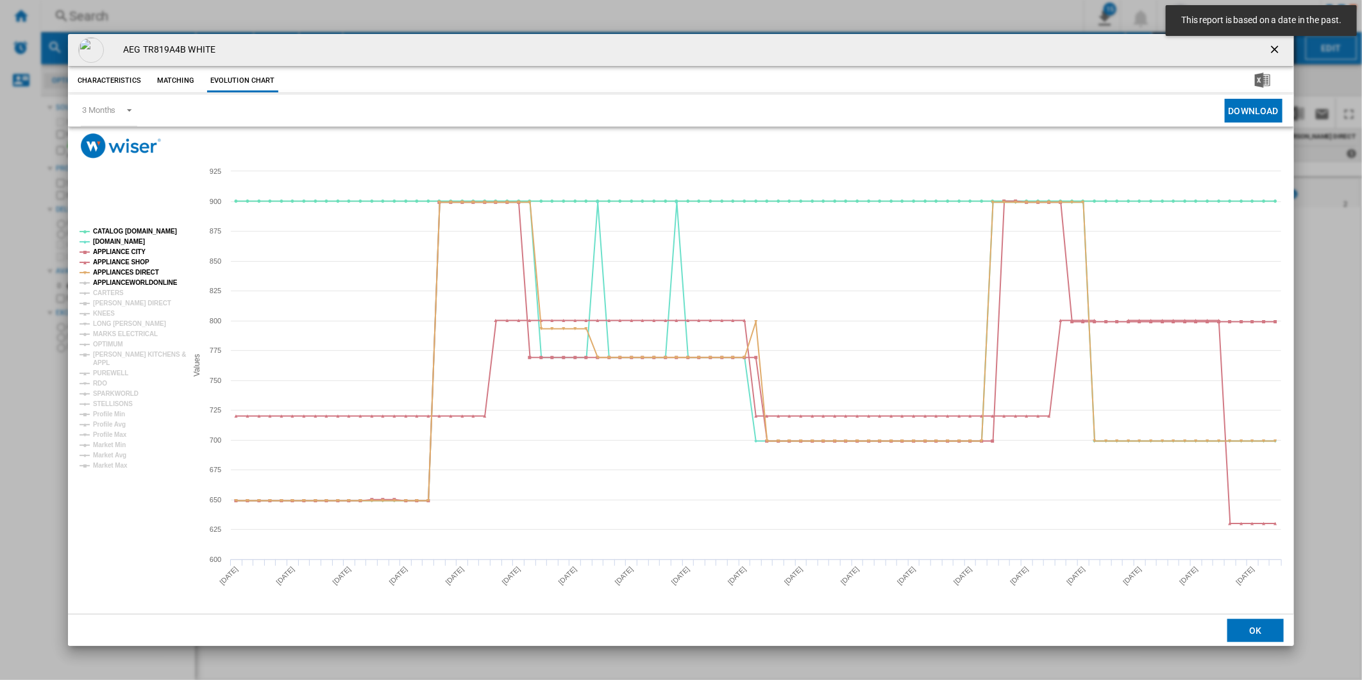
click at [133, 280] on tspan "APPLIANCEWORLDONLINE" at bounding box center [135, 282] width 85 height 7
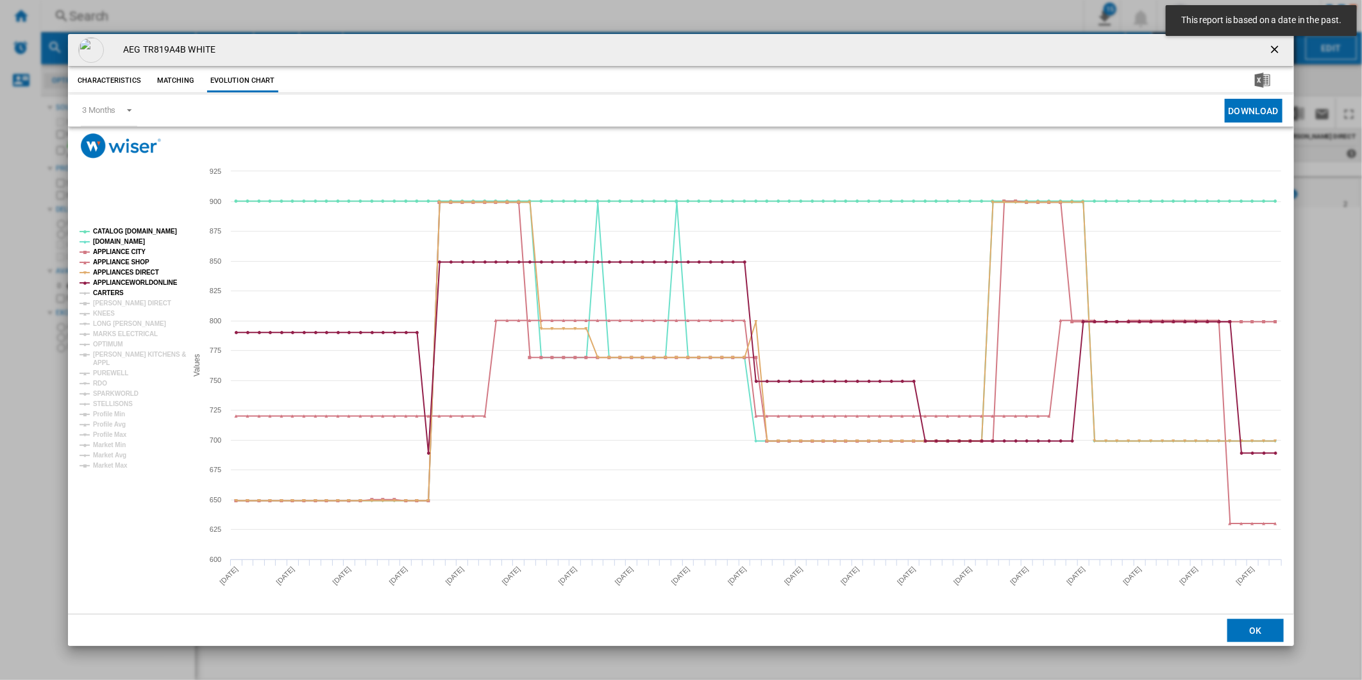
click at [104, 293] on tspan "CARTERS" at bounding box center [108, 292] width 31 height 7
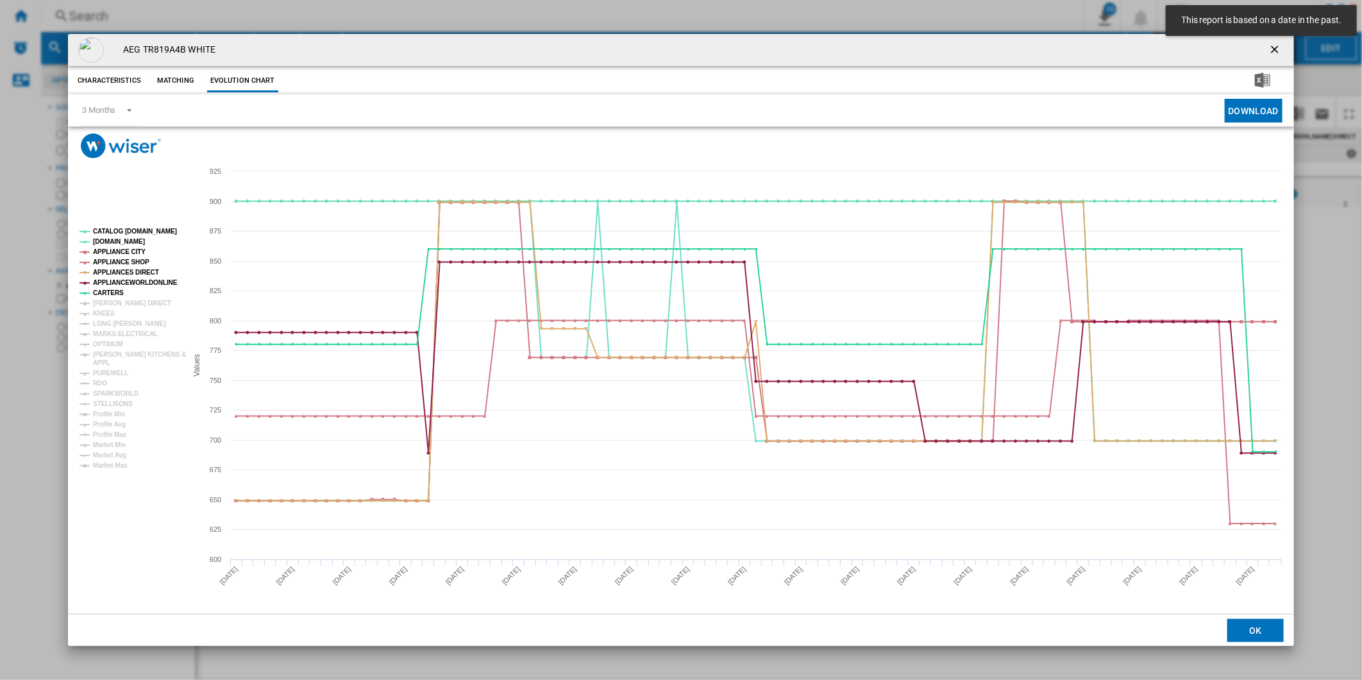
click at [112, 302] on tspan "[PERSON_NAME] DIRECT" at bounding box center [132, 303] width 78 height 7
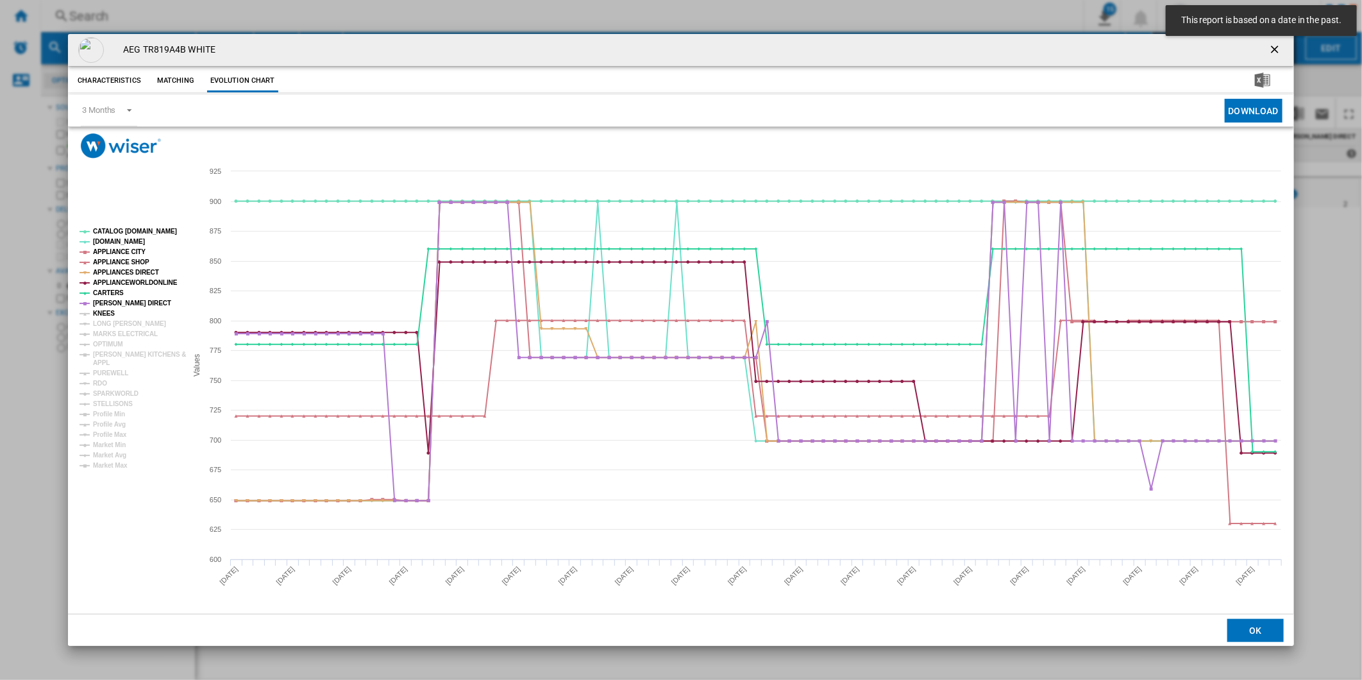
click at [105, 312] on tspan "KNEES" at bounding box center [104, 313] width 22 height 7
click at [110, 321] on tspan "LONG [PERSON_NAME]" at bounding box center [129, 323] width 73 height 7
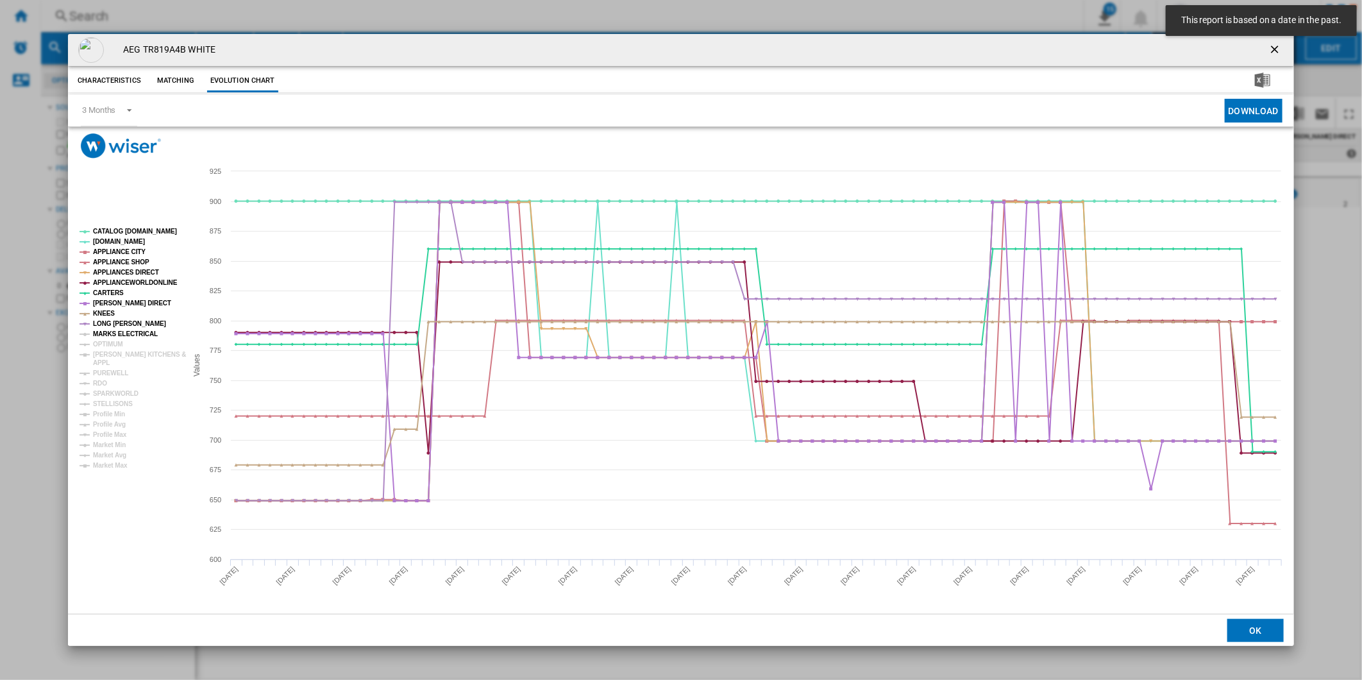
drag, startPoint x: 110, startPoint y: 329, endPoint x: 112, endPoint y: 337, distance: 8.4
click at [111, 330] on tspan "MARKS ELECTRICAL" at bounding box center [125, 333] width 65 height 7
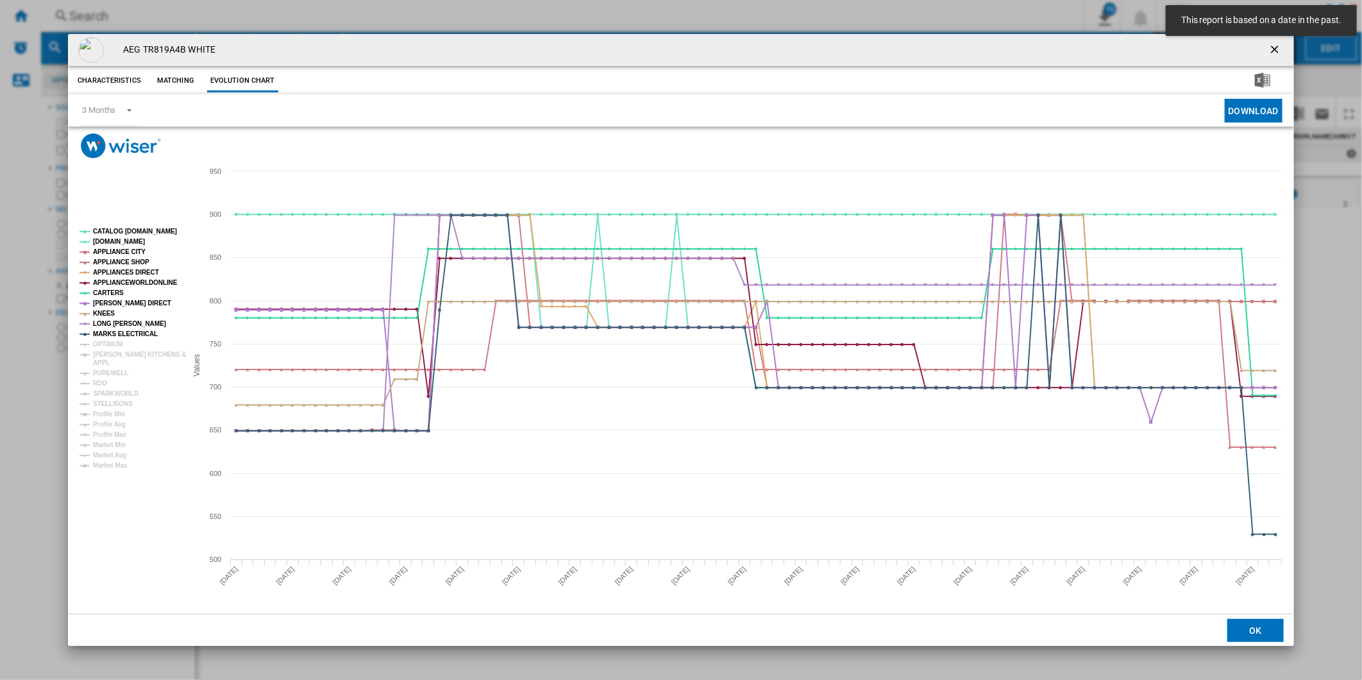
click at [112, 342] on tspan "OPTIMUM" at bounding box center [108, 344] width 30 height 7
click at [112, 351] on tspan "[PERSON_NAME] KITCHENS &" at bounding box center [139, 354] width 93 height 7
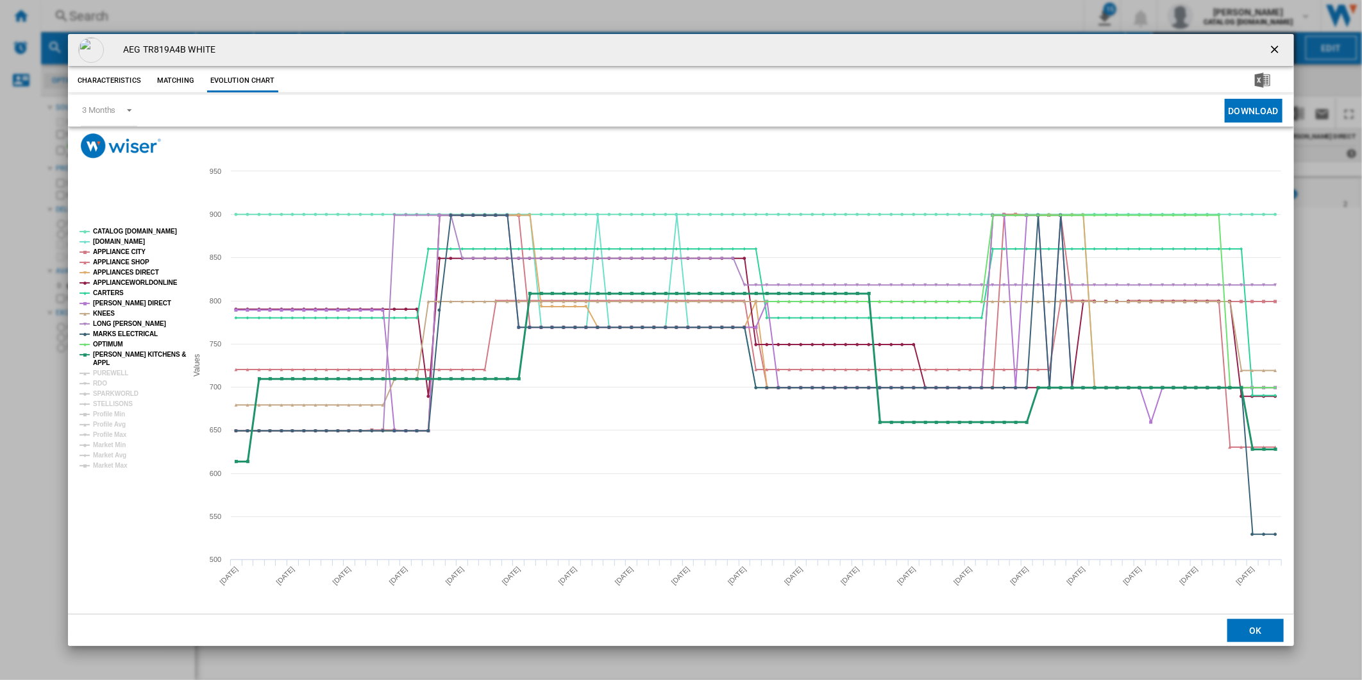
click at [105, 369] on tspan "PUREWELL" at bounding box center [110, 372] width 35 height 7
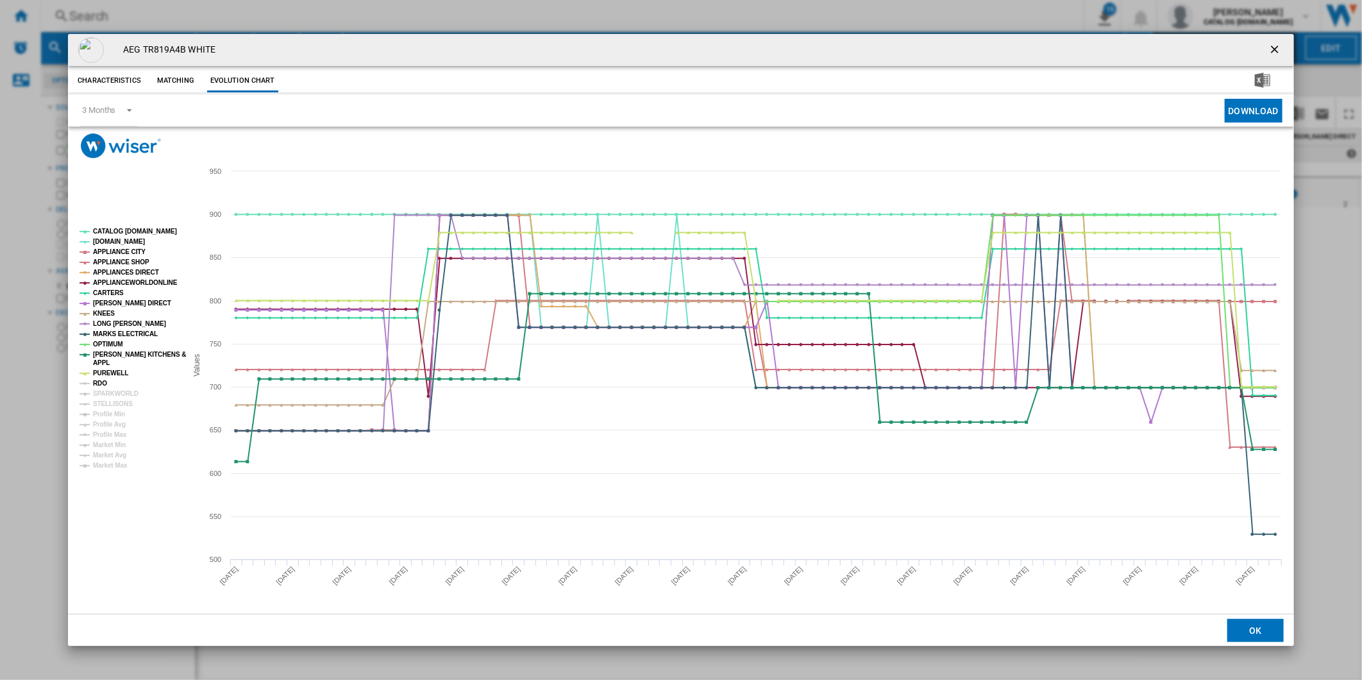
click at [103, 380] on tspan "RDO" at bounding box center [100, 383] width 14 height 7
click at [111, 393] on tspan "SPARKWORLD" at bounding box center [116, 393] width 46 height 7
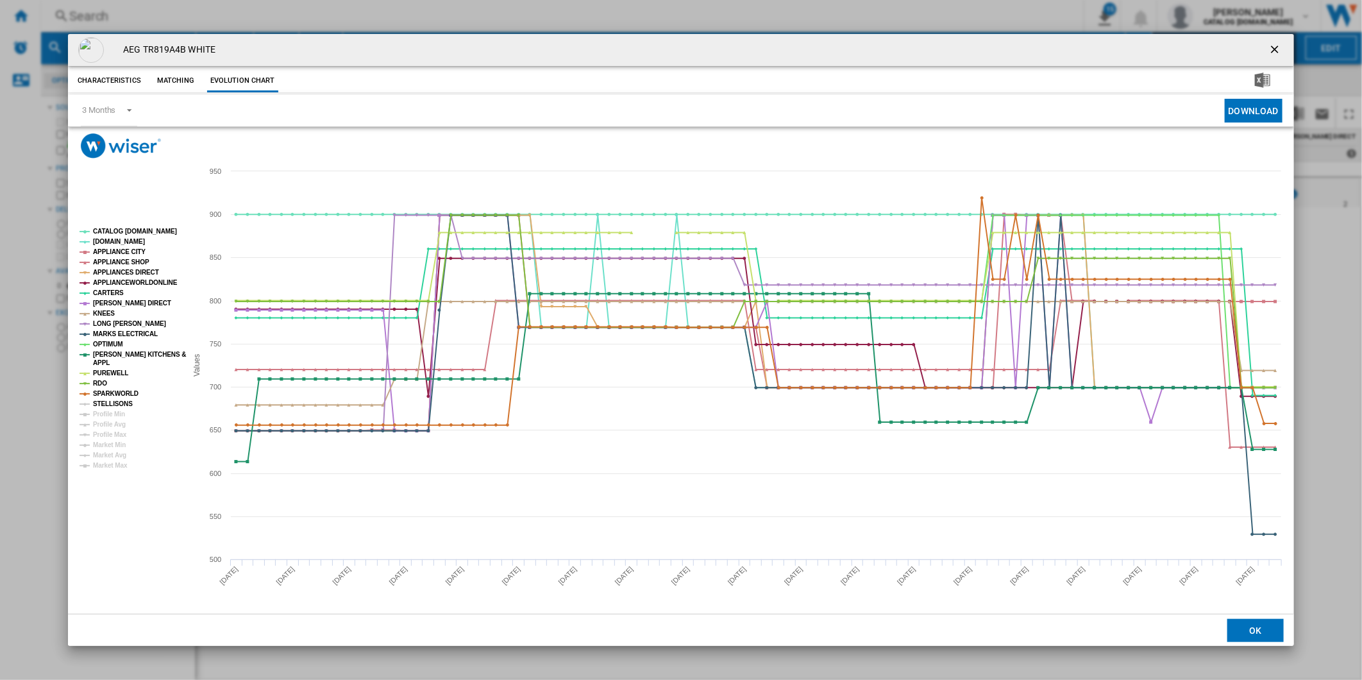
click at [110, 400] on tspan "STELLISONS" at bounding box center [113, 403] width 40 height 7
click at [130, 232] on tspan "CATALOG [DOMAIN_NAME]" at bounding box center [135, 231] width 84 height 7
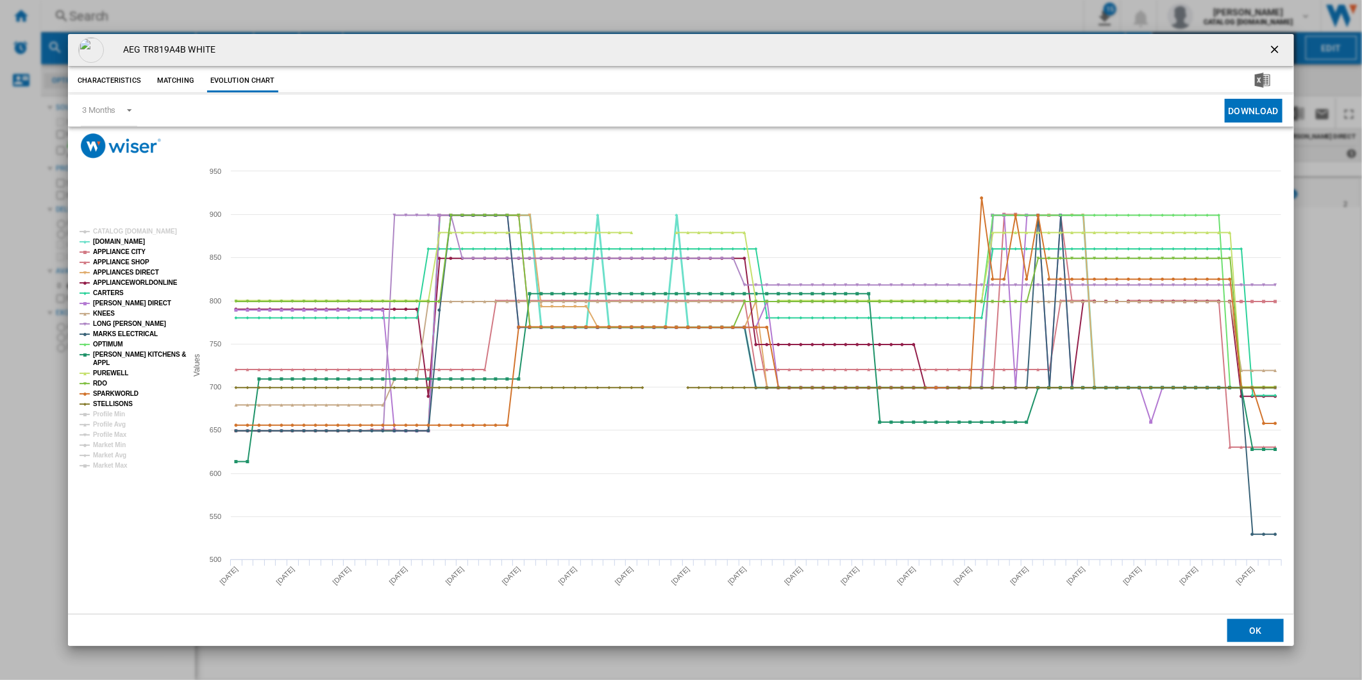
click at [103, 240] on tspan "[DOMAIN_NAME]" at bounding box center [119, 241] width 52 height 7
click at [117, 252] on tspan "APPLIANCE CITY" at bounding box center [119, 251] width 53 height 7
click at [117, 261] on tspan "APPLIANCE SHOP" at bounding box center [121, 261] width 56 height 7
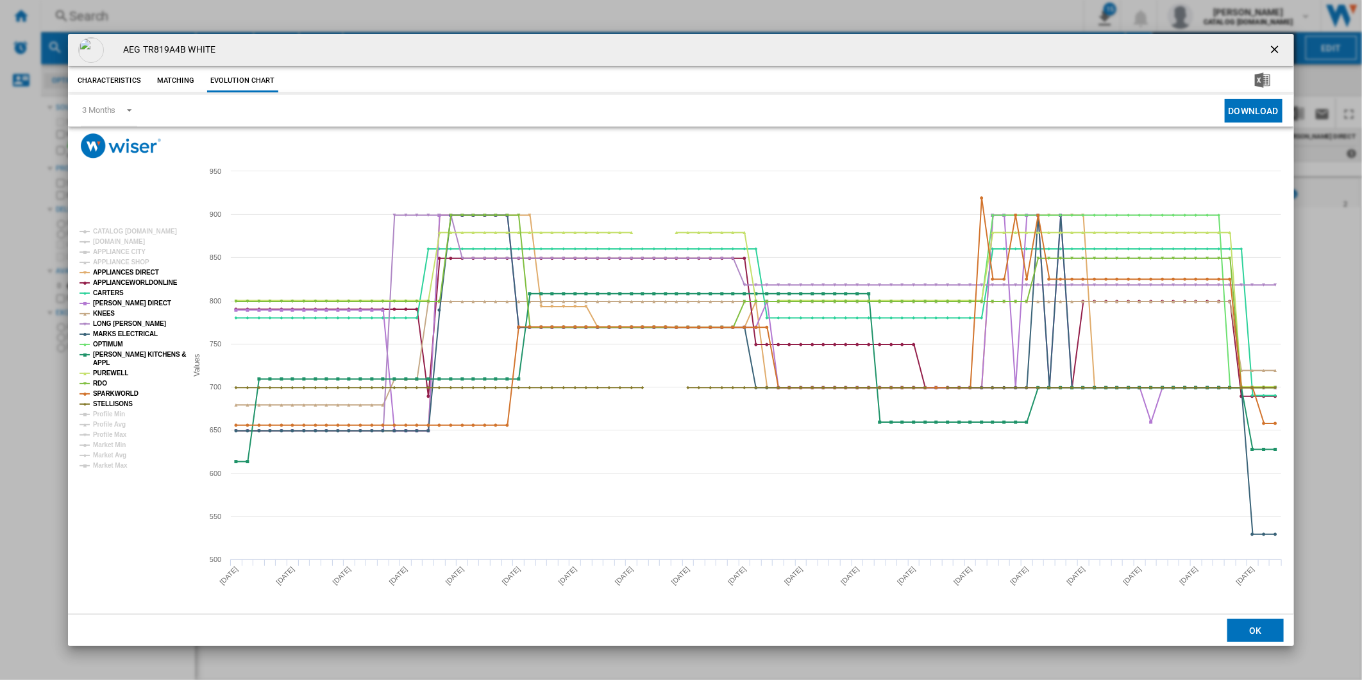
click at [117, 261] on tspan "APPLIANCE SHOP" at bounding box center [121, 261] width 56 height 7
click at [123, 270] on tspan "APPLIANCES DIRECT" at bounding box center [126, 272] width 66 height 7
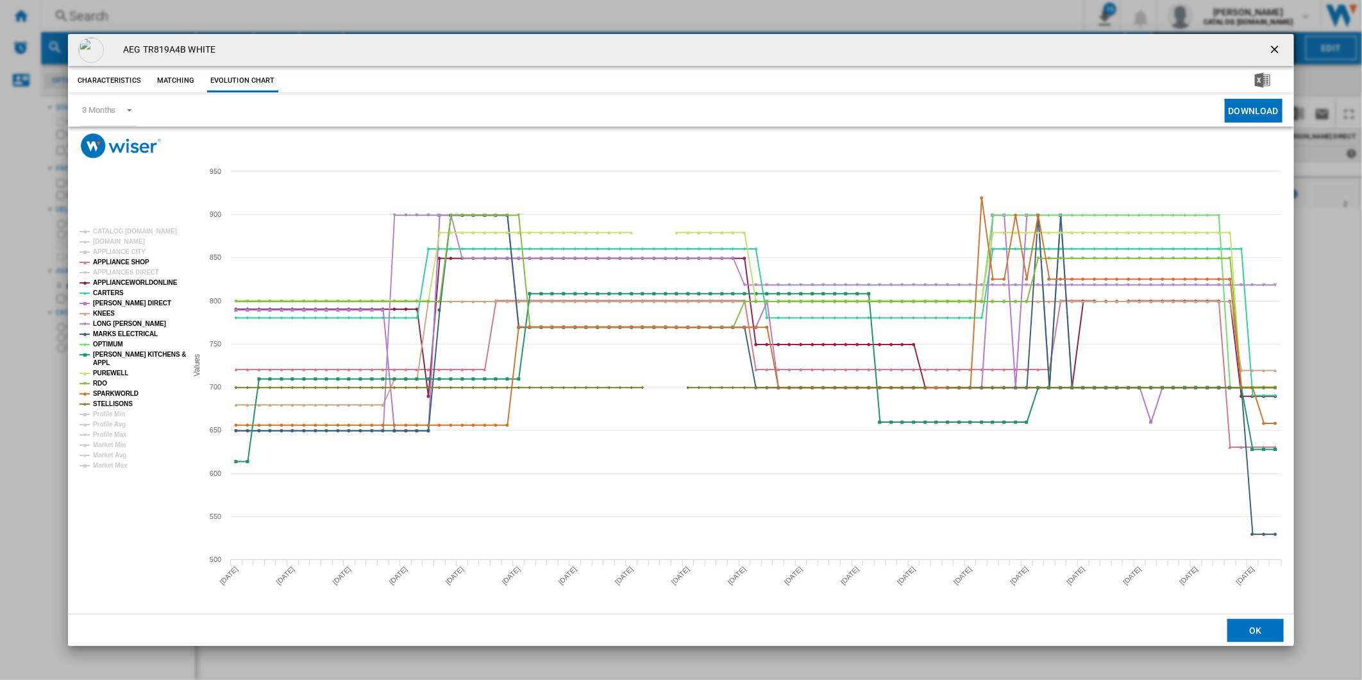
click at [123, 270] on tspan "APPLIANCES DIRECT" at bounding box center [126, 272] width 66 height 7
click at [123, 281] on tspan "APPLIANCEWORLDONLINE" at bounding box center [135, 282] width 85 height 7
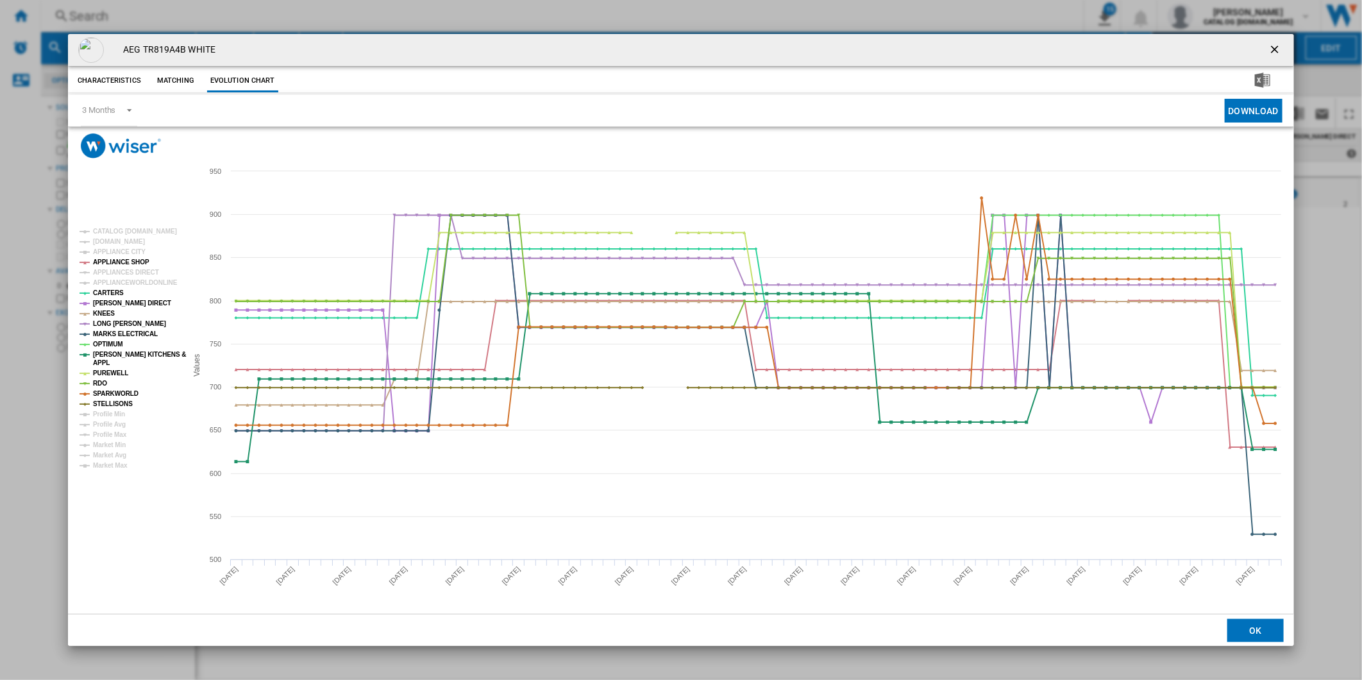
click at [123, 281] on tspan "APPLIANCEWORLDONLINE" at bounding box center [135, 282] width 85 height 7
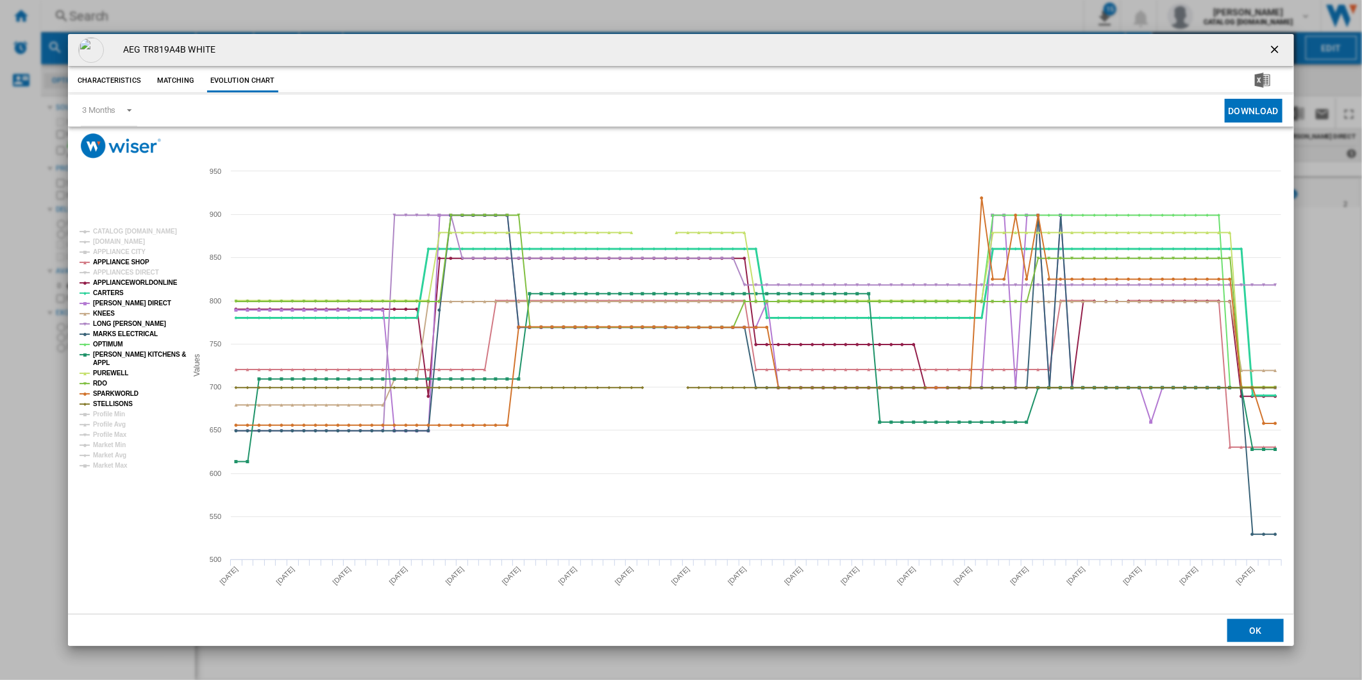
click at [114, 295] on tspan "CARTERS" at bounding box center [108, 292] width 31 height 7
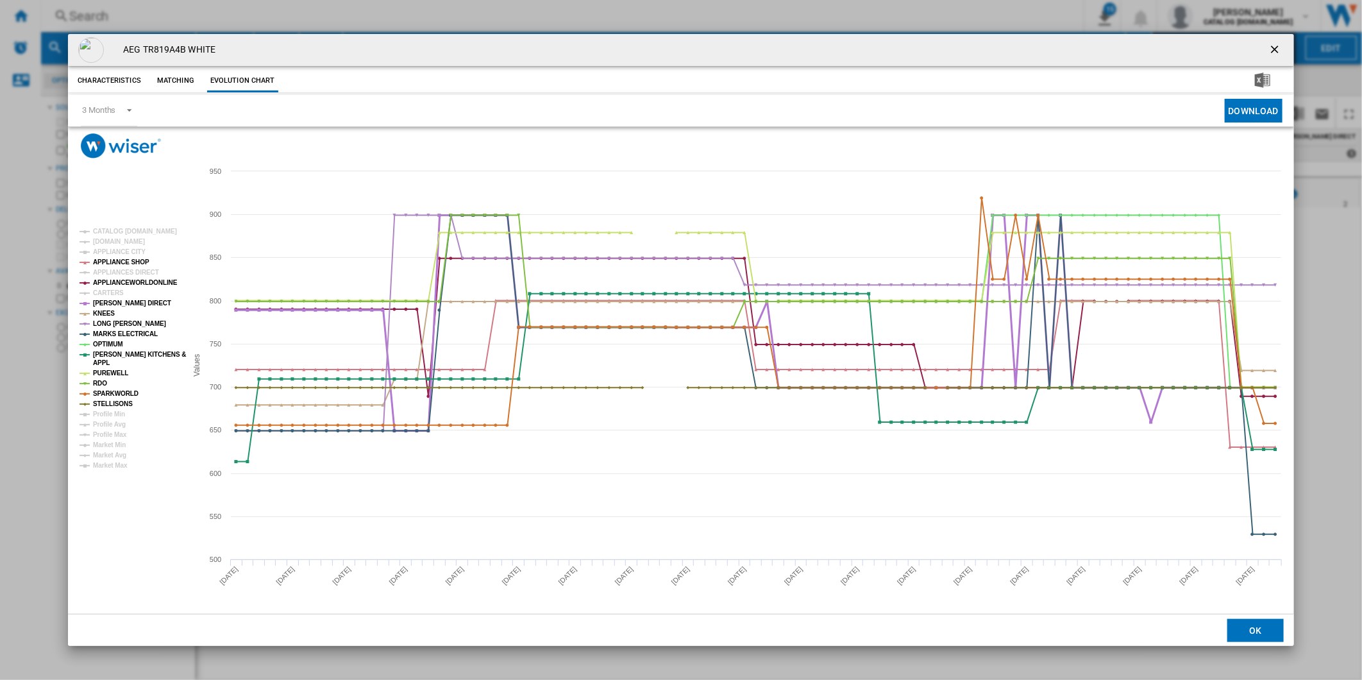
click at [119, 301] on tspan "[PERSON_NAME] DIRECT" at bounding box center [132, 303] width 78 height 7
click at [103, 312] on tspan "KNEES" at bounding box center [104, 313] width 22 height 7
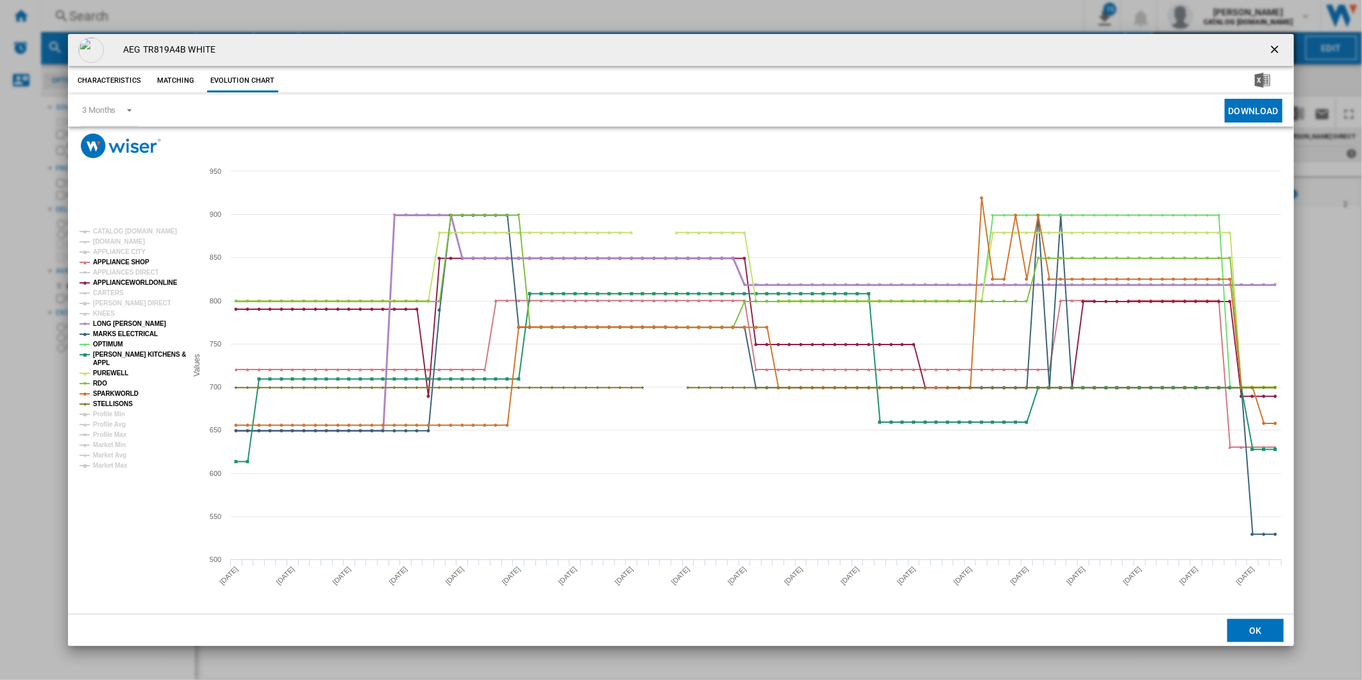
click at [110, 321] on tspan "LONG [PERSON_NAME]" at bounding box center [129, 323] width 73 height 7
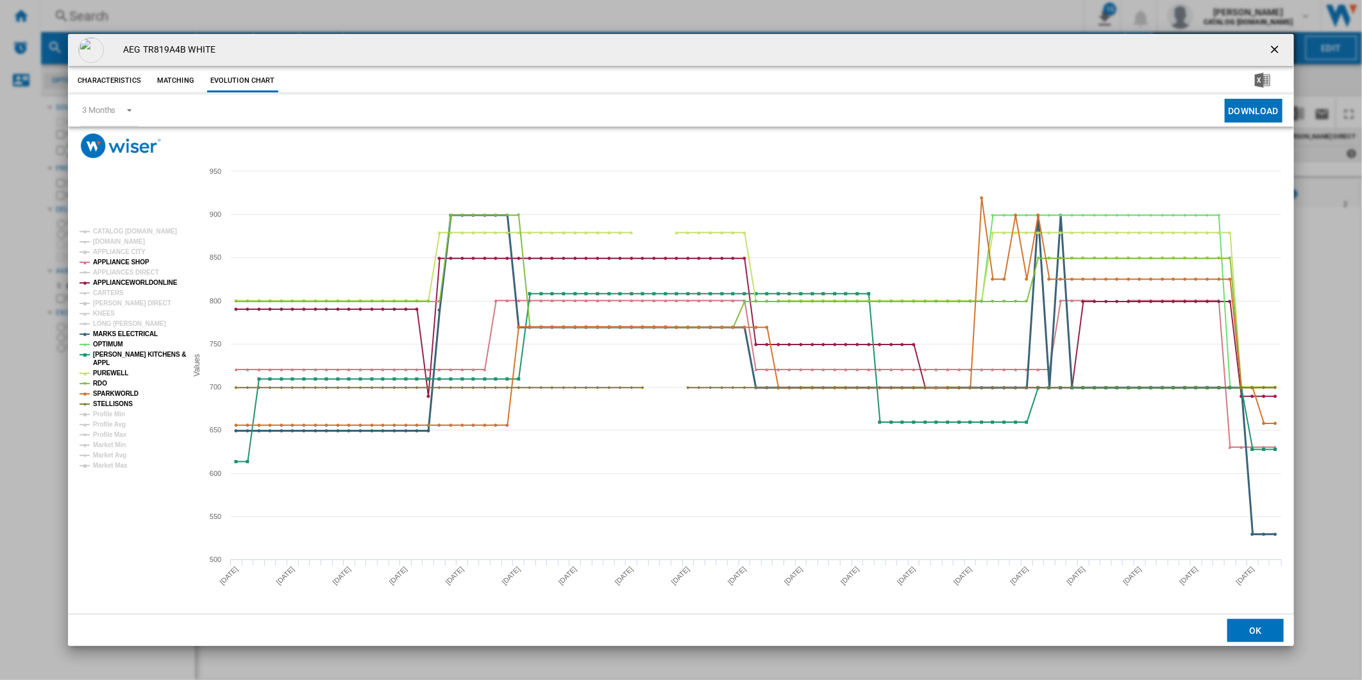
click at [115, 334] on tspan "MARKS ELECTRICAL" at bounding box center [125, 333] width 65 height 7
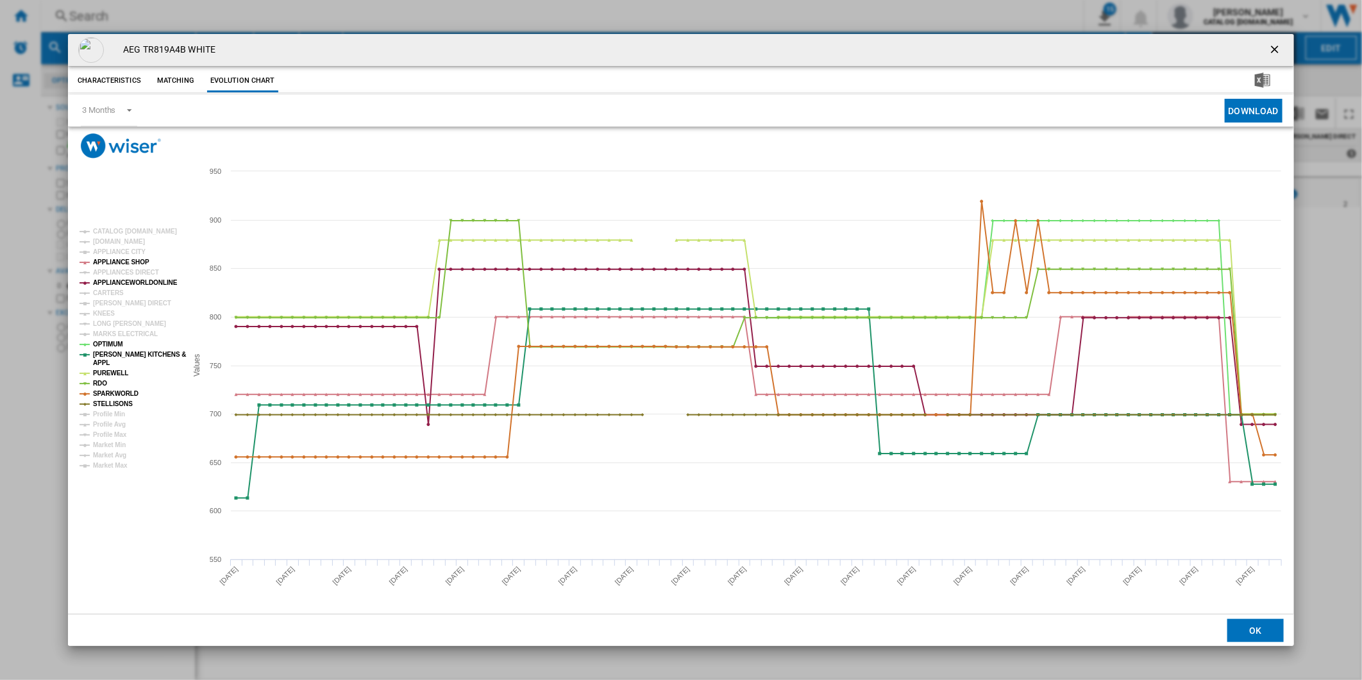
click at [115, 334] on tspan "MARKS ELECTRICAL" at bounding box center [125, 333] width 65 height 7
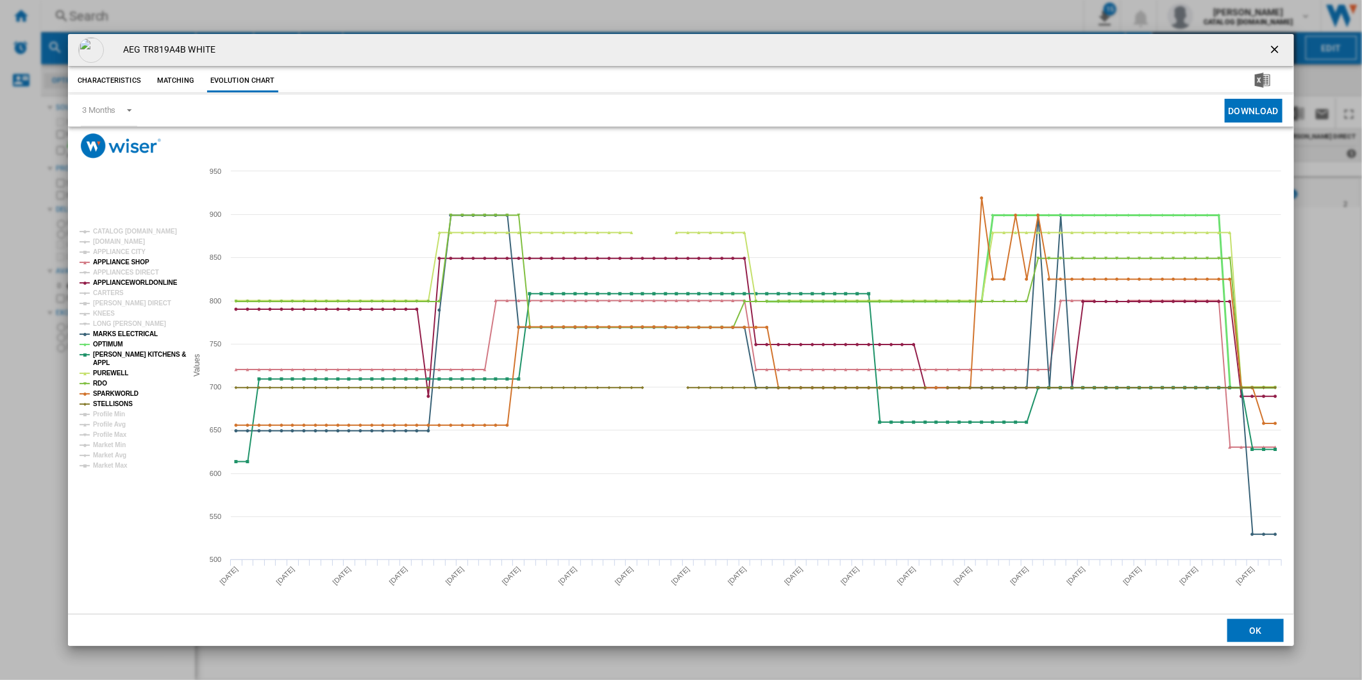
click at [111, 346] on tspan "OPTIMUM" at bounding box center [108, 344] width 30 height 7
click at [108, 355] on tspan "[PERSON_NAME] KITCHENS &" at bounding box center [139, 354] width 93 height 7
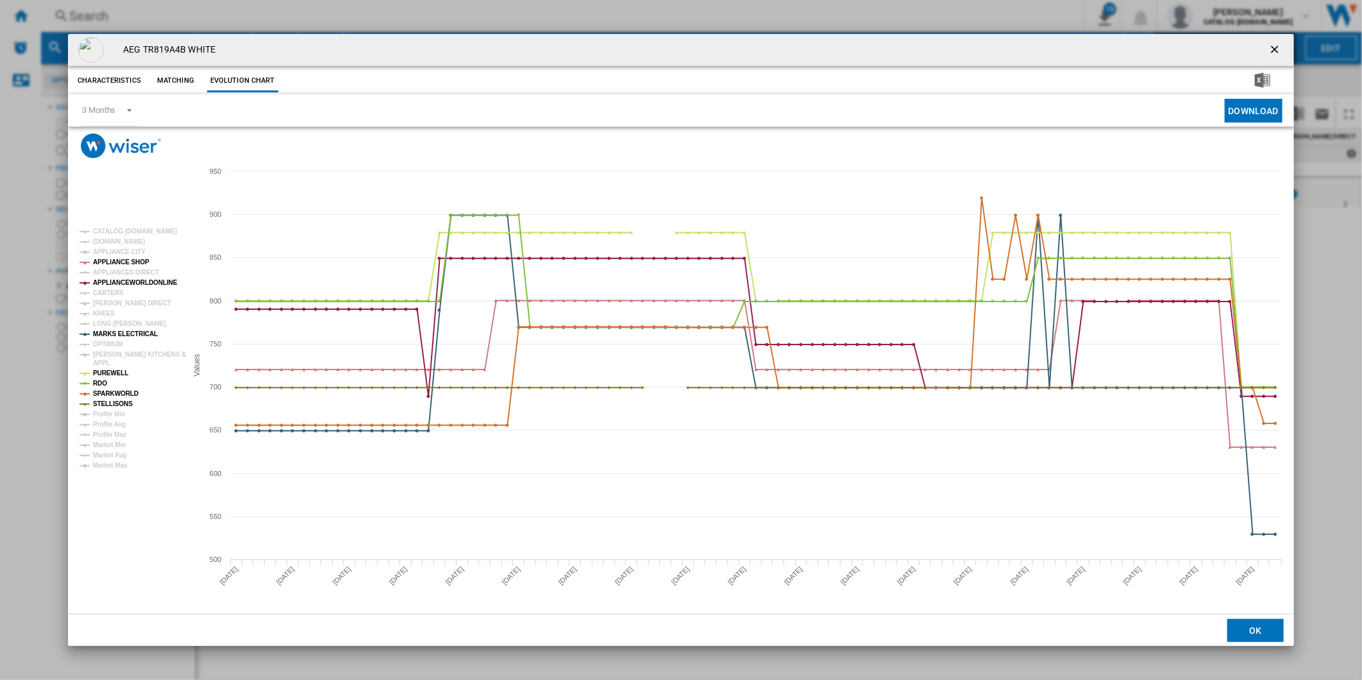
click at [108, 355] on tspan "[PERSON_NAME] KITCHENS &" at bounding box center [139, 354] width 93 height 7
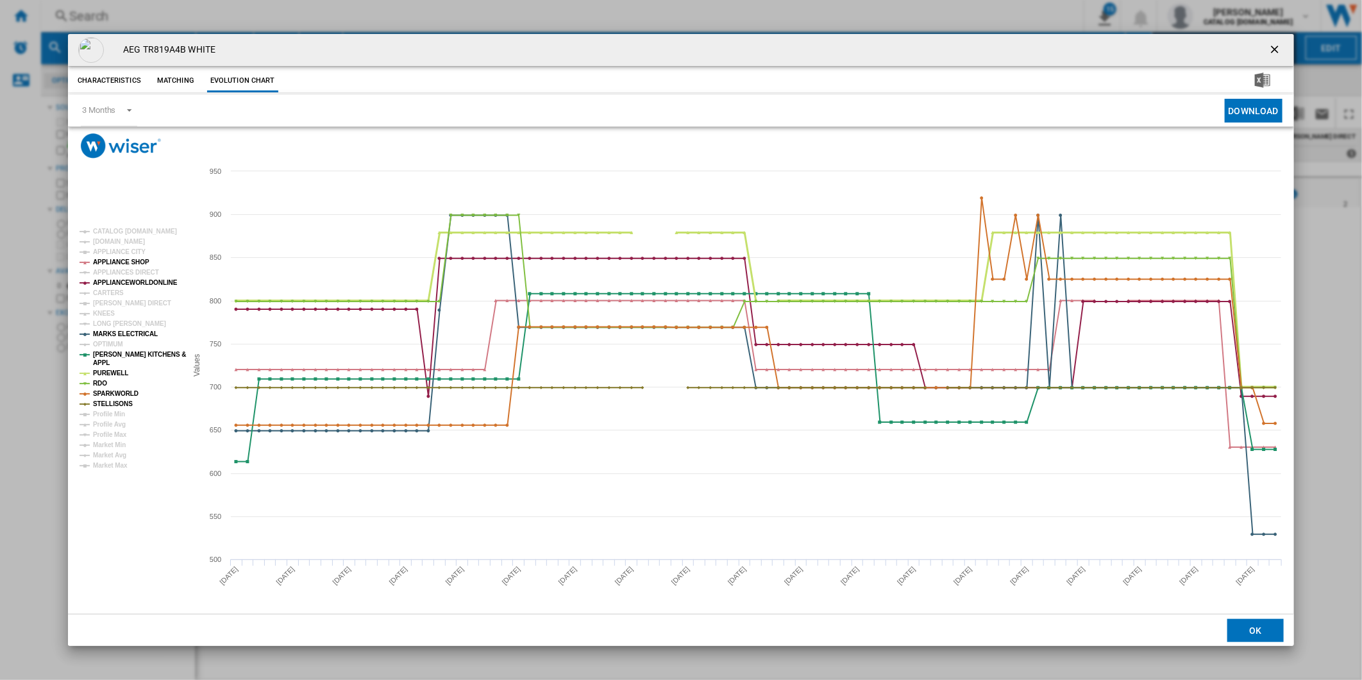
click at [105, 370] on tspan "PUREWELL" at bounding box center [110, 372] width 35 height 7
click at [105, 382] on tspan "RDO" at bounding box center [100, 383] width 14 height 7
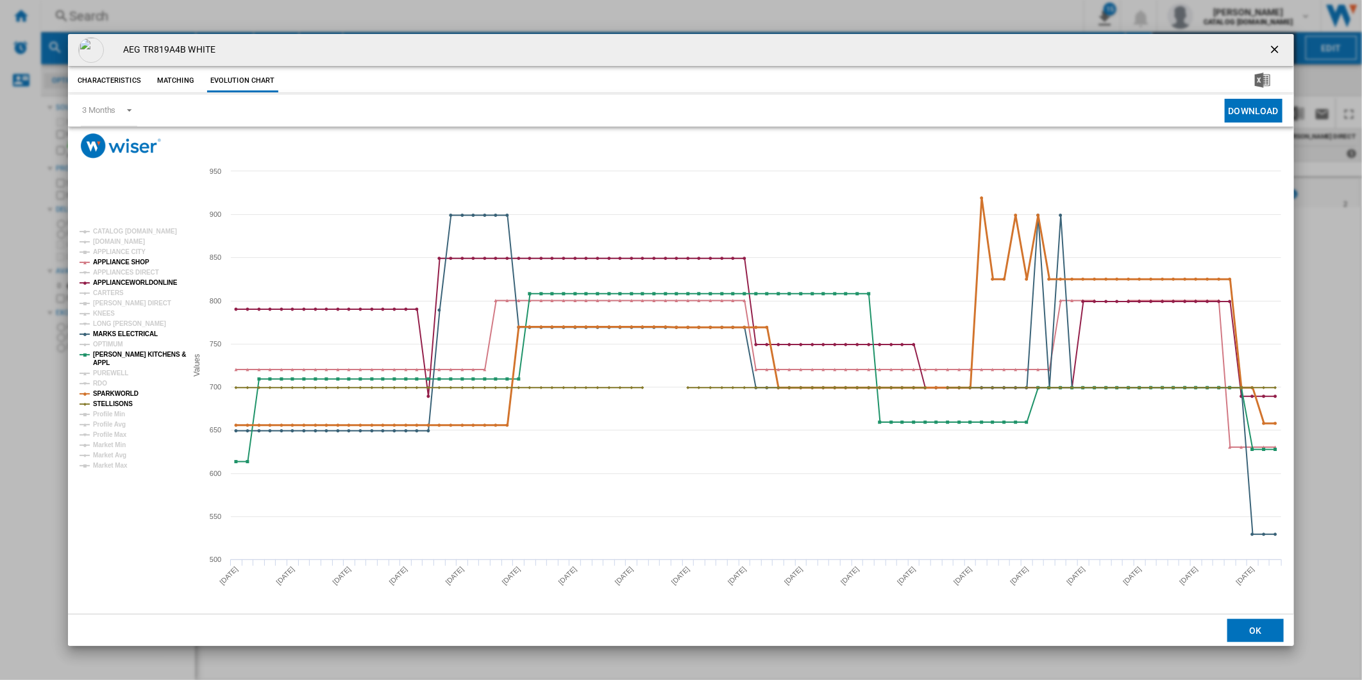
click at [109, 394] on tspan "SPARKWORLD" at bounding box center [116, 393] width 46 height 7
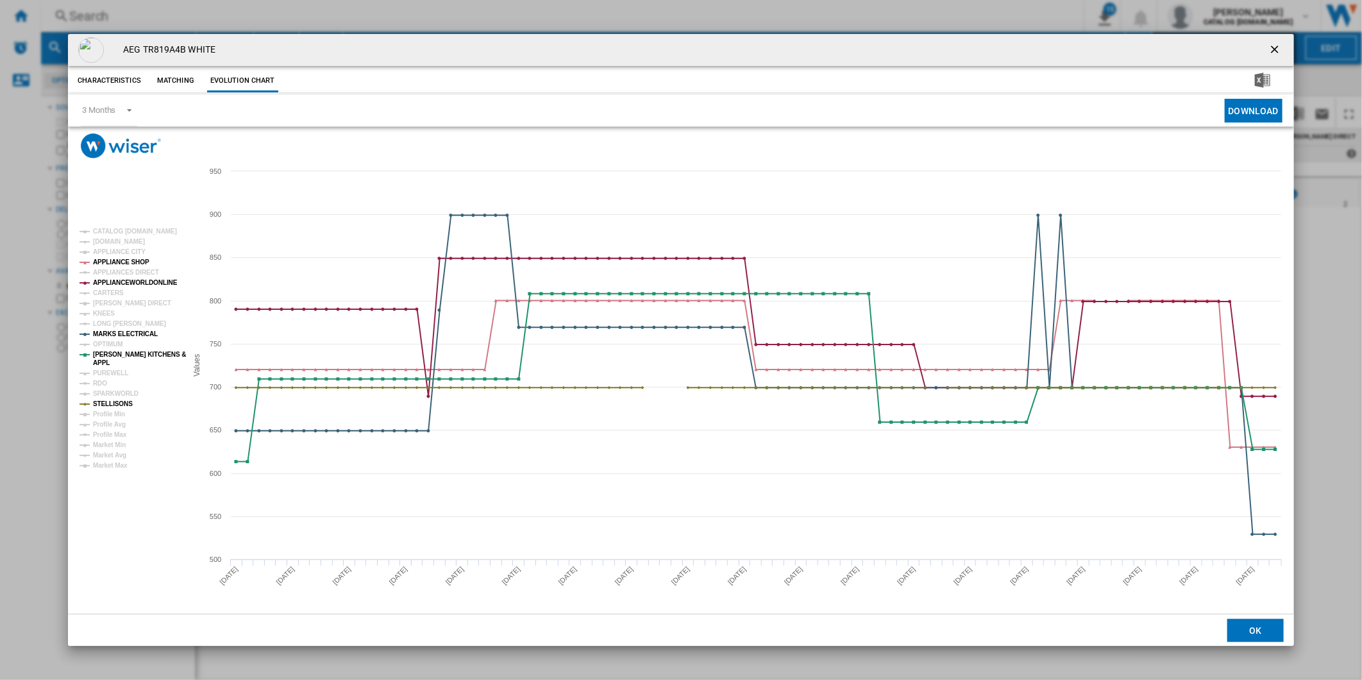
click at [109, 394] on tspan "SPARKWORLD" at bounding box center [116, 393] width 46 height 7
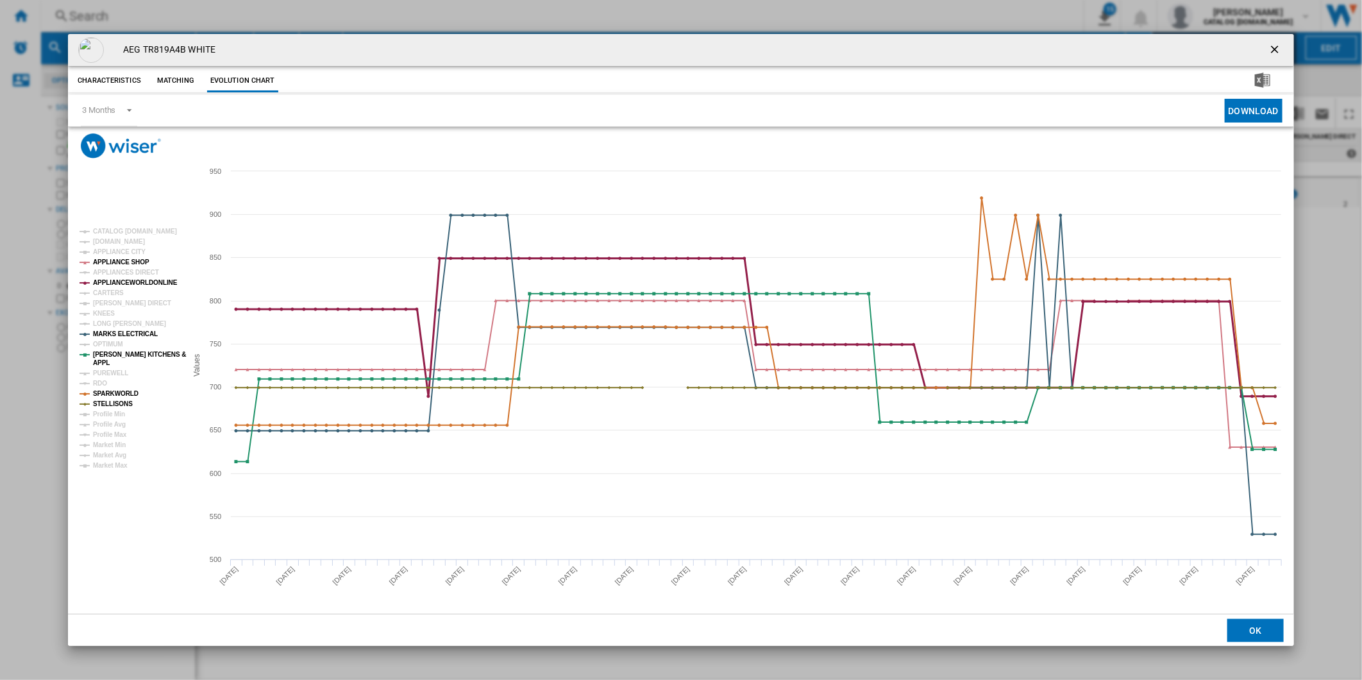
click at [131, 281] on tspan "APPLIANCEWORLDONLINE" at bounding box center [135, 282] width 85 height 7
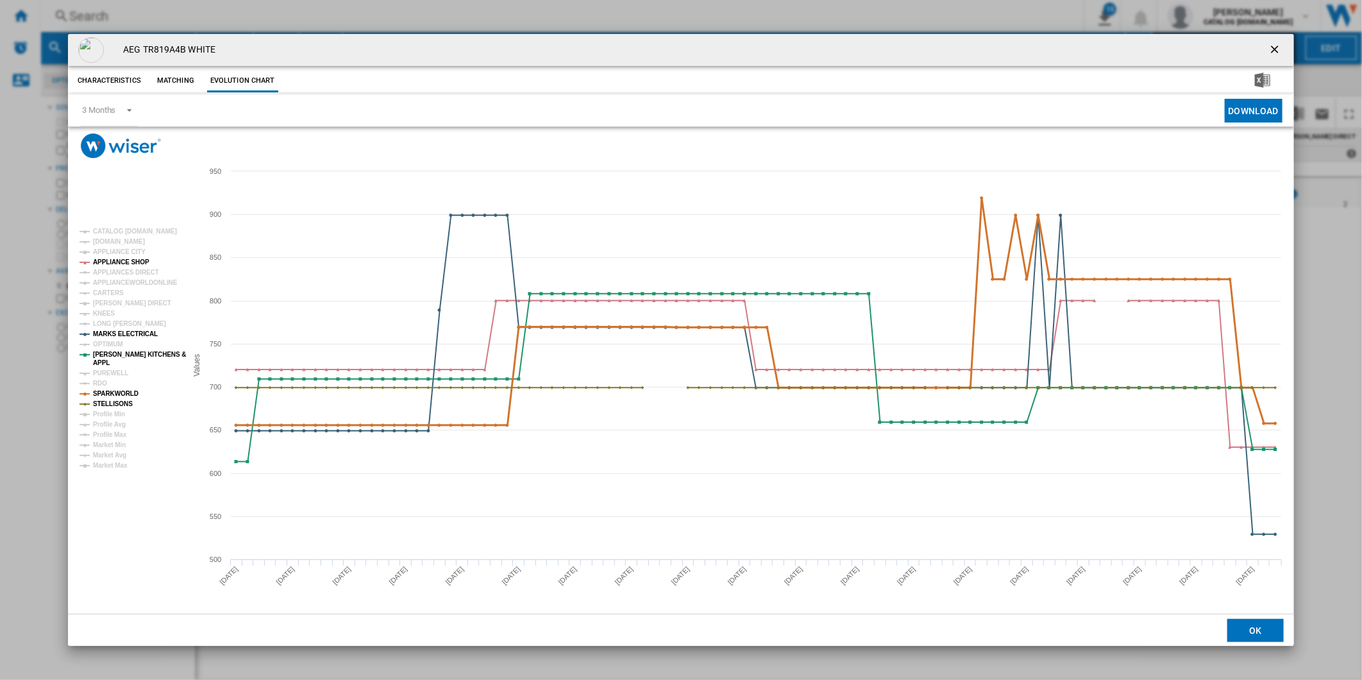
click at [109, 394] on tspan "SPARKWORLD" at bounding box center [116, 393] width 46 height 7
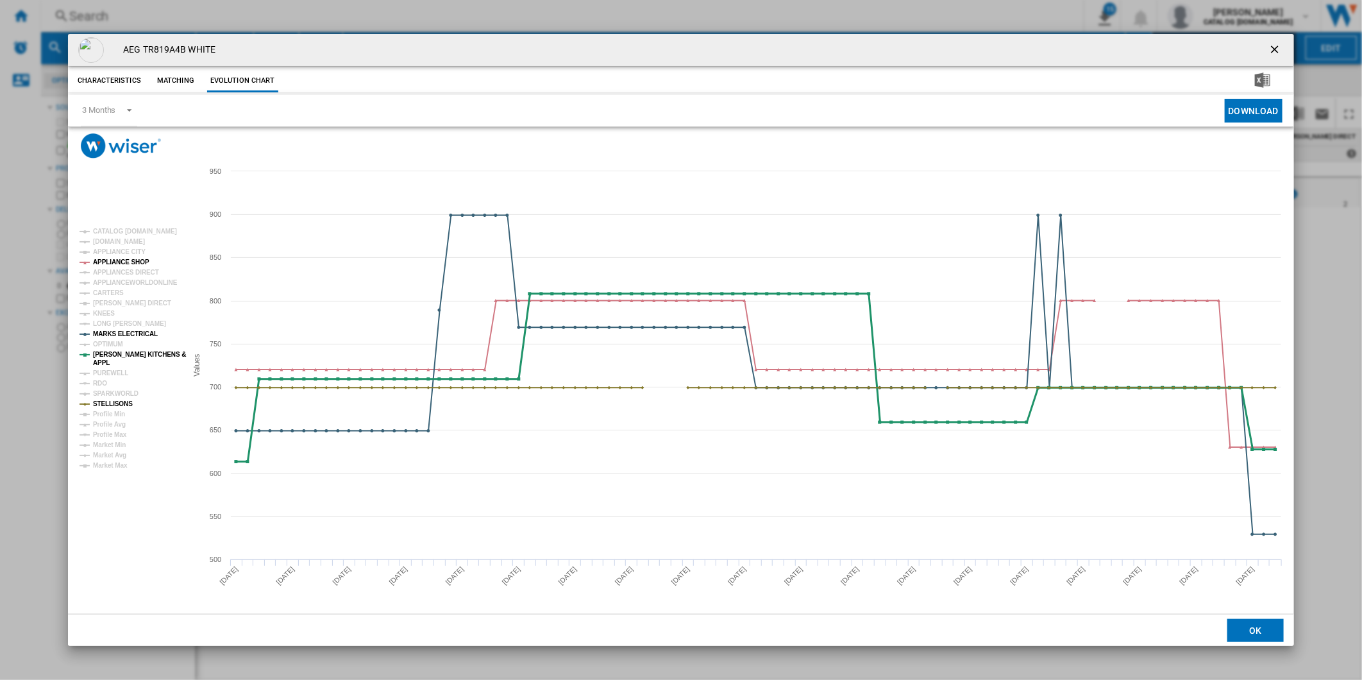
click at [118, 355] on tspan "[PERSON_NAME] KITCHENS &" at bounding box center [139, 354] width 93 height 7
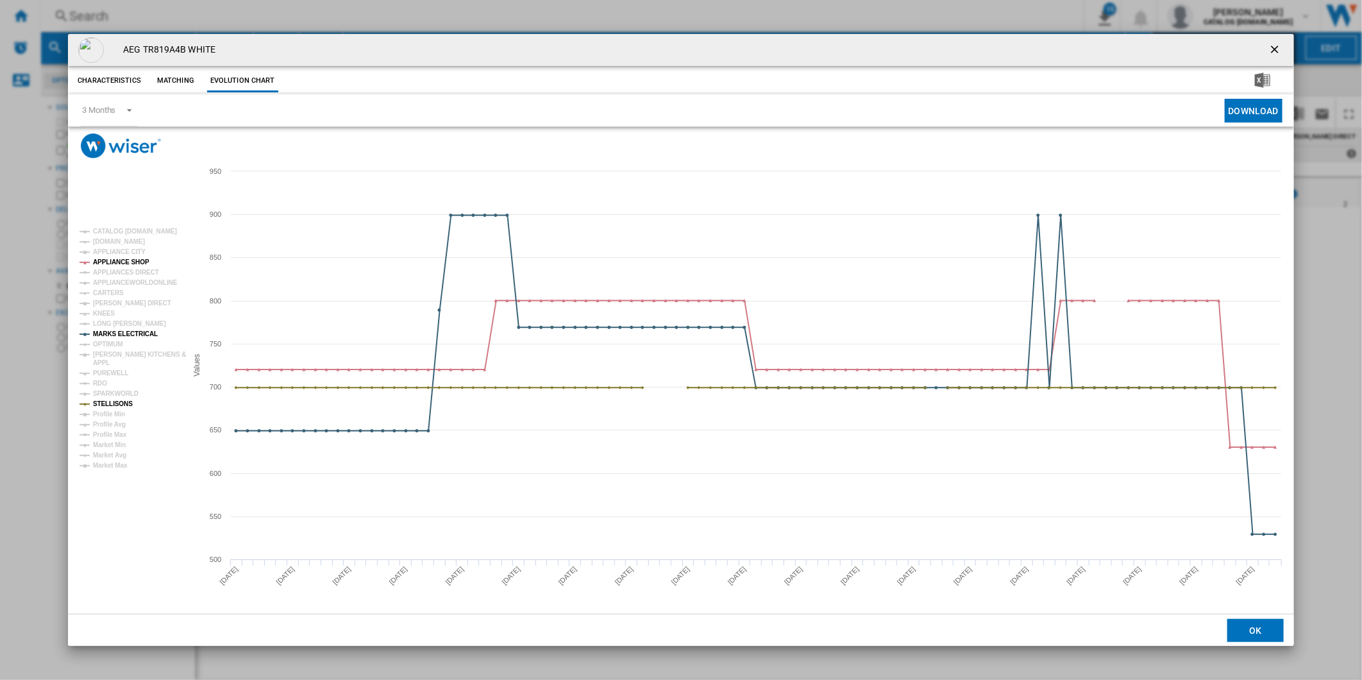
click at [118, 355] on tspan "[PERSON_NAME] KITCHENS &" at bounding box center [139, 354] width 93 height 7
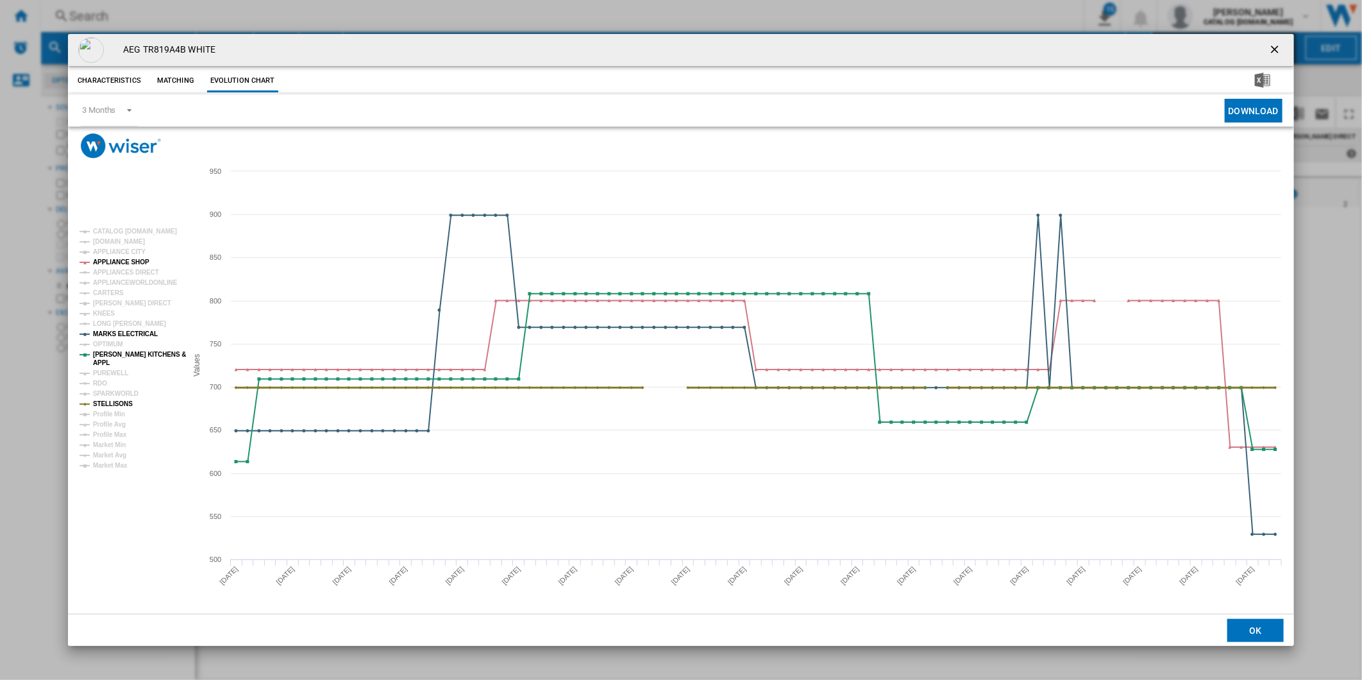
click at [118, 405] on tspan "STELLISONS" at bounding box center [113, 403] width 40 height 7
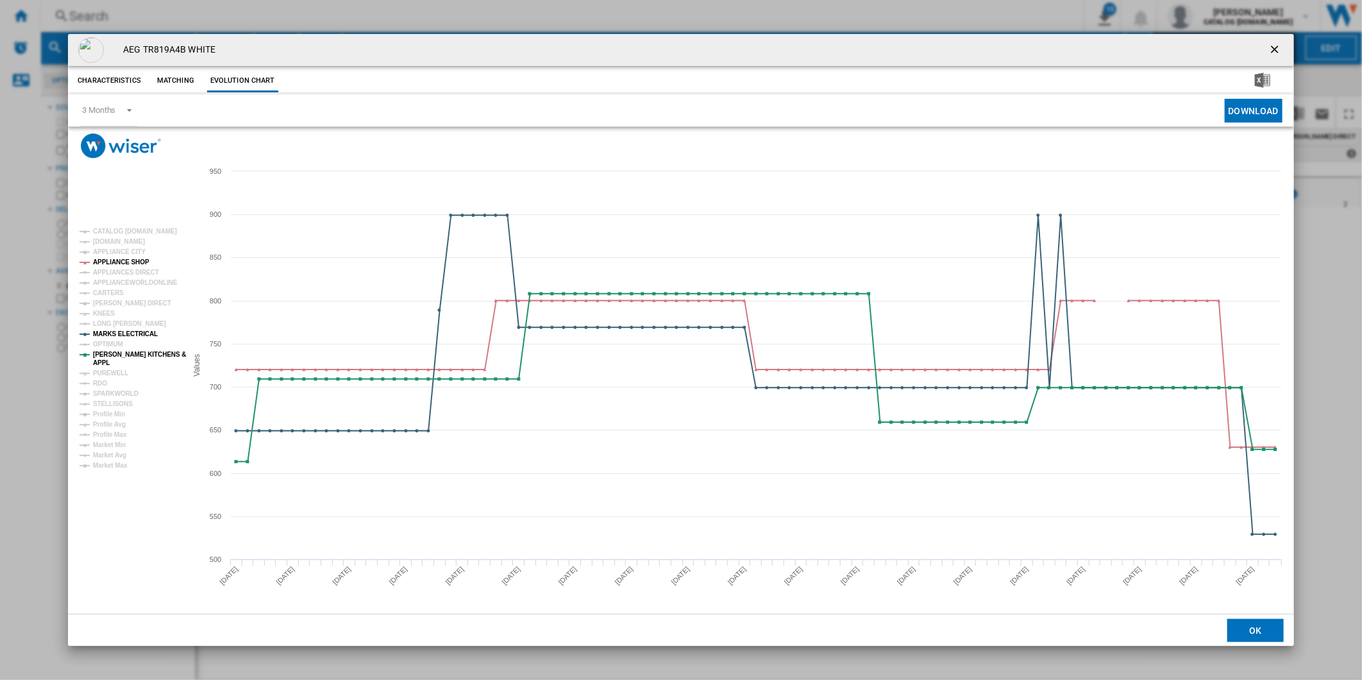
click at [1283, 44] on ng-md-icon "getI18NText('BUTTONS.CLOSE_DIALOG')" at bounding box center [1276, 50] width 15 height 15
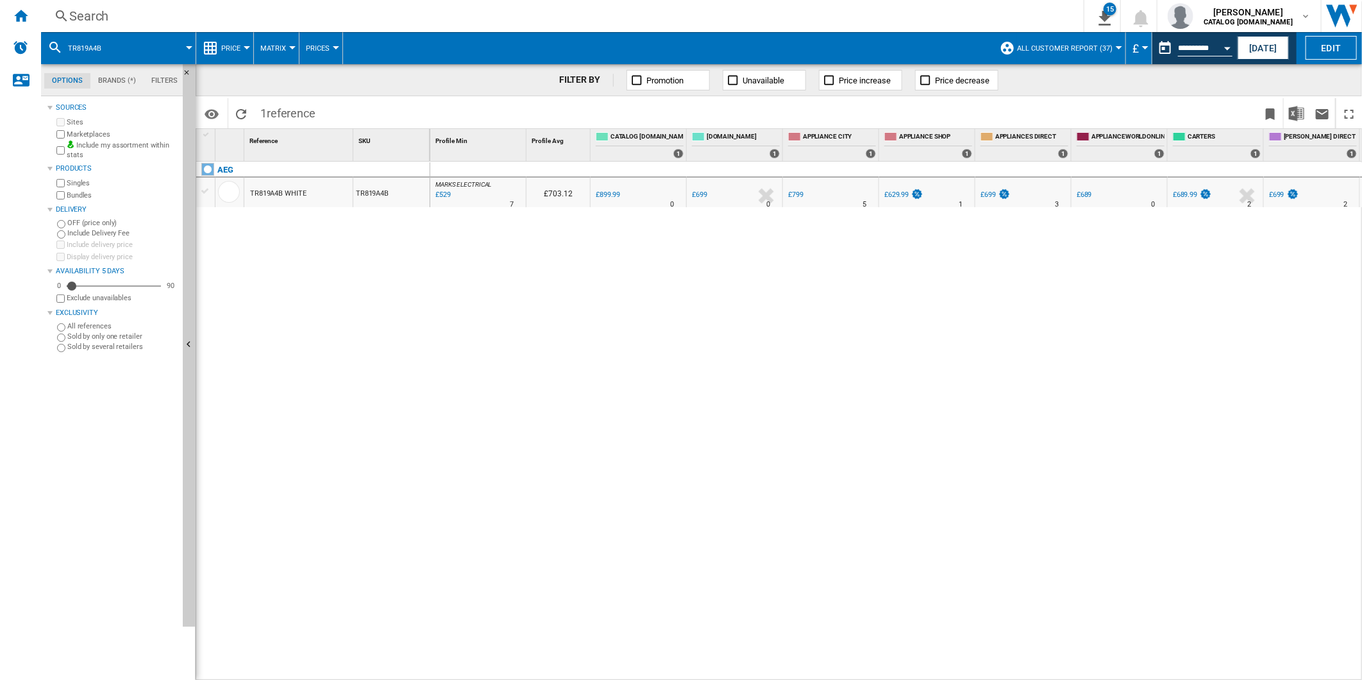
click at [738, 11] on div "Search" at bounding box center [559, 16] width 981 height 18
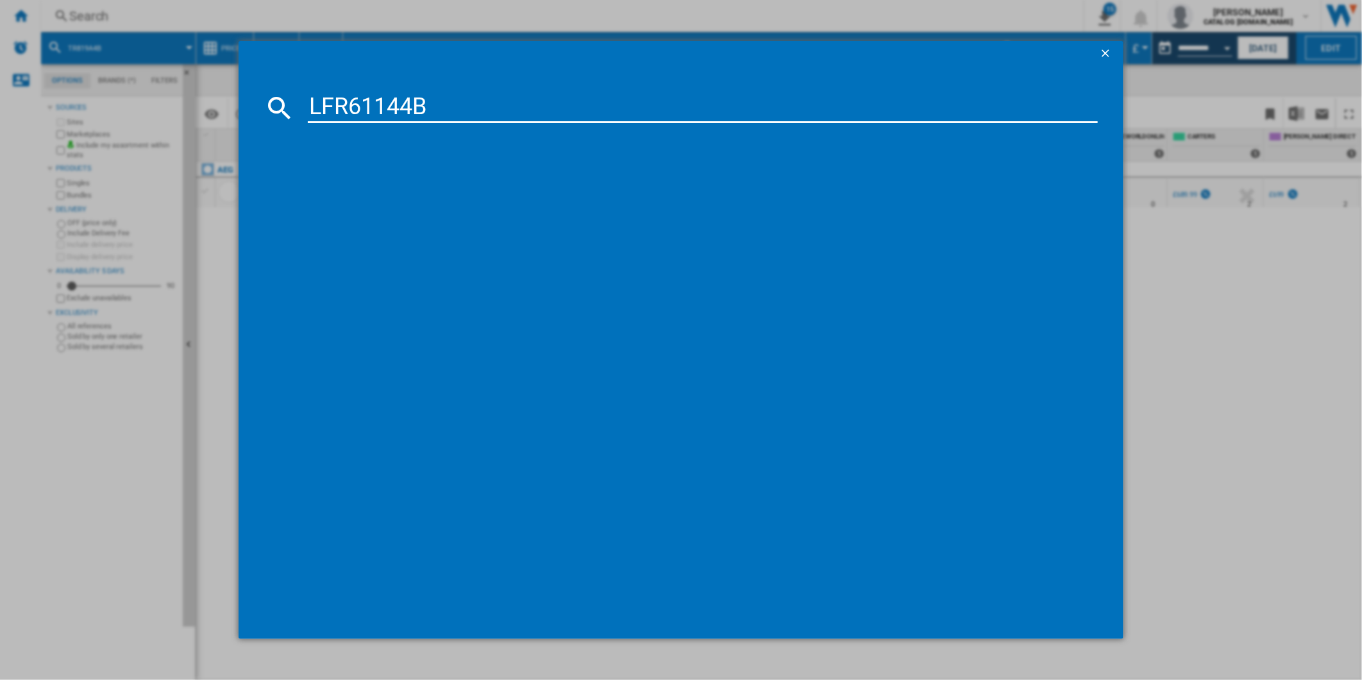
type input "LFR61144B"
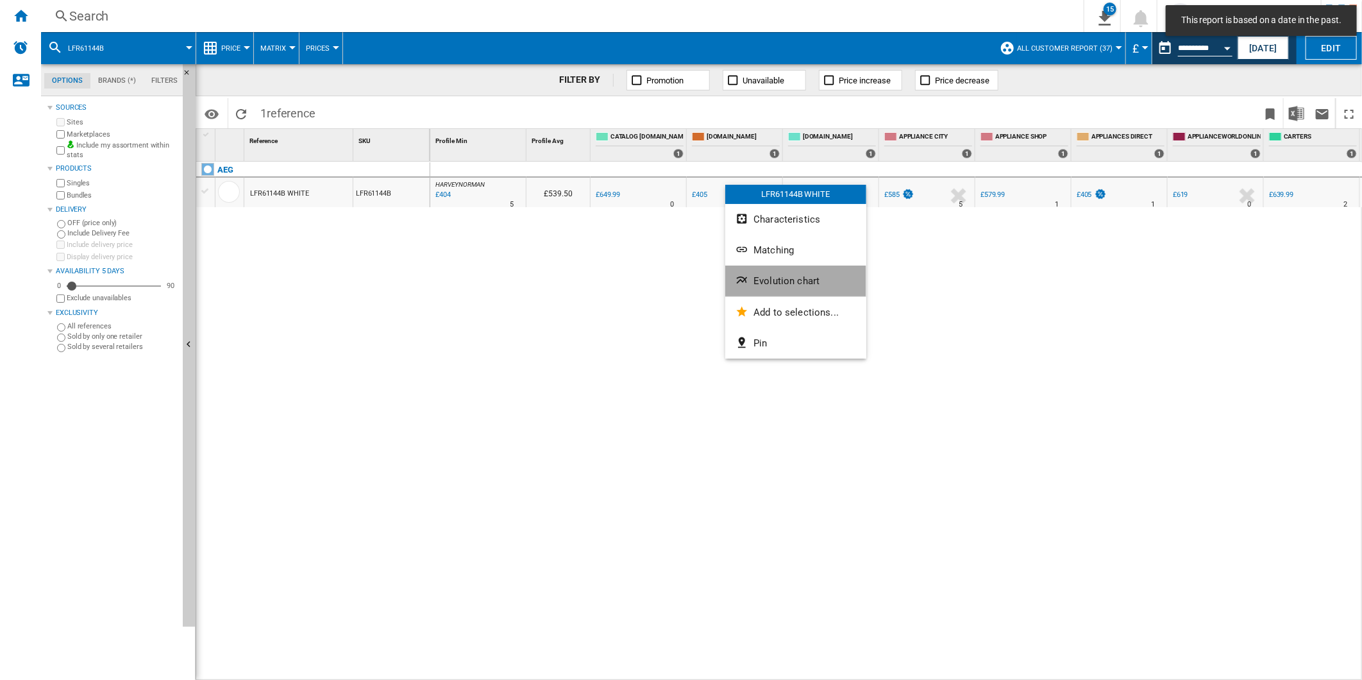
click at [784, 284] on span "Evolution chart" at bounding box center [787, 281] width 66 height 12
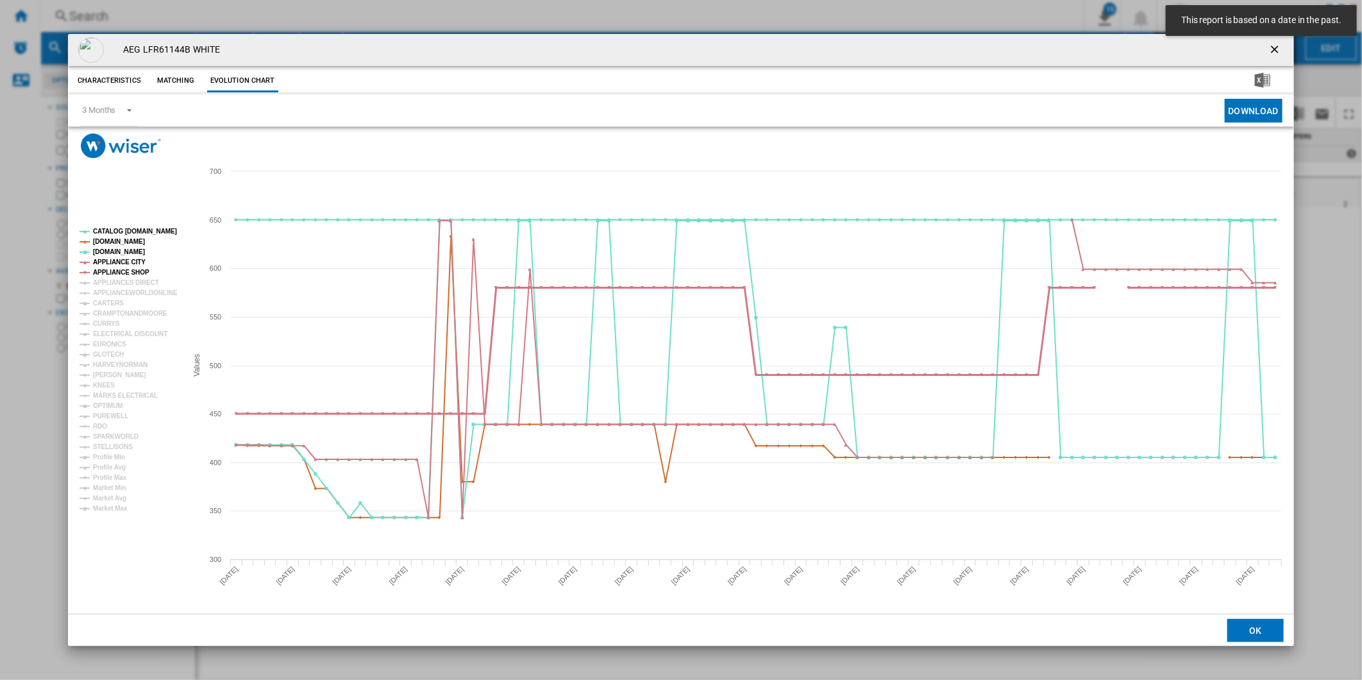
click at [125, 269] on tspan "APPLIANCE SHOP" at bounding box center [121, 272] width 56 height 7
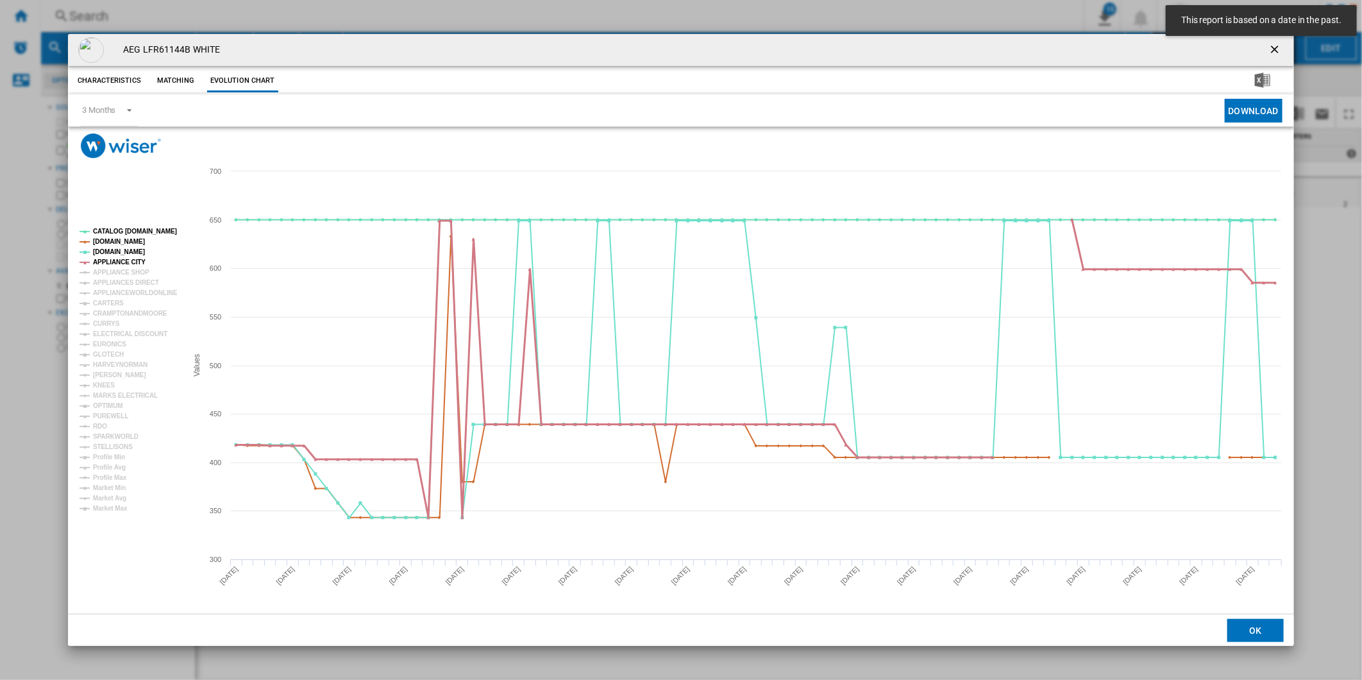
click at [123, 260] on tspan "APPLIANCE CITY" at bounding box center [119, 261] width 53 height 7
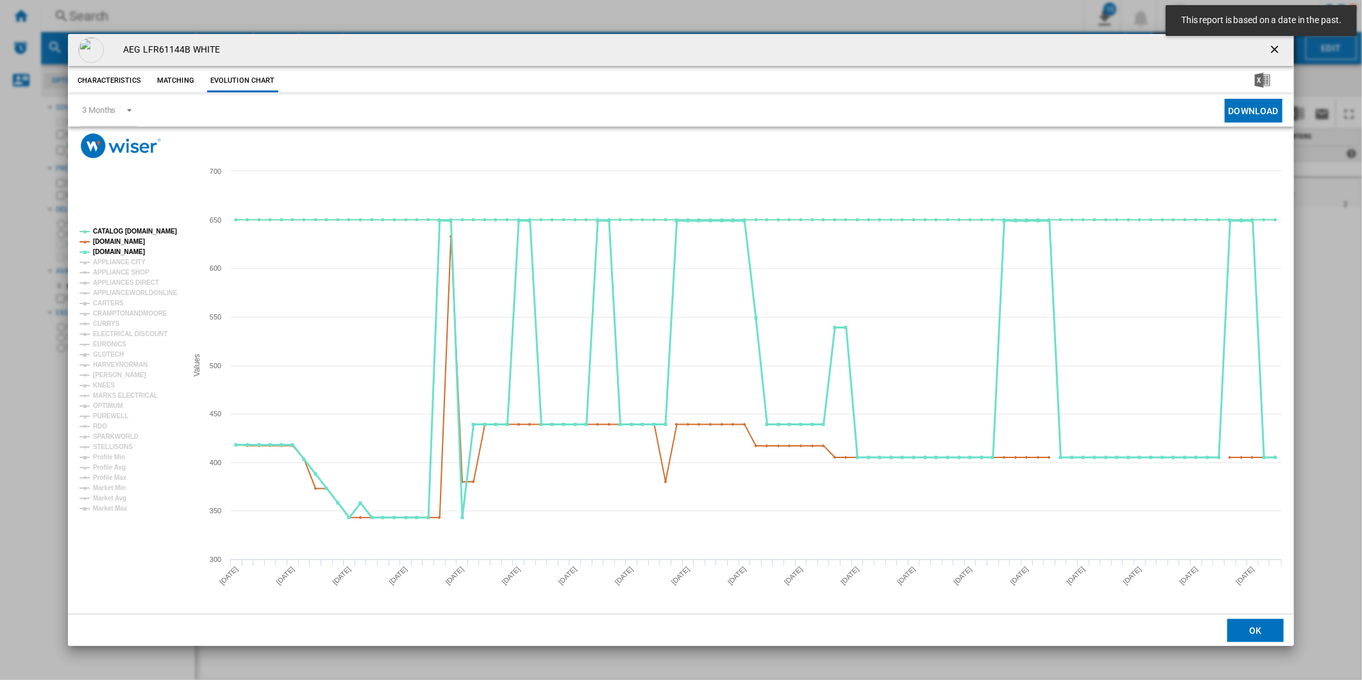
click at [114, 251] on tspan "[DOMAIN_NAME]" at bounding box center [119, 251] width 52 height 7
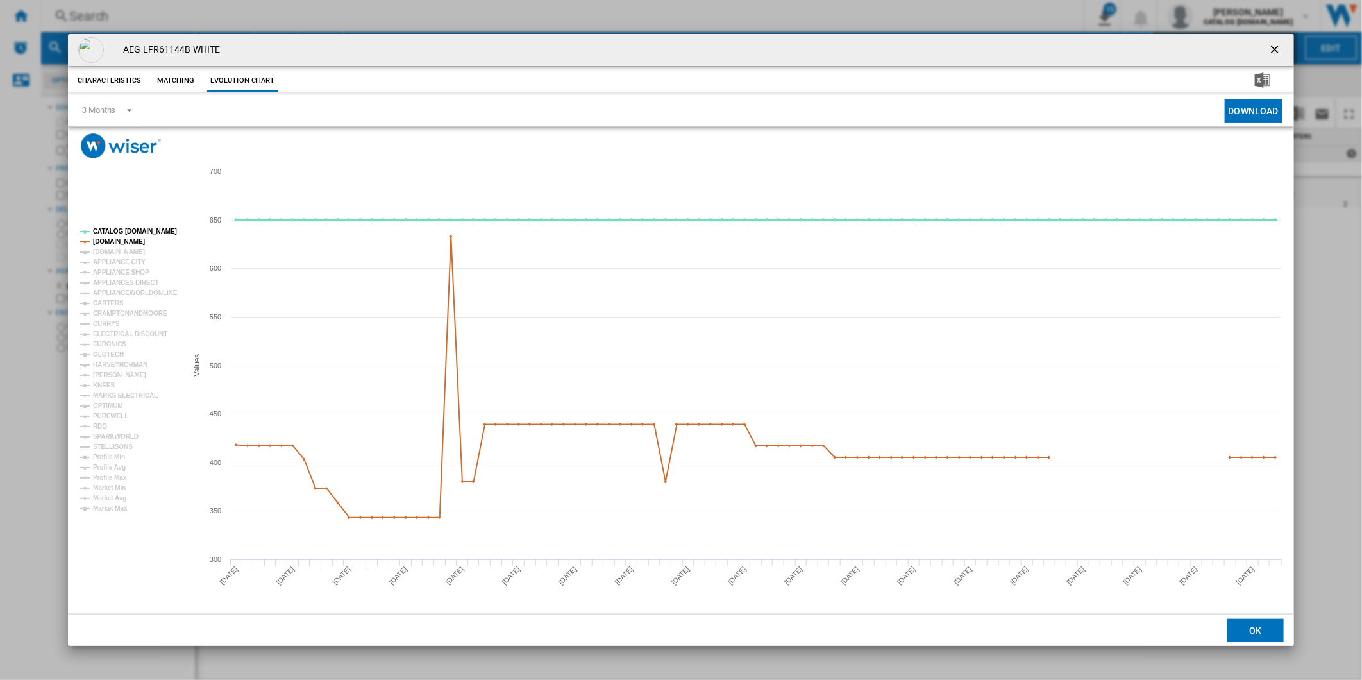
click at [136, 232] on tspan "CATALOG [DOMAIN_NAME]" at bounding box center [135, 231] width 84 height 7
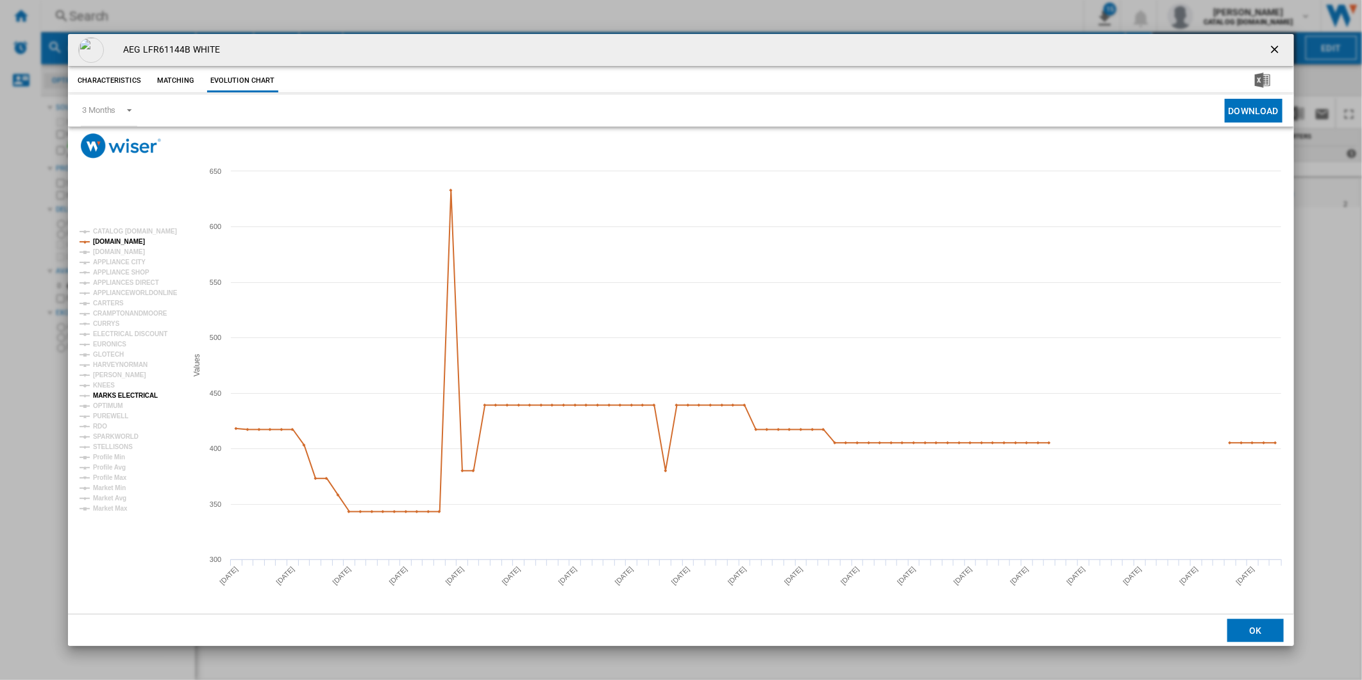
click at [122, 396] on tspan "MARKS ELECTRICAL" at bounding box center [125, 395] width 65 height 7
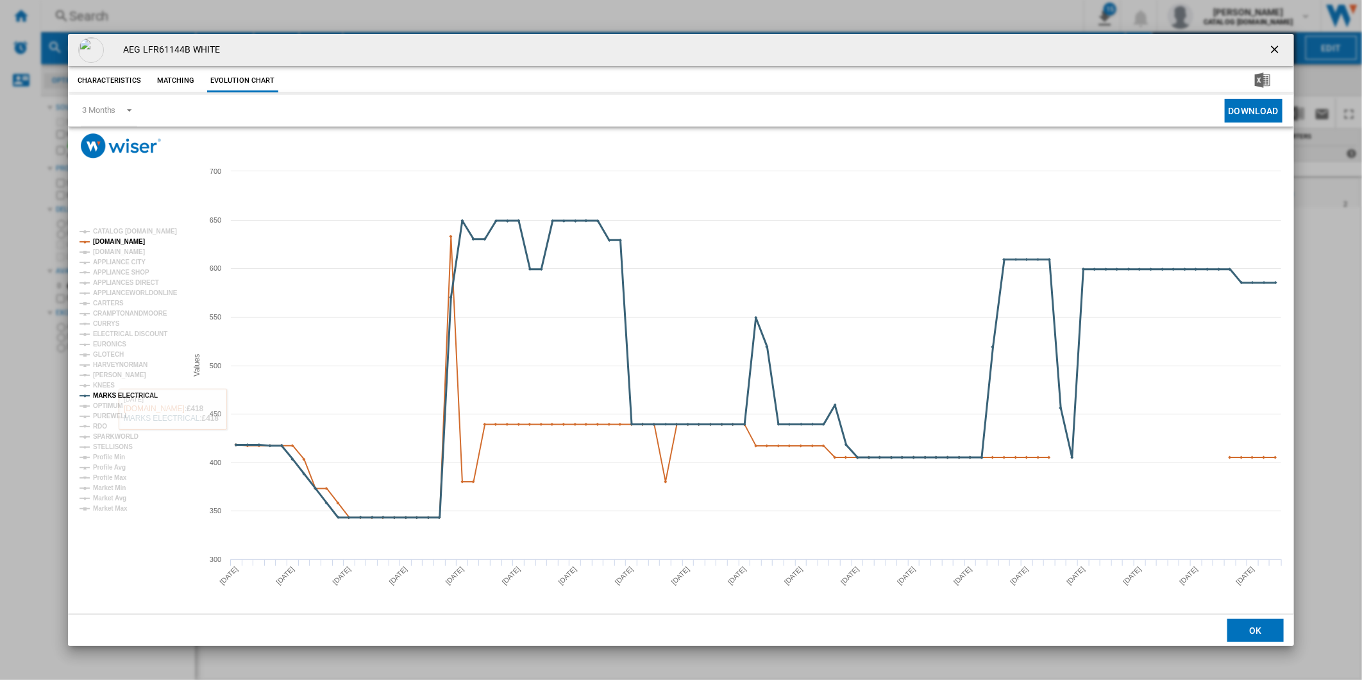
click at [115, 394] on tspan "MARKS ELECTRICAL" at bounding box center [125, 395] width 65 height 7
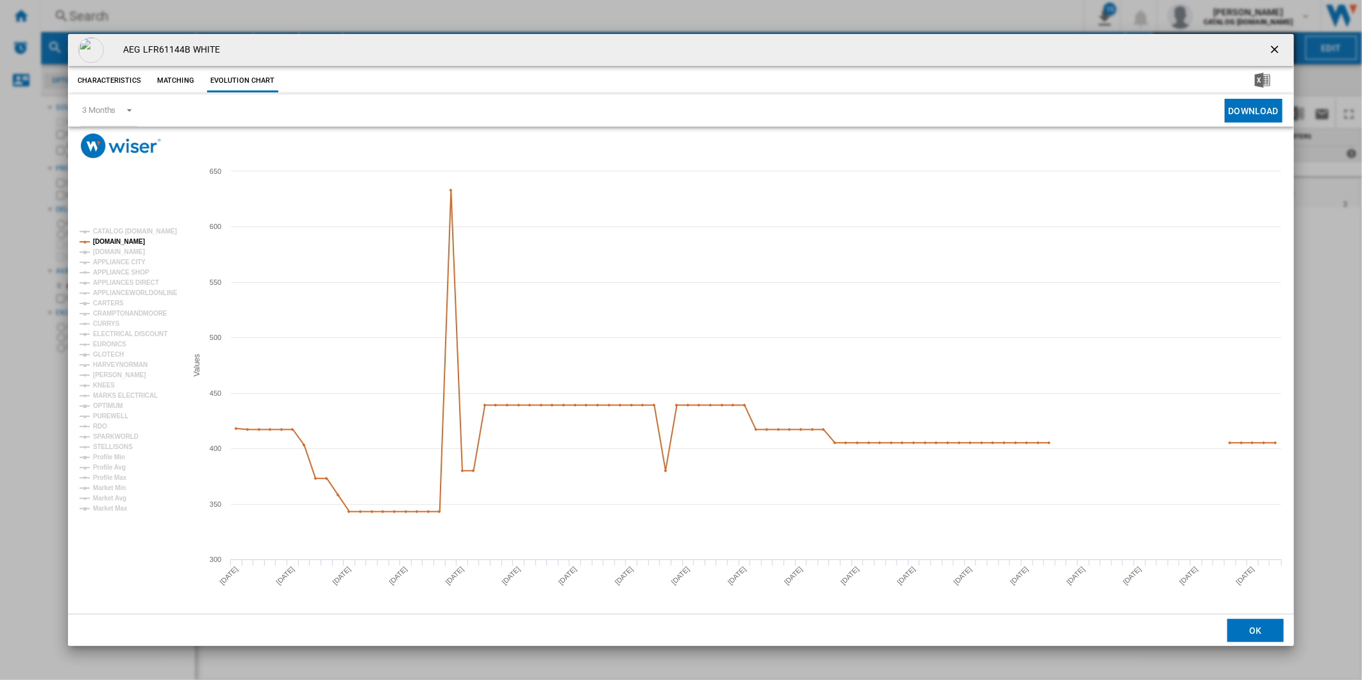
click at [115, 394] on tspan "MARKS ELECTRICAL" at bounding box center [125, 395] width 65 height 7
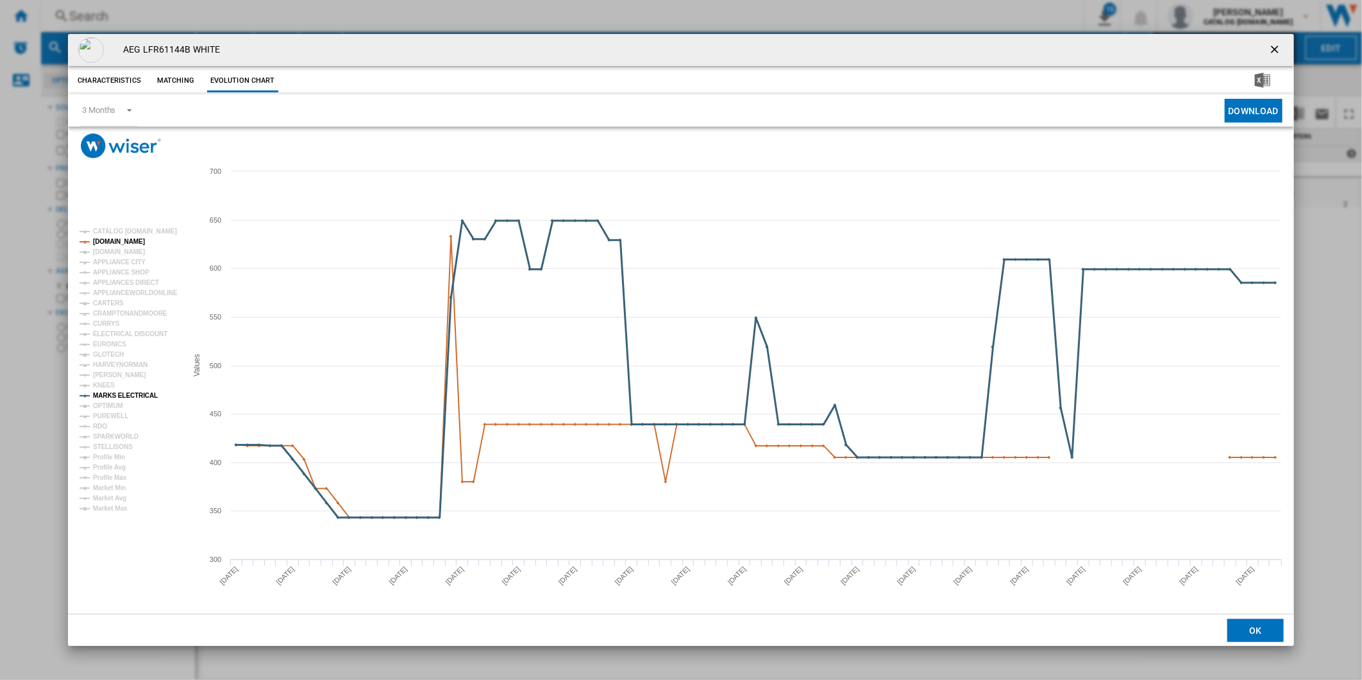
click at [115, 394] on tspan "MARKS ELECTRICAL" at bounding box center [125, 395] width 65 height 7
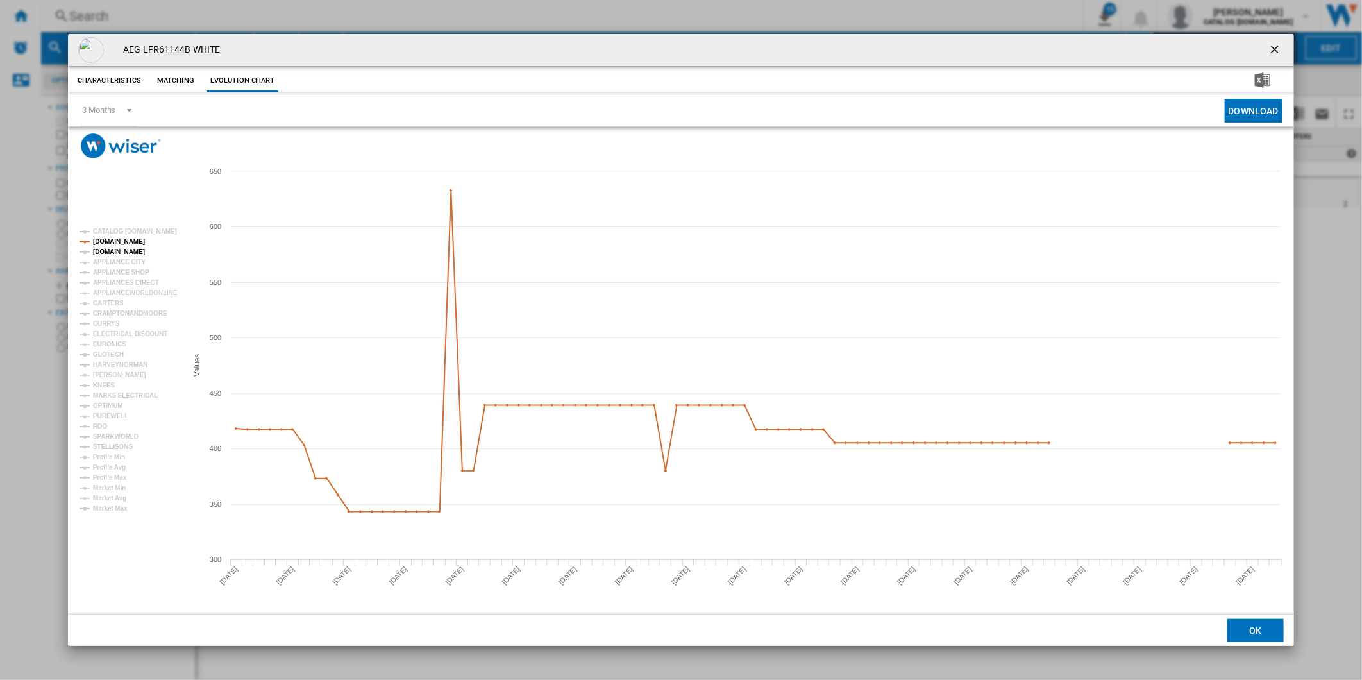
click at [111, 255] on tspan "[DOMAIN_NAME]" at bounding box center [119, 251] width 52 height 7
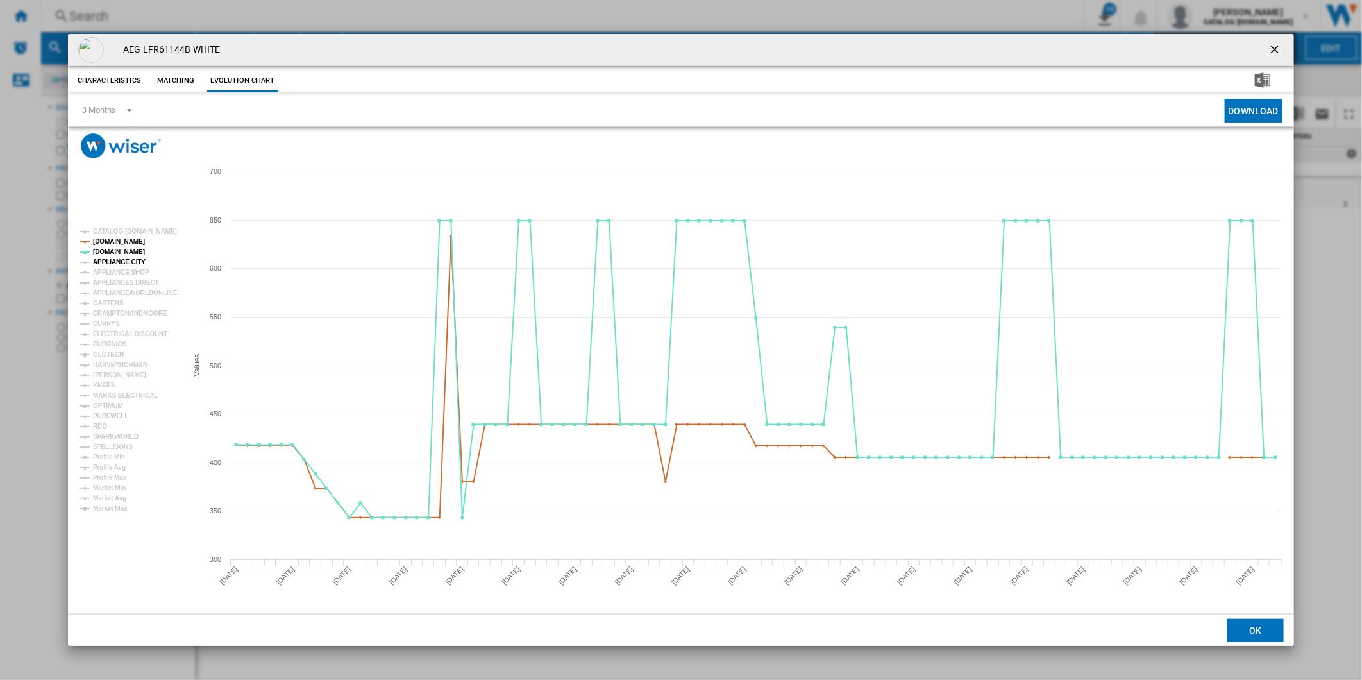
click at [112, 261] on tspan "APPLIANCE CITY" at bounding box center [119, 261] width 53 height 7
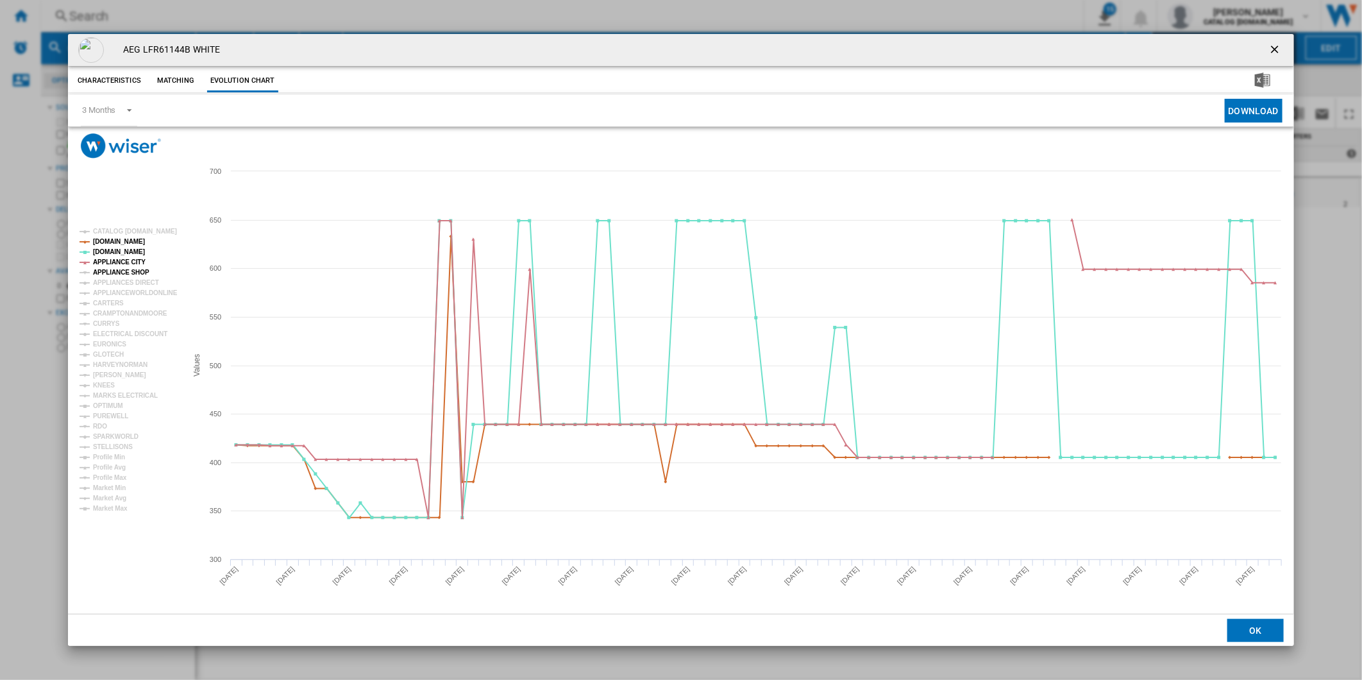
click at [108, 270] on tspan "APPLIANCE SHOP" at bounding box center [121, 272] width 56 height 7
